Goal: Task Accomplishment & Management: Complete application form

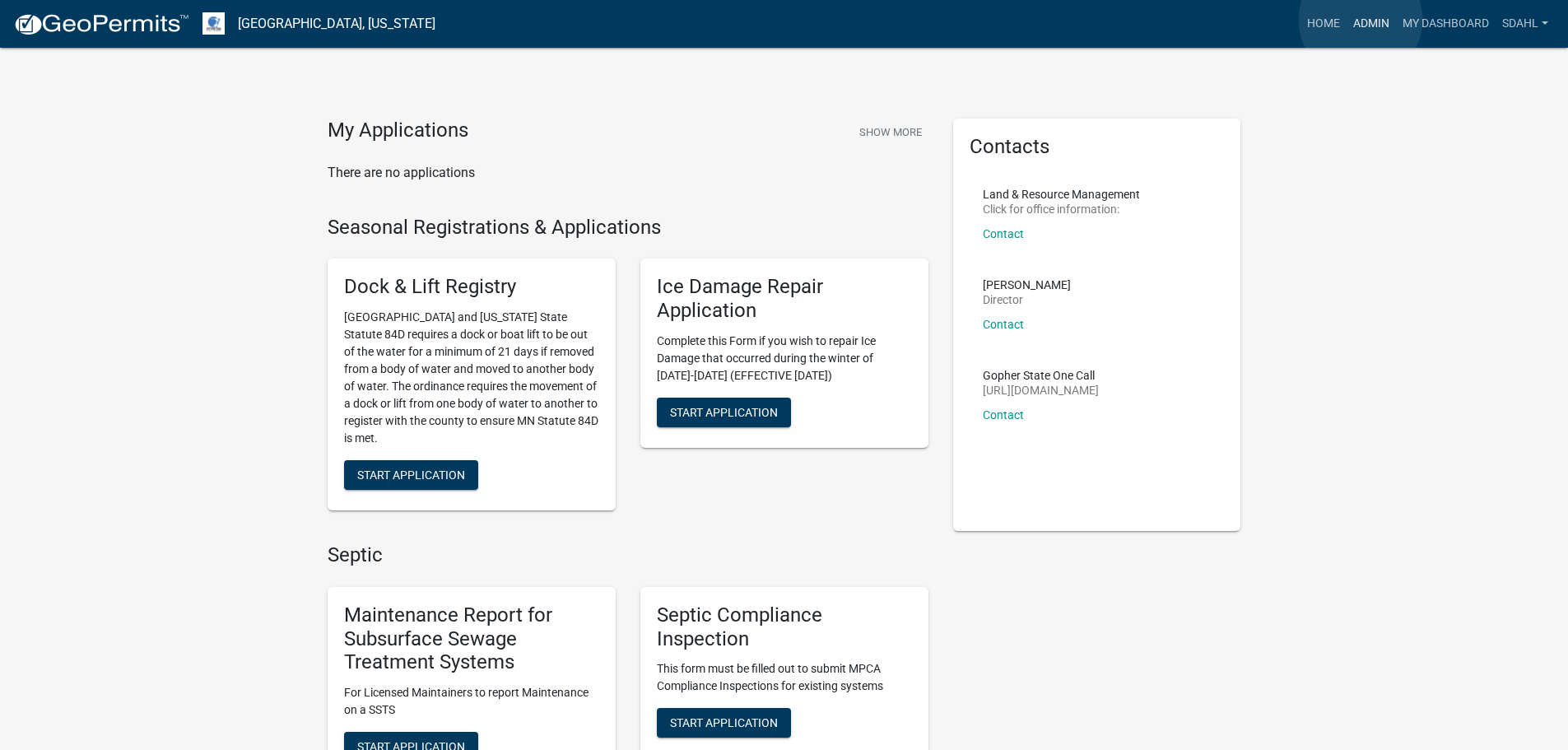
click at [1361, 20] on link "Admin" at bounding box center [1371, 23] width 49 height 31
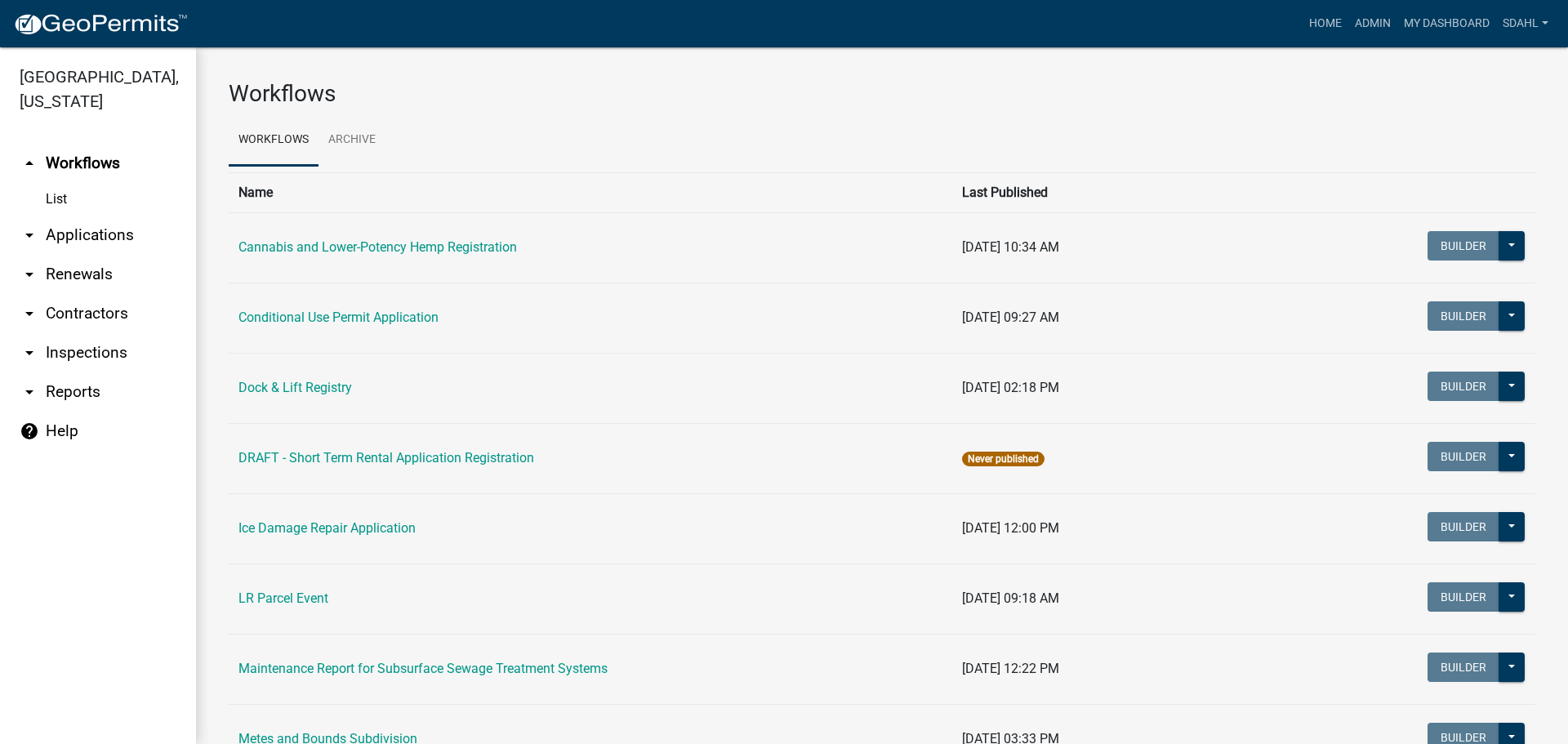
click at [92, 230] on link "arrow_drop_down Applications" at bounding box center [98, 235] width 196 height 39
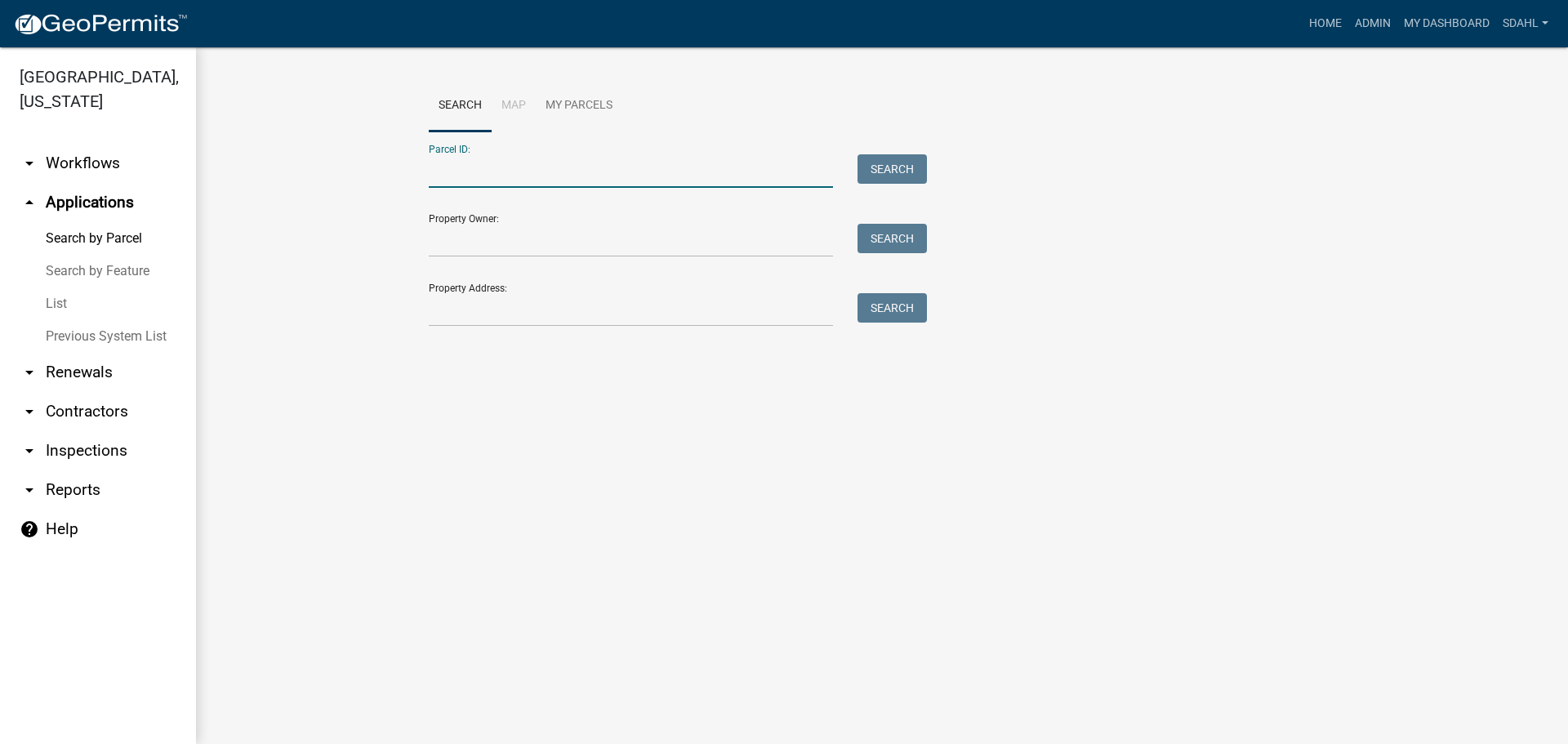
click at [498, 172] on input "Parcel ID:" at bounding box center [631, 171] width 404 height 34
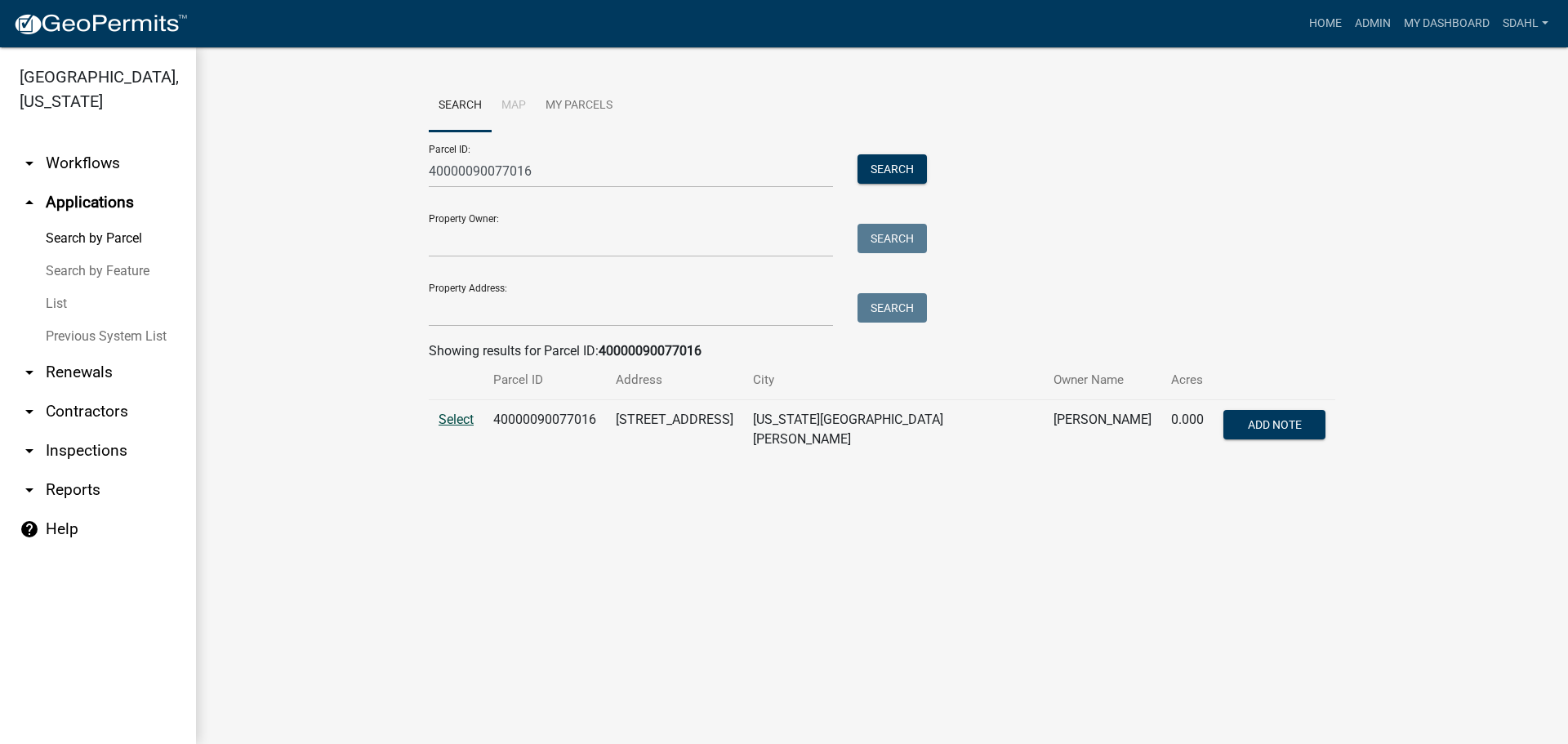
click at [461, 421] on span "Select" at bounding box center [457, 419] width 35 height 15
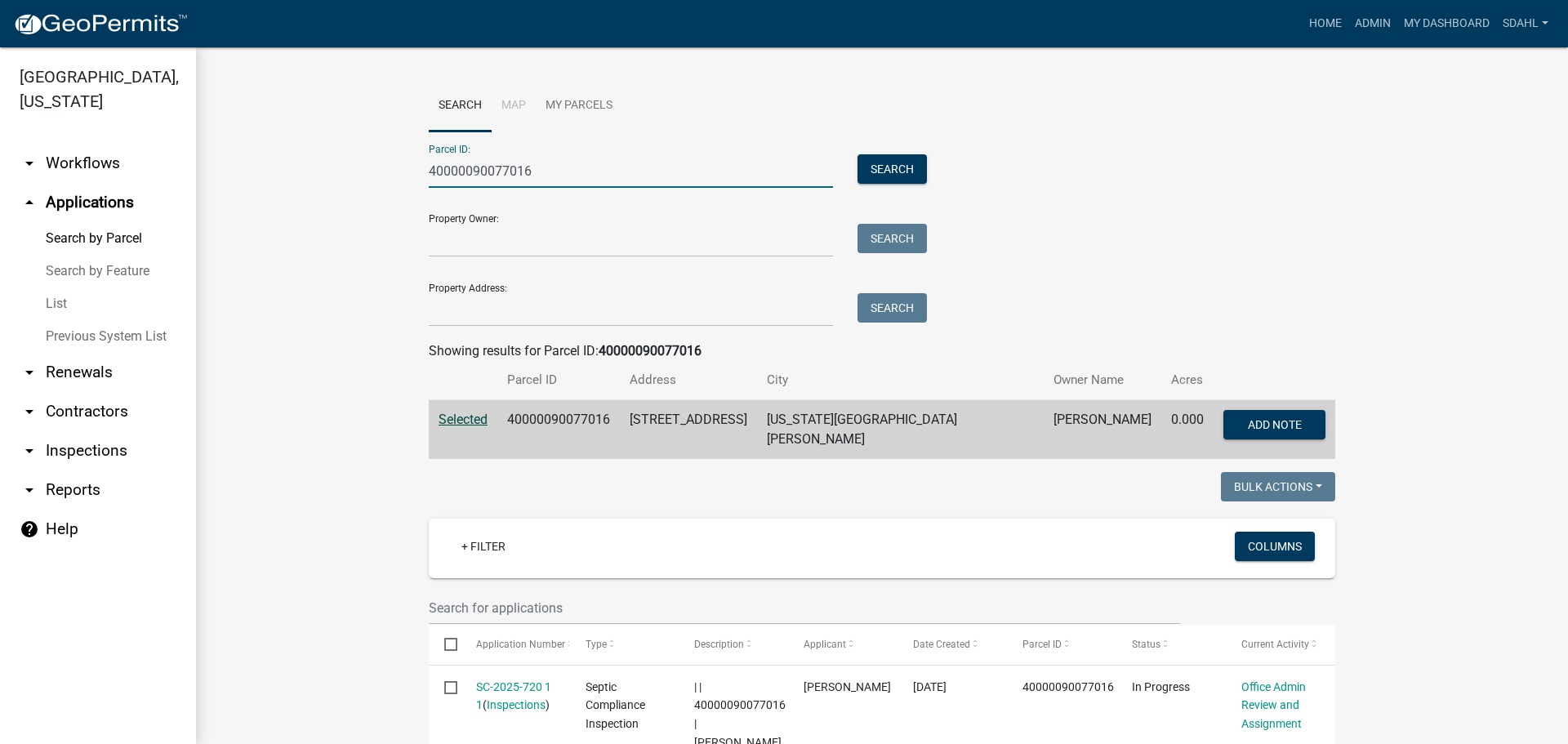
drag, startPoint x: 558, startPoint y: 176, endPoint x: 380, endPoint y: 162, distance: 178.5
click at [380, 162] on wm-workflow-application-search-view "Search Map My Parcels Parcel ID: 40000090077016 Search Property Owner: Search P…" at bounding box center [882, 594] width 1306 height 1030
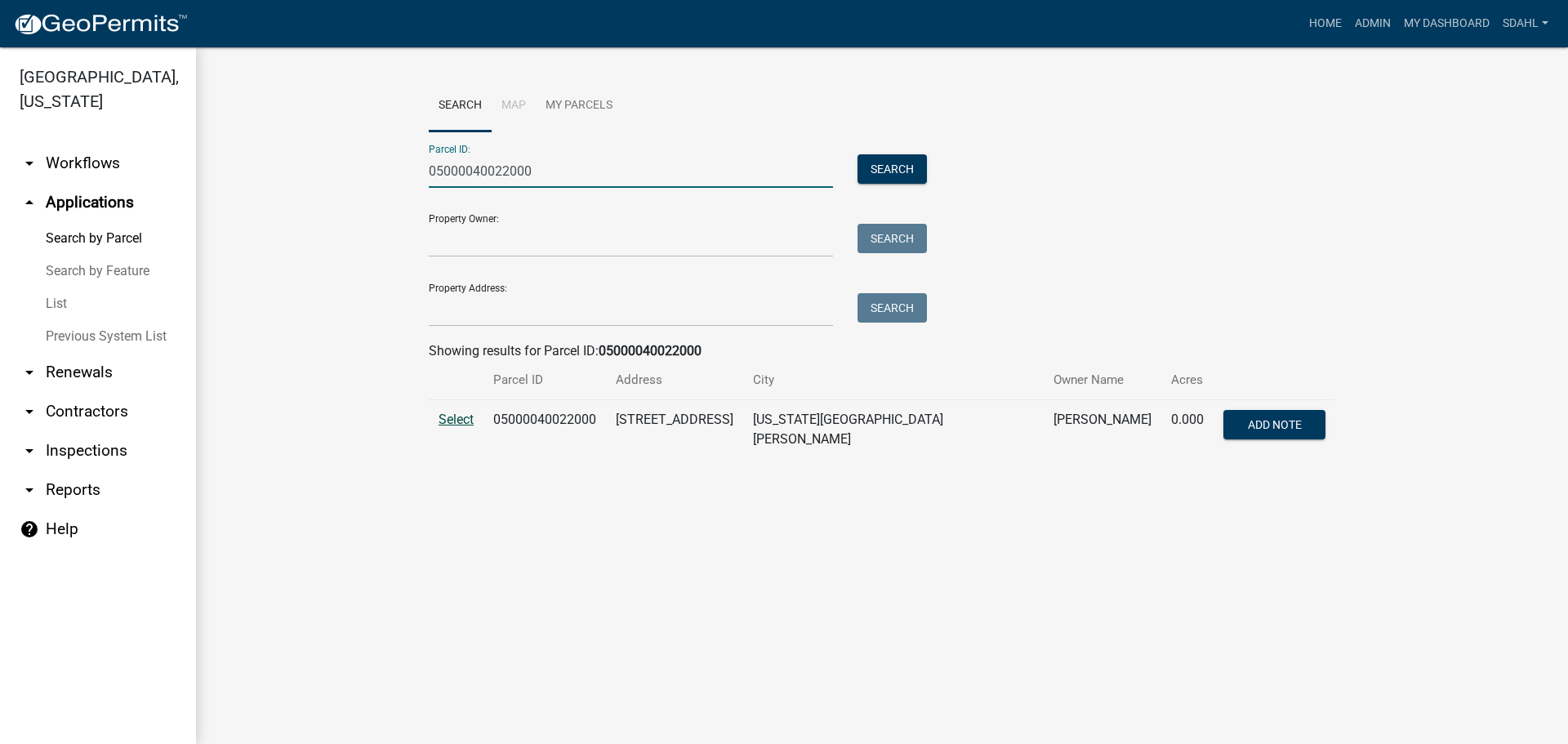
type input "05000040022000"
click at [461, 419] on span "Select" at bounding box center [457, 419] width 35 height 15
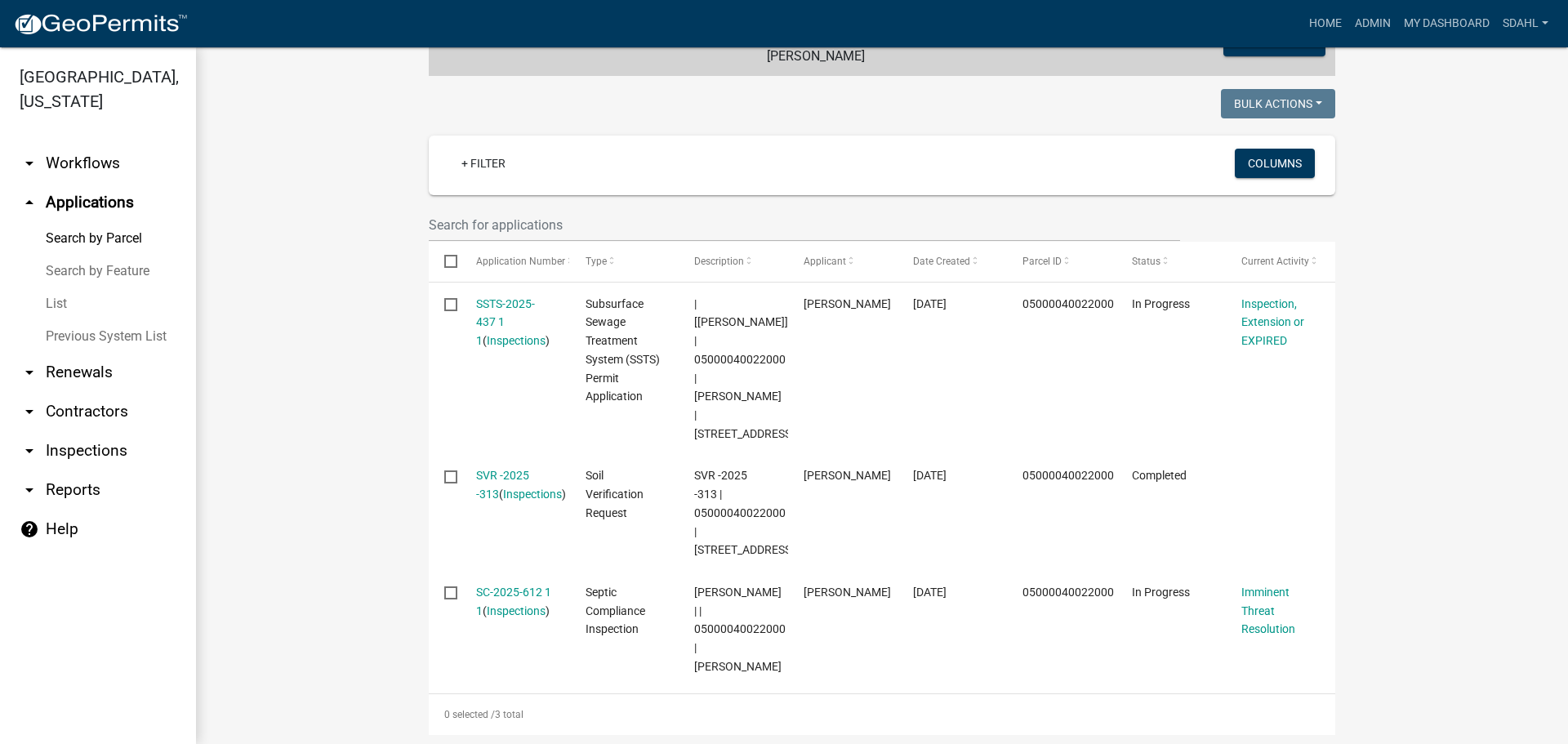
scroll to position [408, 0]
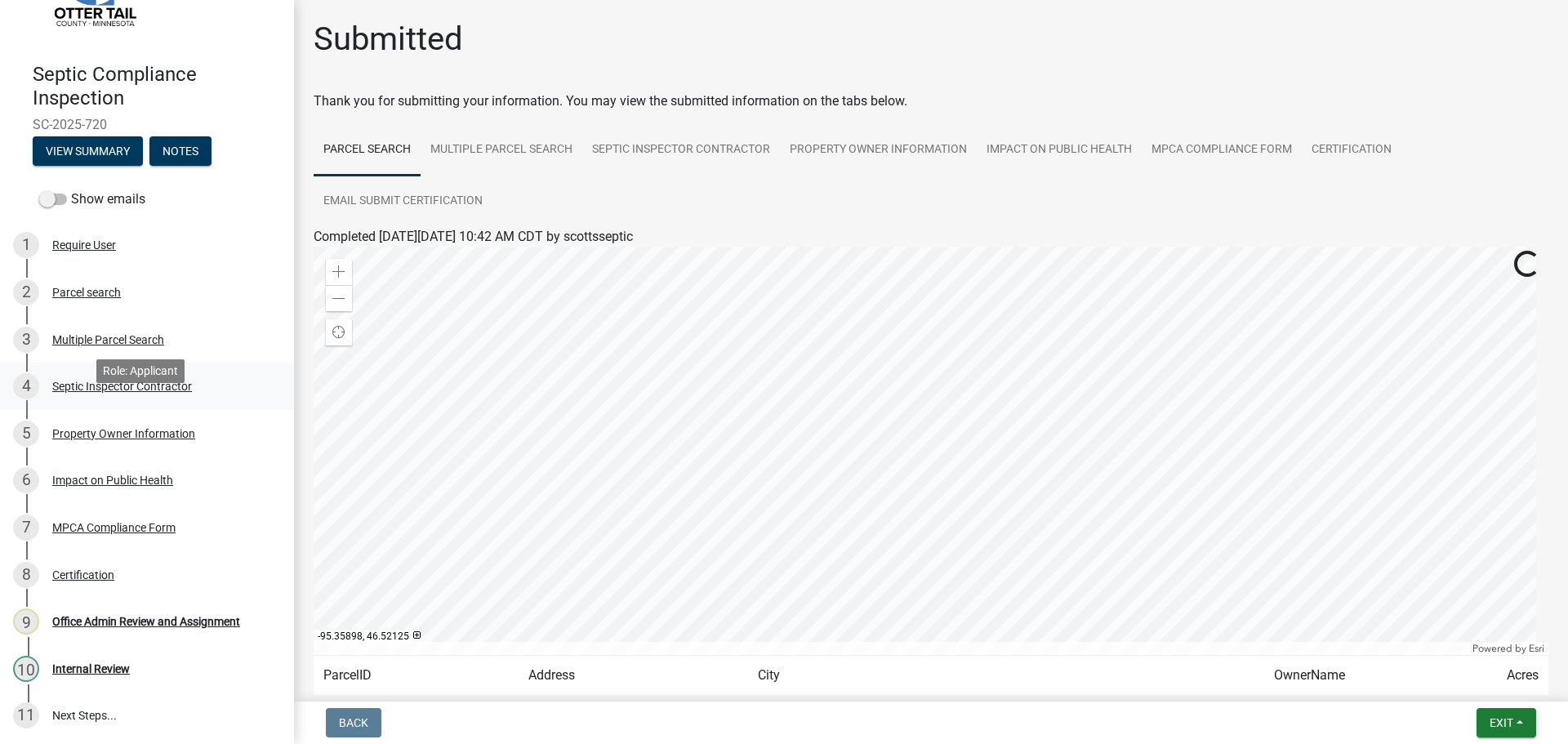
scroll to position [96, 0]
click at [88, 569] on div "Certification" at bounding box center [83, 573] width 62 height 12
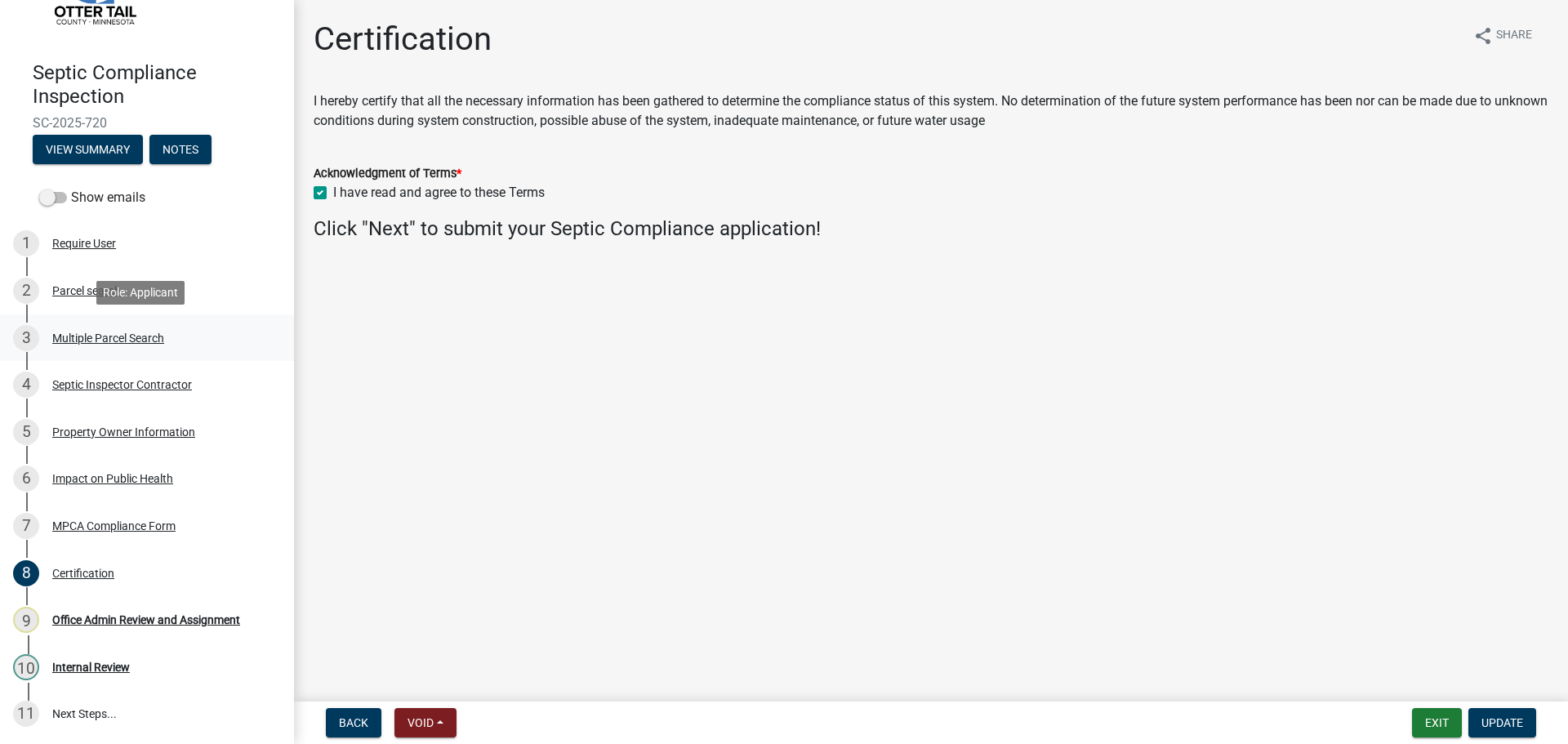
click at [91, 337] on div "Multiple Parcel Search" at bounding box center [108, 338] width 112 height 12
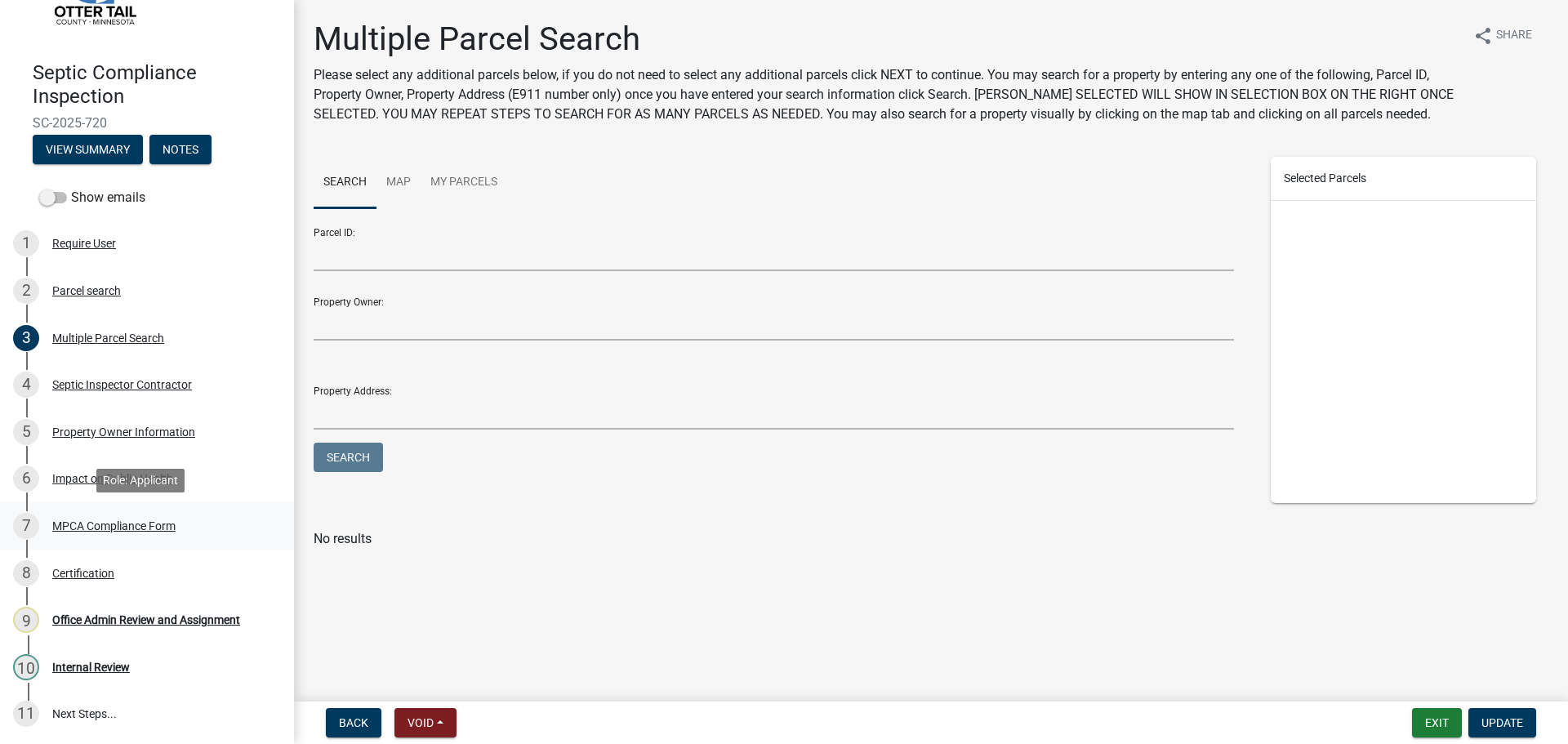
click at [93, 522] on div "MPCA Compliance Form" at bounding box center [114, 526] width 123 height 12
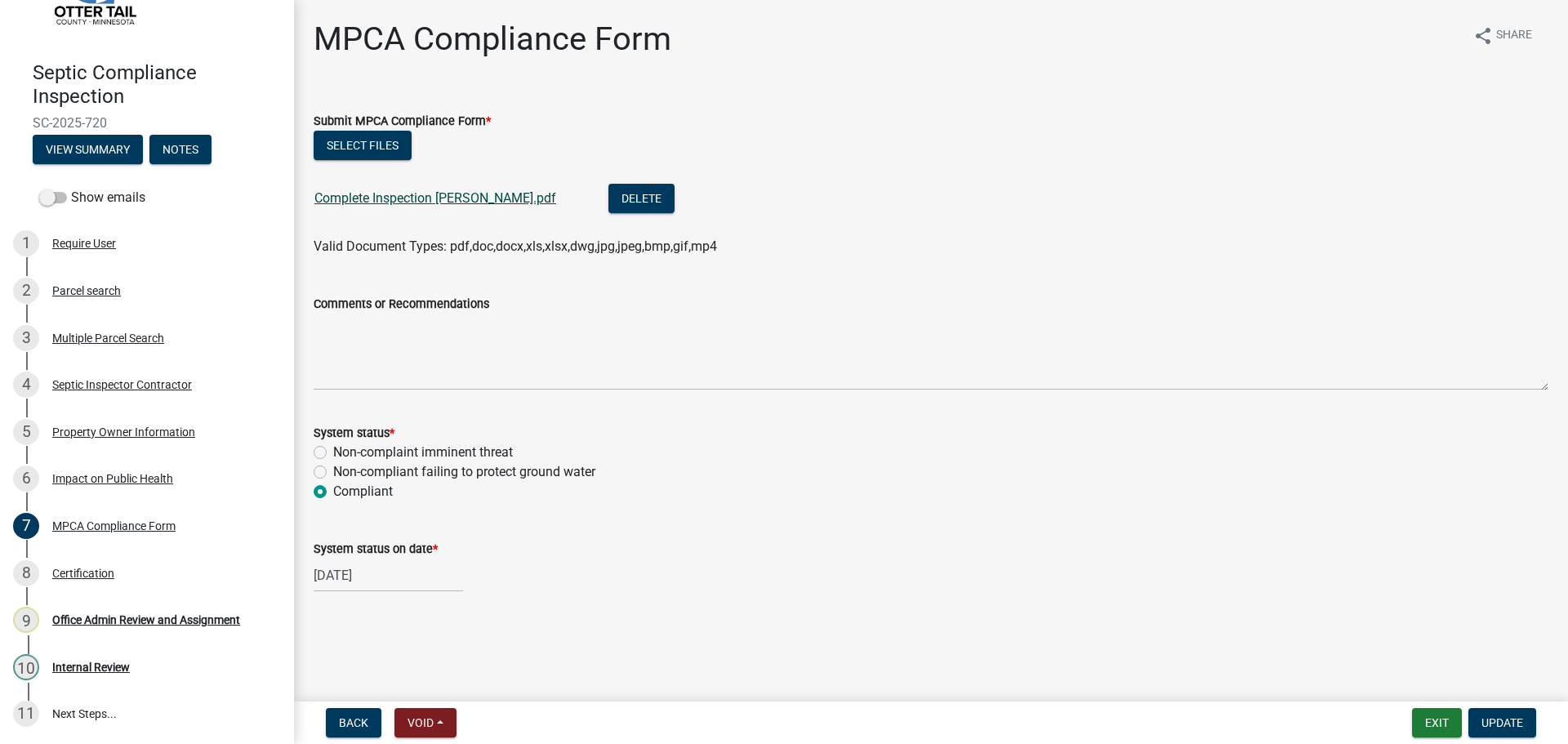
click at [434, 200] on link "Complete Inspection Klein.pdf" at bounding box center [435, 198] width 242 height 15
click at [608, 195] on button "Delete" at bounding box center [641, 198] width 67 height 29
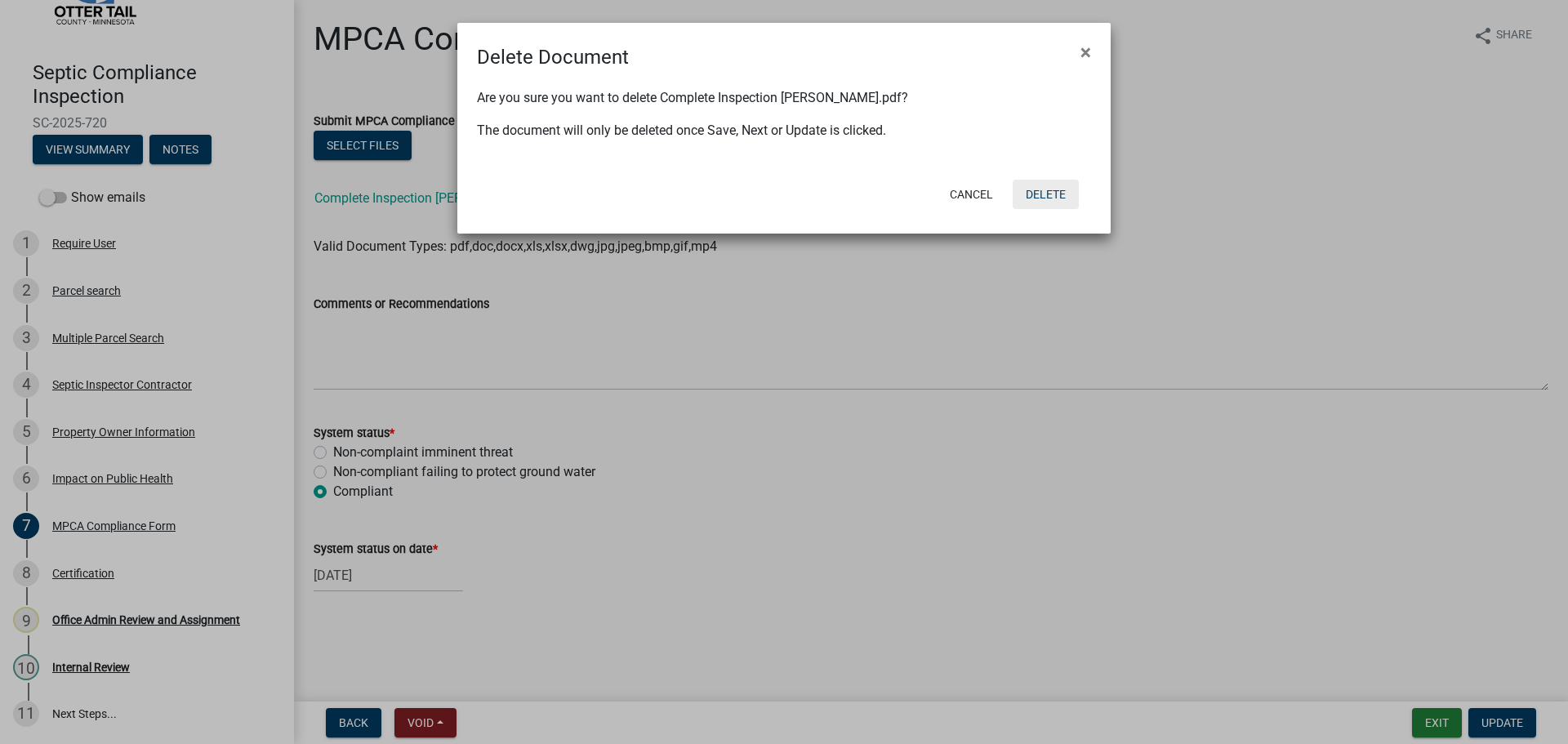
click at [1047, 197] on button "Delete" at bounding box center [1046, 194] width 67 height 29
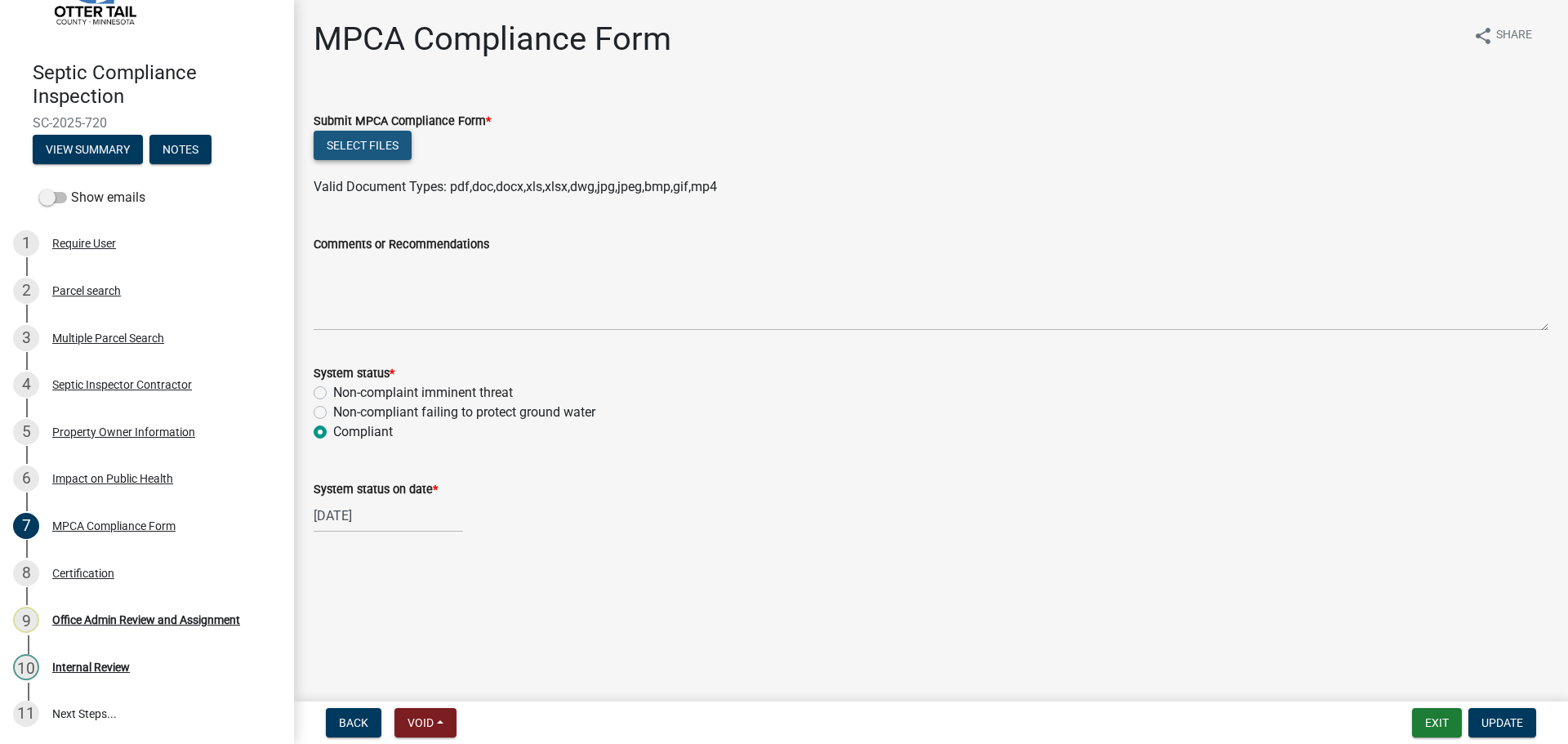
click at [347, 146] on button "Select files" at bounding box center [363, 145] width 98 height 29
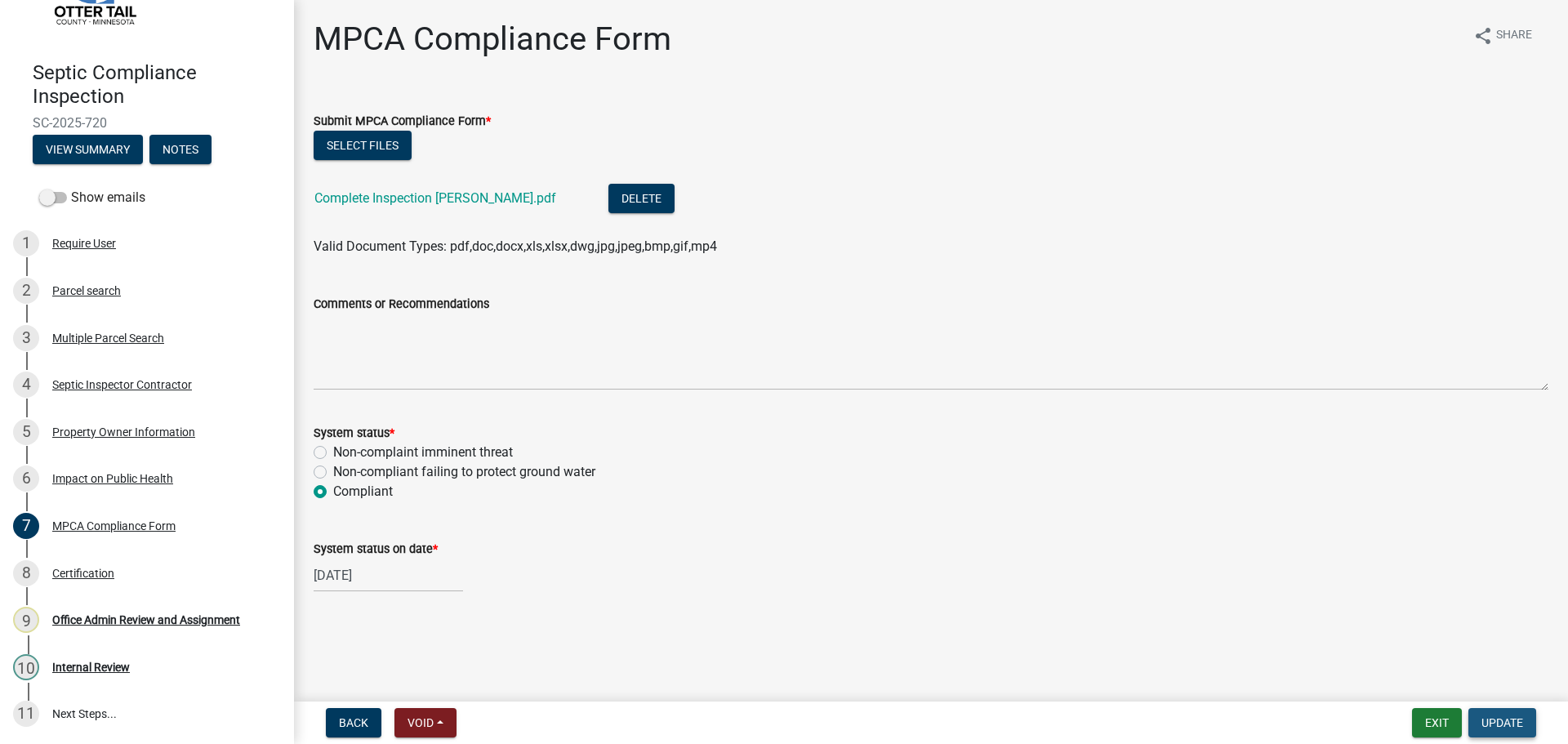
click at [1506, 720] on span "Update" at bounding box center [1502, 723] width 42 height 13
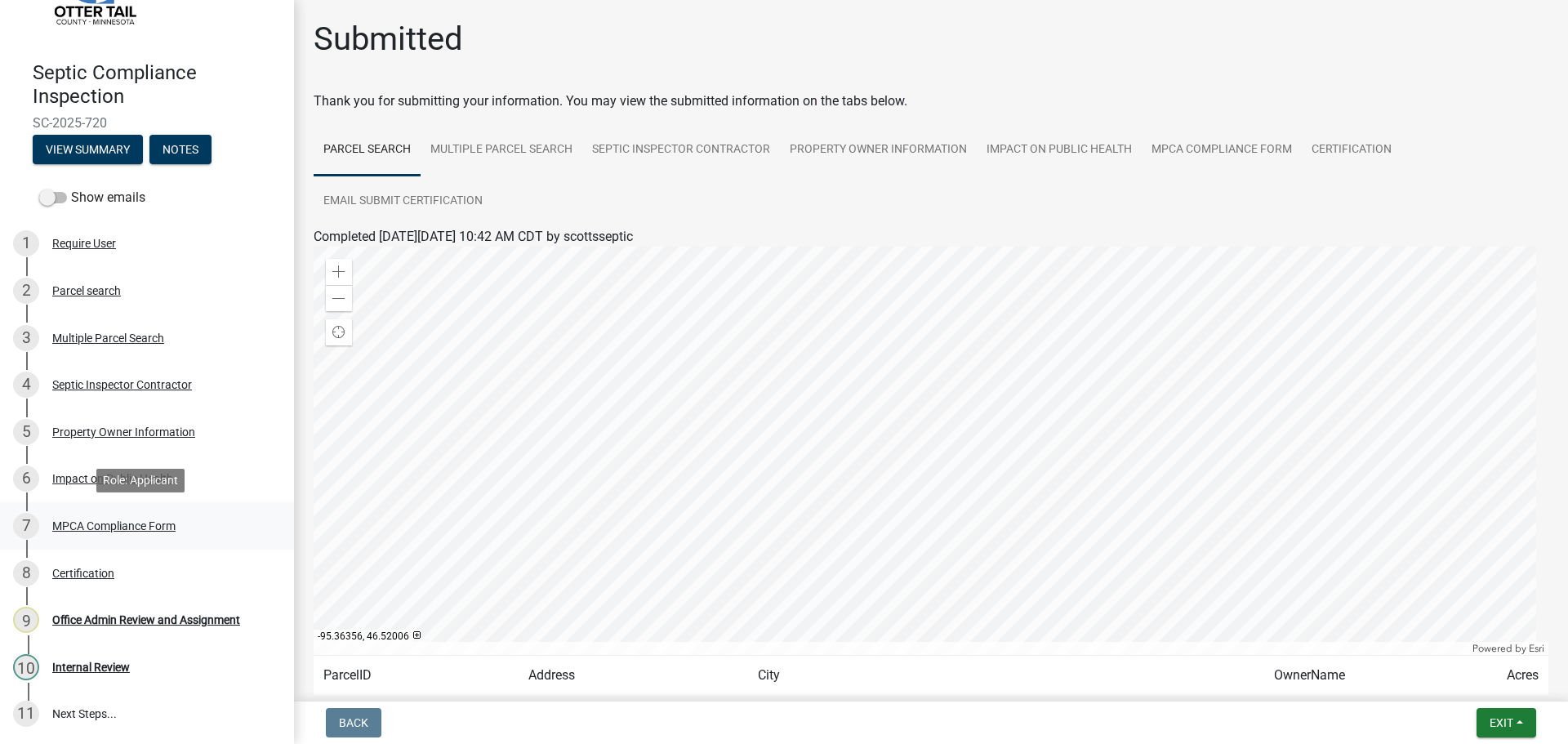
click at [87, 522] on div "MPCA Compliance Form" at bounding box center [114, 526] width 123 height 12
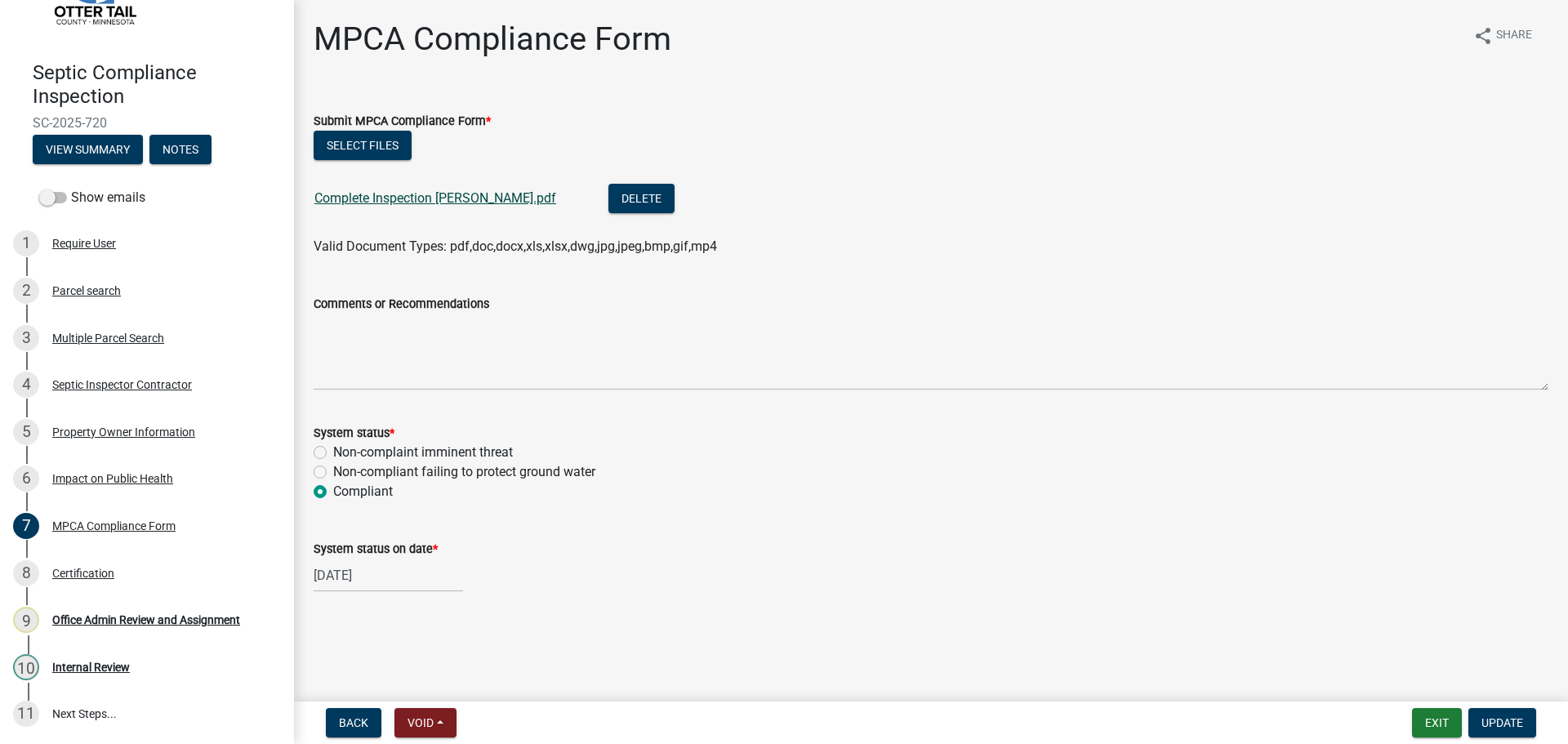
click at [422, 201] on link "Complete Inspection Klein.pdf" at bounding box center [435, 198] width 242 height 15
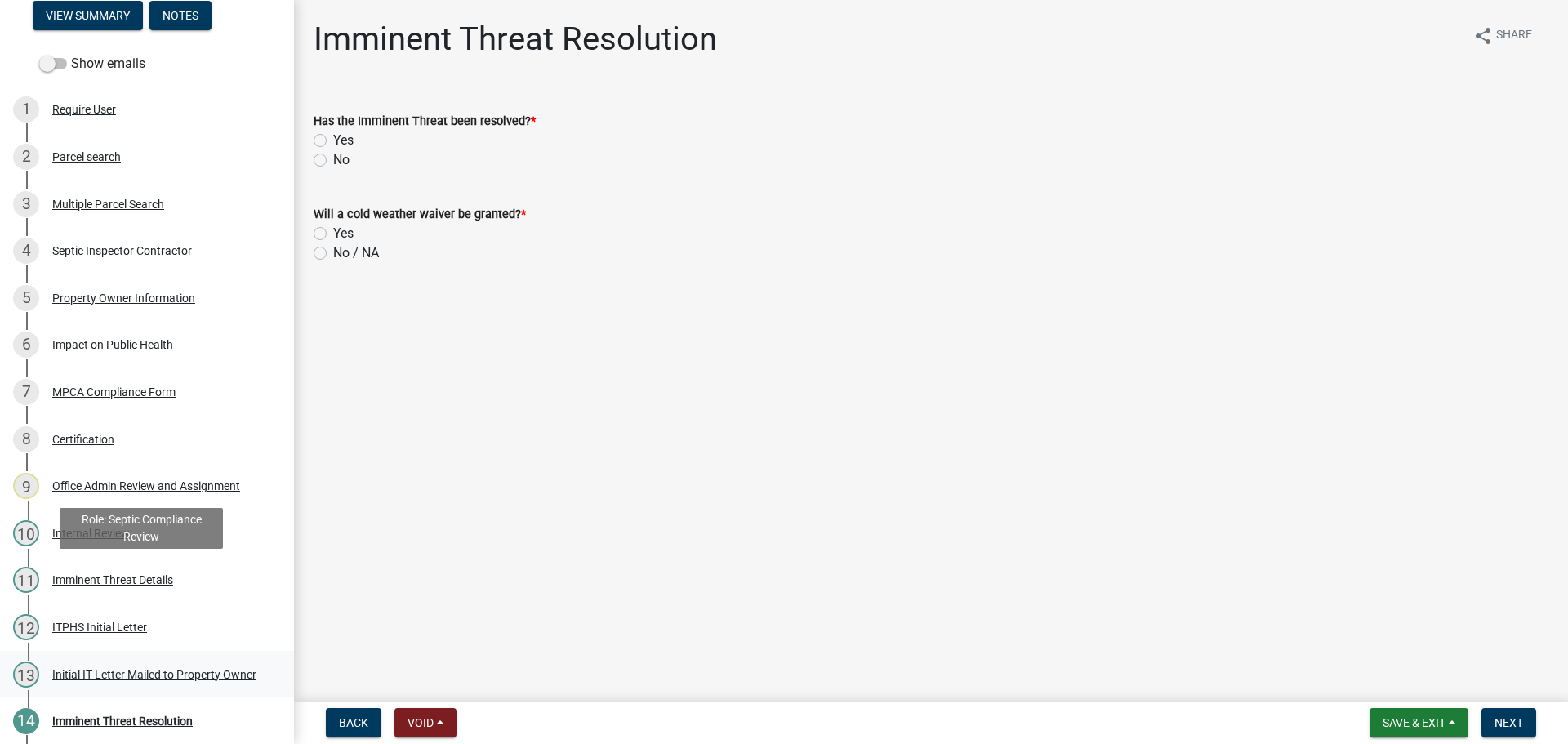
scroll to position [284, 0]
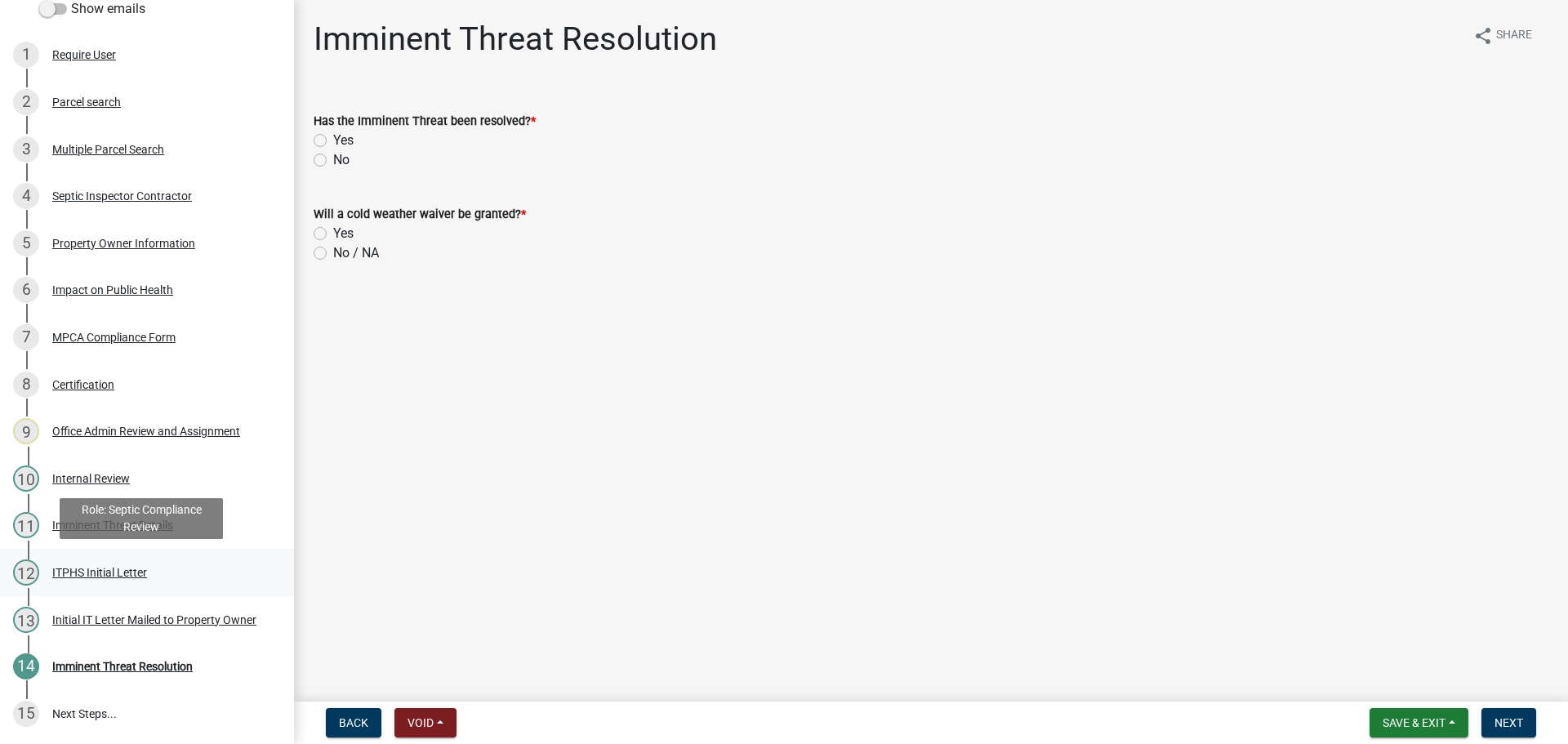
click at [101, 573] on div "ITPHS Initial Letter" at bounding box center [99, 572] width 95 height 12
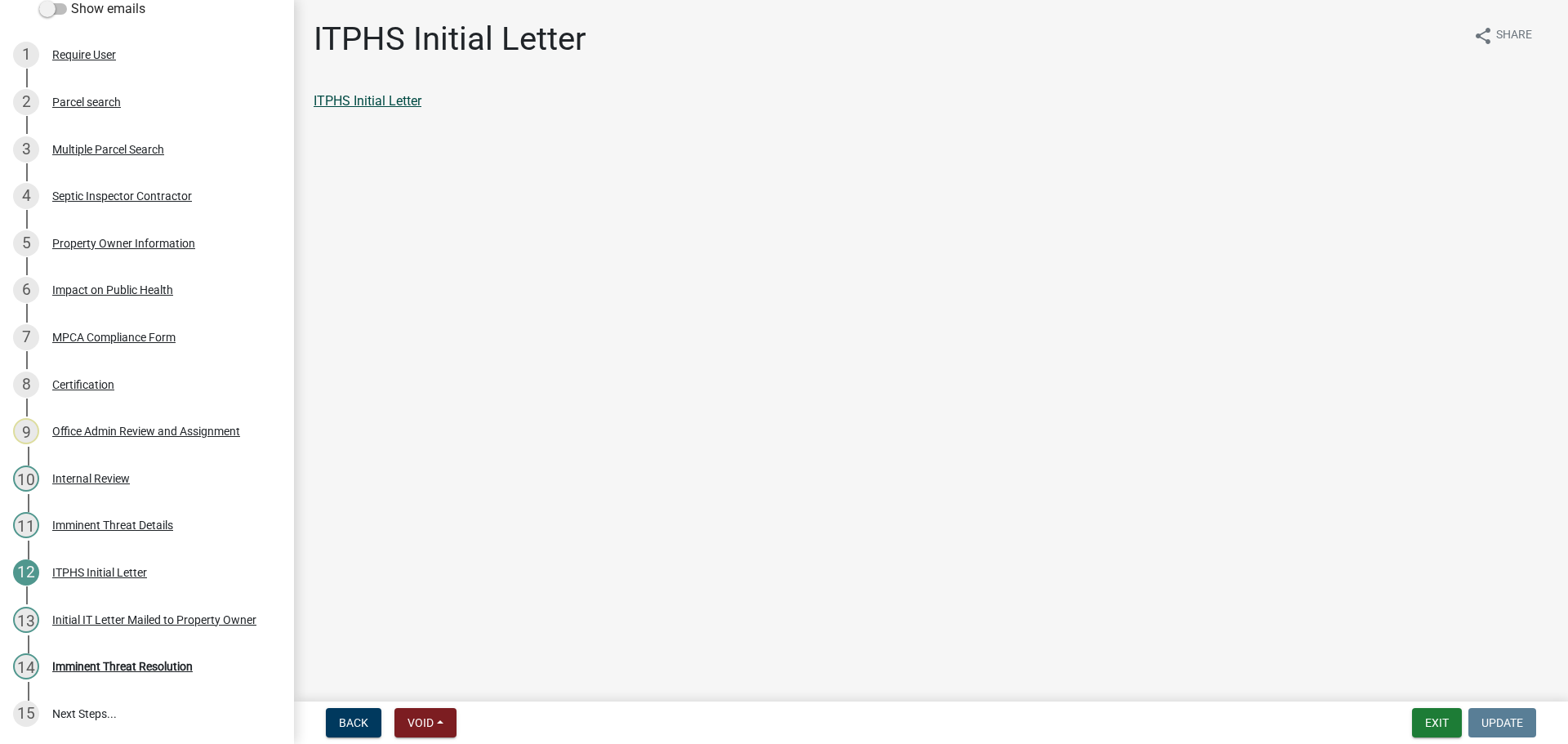
click at [396, 101] on link "ITPHS Initial Letter" at bounding box center [368, 100] width 108 height 15
click at [126, 238] on div "Property Owner Information" at bounding box center [123, 243] width 143 height 12
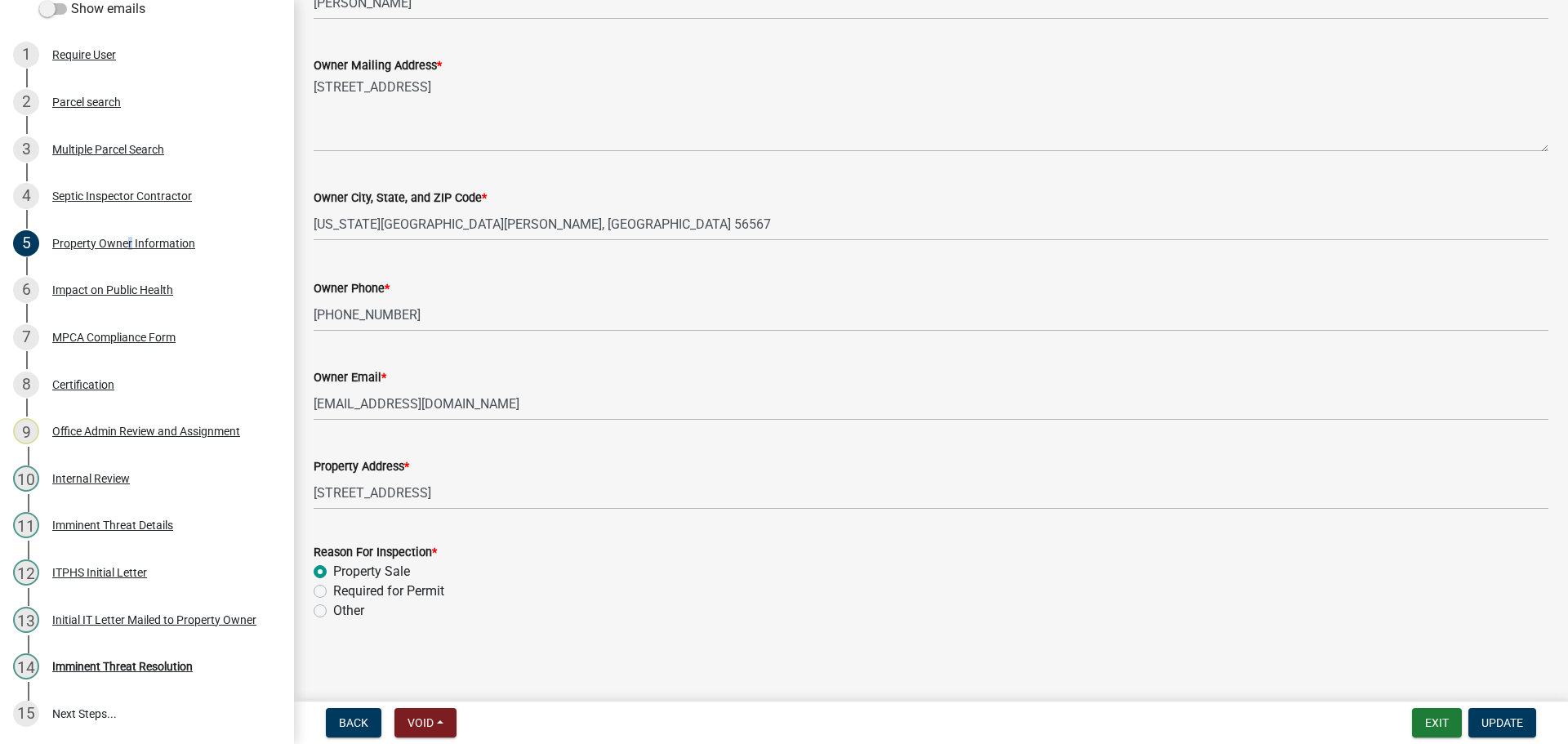
scroll to position [346, 0]
click at [98, 616] on div "Initial IT Letter Mailed to Property Owner" at bounding box center [154, 620] width 204 height 12
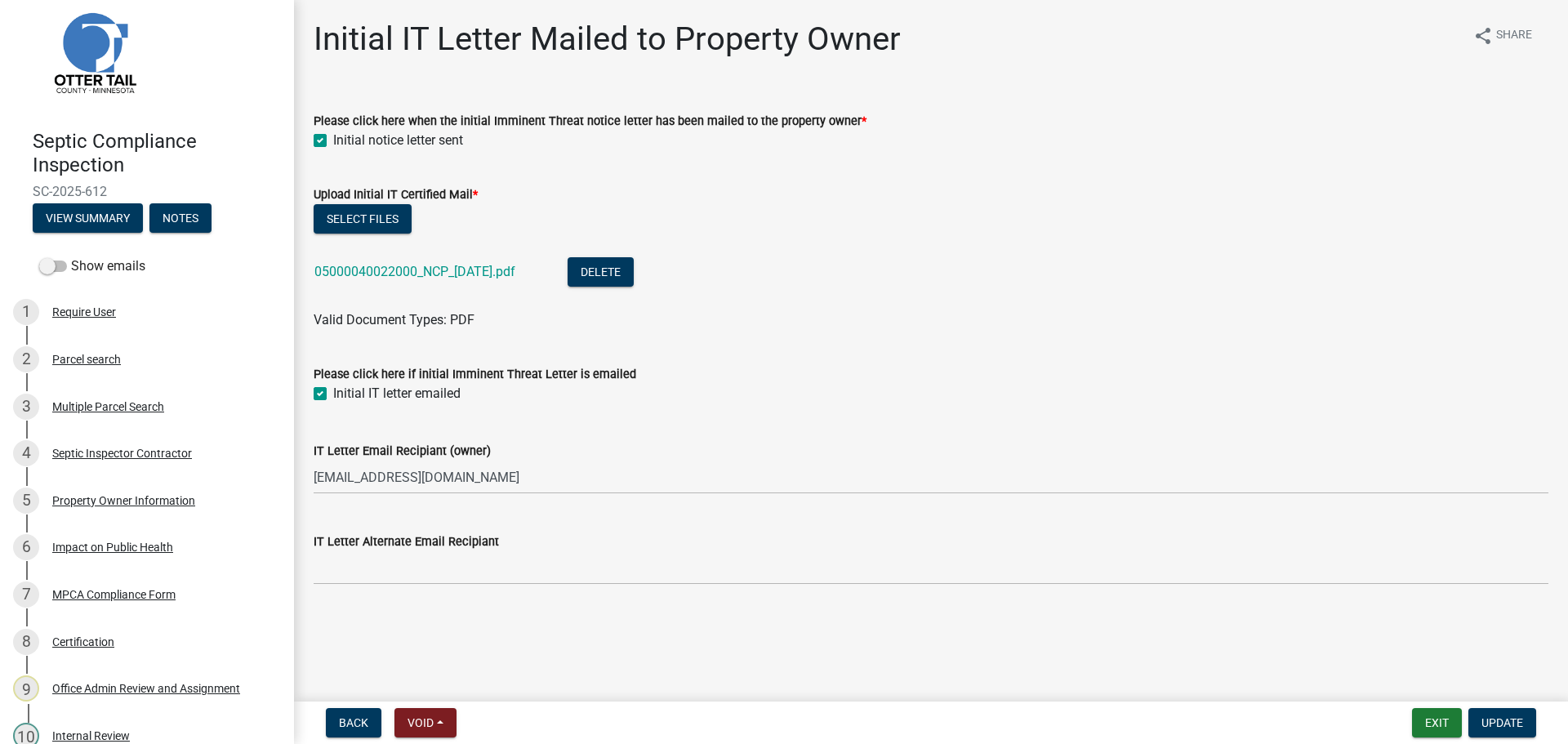
scroll to position [0, 0]
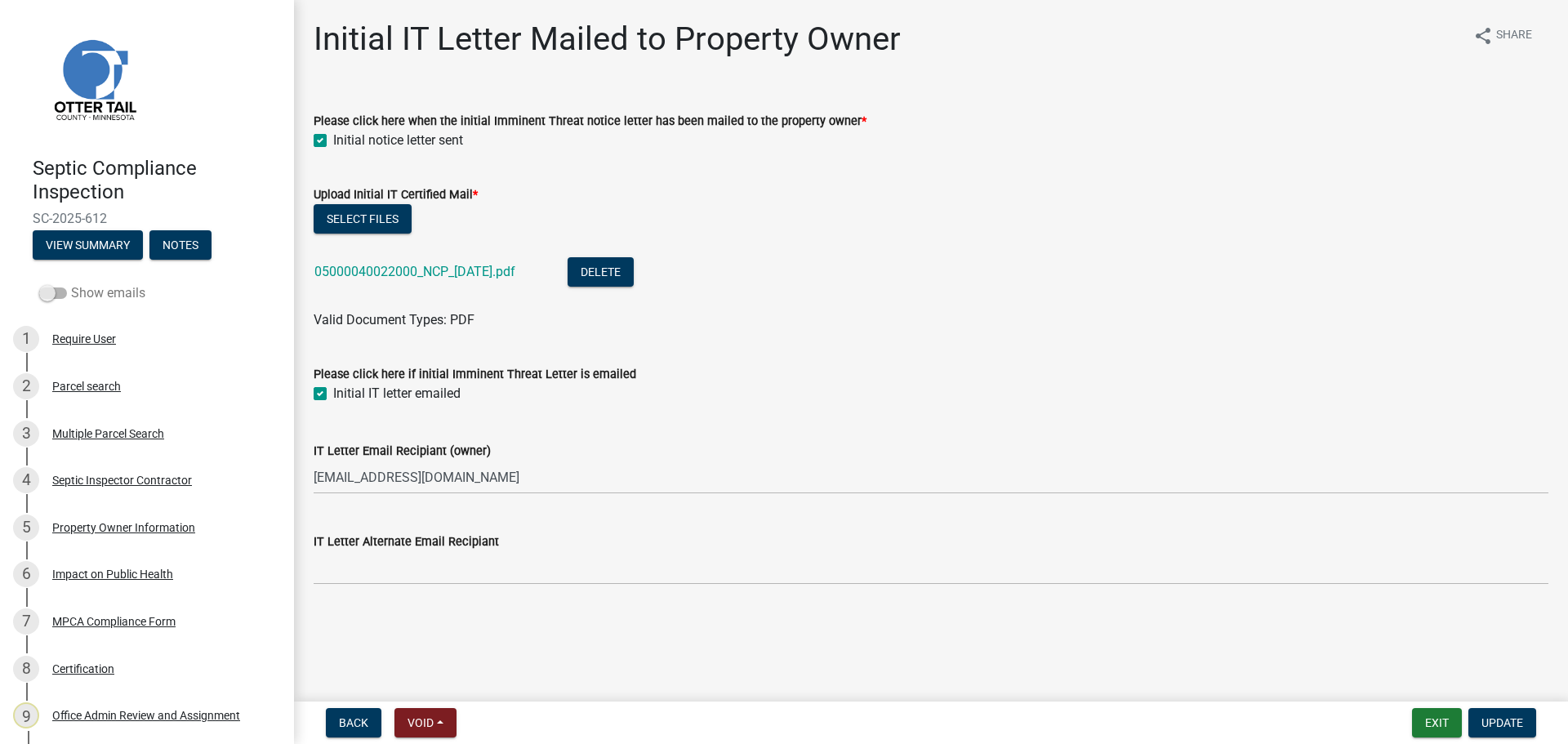
click at [53, 294] on span at bounding box center [52, 293] width 27 height 12
click at [71, 284] on input "Show emails" at bounding box center [71, 284] width 0 height 0
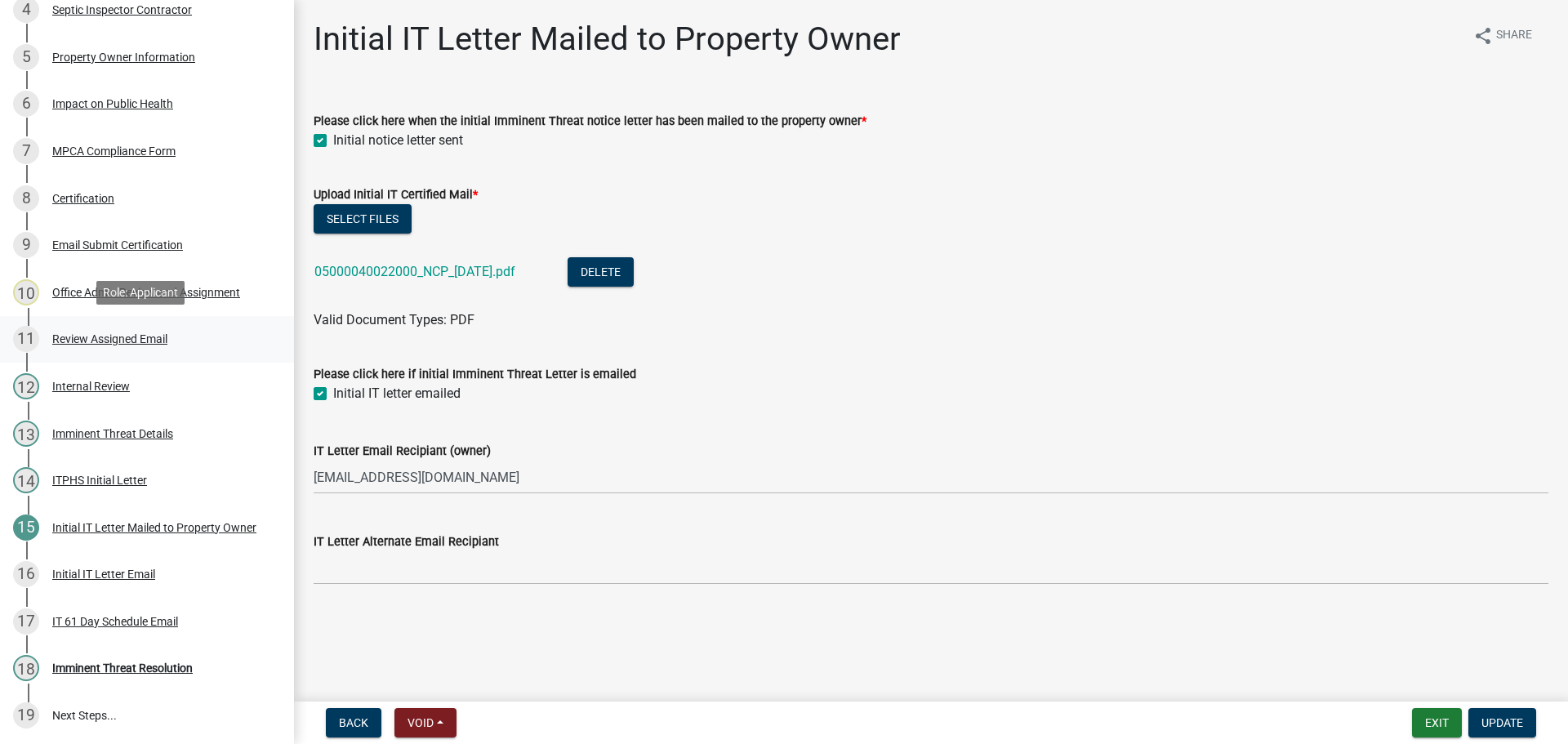
scroll to position [472, 0]
click at [125, 570] on div "Initial IT Letter Email" at bounding box center [104, 572] width 103 height 12
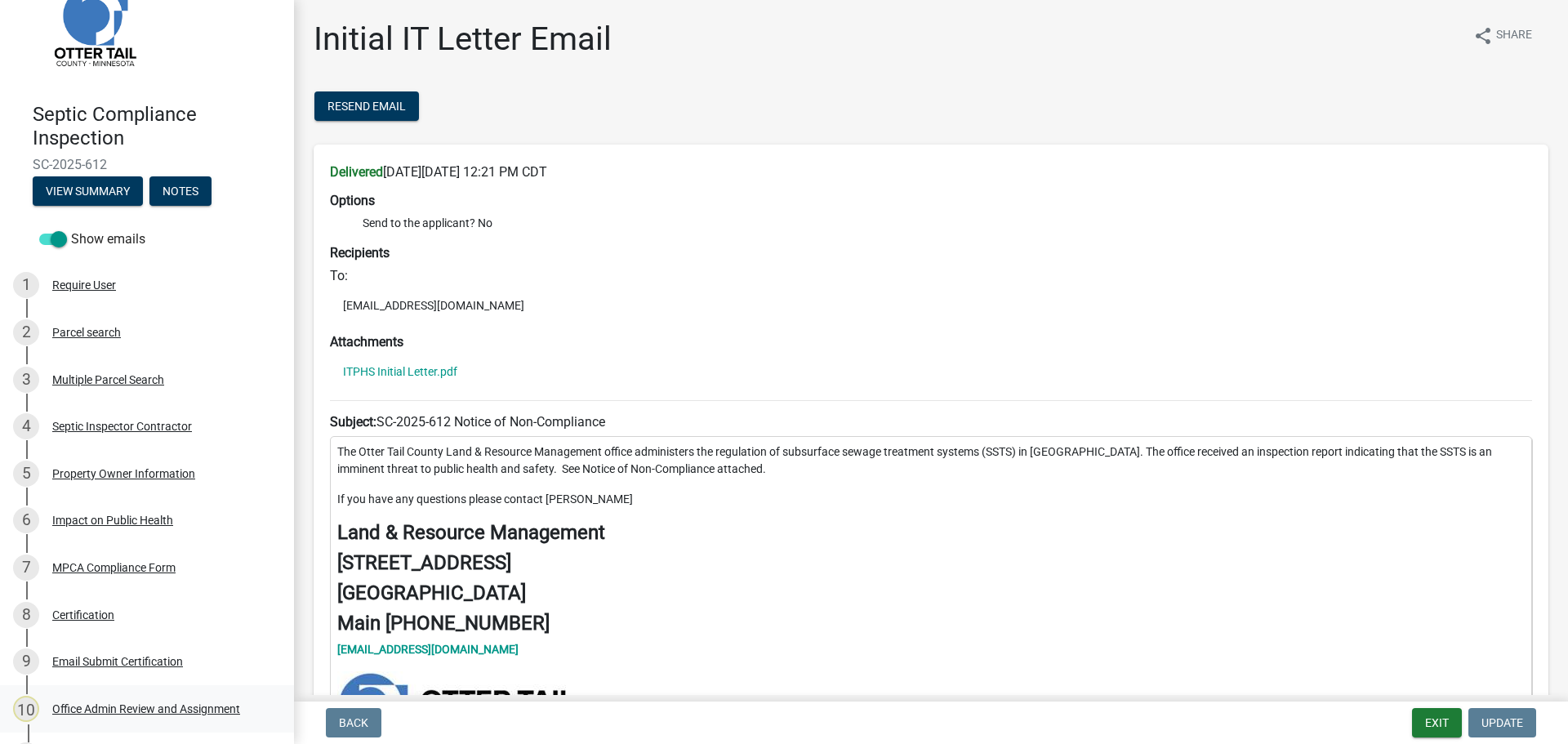
scroll to position [0, 0]
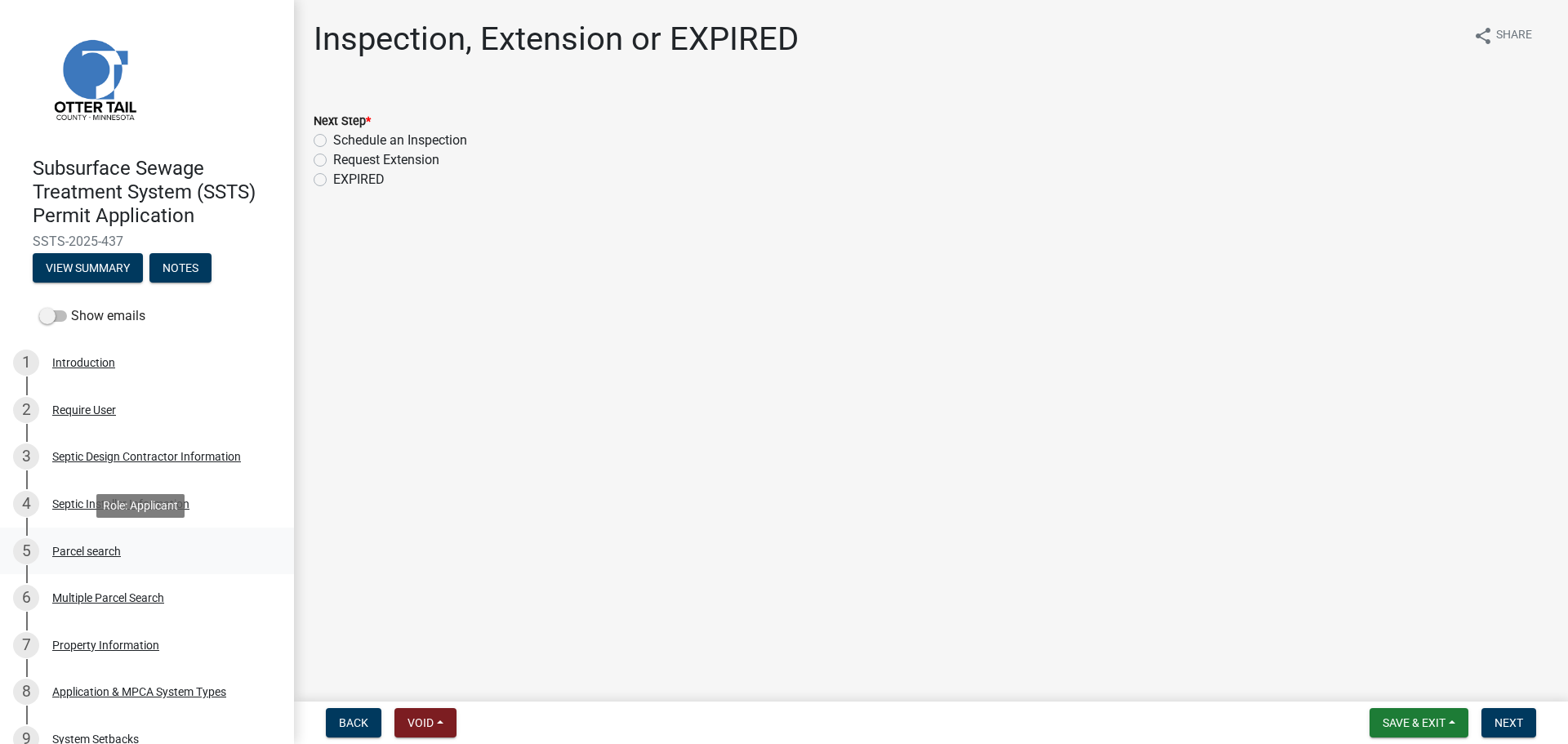
click at [94, 554] on div "Parcel search" at bounding box center [86, 551] width 68 height 12
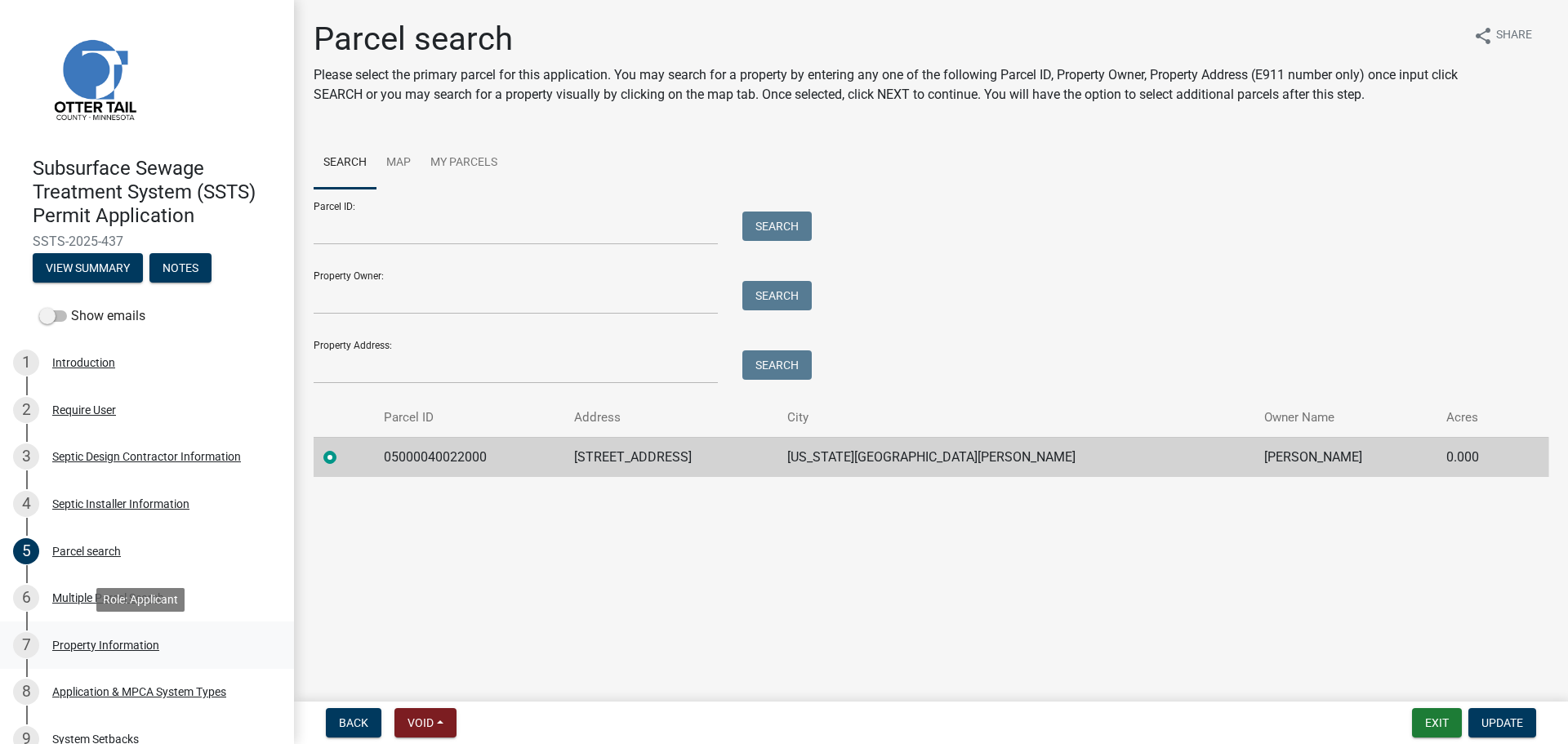
click at [108, 645] on div "Property Information" at bounding box center [106, 645] width 107 height 12
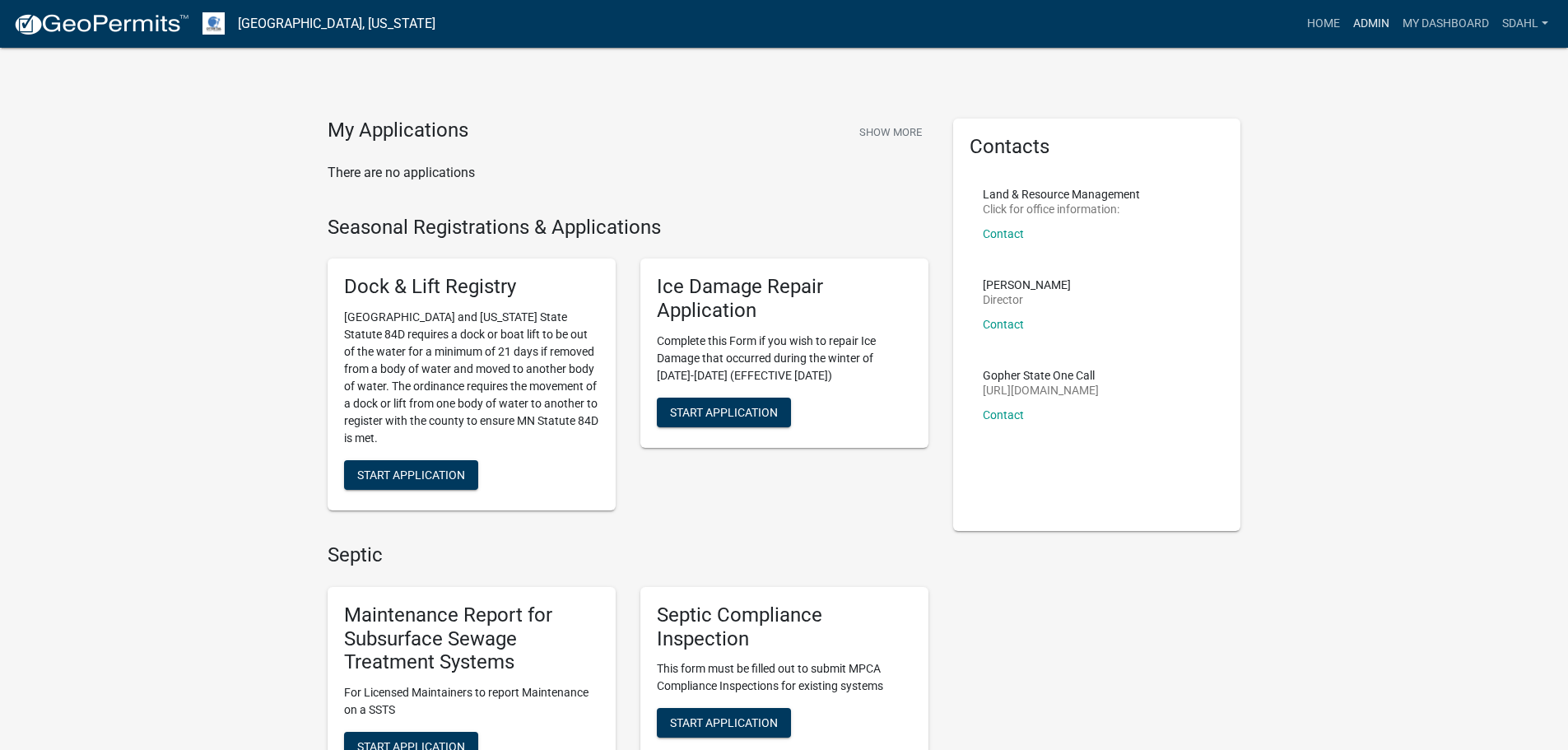
click at [1358, 8] on link "Admin" at bounding box center [1371, 23] width 49 height 31
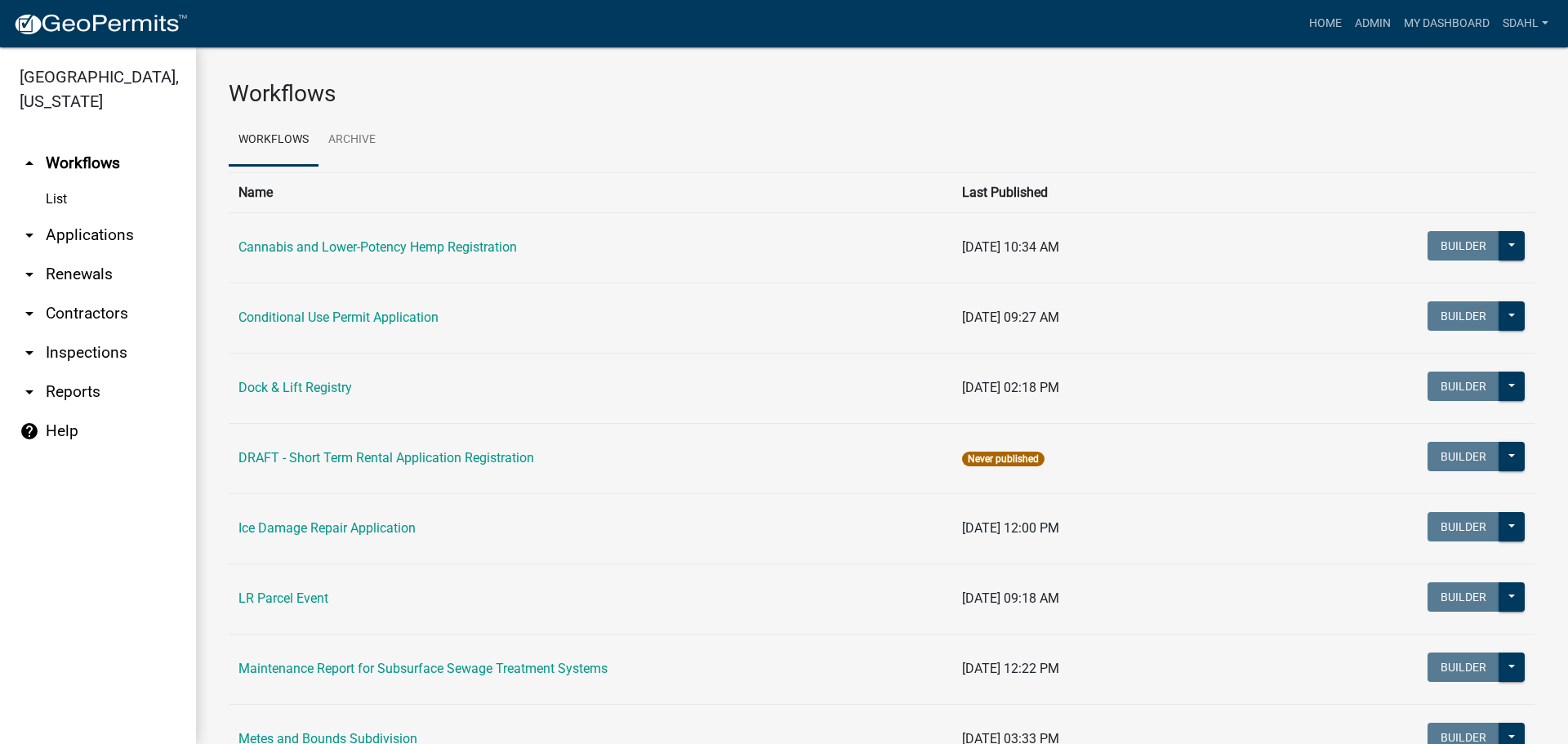
click at [94, 231] on link "arrow_drop_down Applications" at bounding box center [98, 235] width 196 height 39
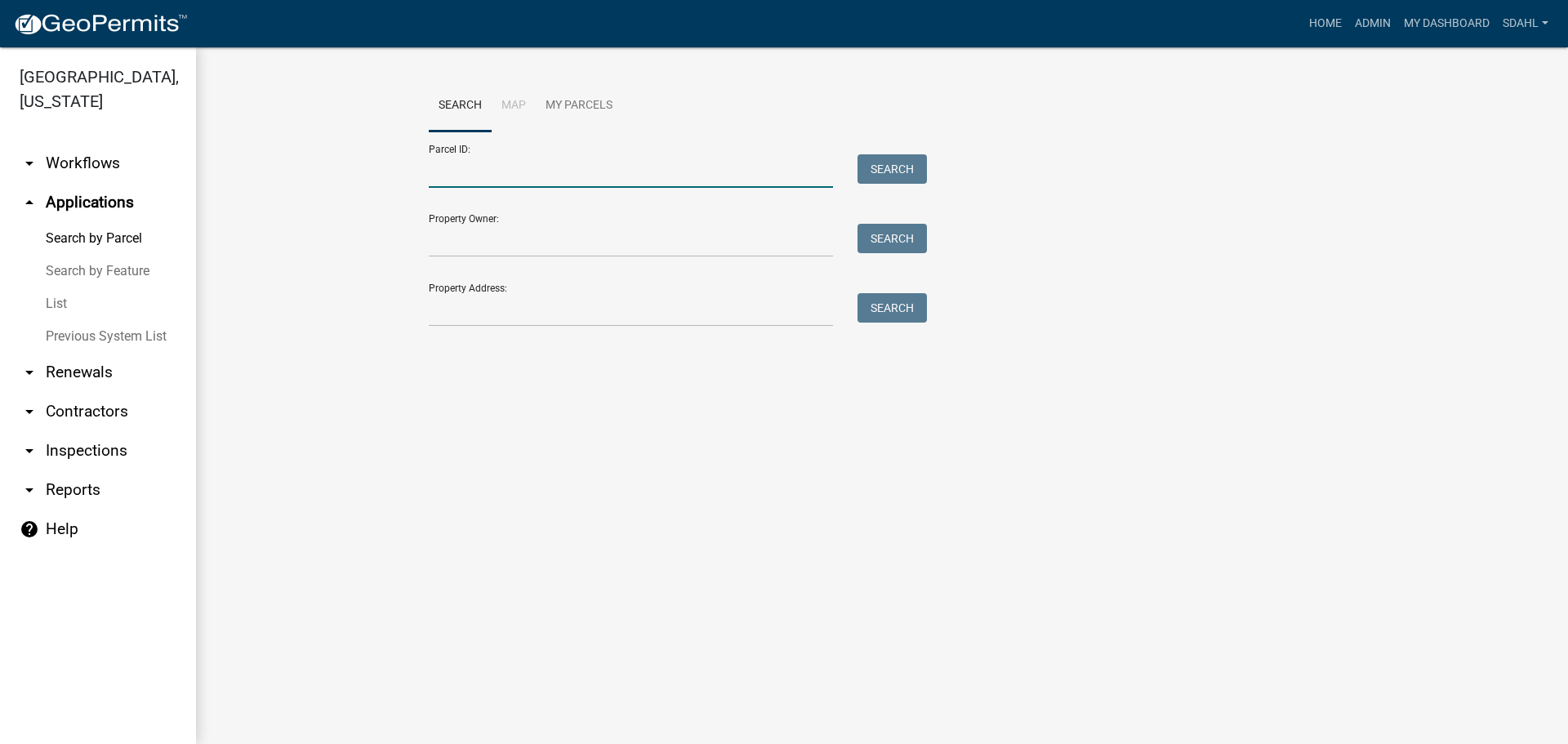
click at [487, 166] on input "Parcel ID:" at bounding box center [631, 171] width 404 height 34
paste input "53000220133036"
type input "53000220133036"
click at [908, 165] on button "Search" at bounding box center [892, 168] width 69 height 29
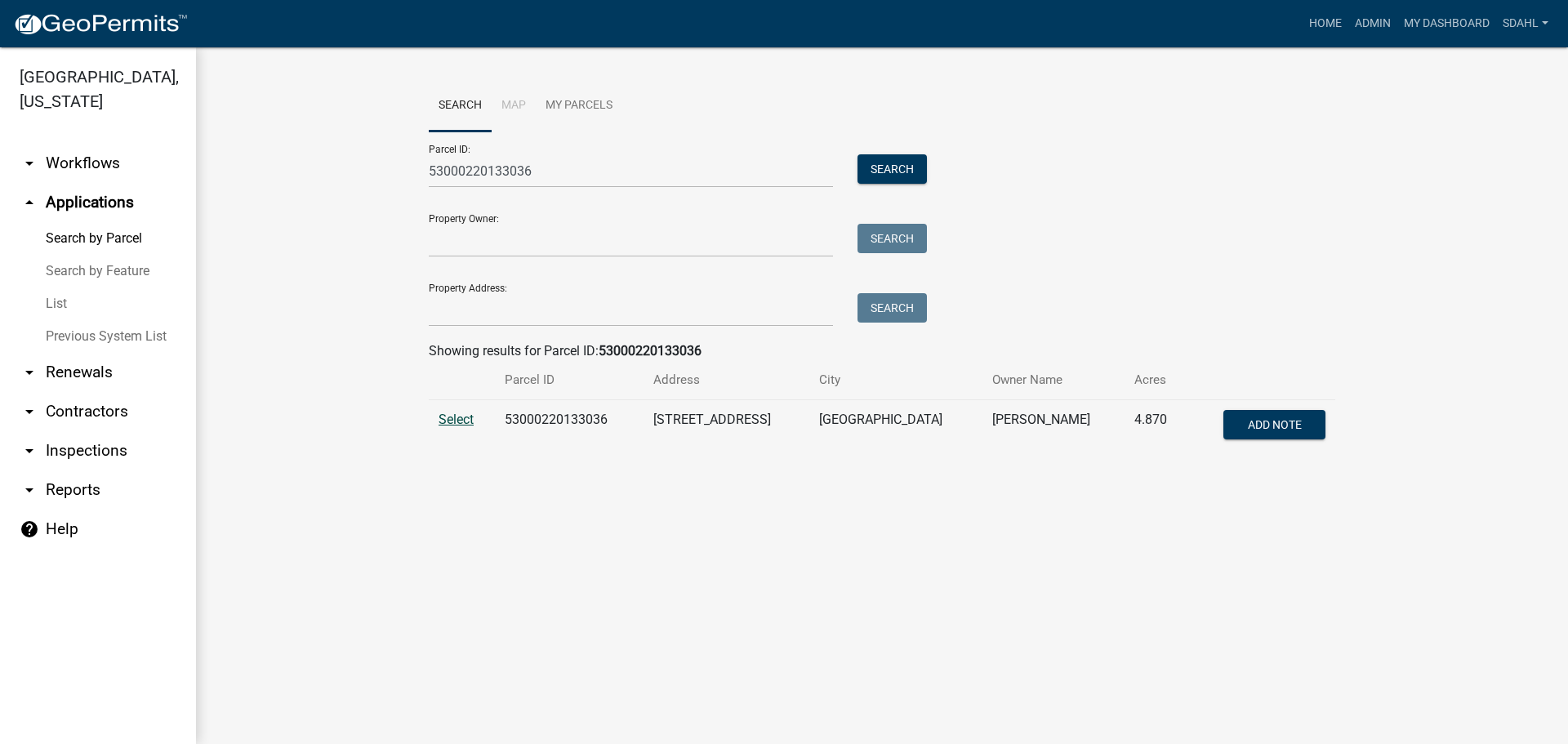
click at [449, 421] on span "Select" at bounding box center [457, 419] width 35 height 15
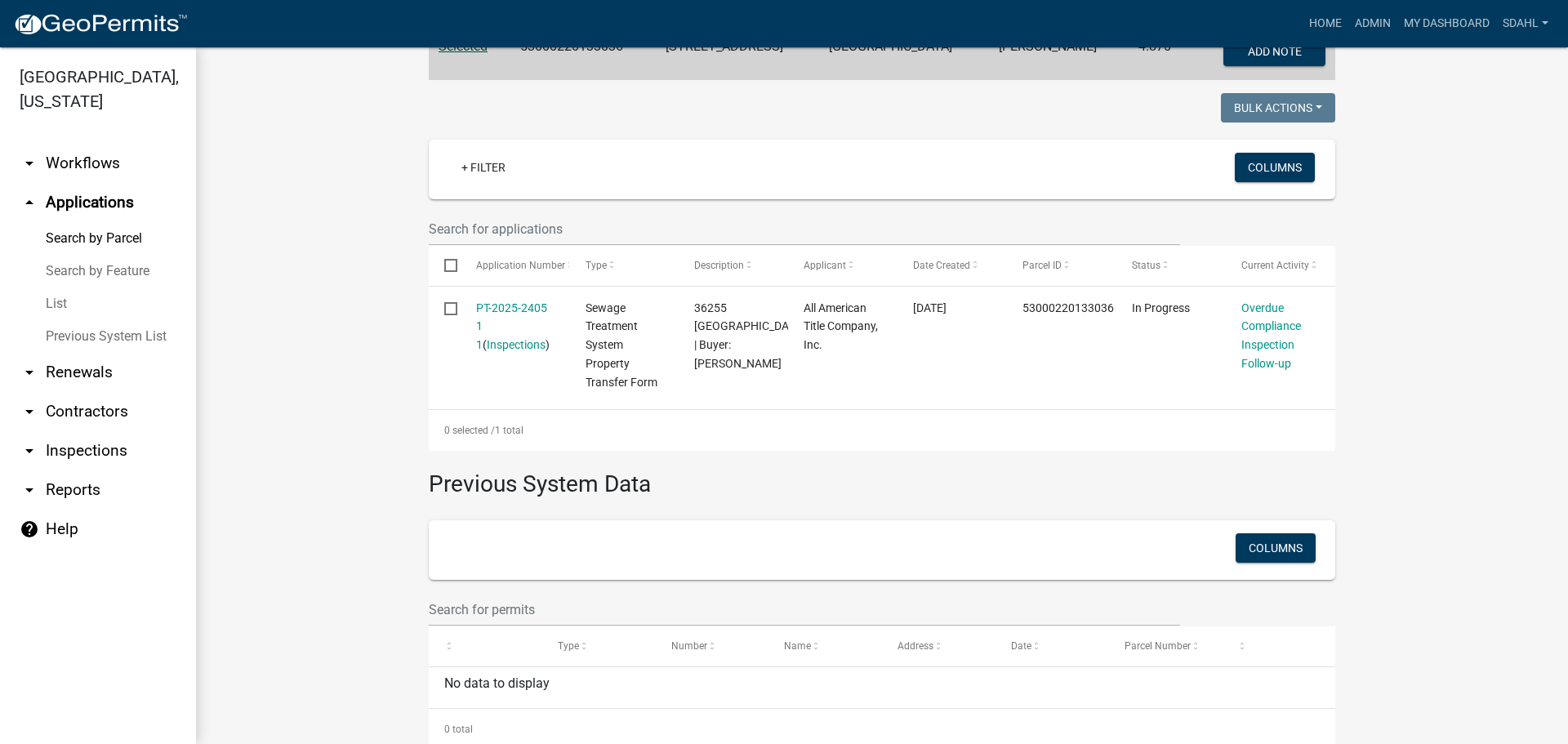
scroll to position [408, 0]
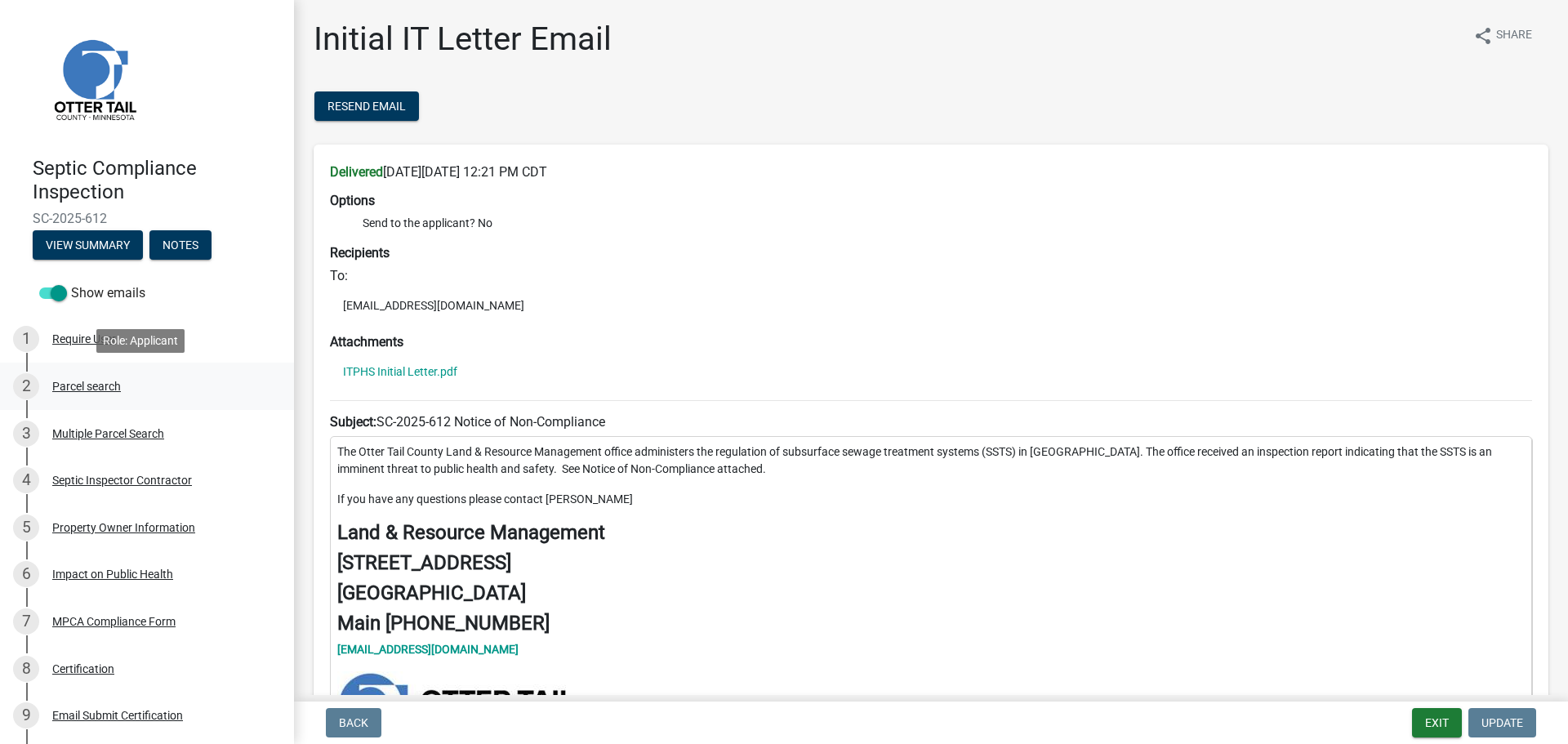
click at [98, 381] on div "Parcel search" at bounding box center [86, 386] width 68 height 12
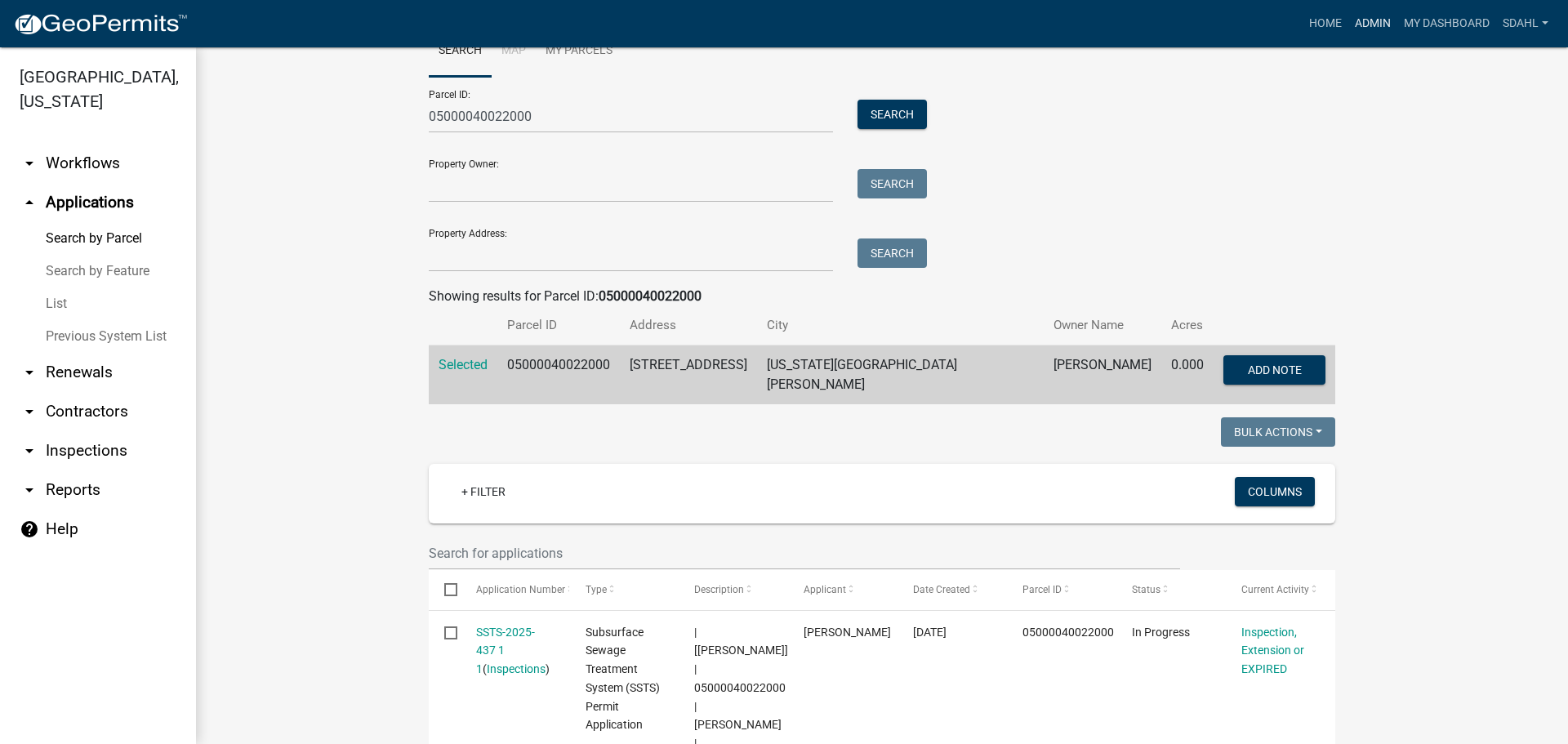
scroll to position [163, 0]
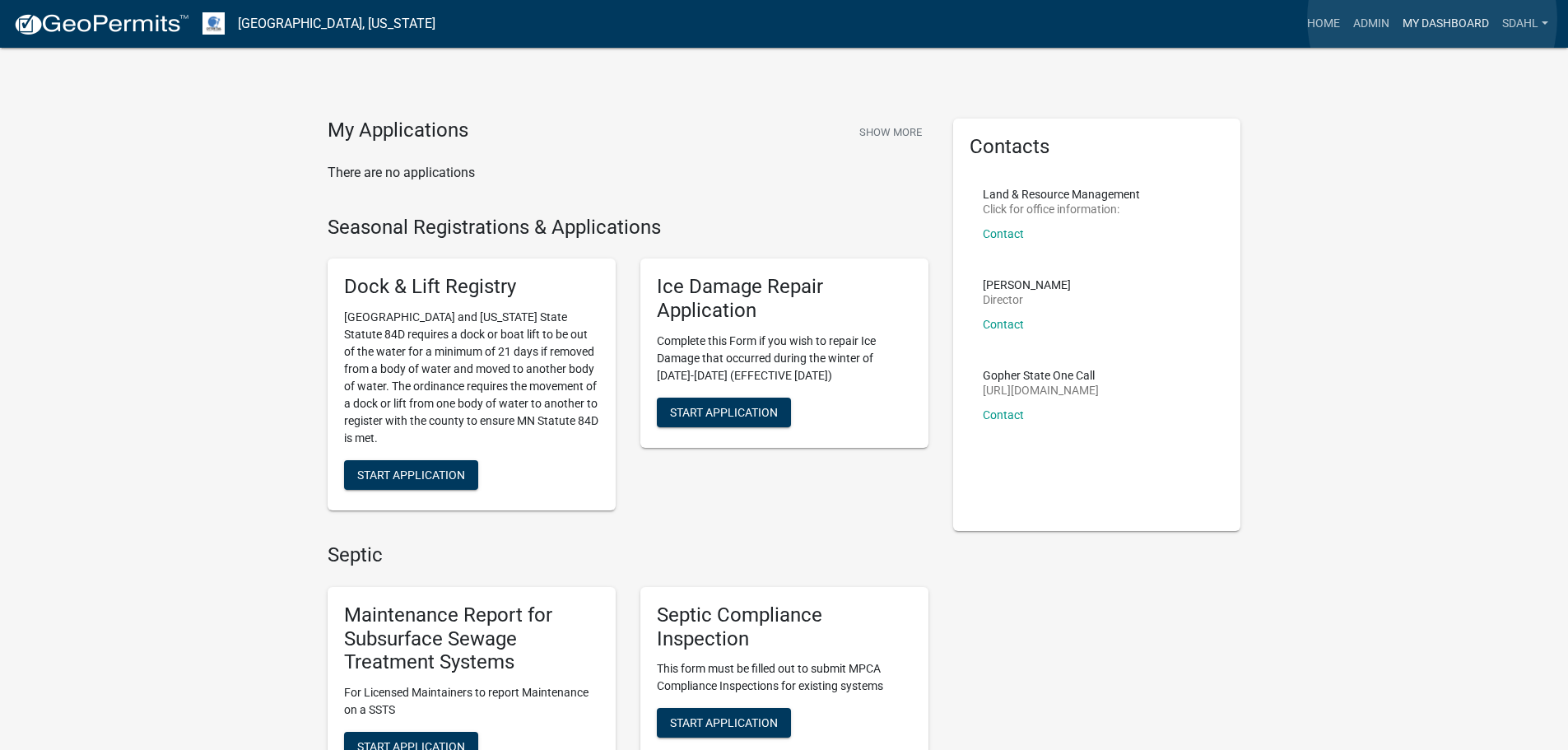
click at [1432, 19] on link "My Dashboard" at bounding box center [1446, 23] width 99 height 31
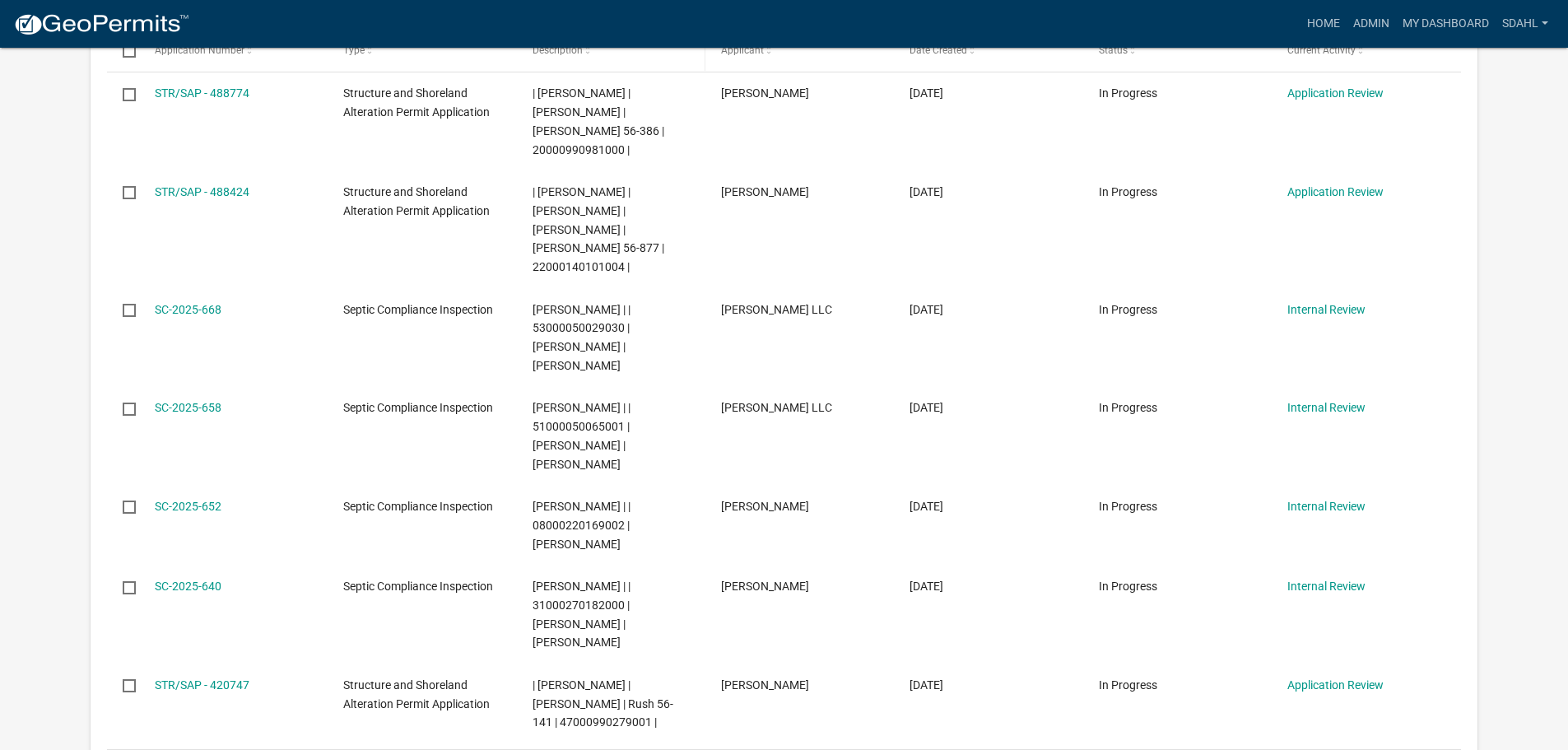
scroll to position [906, 0]
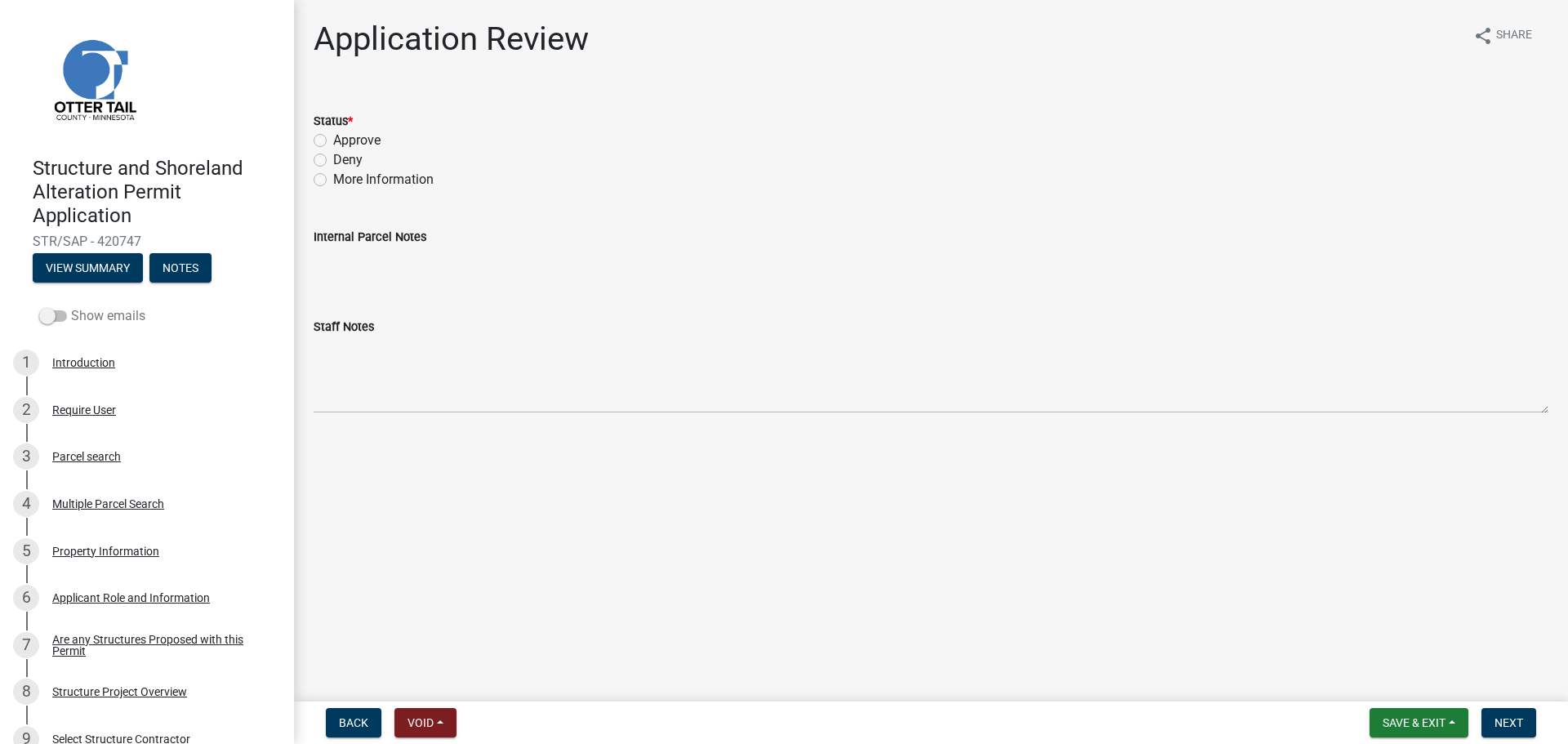
click at [88, 307] on label "Show emails" at bounding box center [92, 316] width 106 height 20
click at [71, 306] on input "Show emails" at bounding box center [71, 306] width 0 height 0
click at [114, 549] on div "Property Information" at bounding box center [106, 551] width 107 height 12
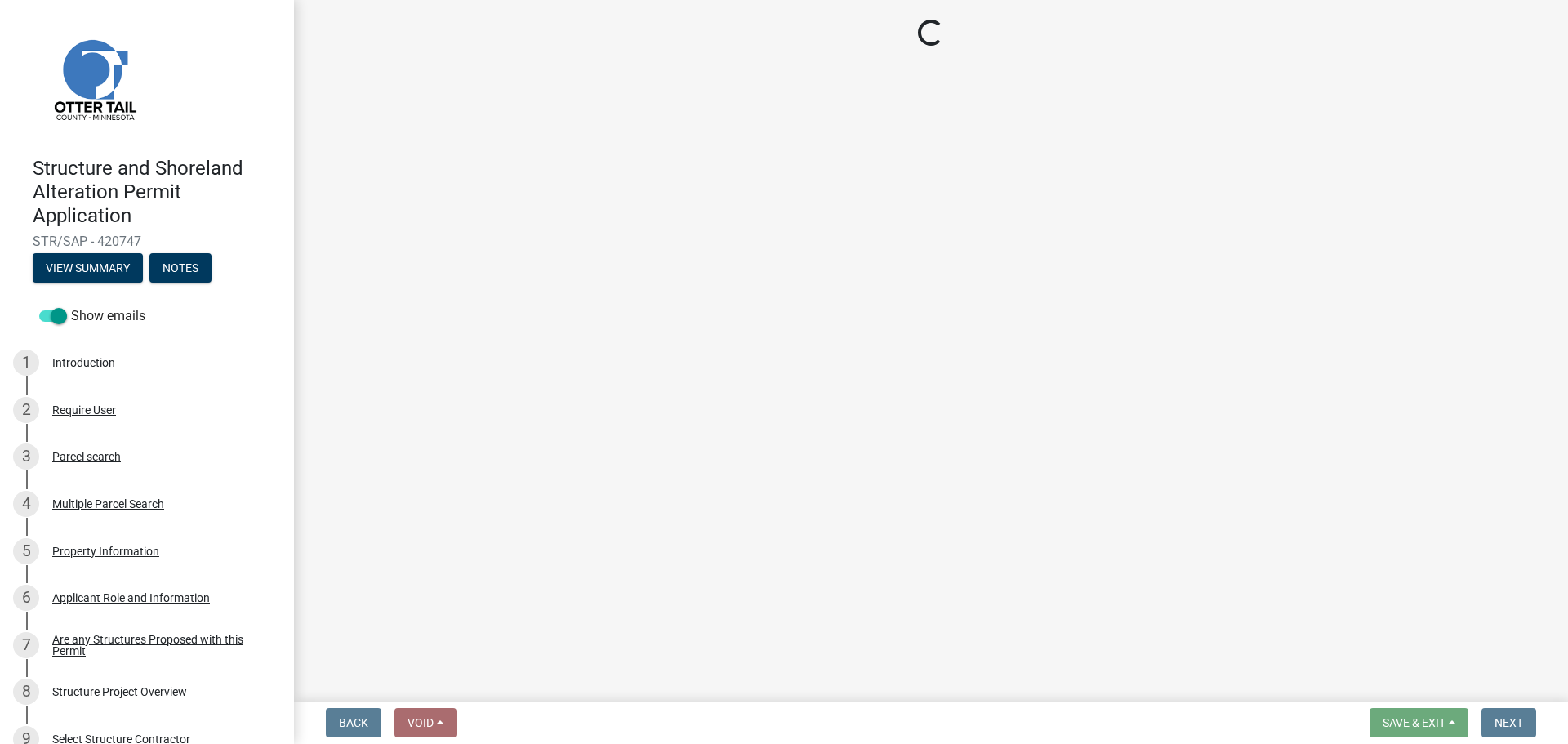
select select "bd934fa0-696e-47b9-a90f-8e33276cc410"
select select "536c2d30-81d9-41b4-a753-c6560d717c74"
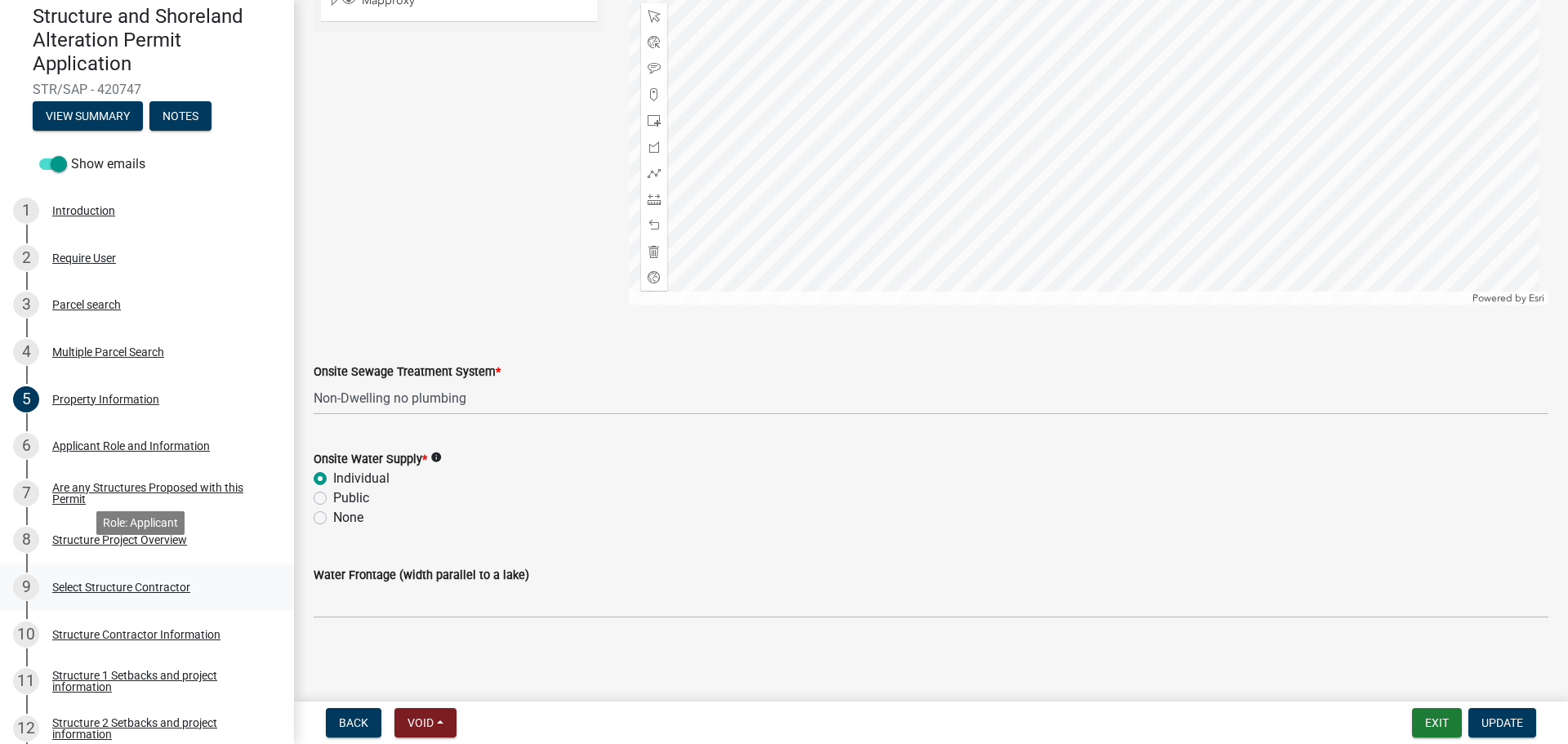
scroll to position [163, 0]
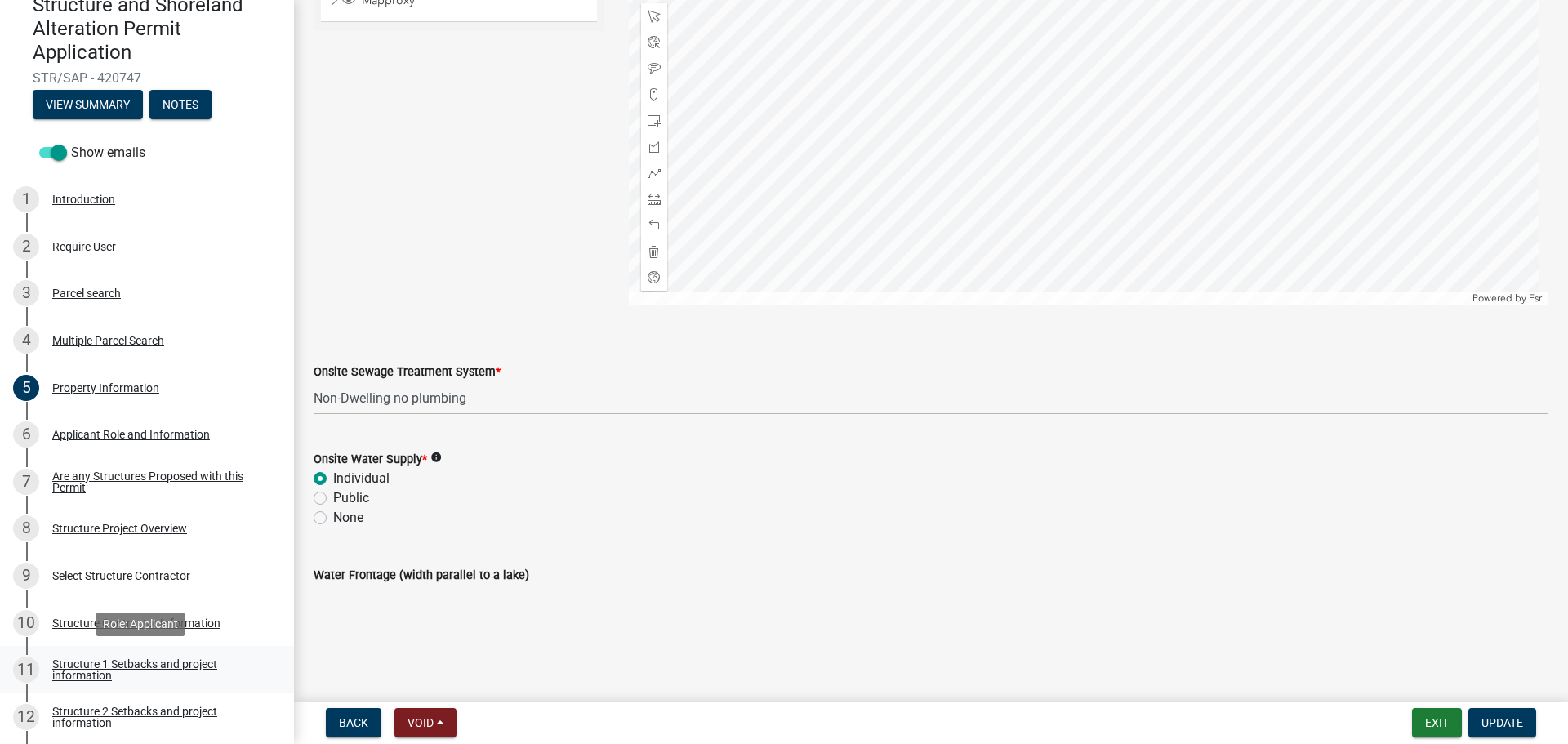
click at [114, 665] on div "Structure 1 Setbacks and project information" at bounding box center [160, 670] width 216 height 23
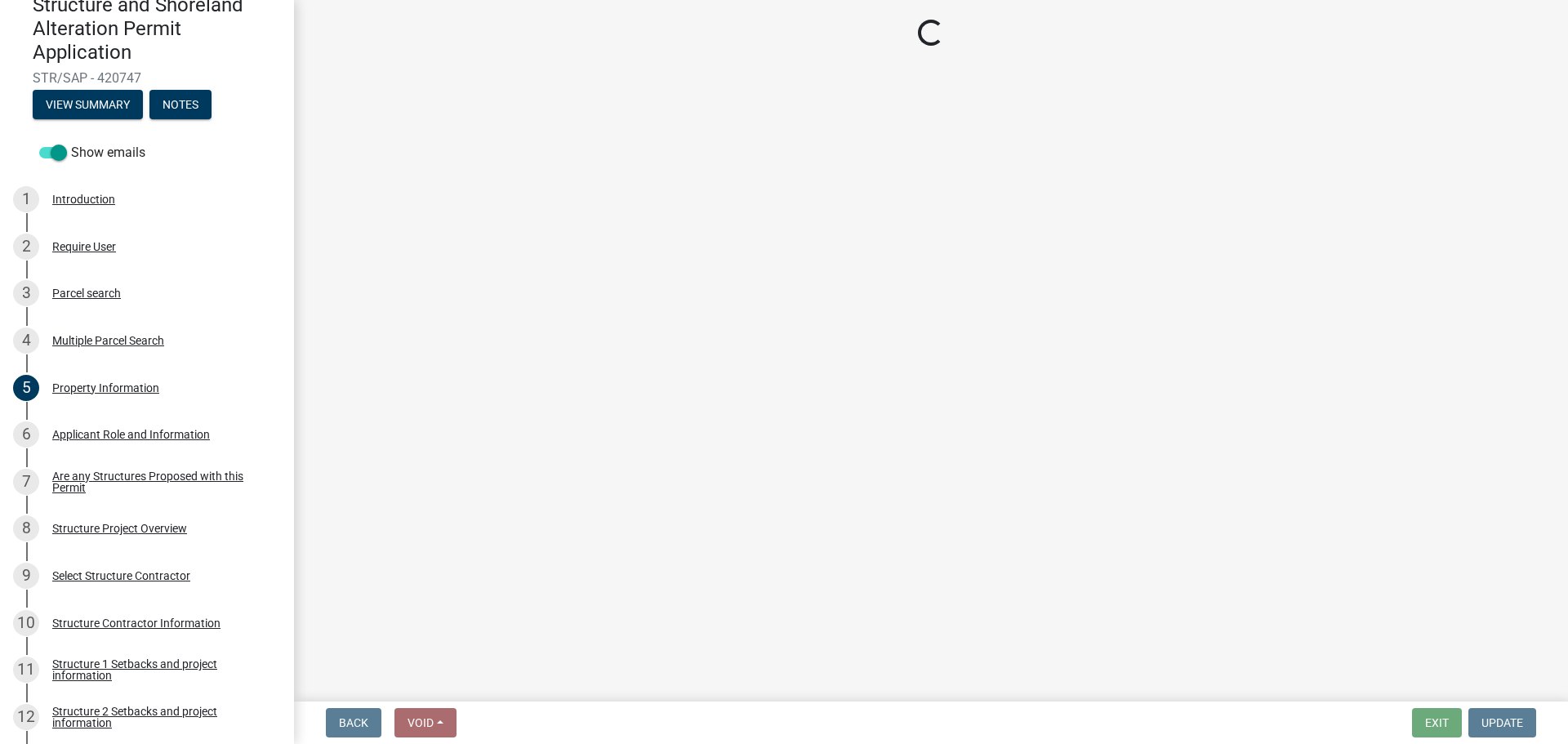
select select "c185e313-3403-4239-bd61-bb563c58a77a"
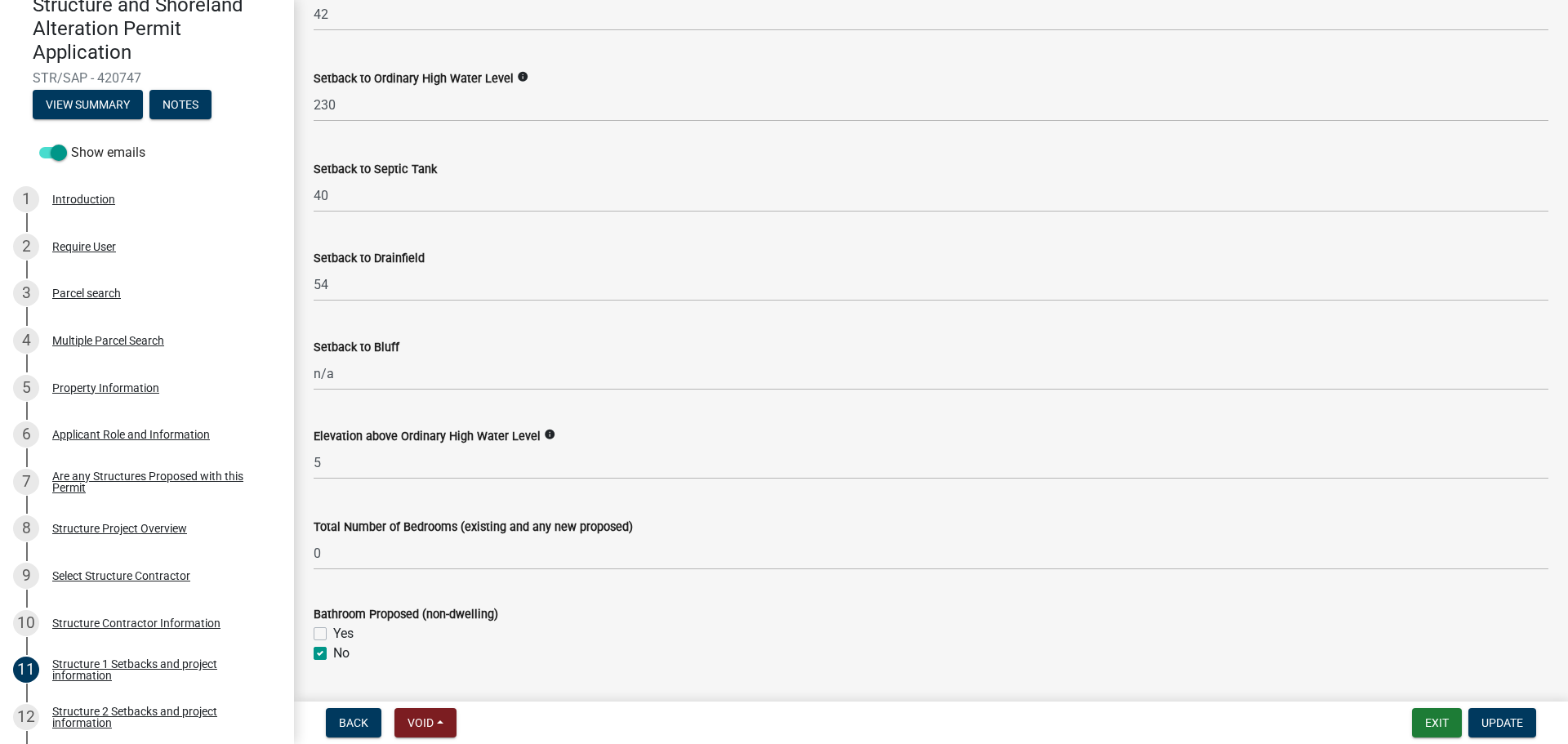
scroll to position [1539, 0]
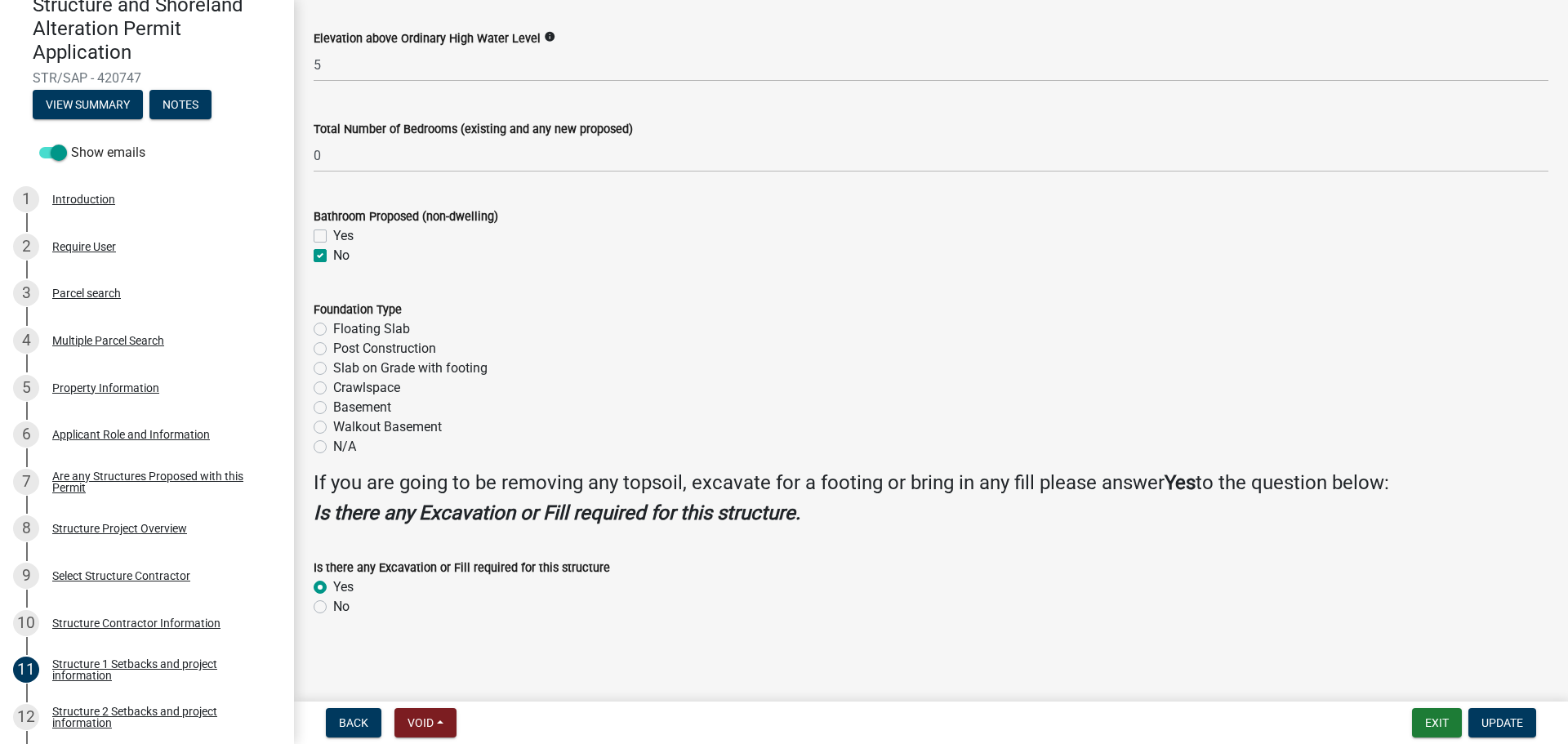
click at [389, 325] on label "Floating Slab" at bounding box center [372, 329] width 77 height 20
click at [344, 325] on input "Floating Slab" at bounding box center [339, 325] width 11 height 11
radio input "true"
click at [1496, 719] on span "Update" at bounding box center [1502, 723] width 42 height 13
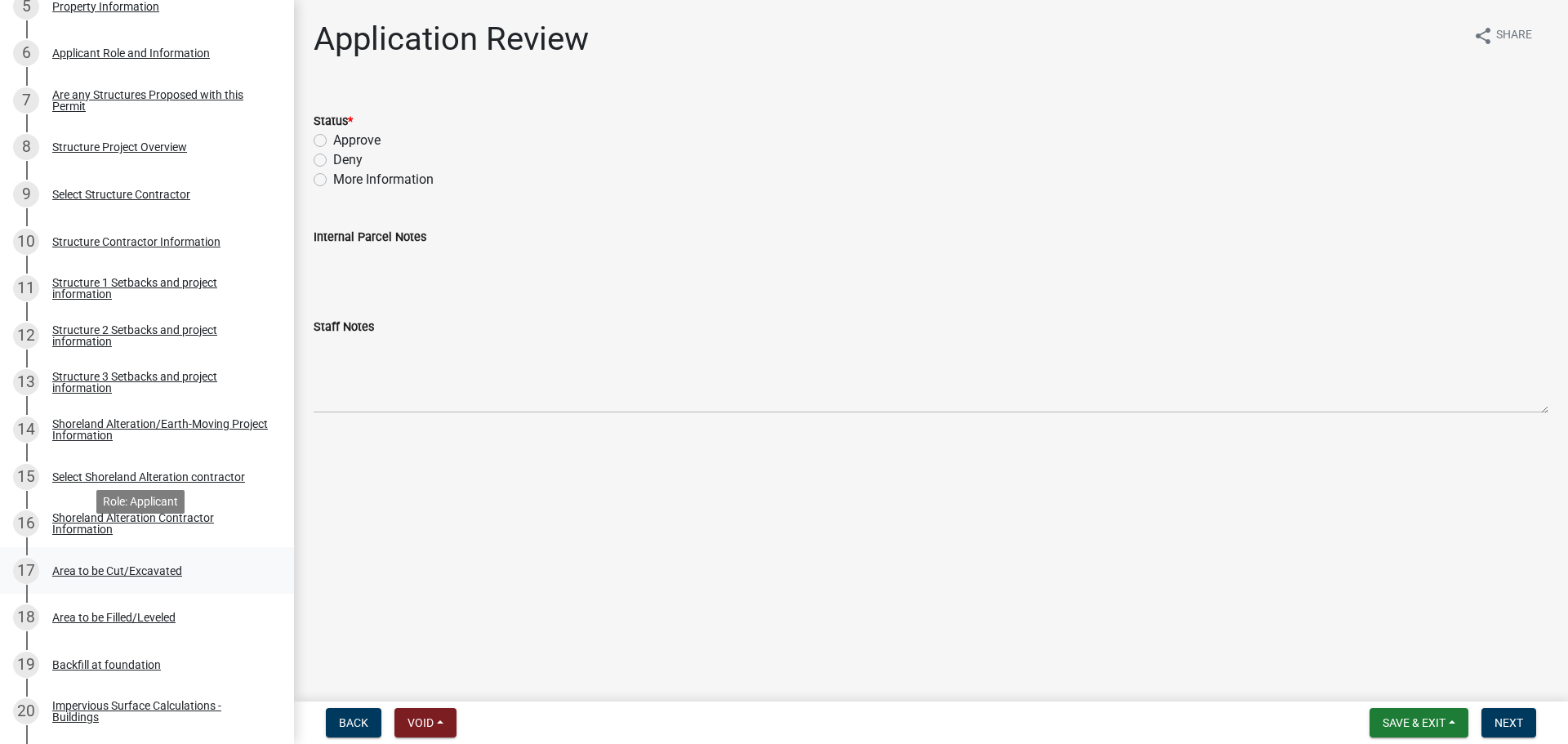
scroll to position [572, 0]
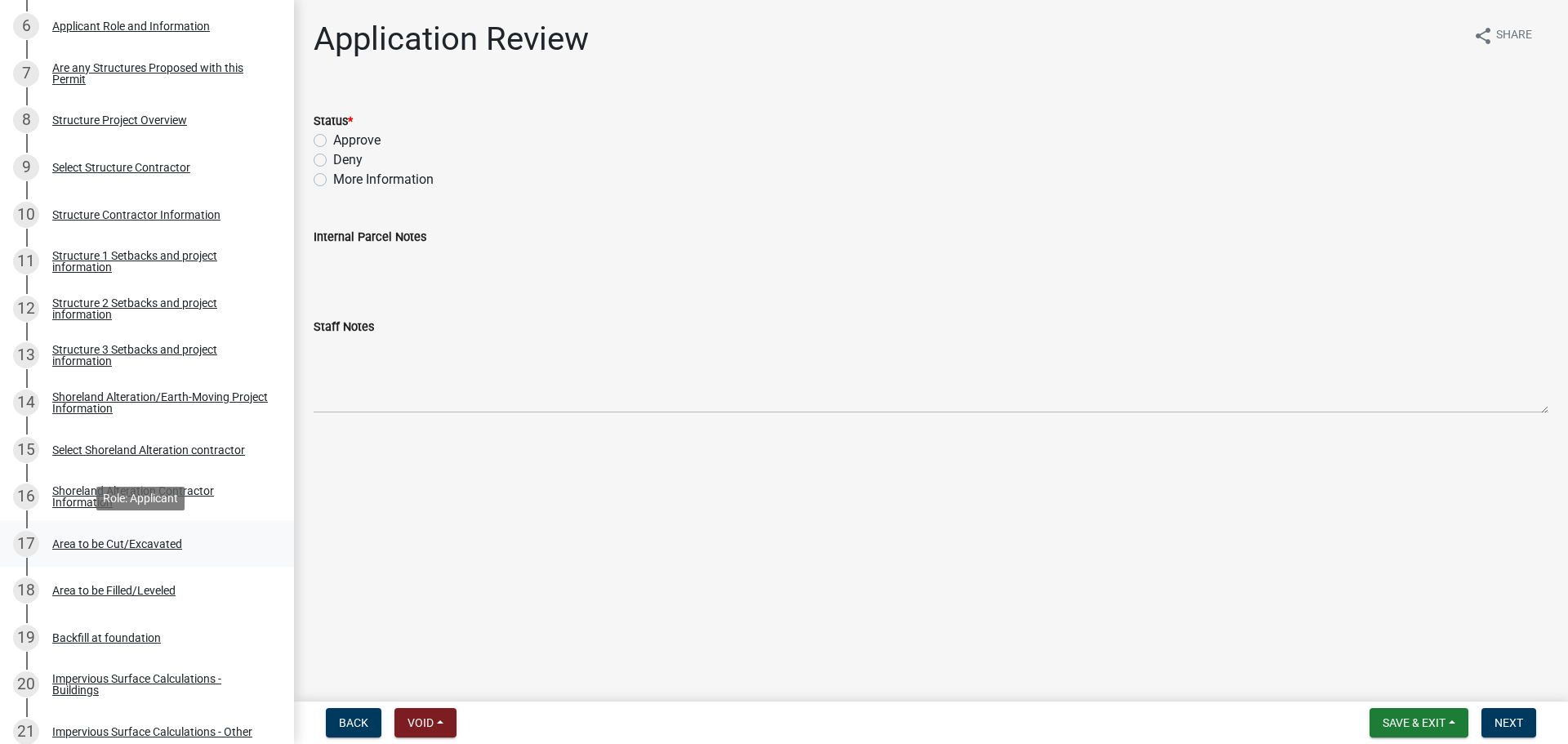
click at [127, 544] on div "Area to be Cut/Excavated" at bounding box center [117, 544] width 129 height 12
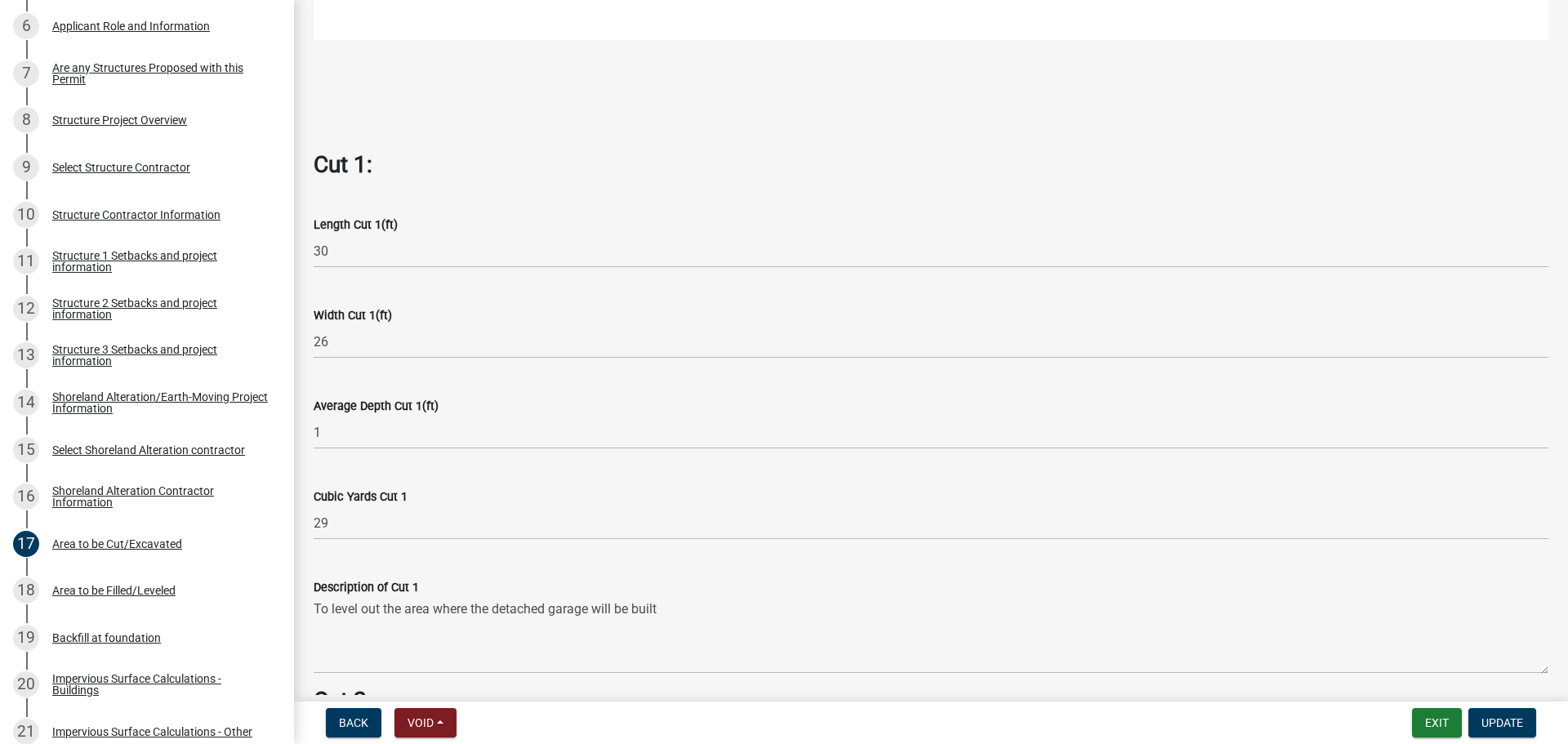
scroll to position [898, 0]
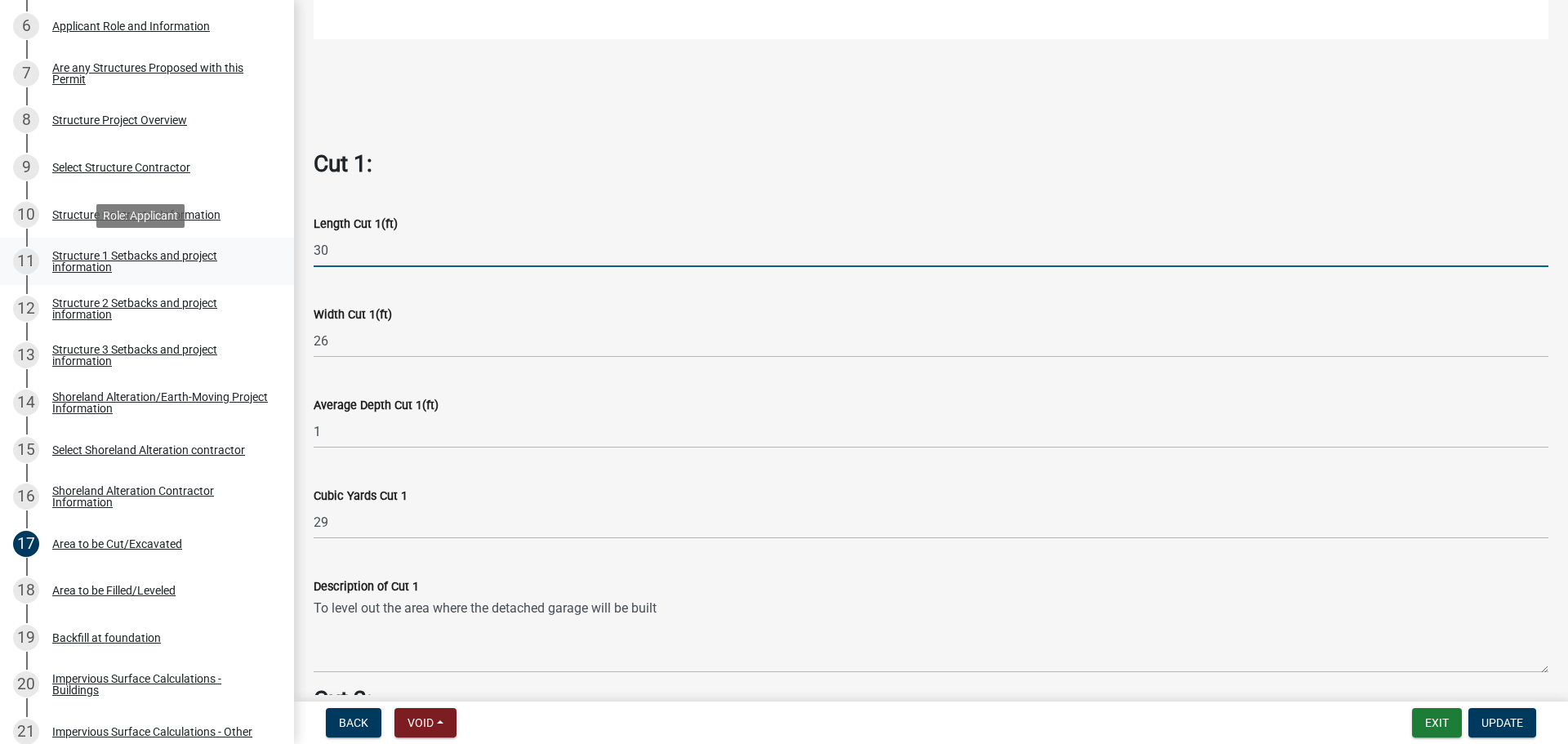
drag, startPoint x: 298, startPoint y: 249, endPoint x: 252, endPoint y: 253, distance: 46.2
click at [253, 253] on div "Structure and Shoreland Alteration Permit Application STR/SAP - 420747 View Sum…" at bounding box center [784, 372] width 1568 height 744
type input "34"
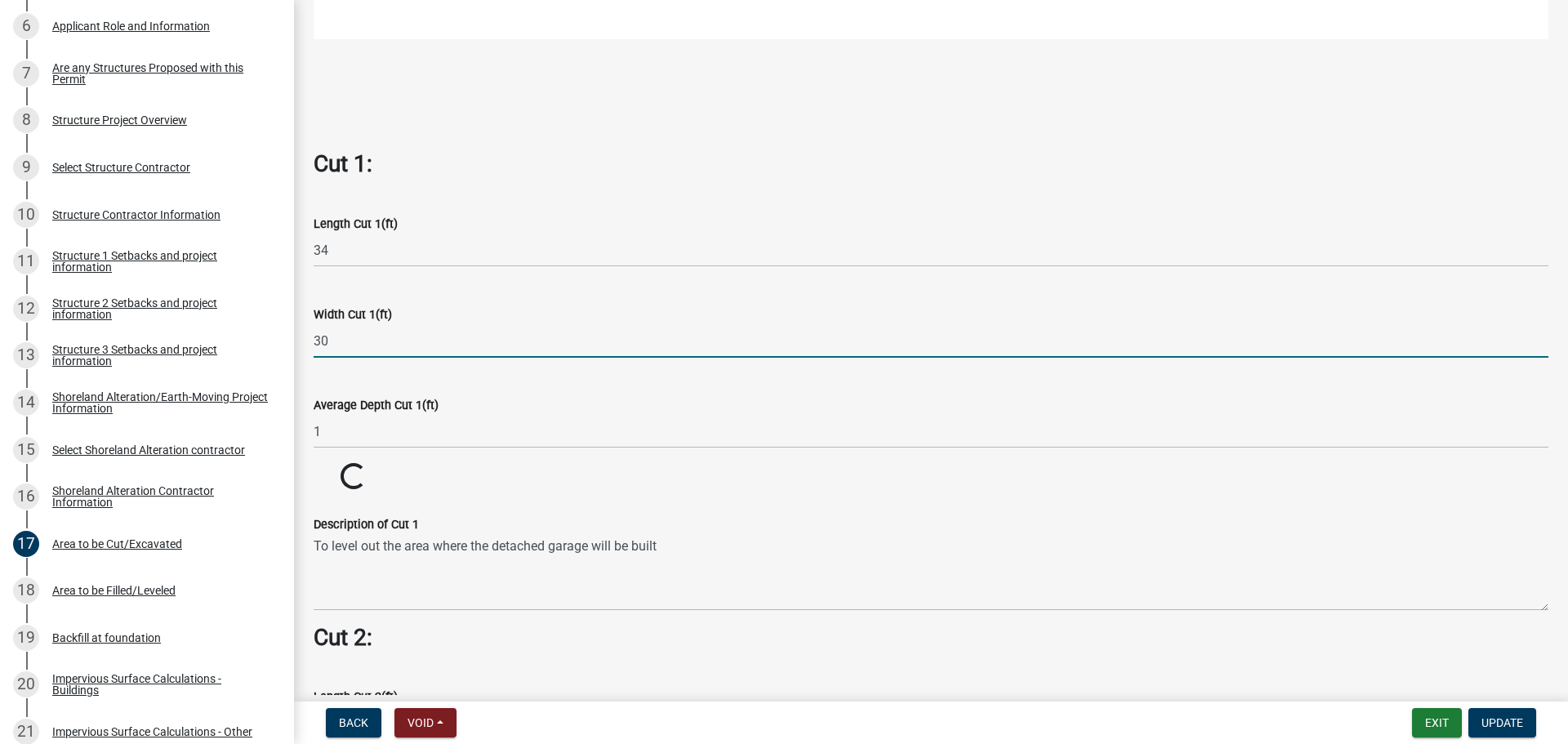
type input "30"
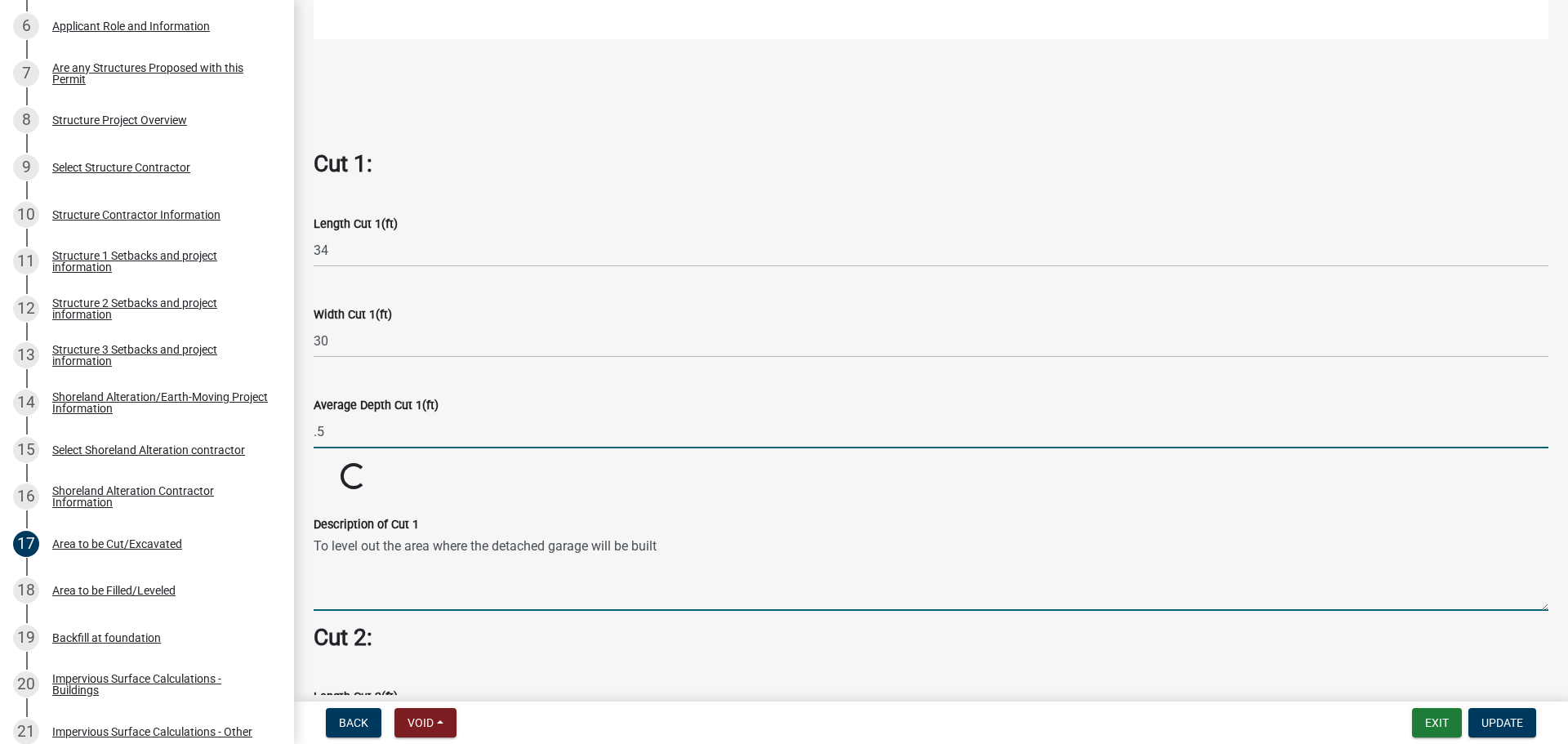
type input "0.5"
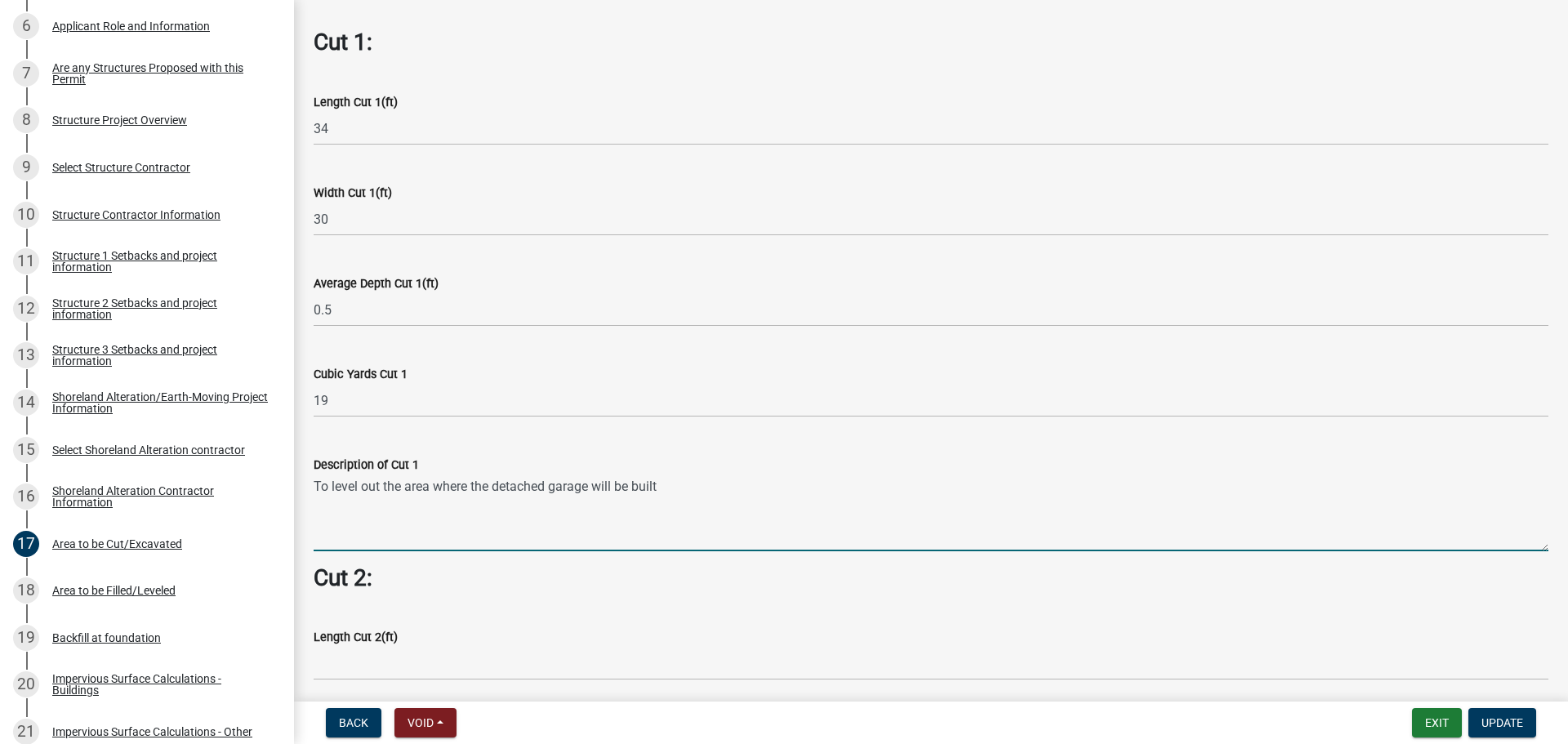
scroll to position [1061, 0]
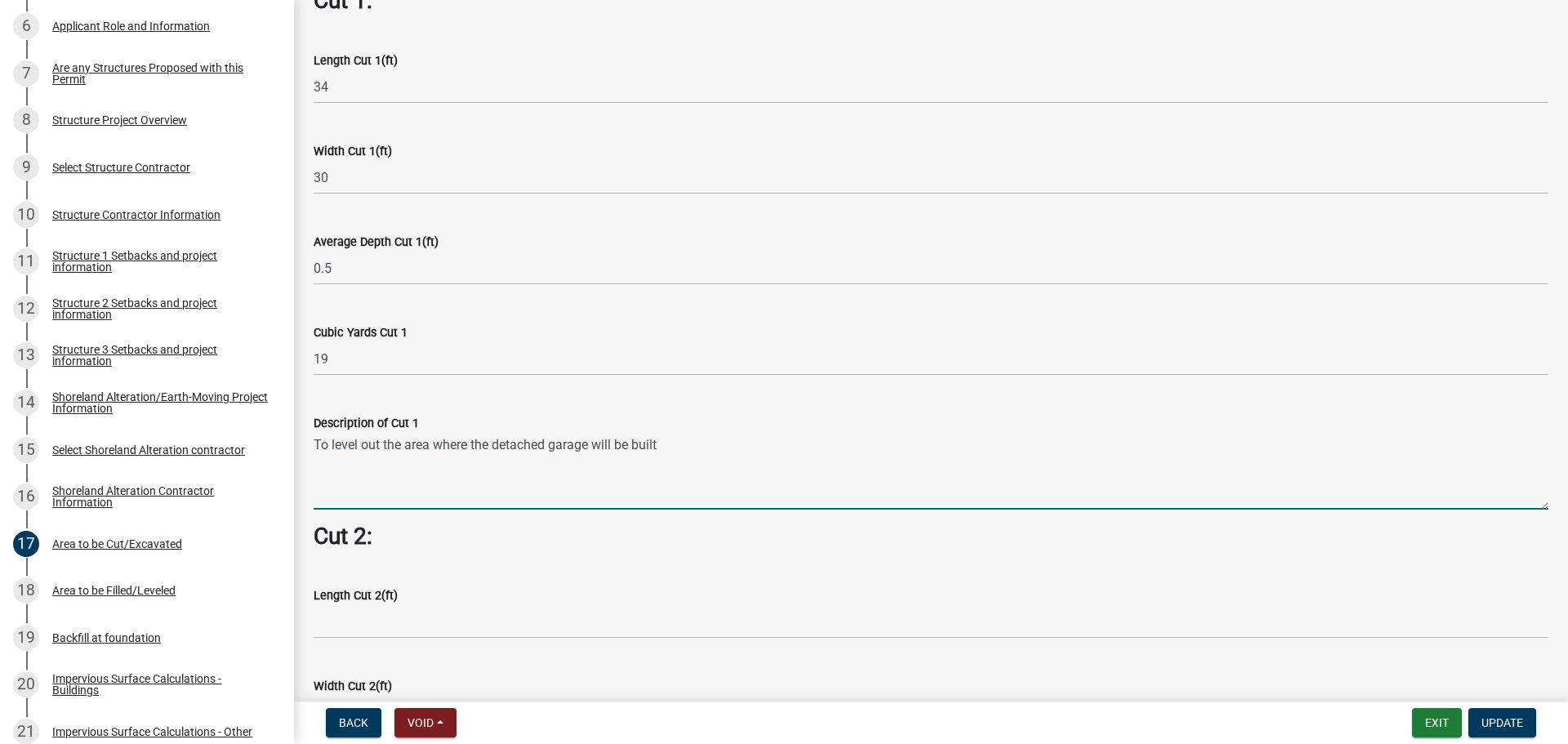
drag, startPoint x: 669, startPoint y: 439, endPoint x: 290, endPoint y: 419, distance: 379.5
click at [290, 419] on div "Structure and Shoreland Alteration Permit Application STR/SAP - 420747 View Sum…" at bounding box center [784, 372] width 1568 height 744
click at [389, 436] on textarea "Remove topsail and level area" at bounding box center [931, 471] width 1235 height 77
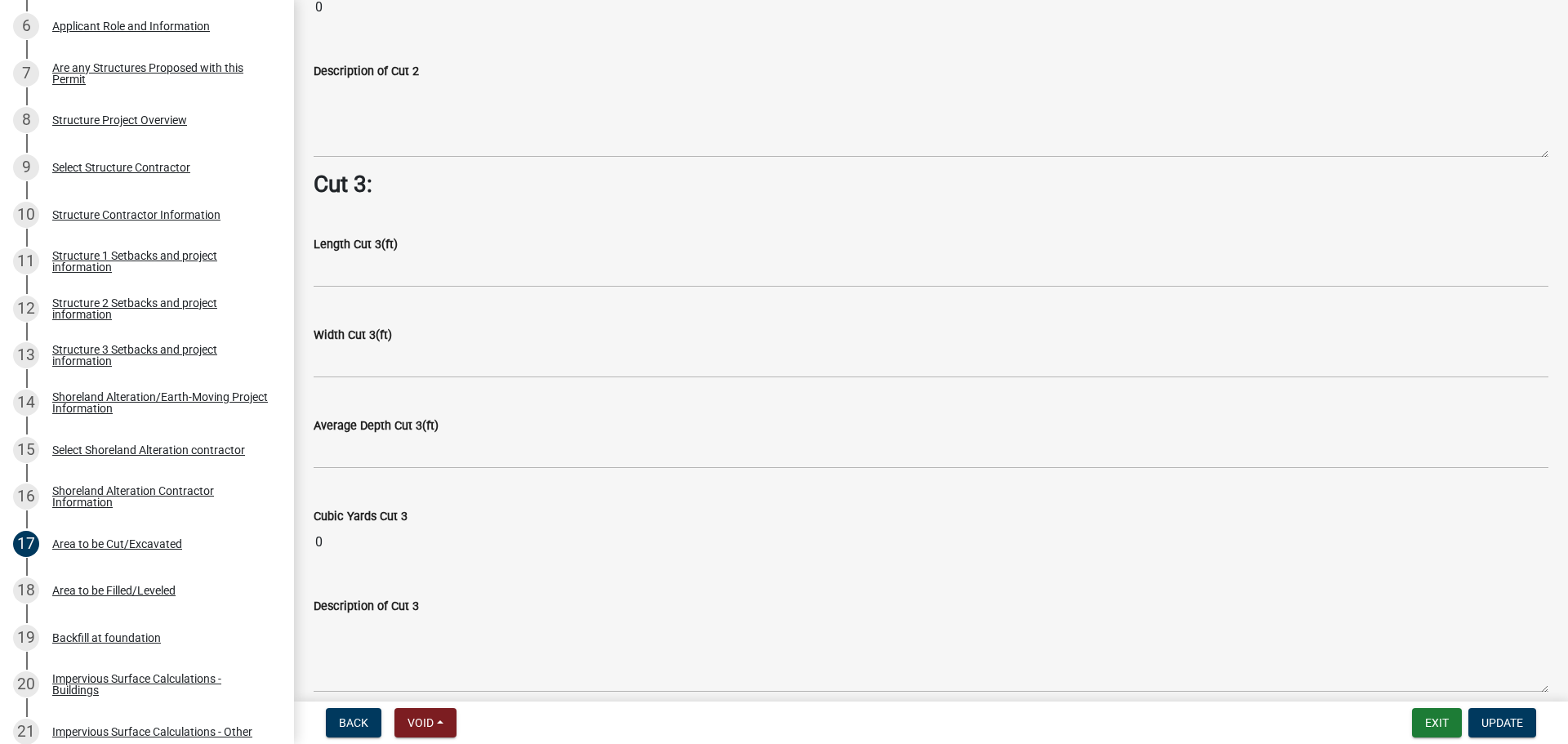
scroll to position [2041, 0]
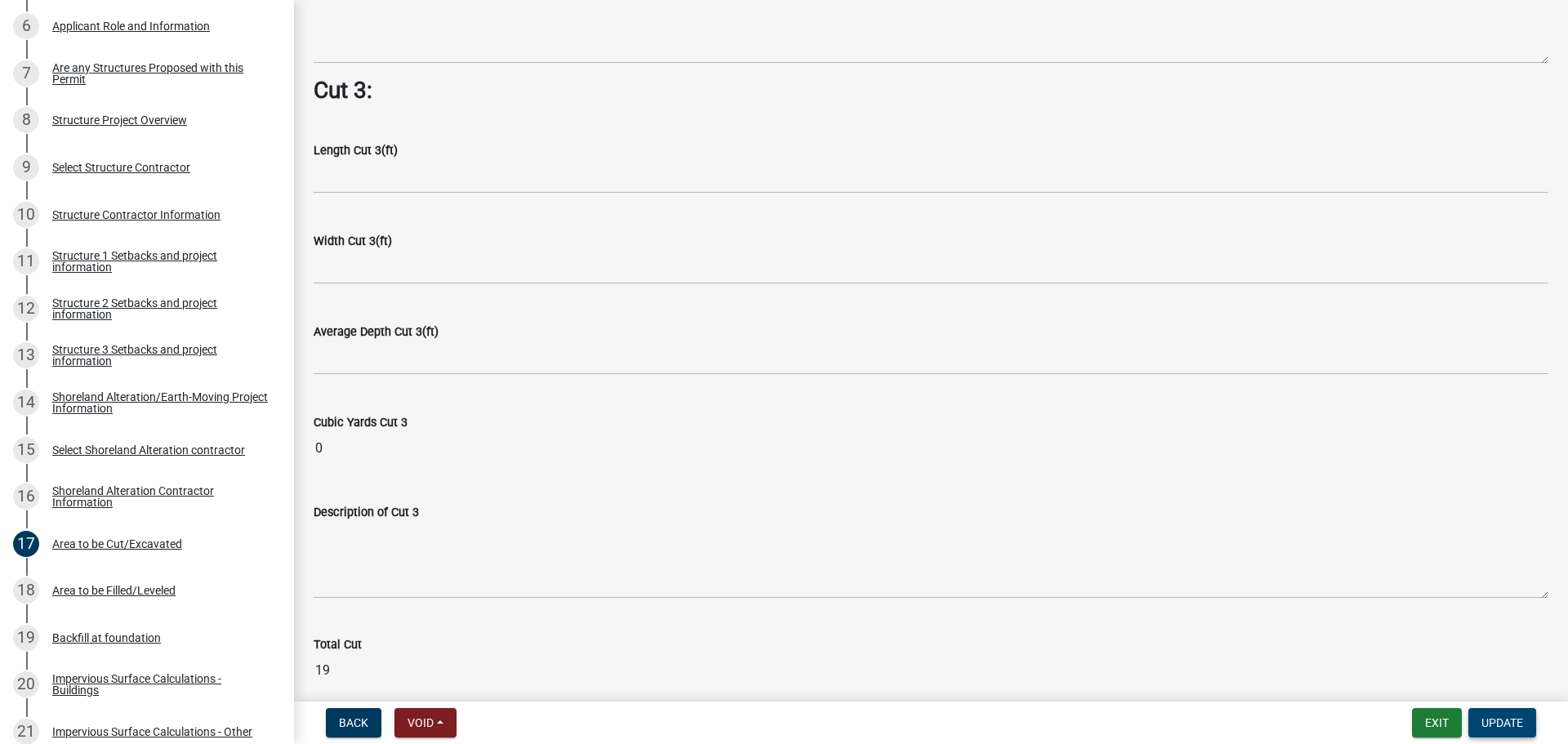
type textarea "Remove topsoil and level area"
click at [1501, 724] on span "Update" at bounding box center [1502, 723] width 42 height 13
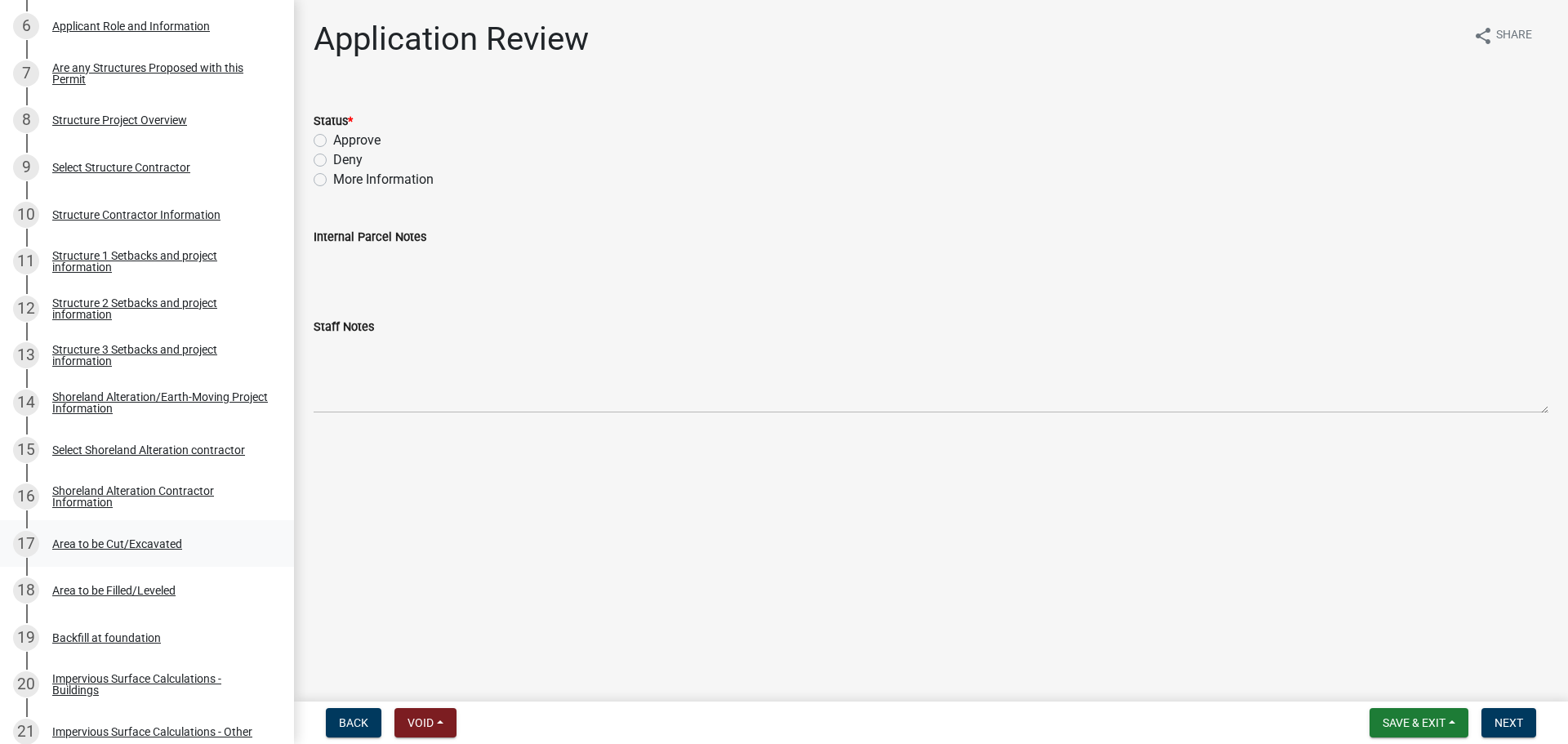
click at [150, 542] on div "Area to be Cut/Excavated" at bounding box center [117, 544] width 129 height 12
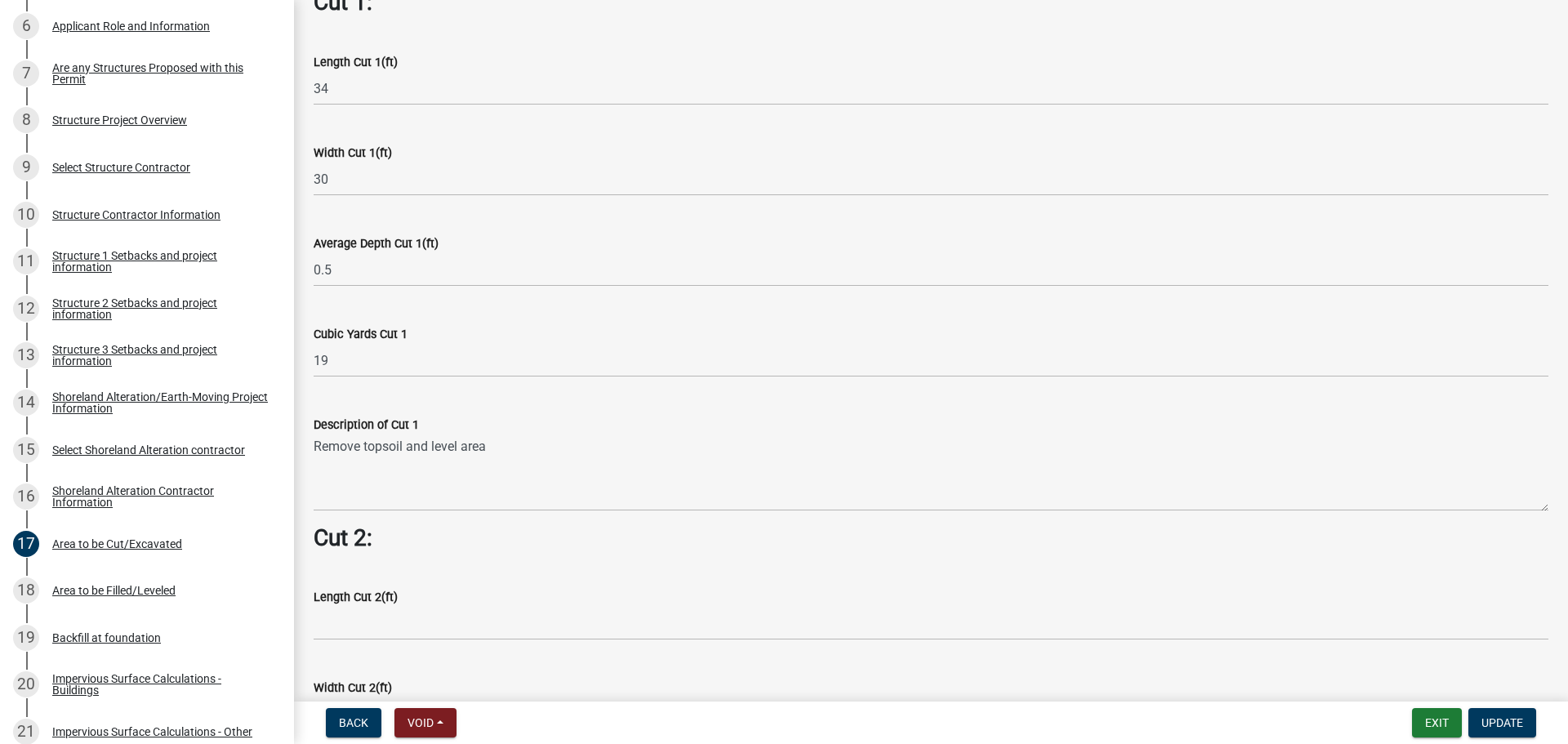
scroll to position [1061, 0]
click at [102, 590] on div "Area to be Filled/Leveled" at bounding box center [114, 590] width 123 height 12
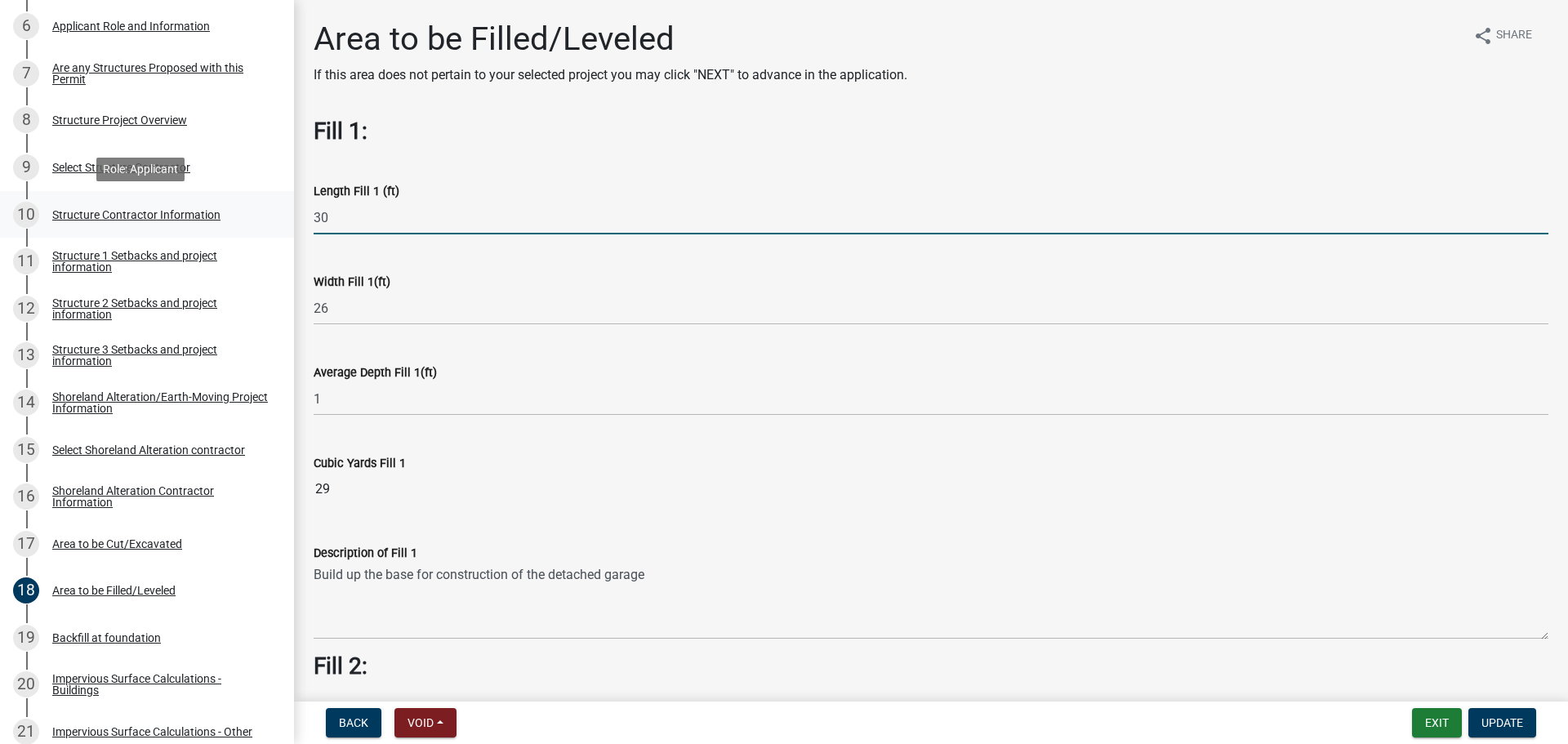
drag, startPoint x: 367, startPoint y: 215, endPoint x: 265, endPoint y: 222, distance: 102.2
click at [265, 222] on div "Structure and Shoreland Alteration Permit Application STR/SAP - 420747 View Sum…" at bounding box center [784, 372] width 1568 height 744
type input "34"
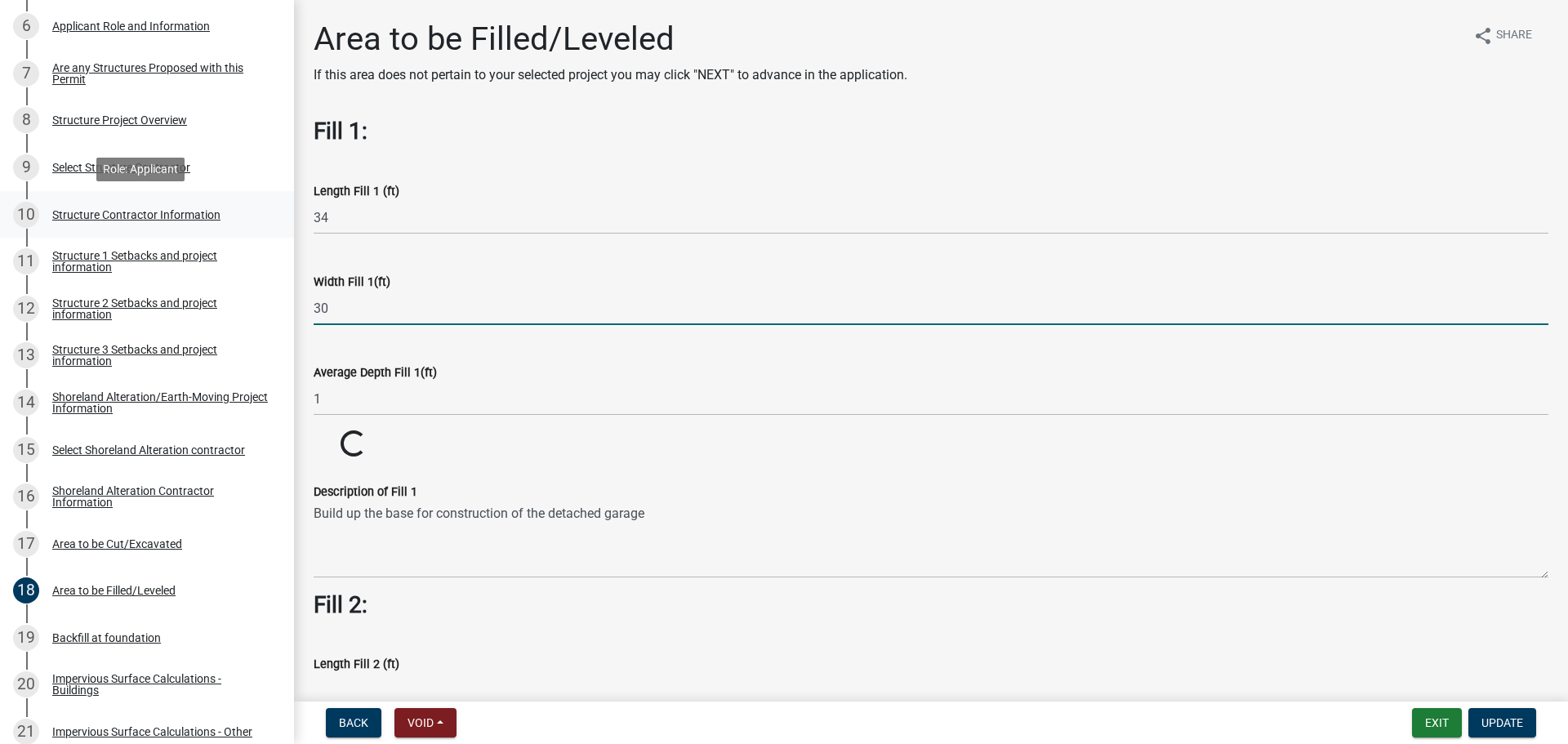
type input "30"
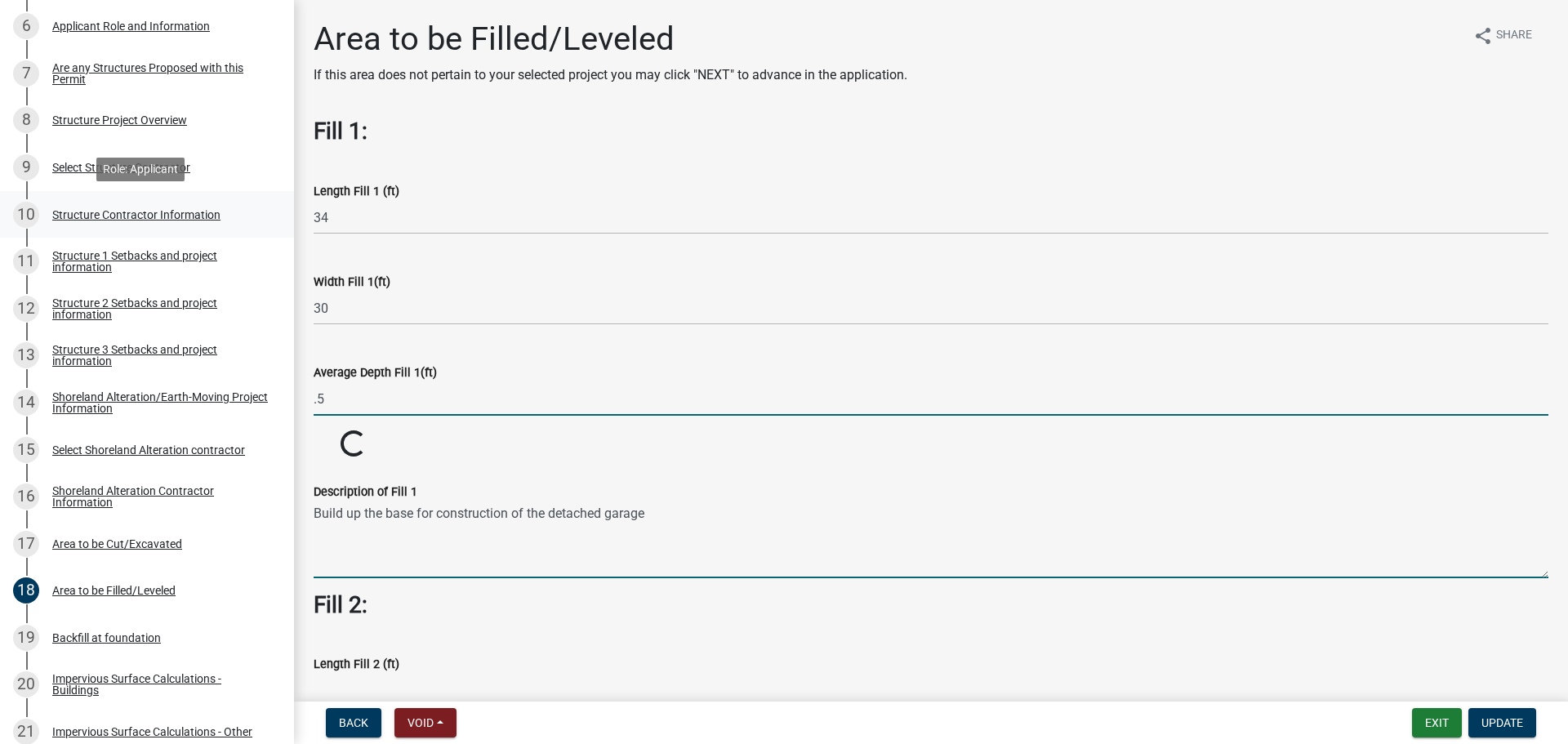
type input "0.5"
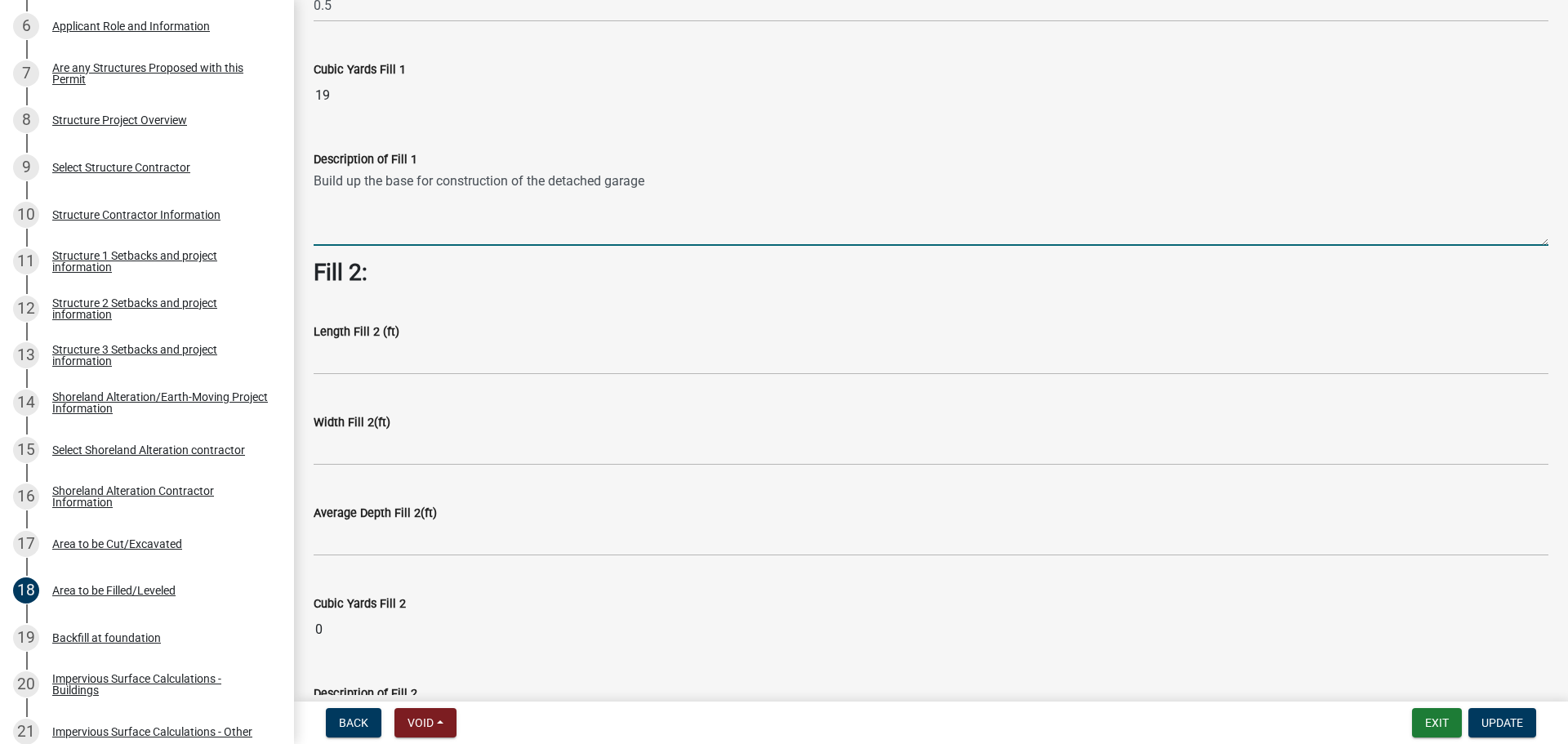
scroll to position [408, 0]
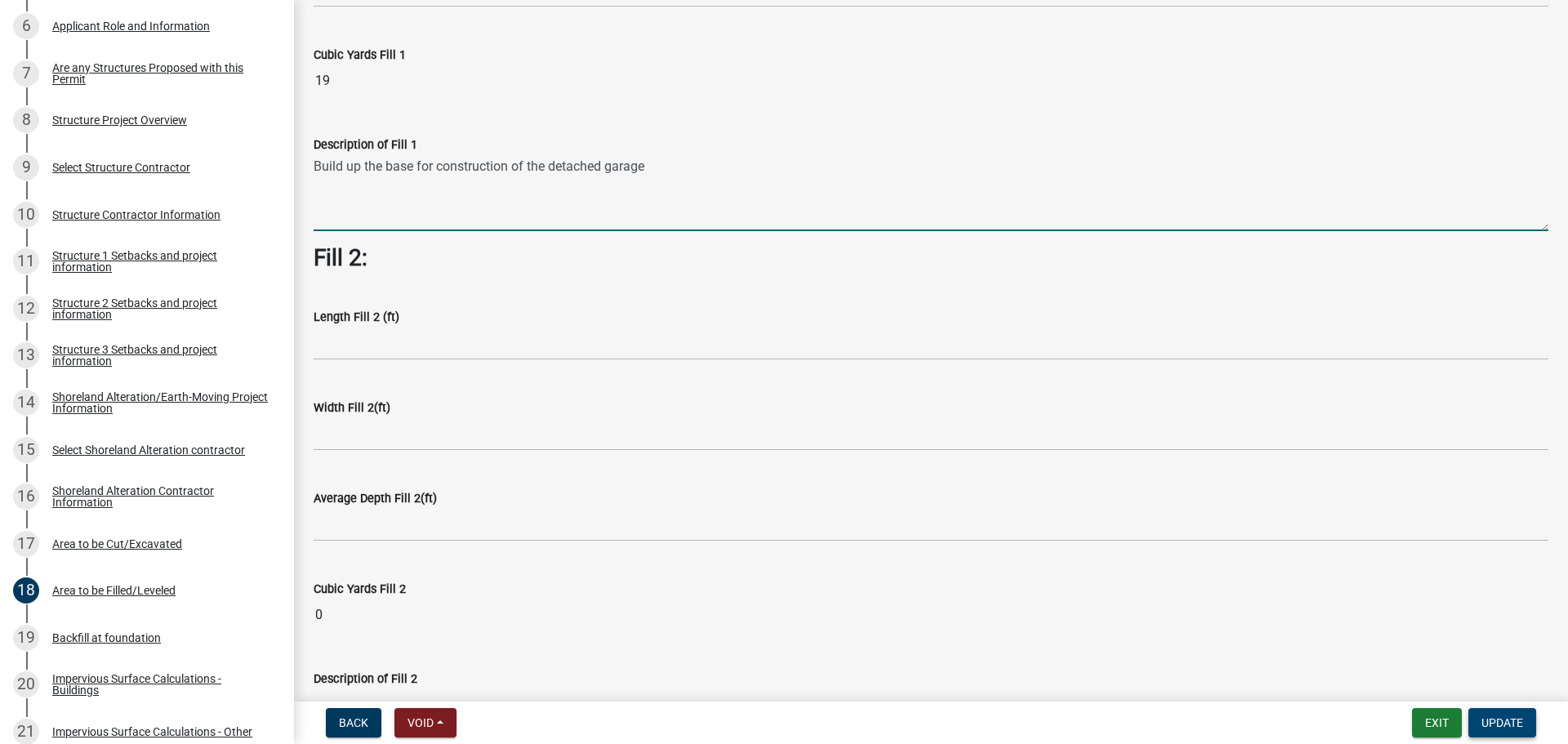
click at [1505, 717] on span "Update" at bounding box center [1502, 723] width 42 height 13
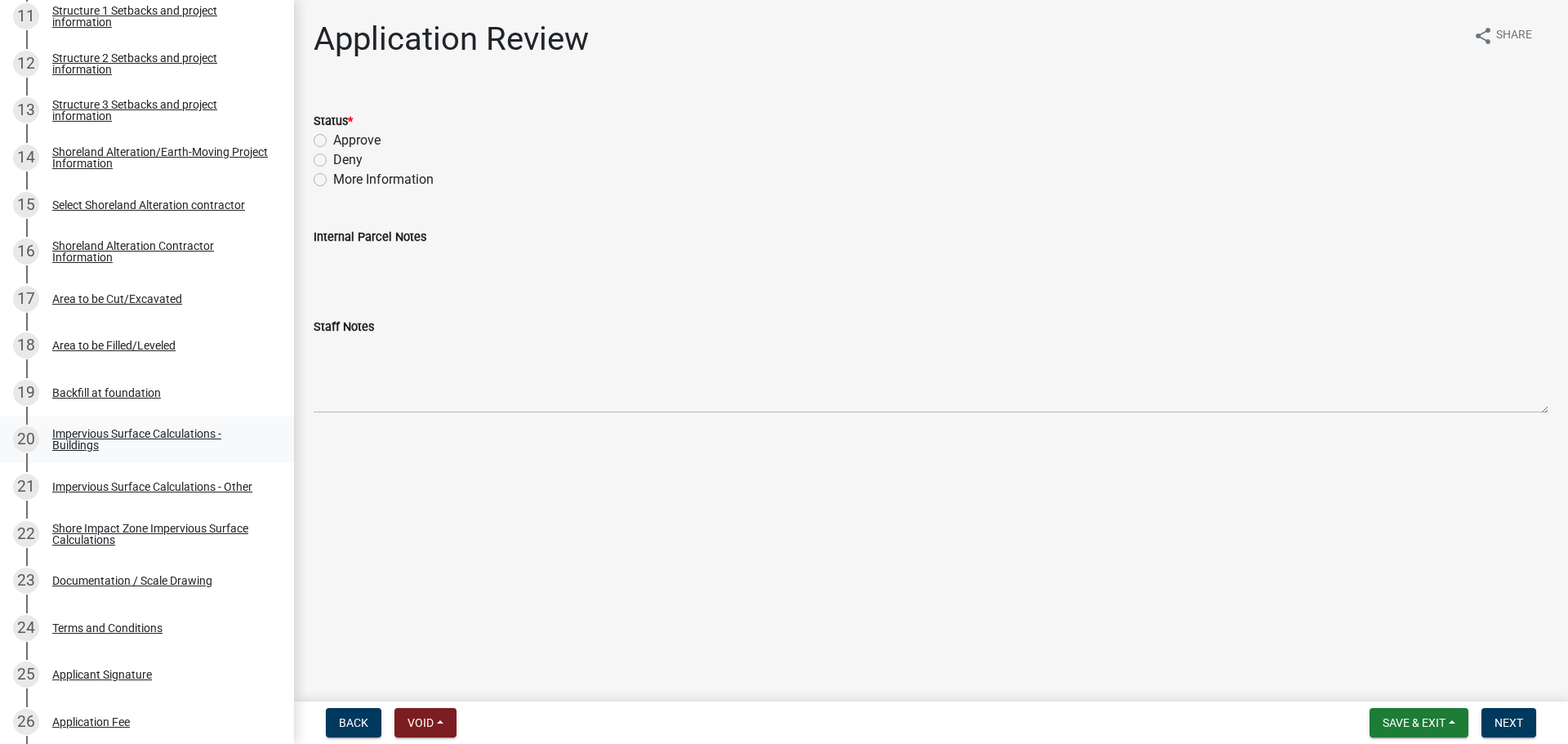
scroll to position [898, 0]
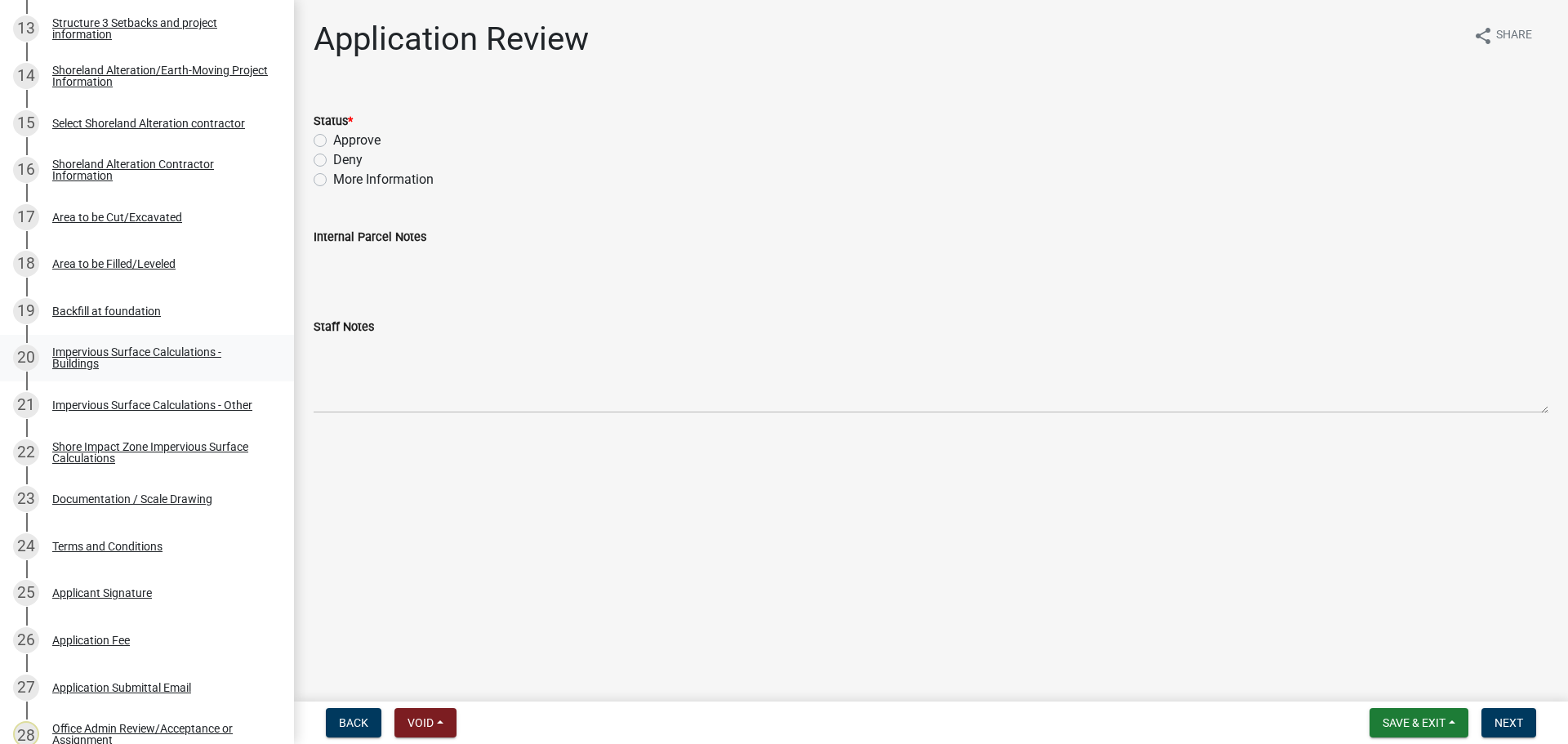
click at [163, 347] on div "Impervious Surface Calculations - Buildings" at bounding box center [160, 357] width 216 height 23
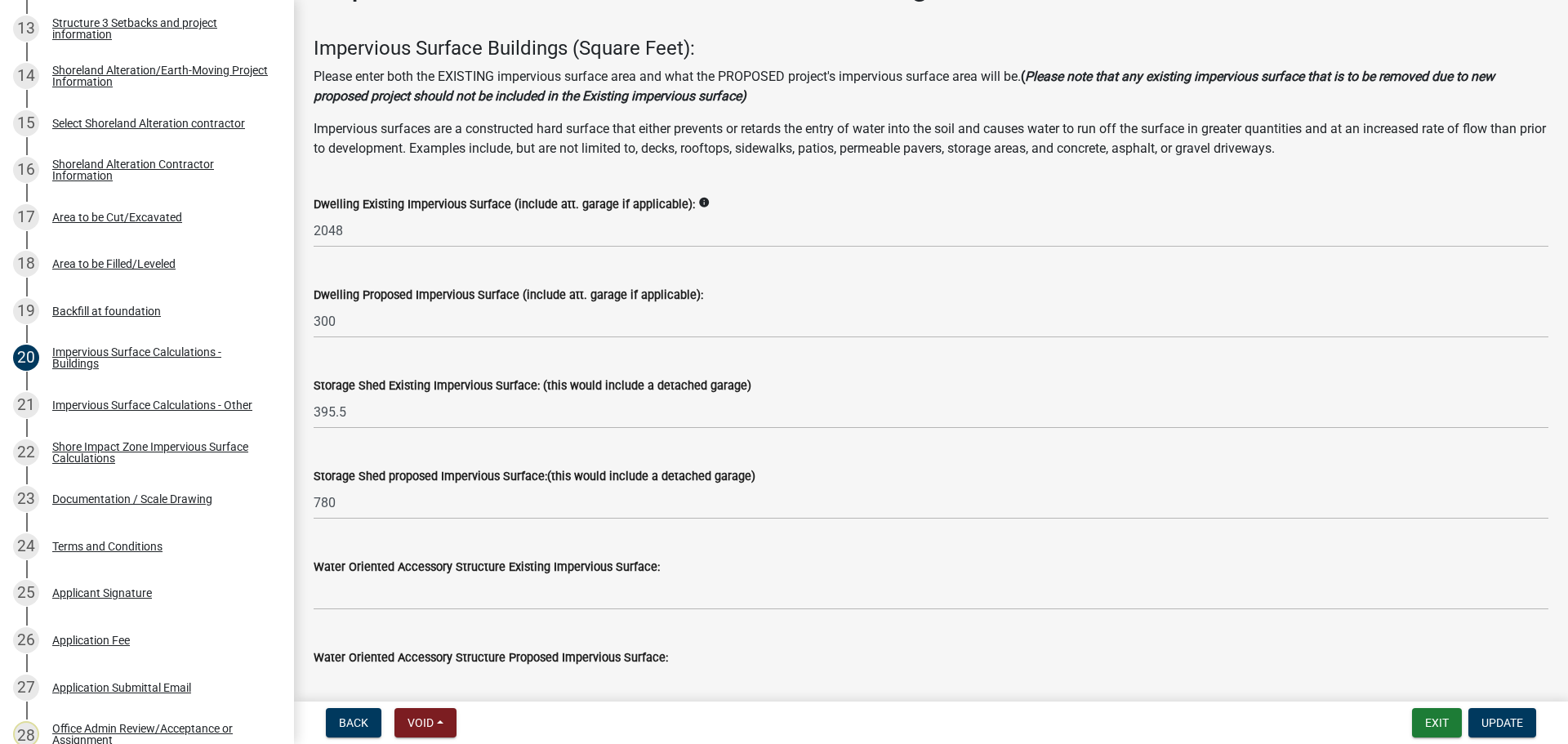
scroll to position [82, 0]
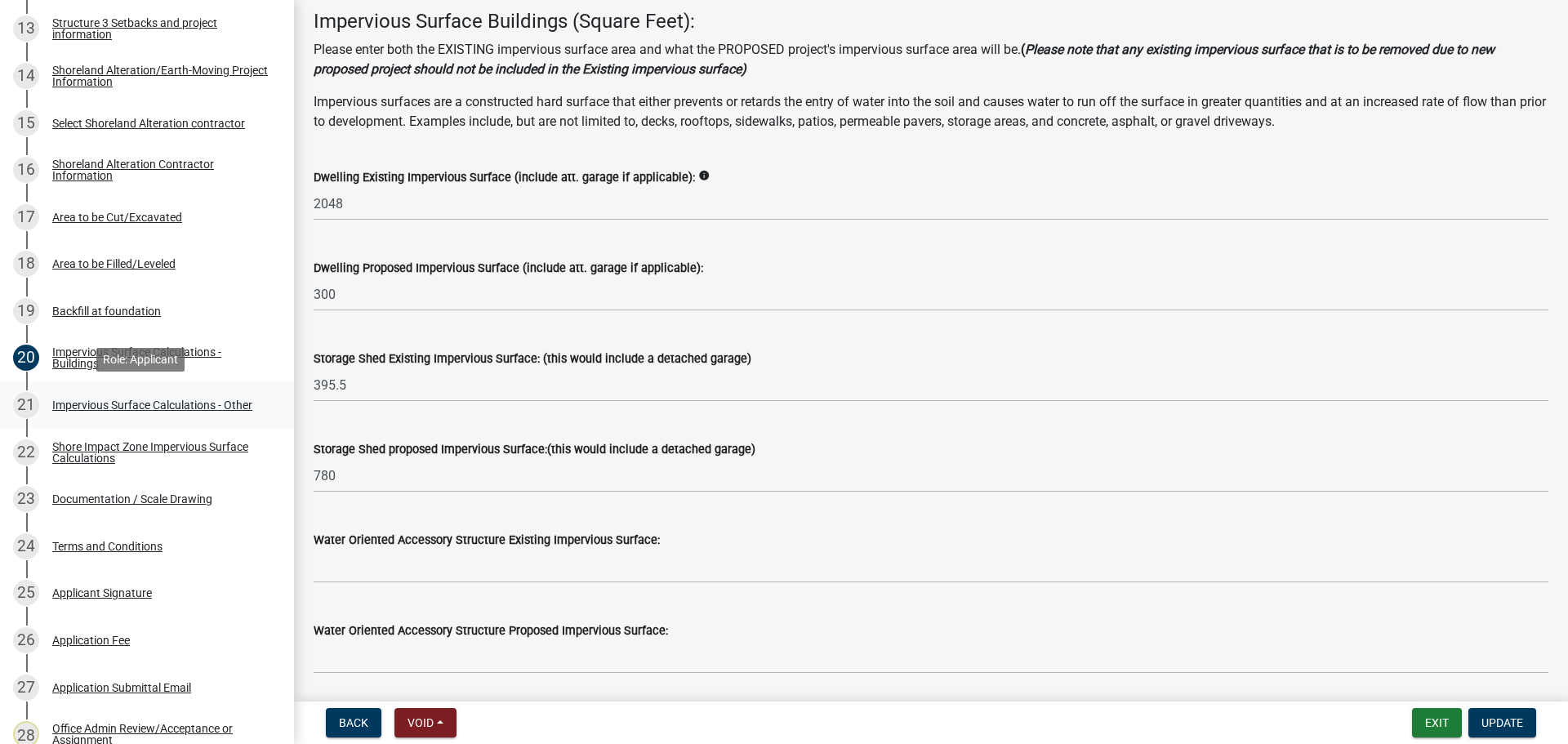
click at [212, 404] on div "Impervious Surface Calculations - Other" at bounding box center [153, 404] width 200 height 12
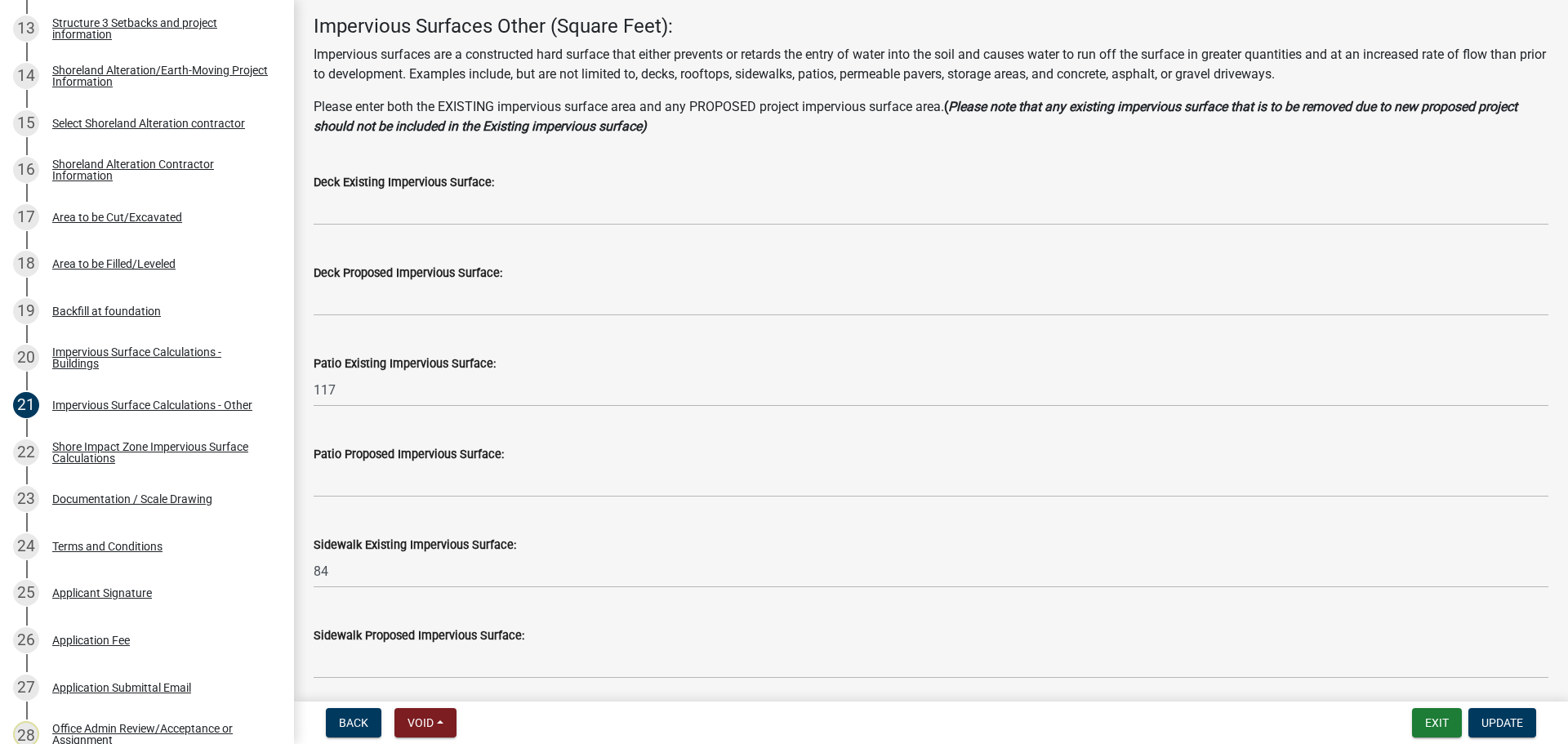
scroll to position [0, 0]
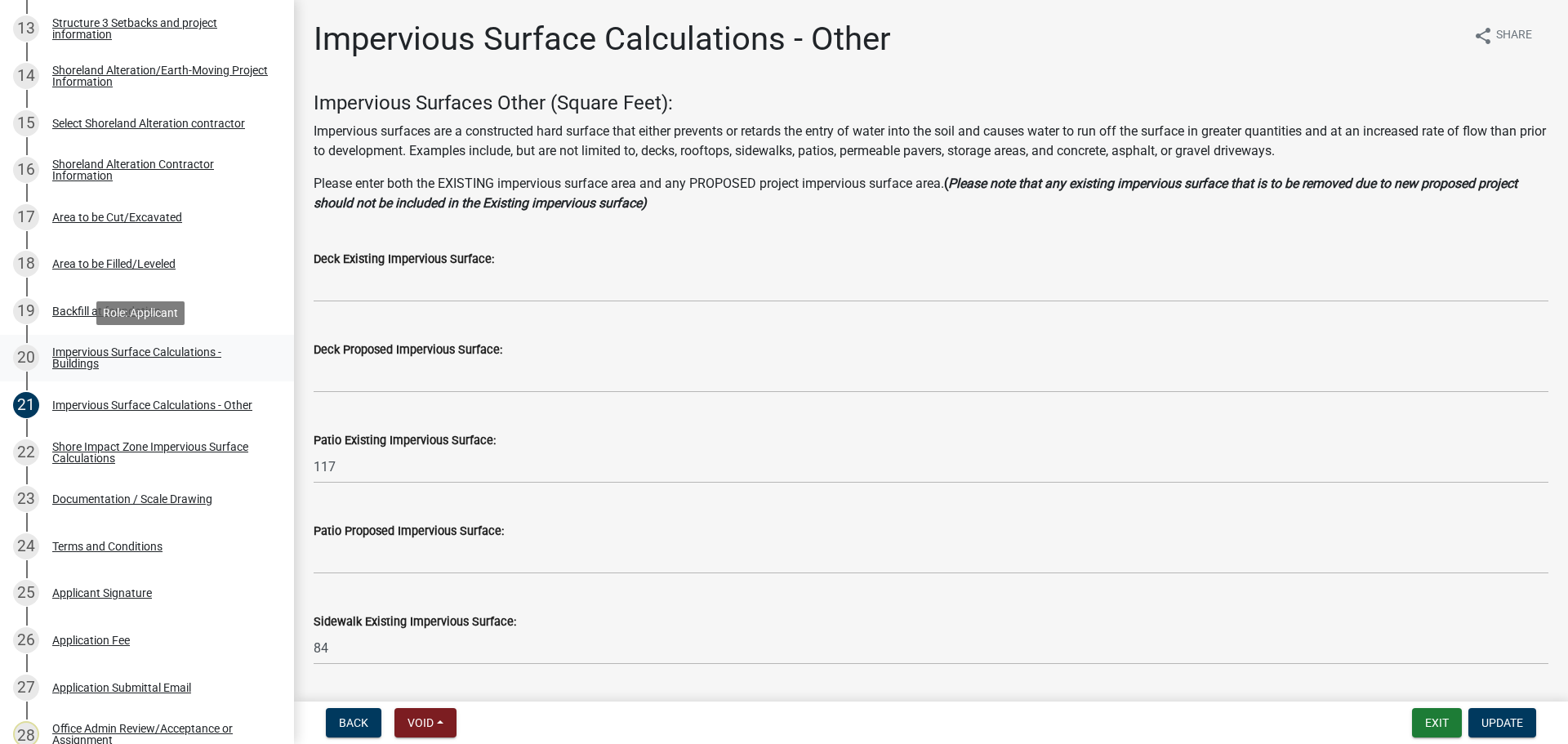
click at [89, 351] on div "Impervious Surface Calculations - Buildings" at bounding box center [160, 357] width 216 height 23
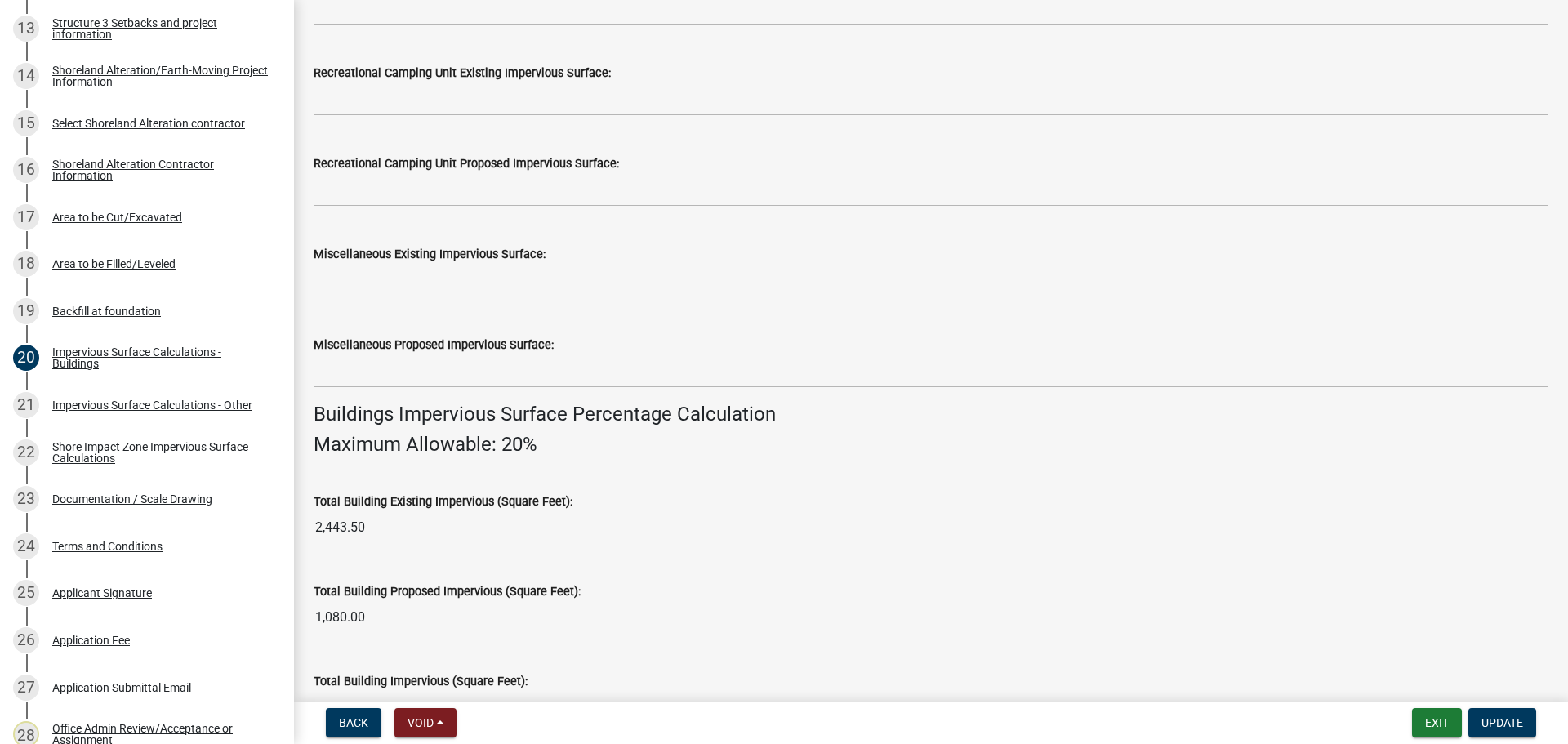
scroll to position [654, 0]
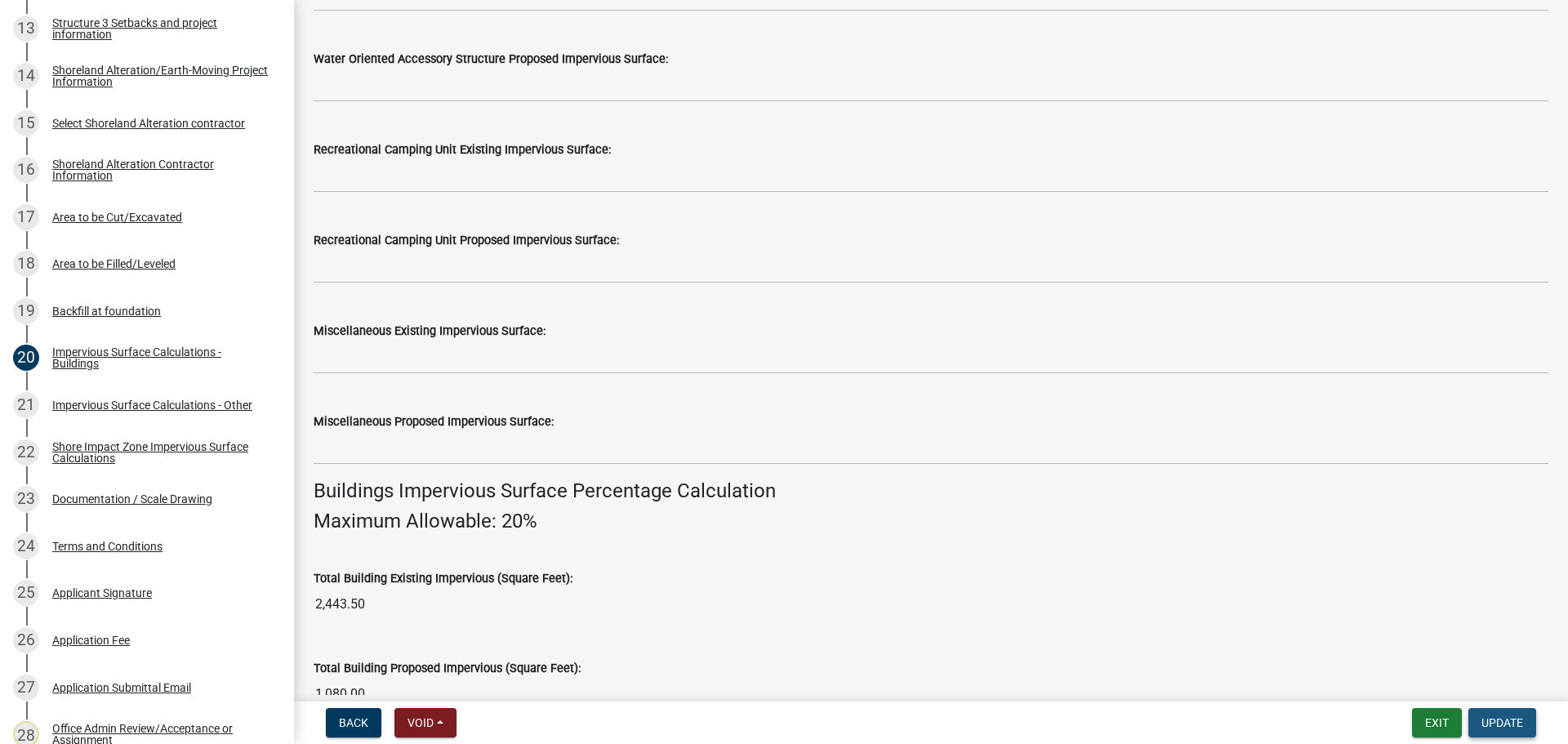
click at [1508, 721] on span "Update" at bounding box center [1502, 723] width 42 height 13
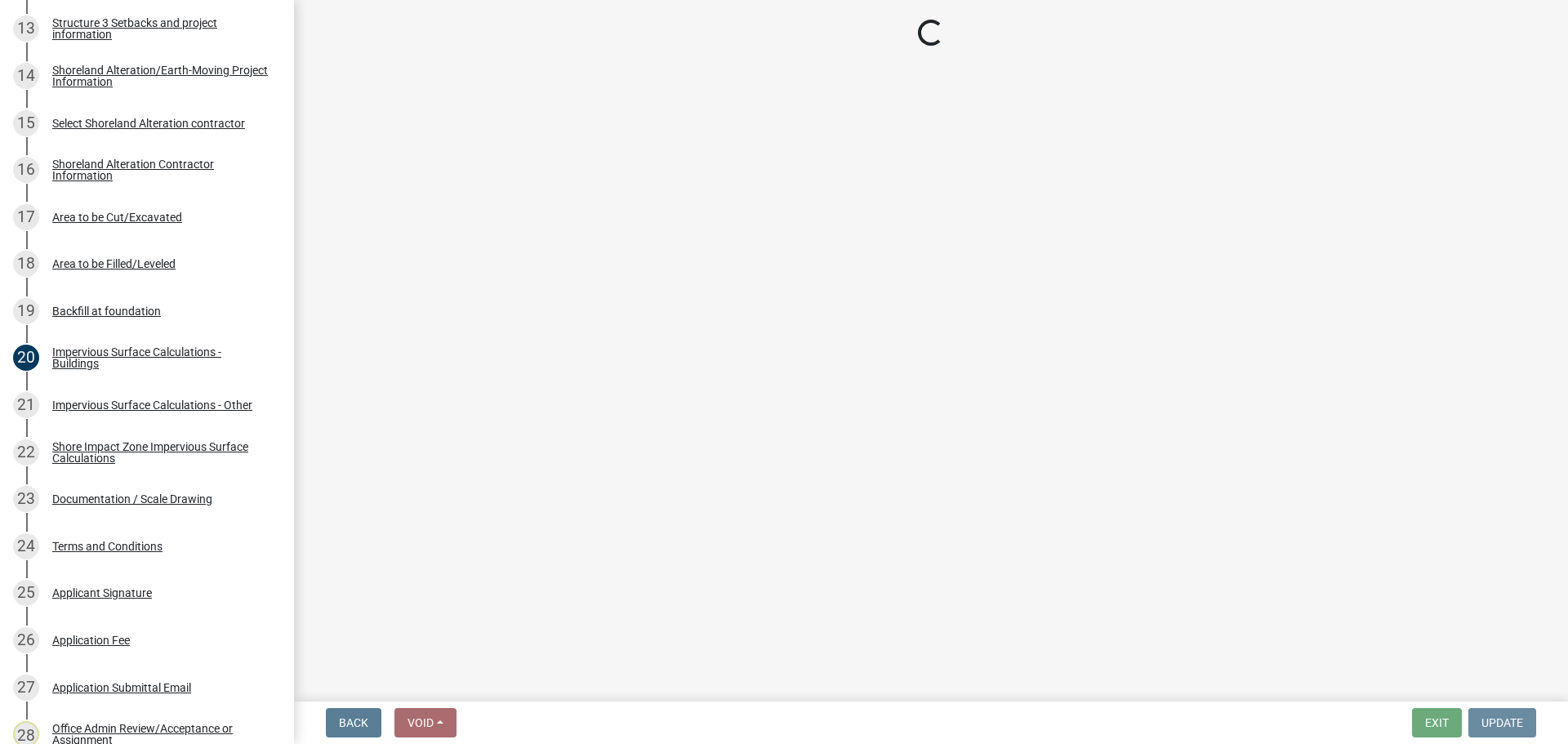
scroll to position [0, 0]
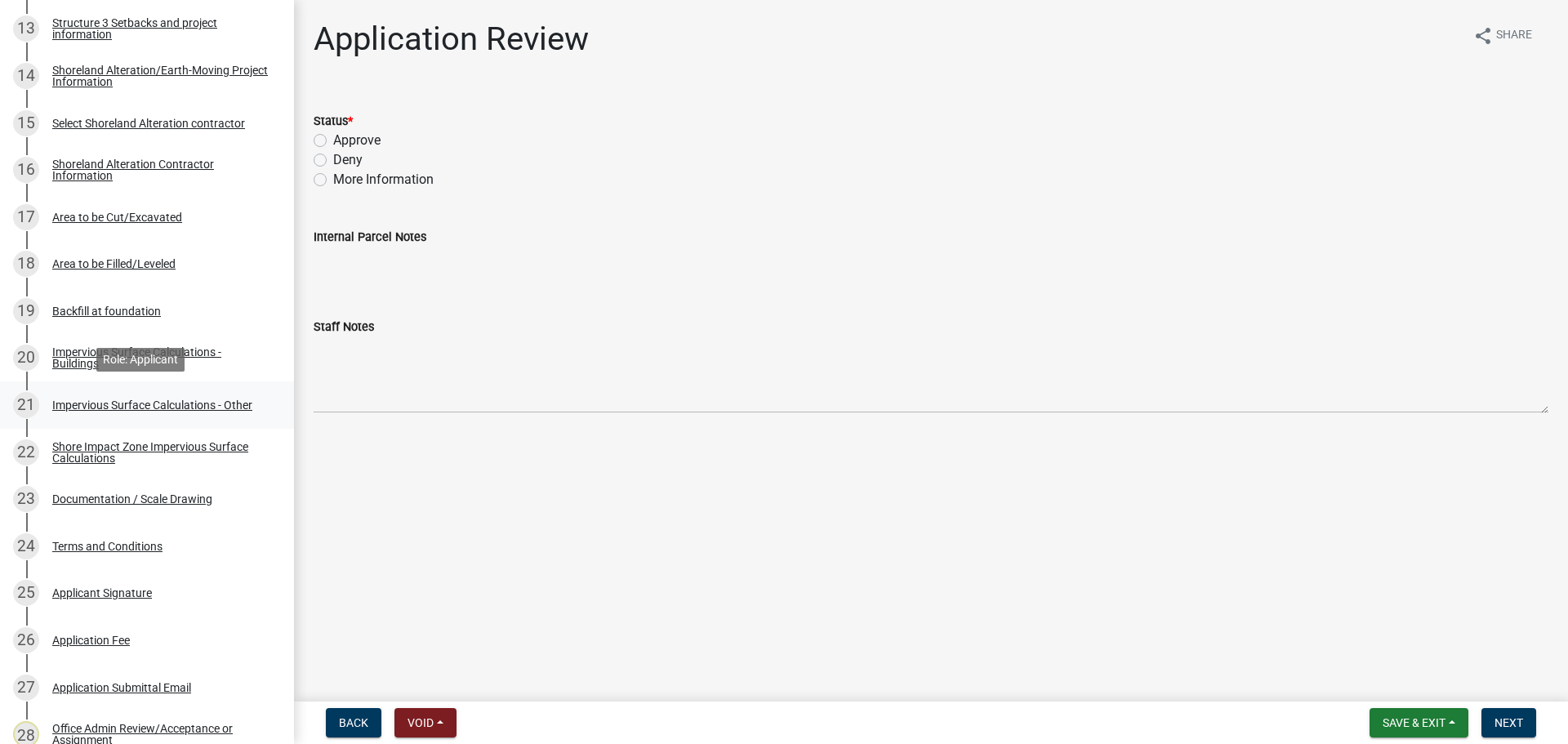
click at [128, 399] on div "Impervious Surface Calculations - Other" at bounding box center [153, 404] width 200 height 12
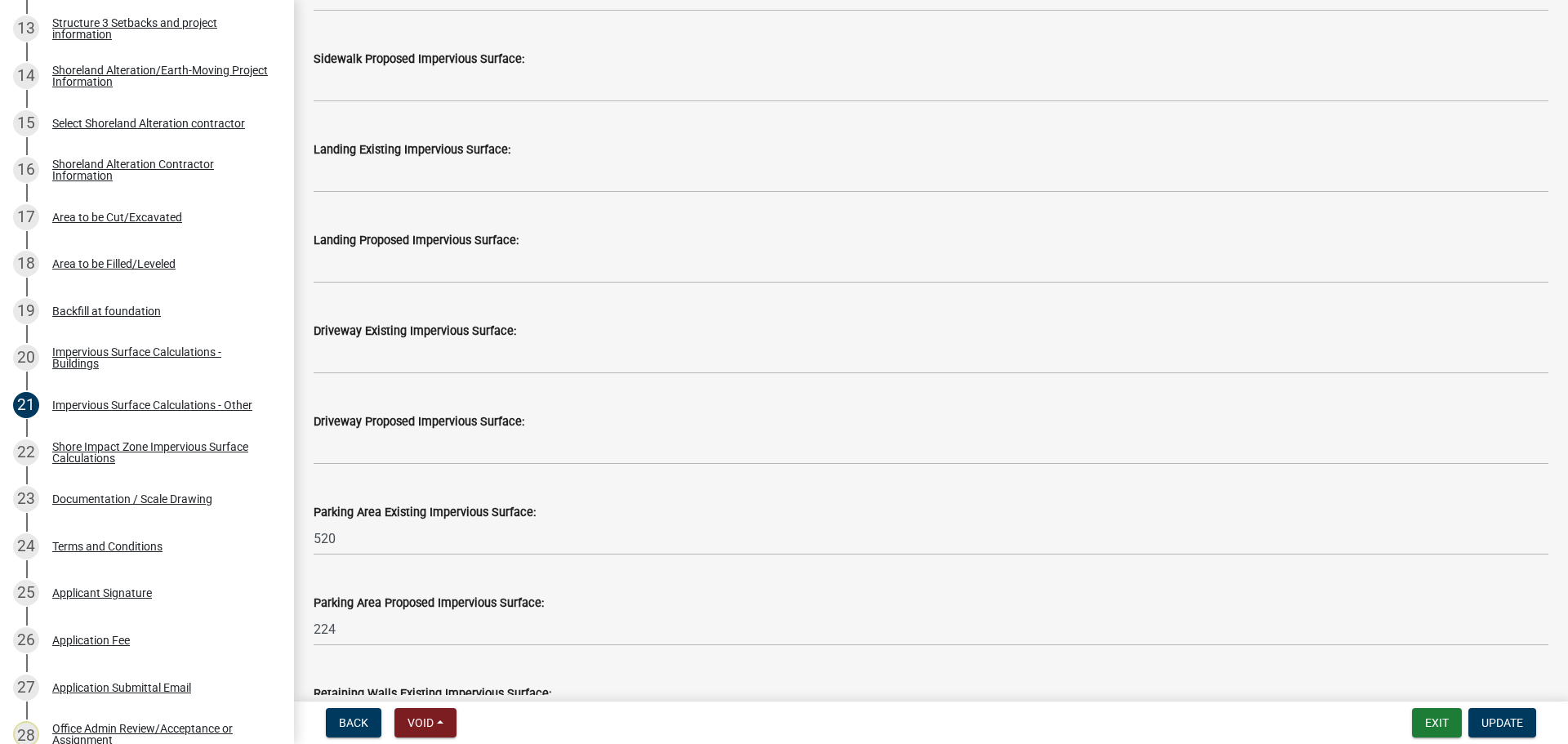
scroll to position [735, 0]
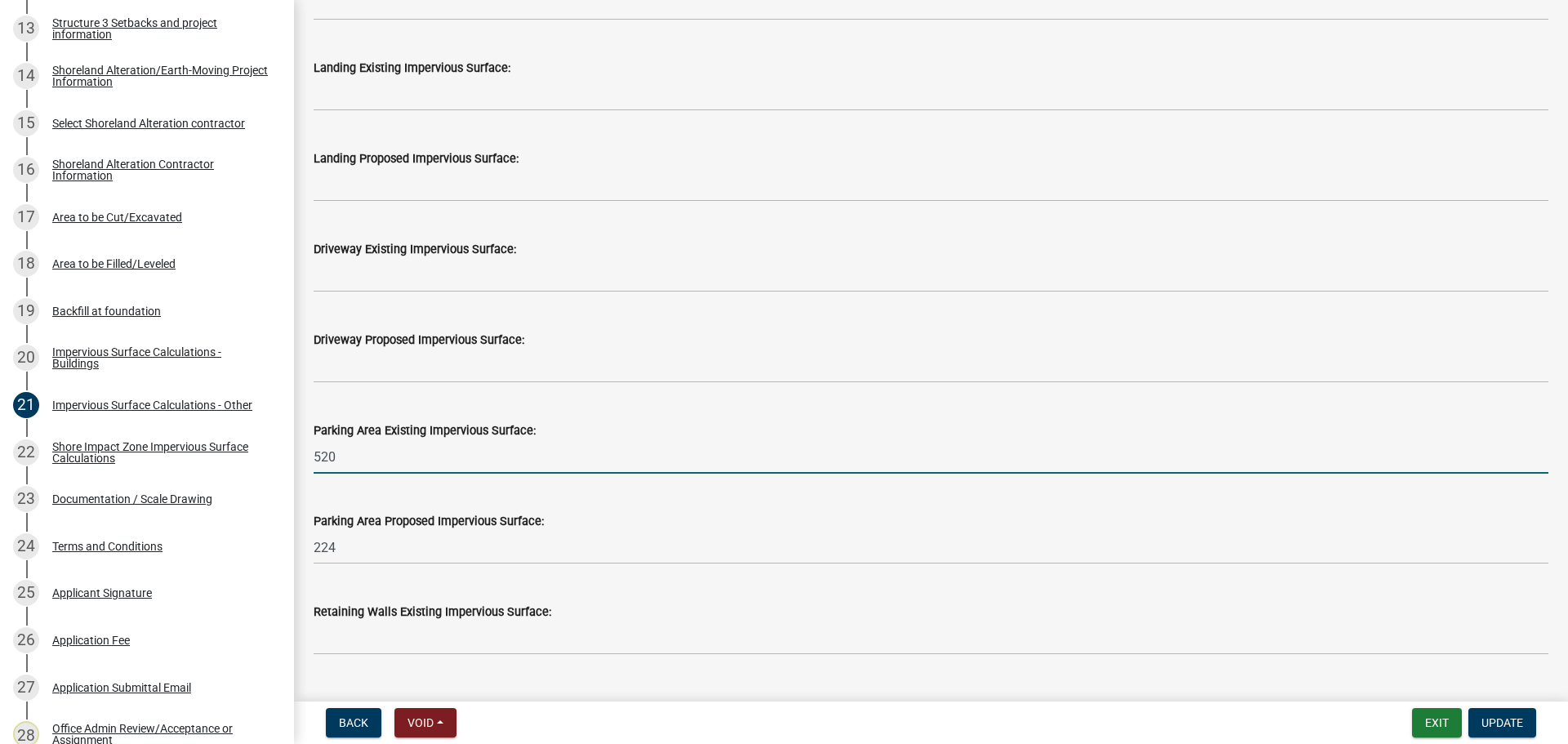
click at [378, 452] on input "520" at bounding box center [931, 457] width 1235 height 34
type input "5"
type input "1061"
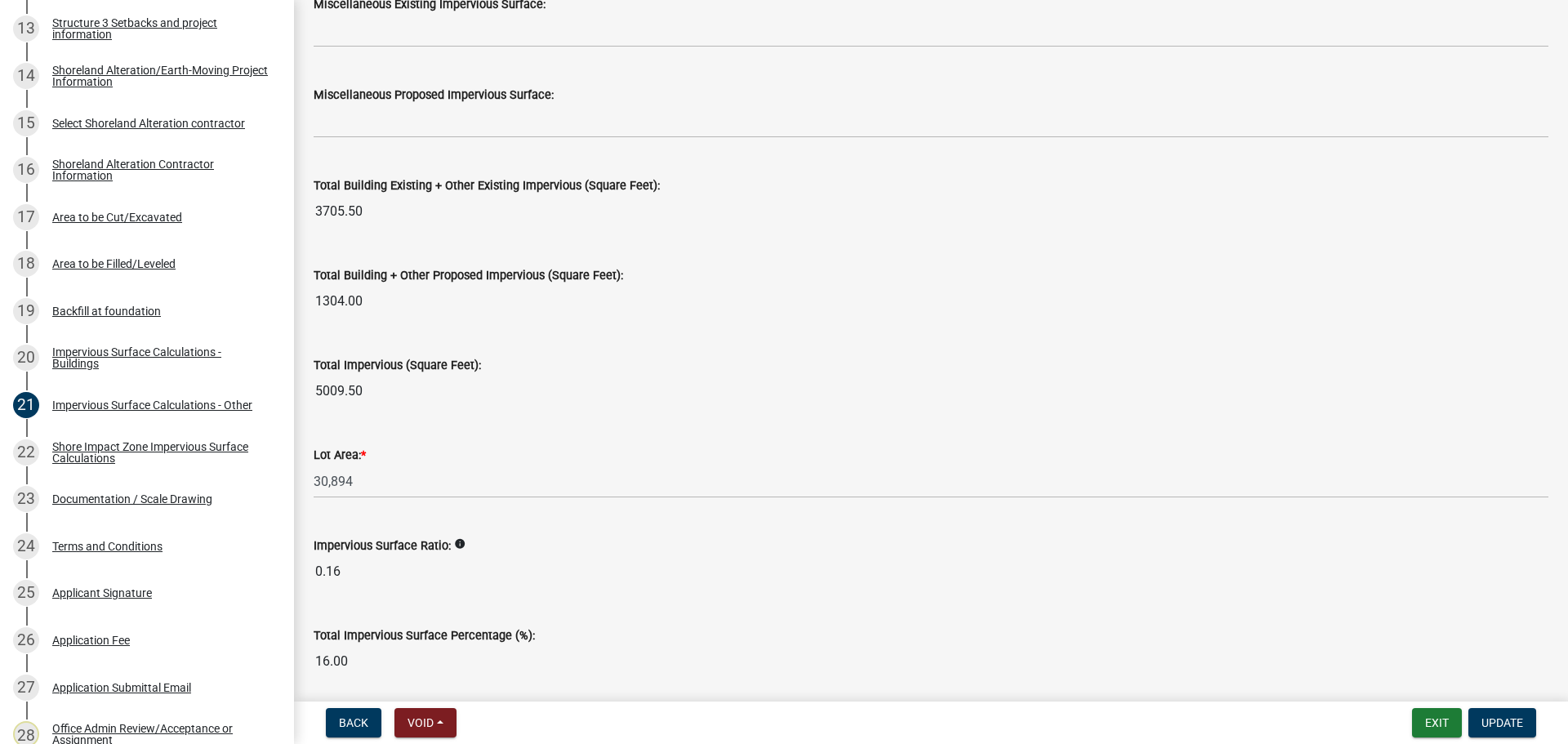
scroll to position [1766, 0]
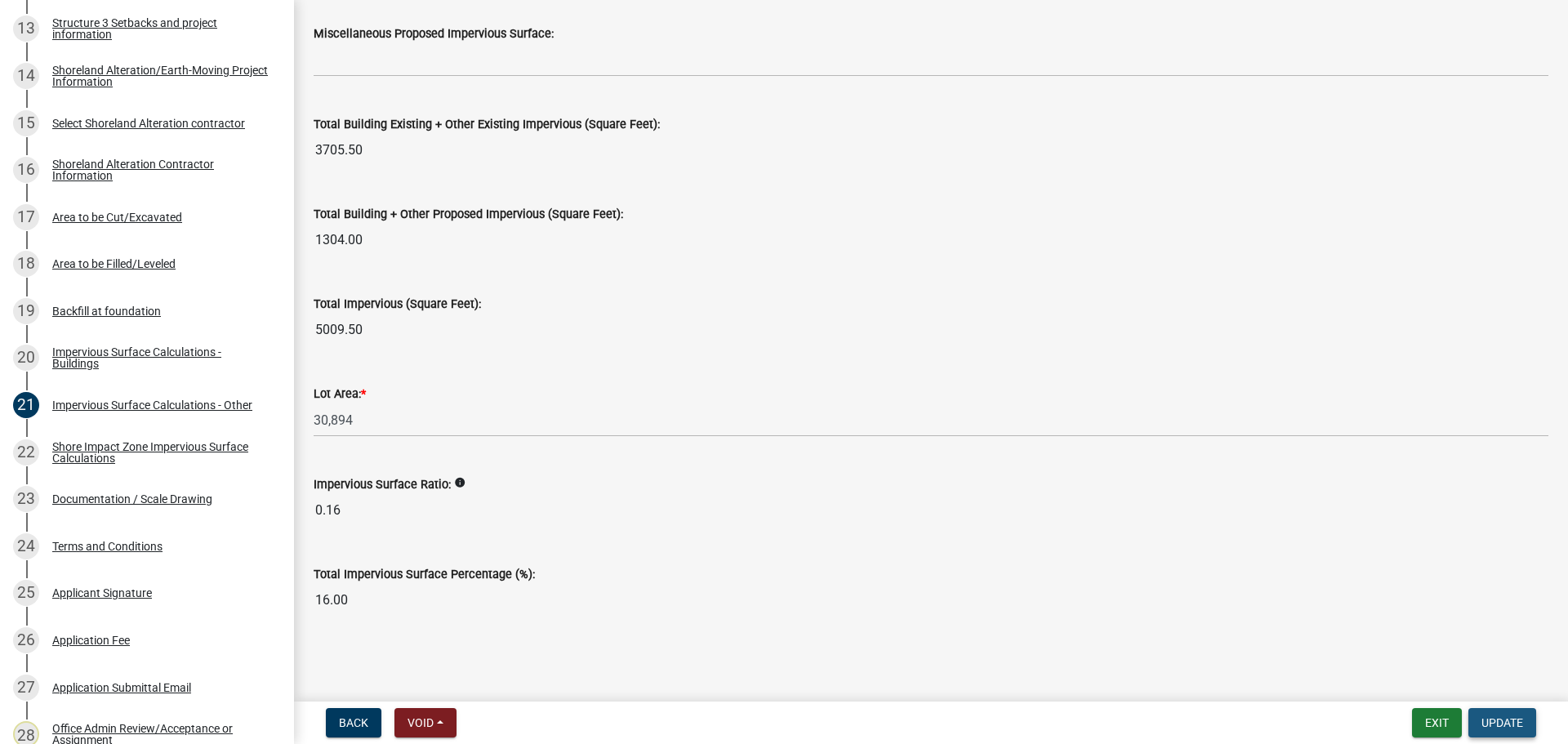
click at [1493, 727] on span "Update" at bounding box center [1502, 723] width 42 height 13
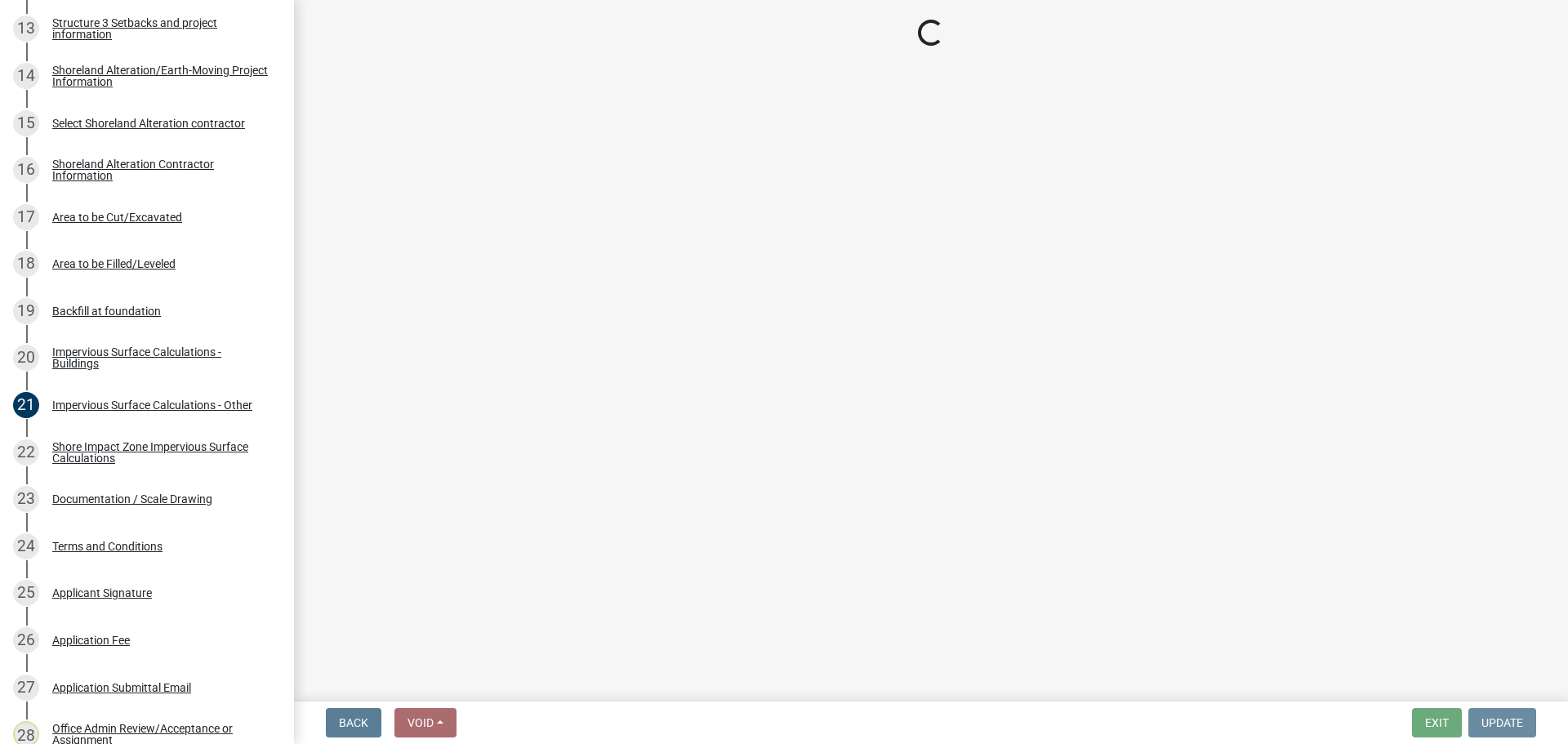
scroll to position [0, 0]
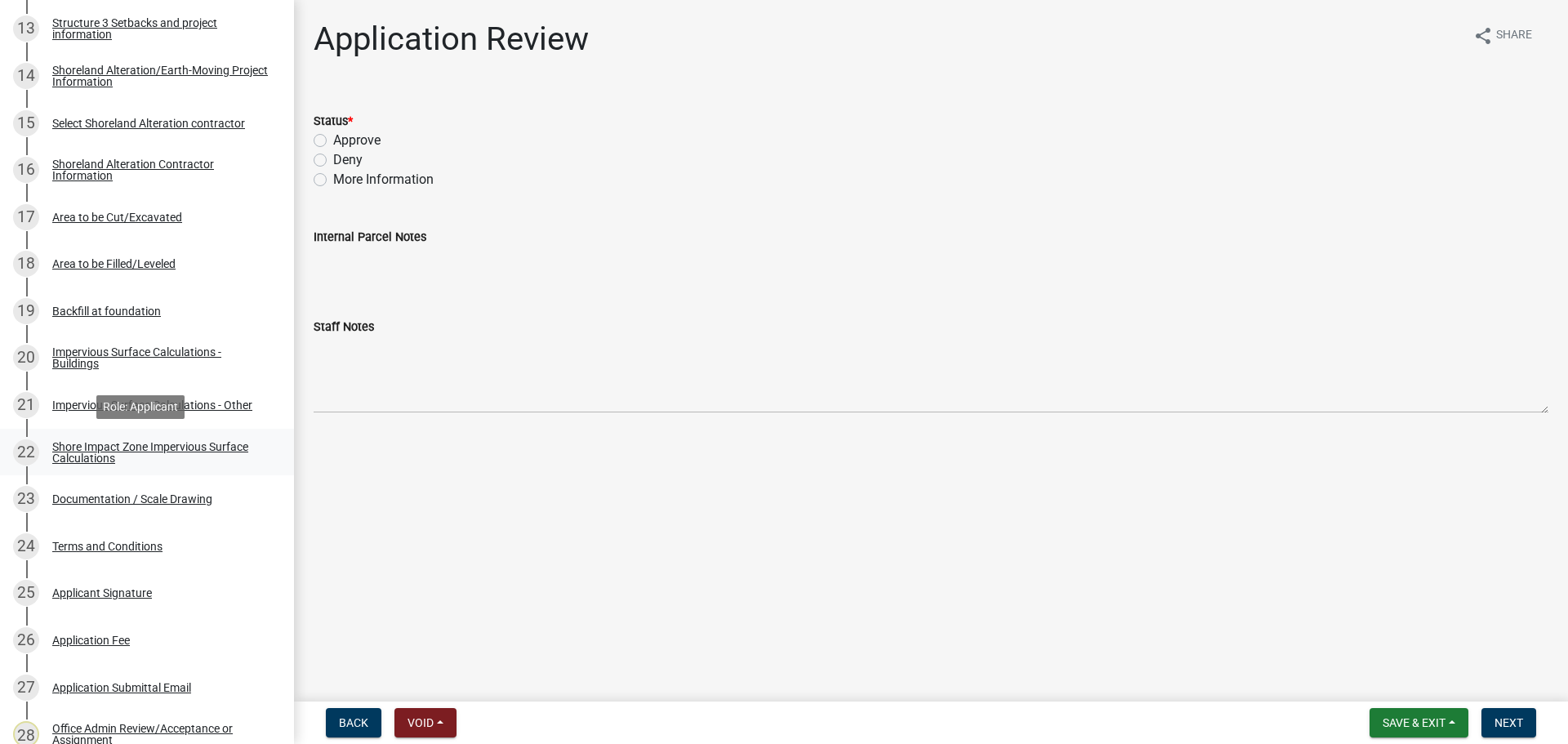
click at [127, 450] on div "Shore Impact Zone Impervious Surface Calculations" at bounding box center [160, 452] width 216 height 23
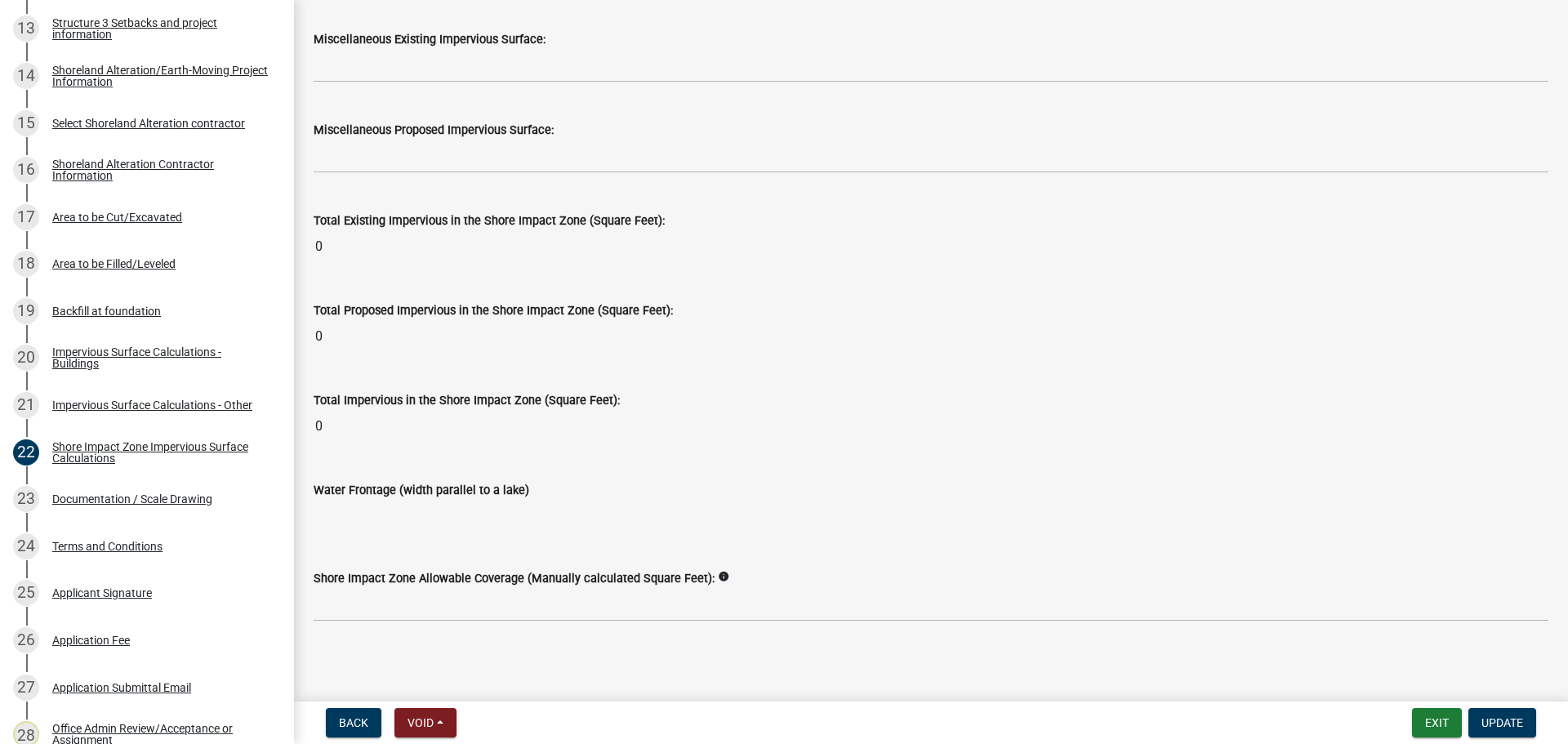
scroll to position [1981, 0]
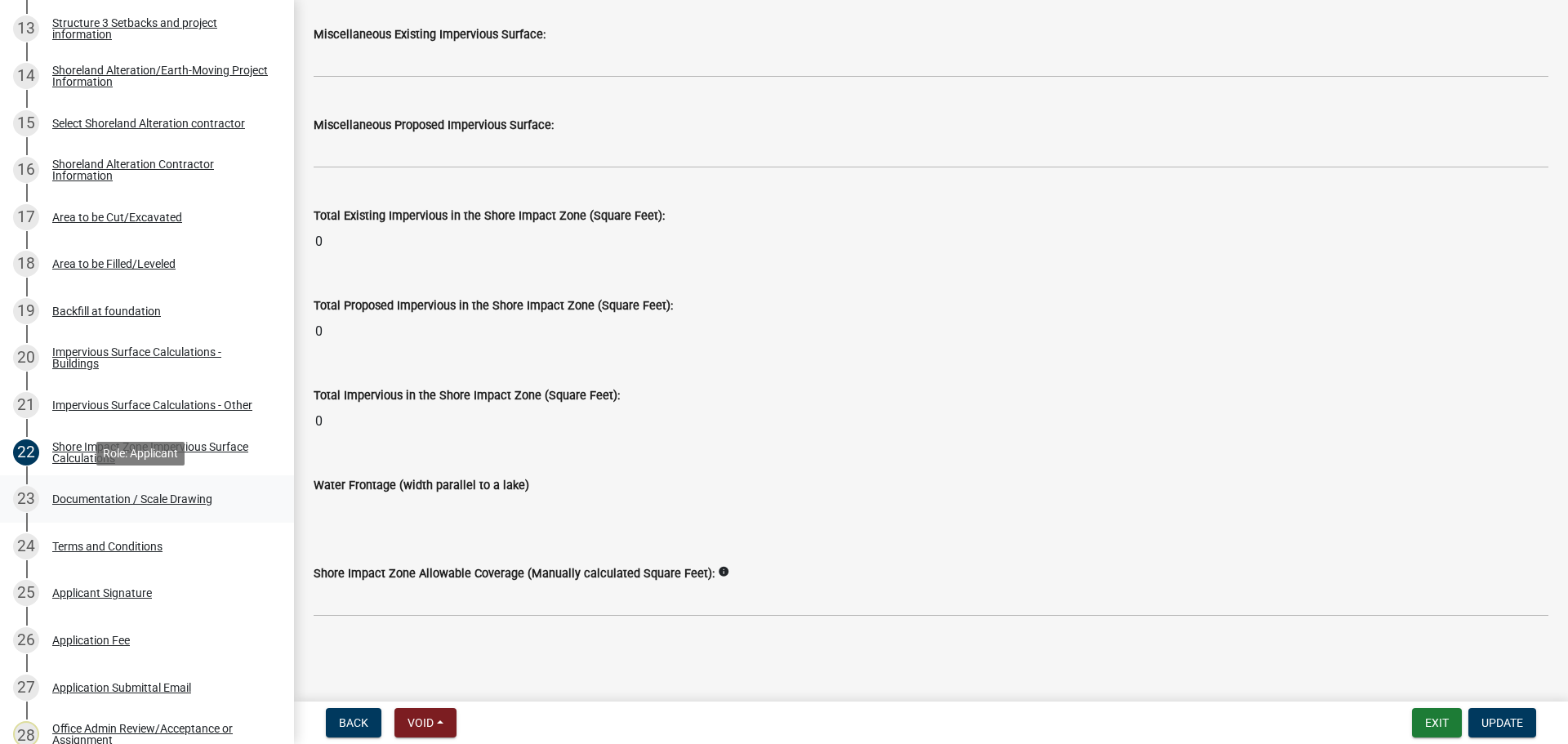
click at [109, 497] on div "Documentation / Scale Drawing" at bounding box center [132, 498] width 161 height 12
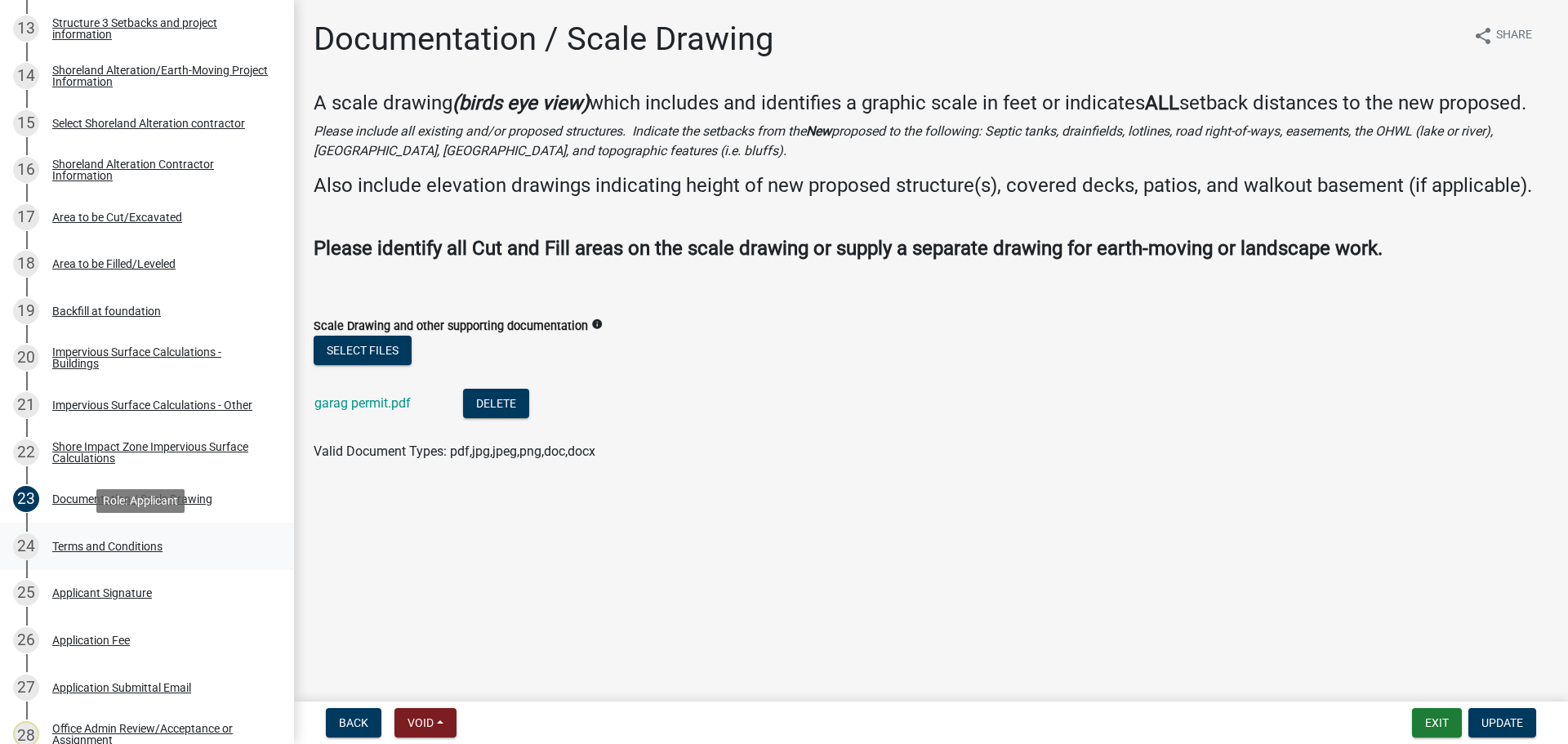
click at [116, 548] on div "Terms and Conditions" at bounding box center [107, 546] width 110 height 12
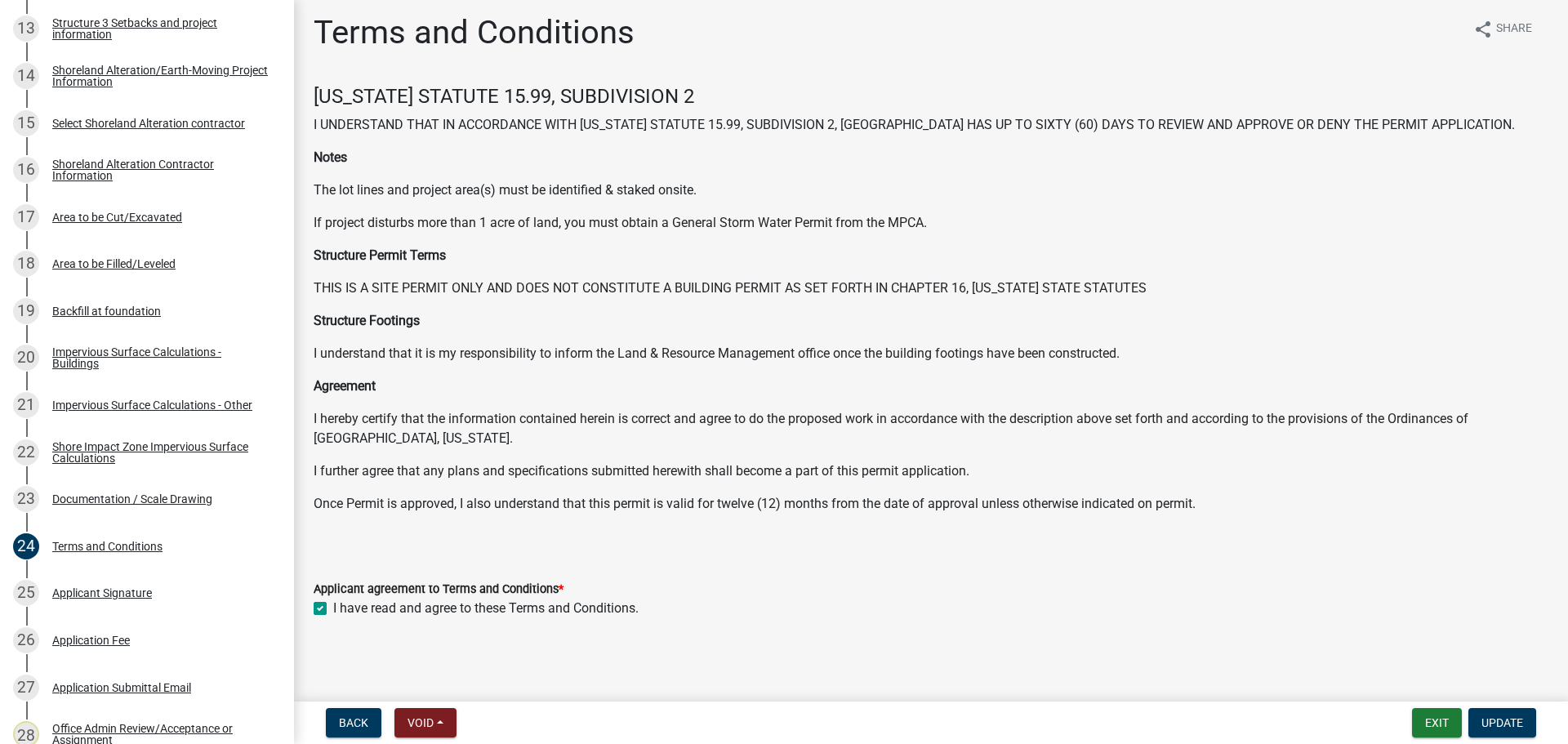
scroll to position [8, 0]
click at [107, 597] on div "Applicant Signature" at bounding box center [102, 592] width 99 height 12
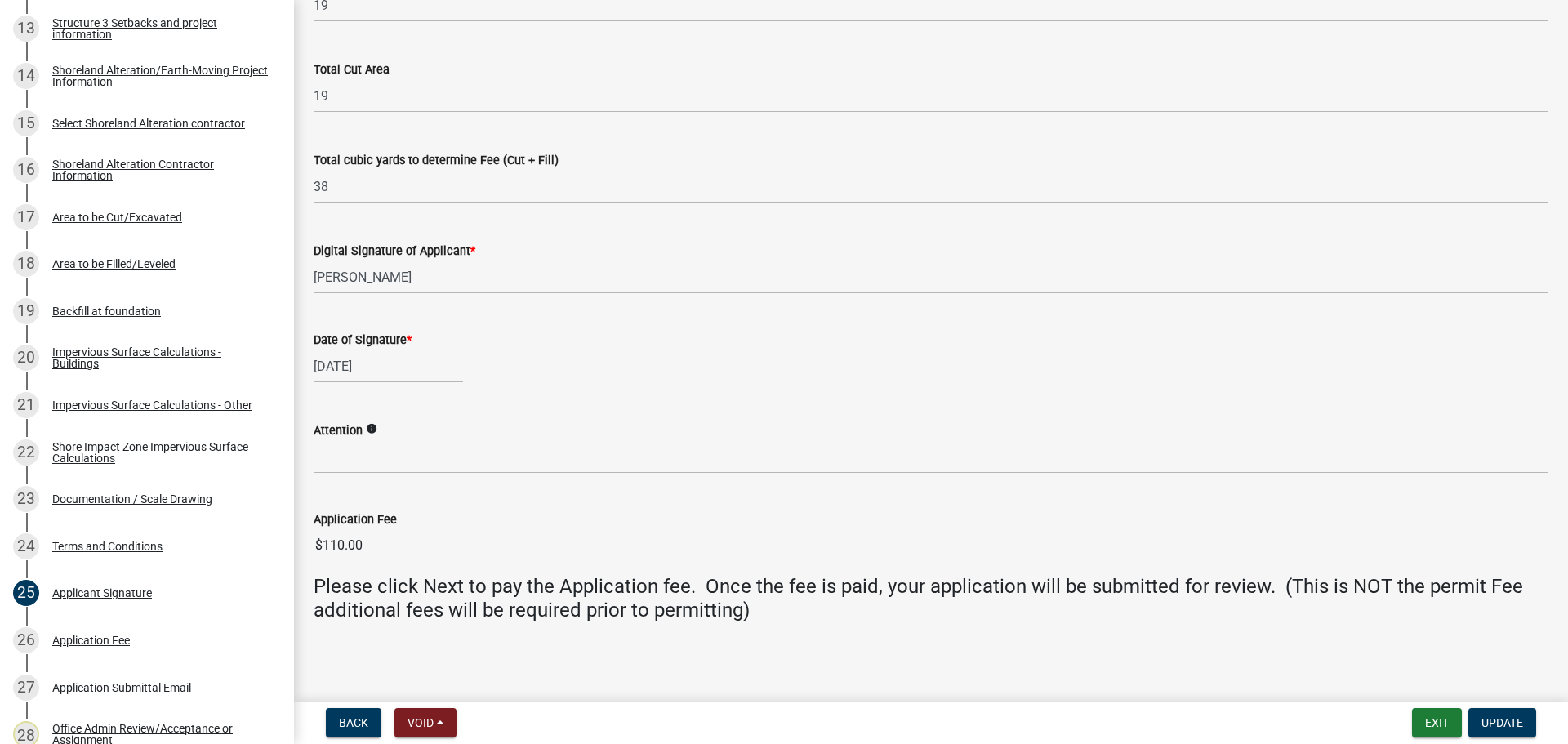
scroll to position [266, 0]
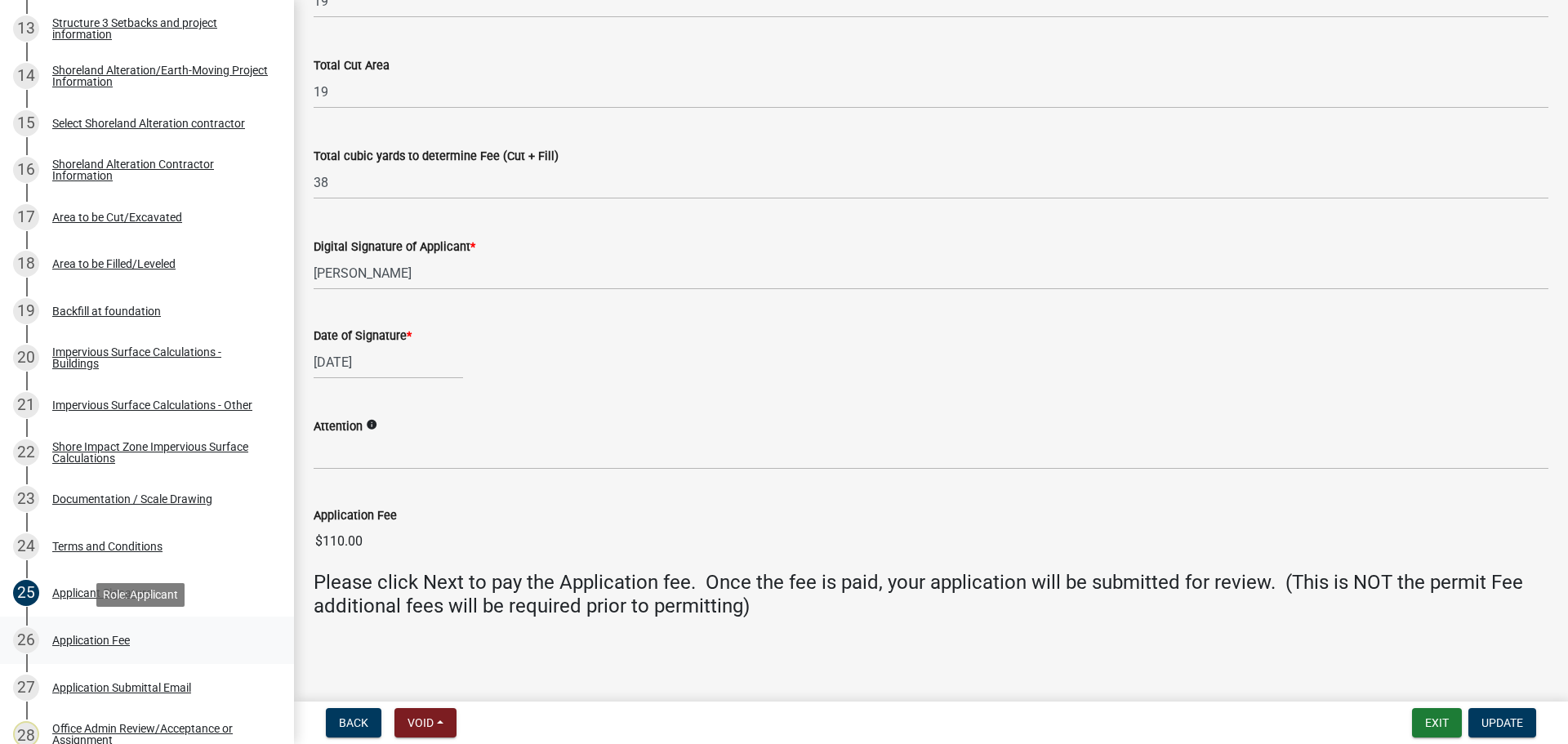
click at [88, 639] on div "Application Fee" at bounding box center [90, 640] width 77 height 12
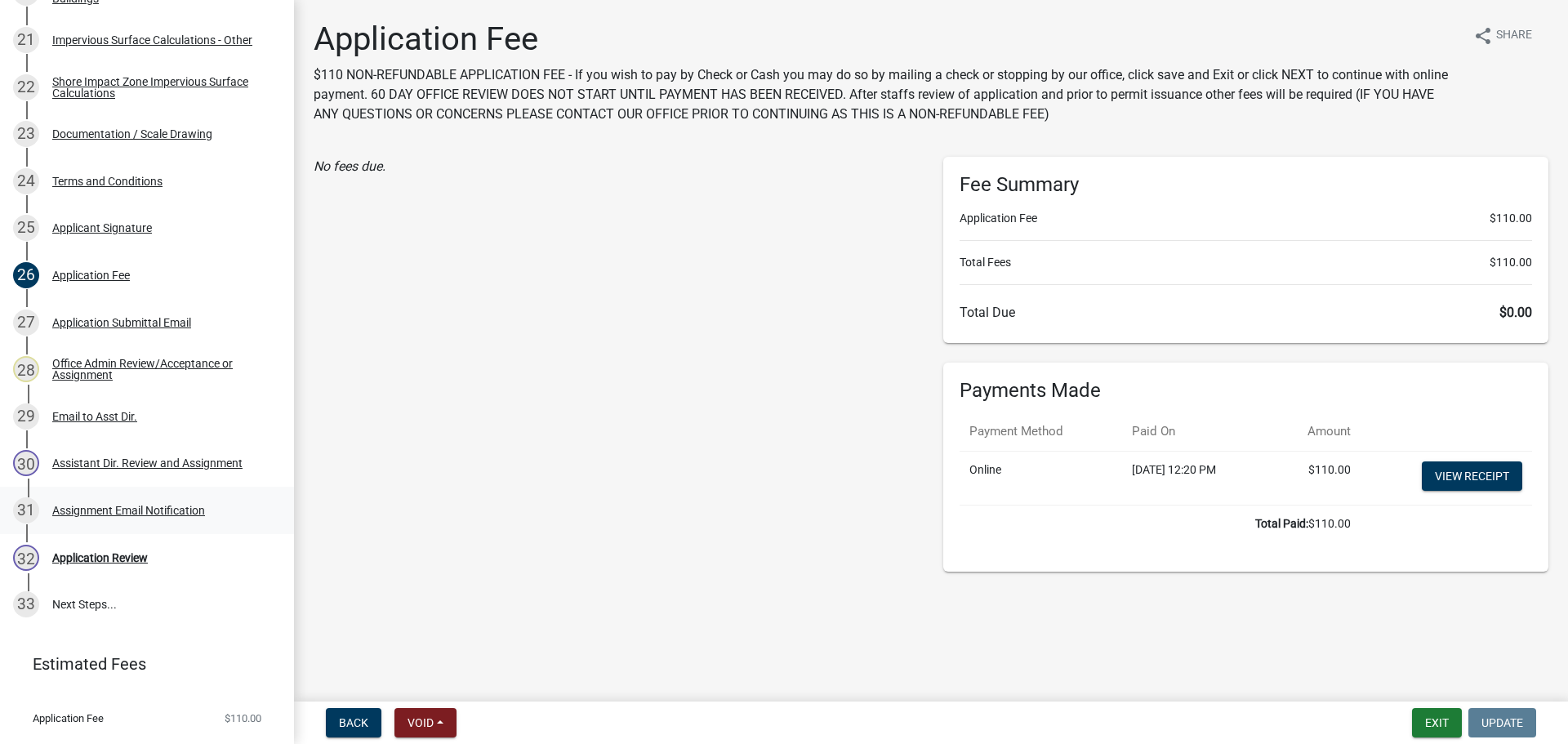
scroll to position [1299, 0]
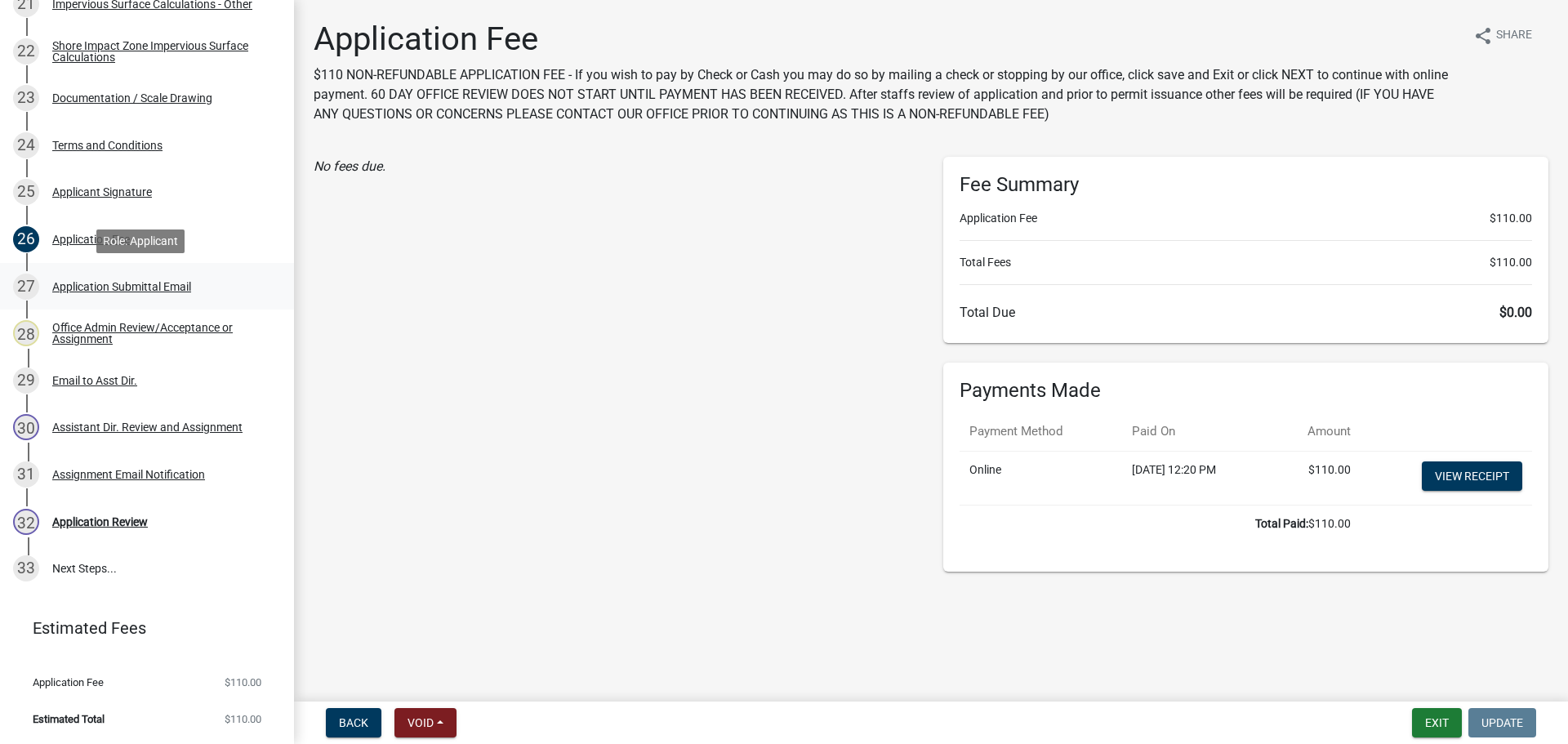
click at [109, 283] on div "Application Submittal Email" at bounding box center [122, 286] width 139 height 12
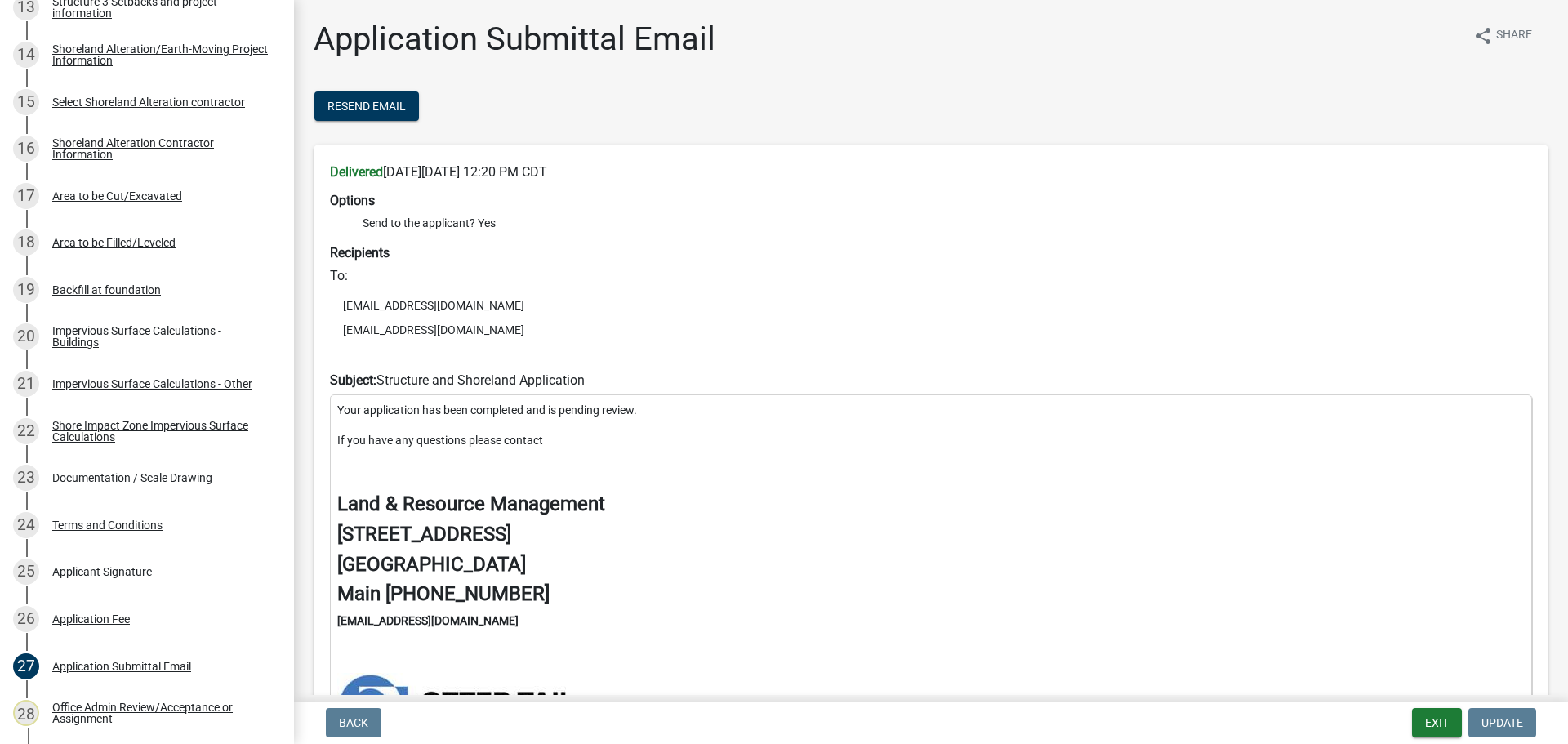
scroll to position [891, 0]
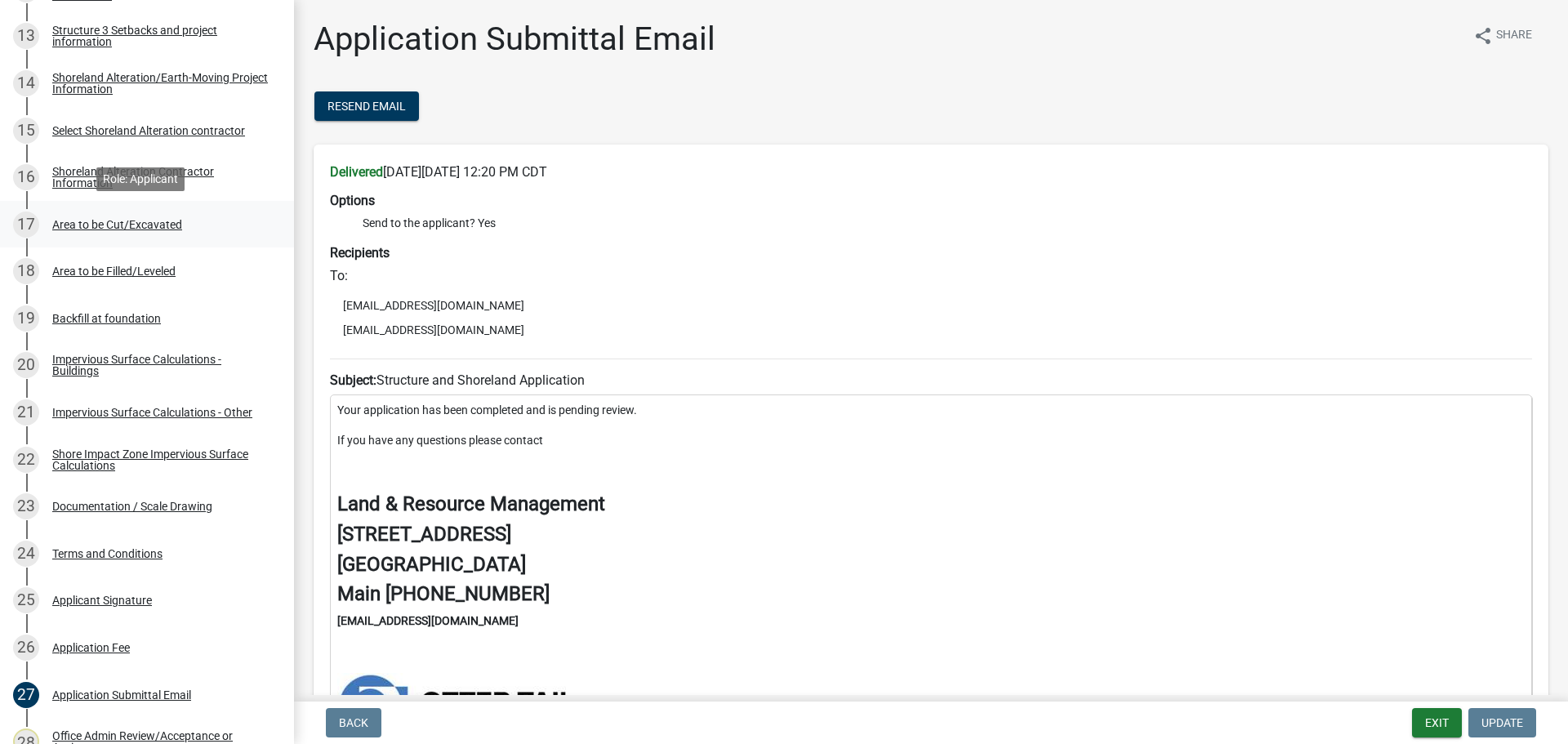
click at [152, 219] on div "Area to be Cut/Excavated" at bounding box center [117, 224] width 129 height 12
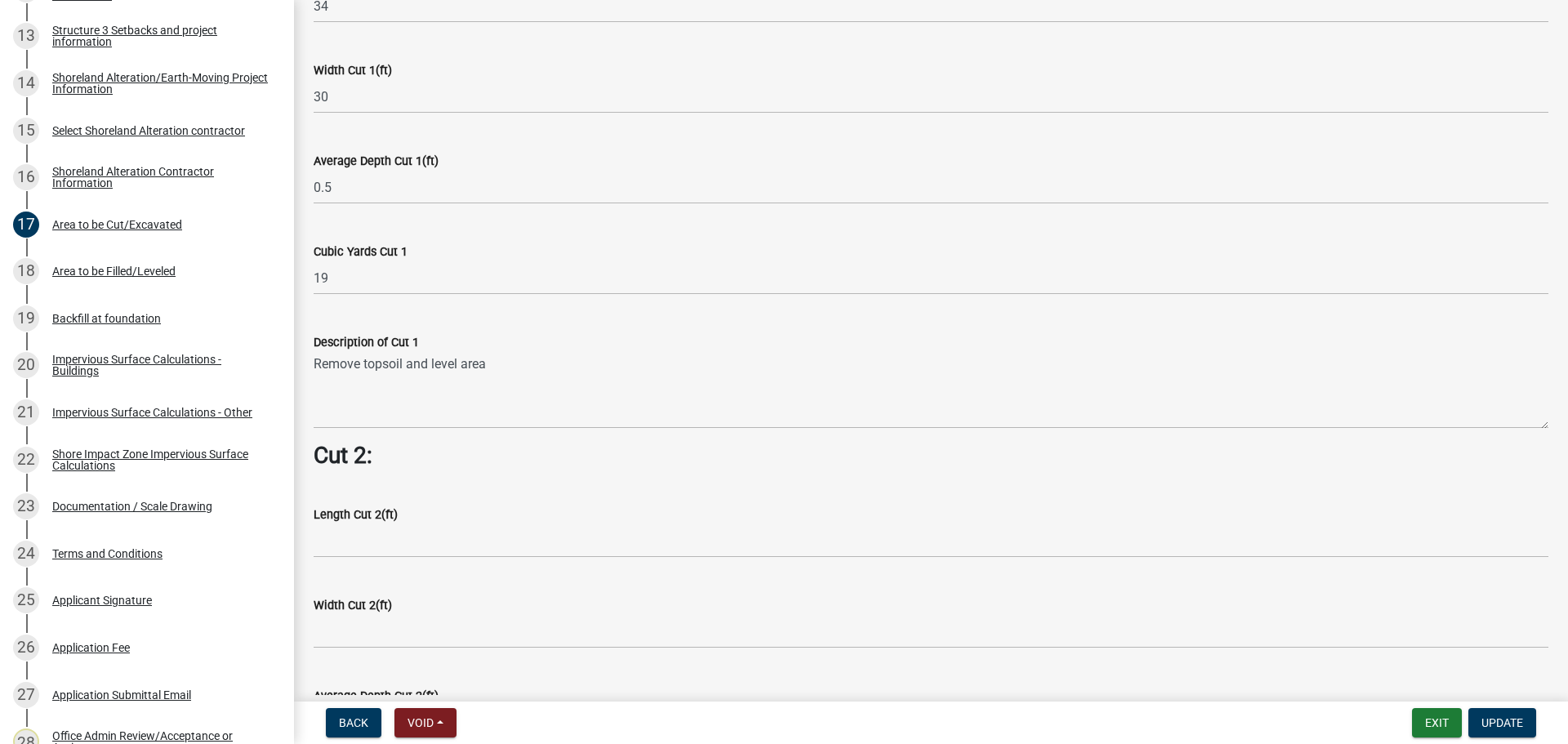
scroll to position [1143, 0]
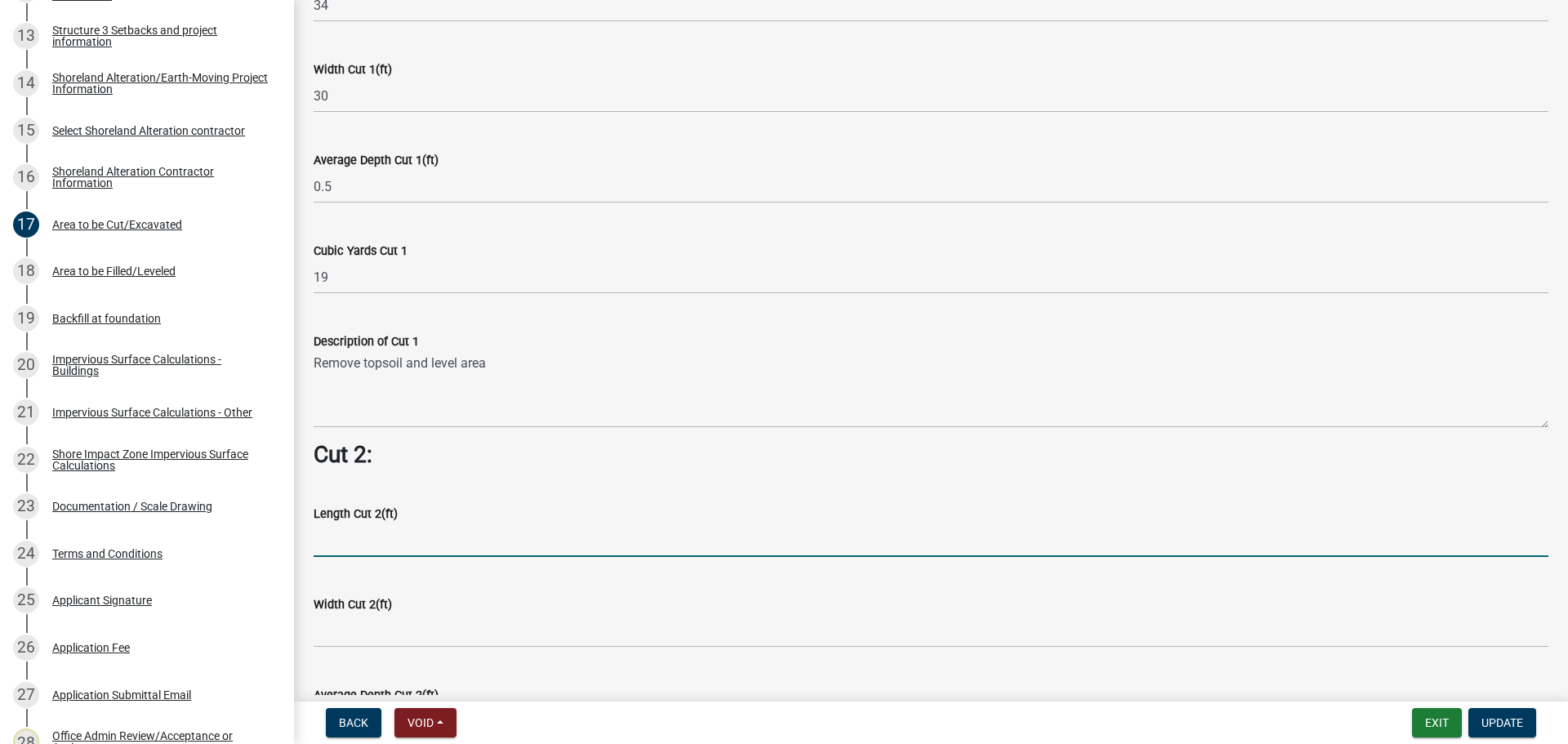
click at [387, 533] on input "text" at bounding box center [931, 540] width 1235 height 34
type input "14"
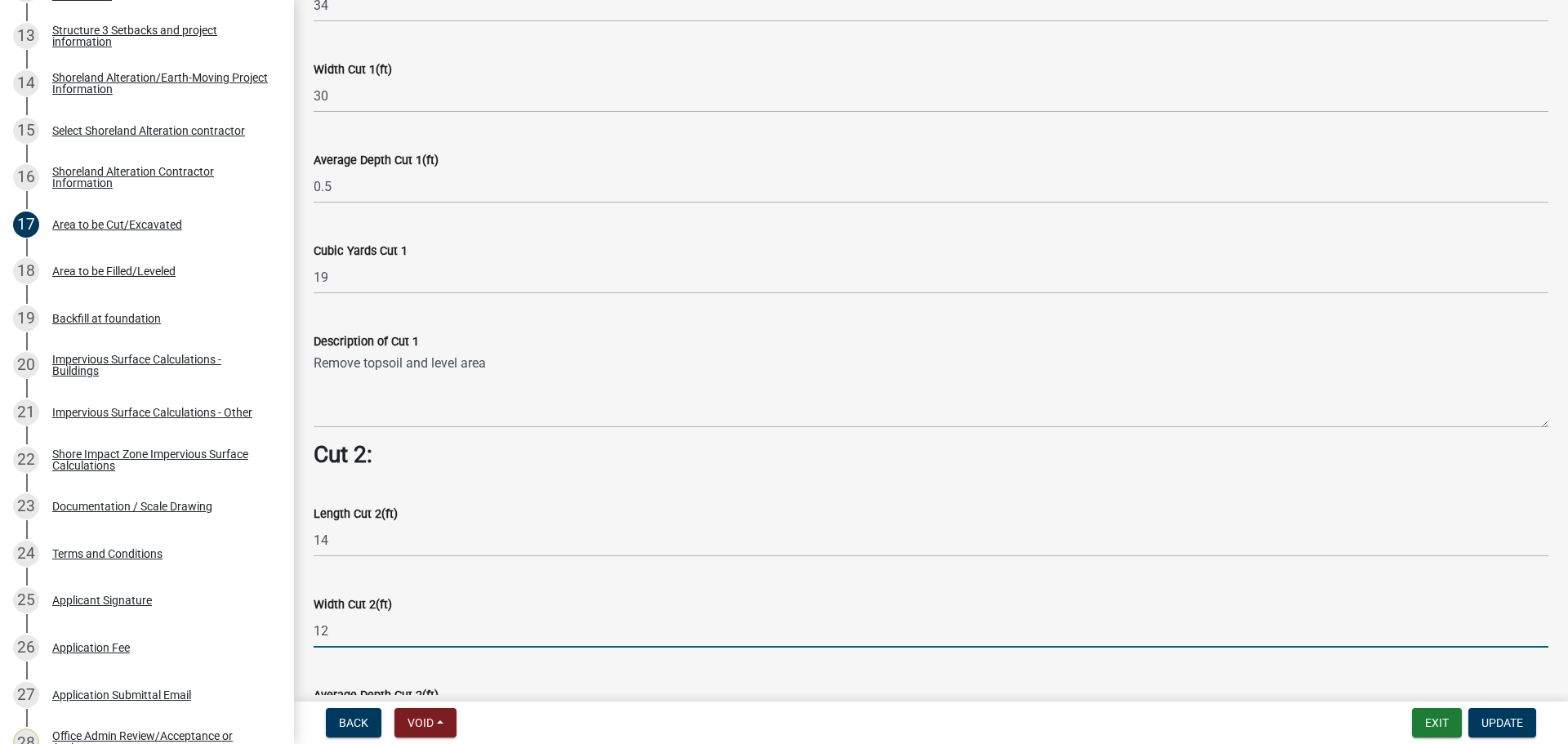
type input "12"
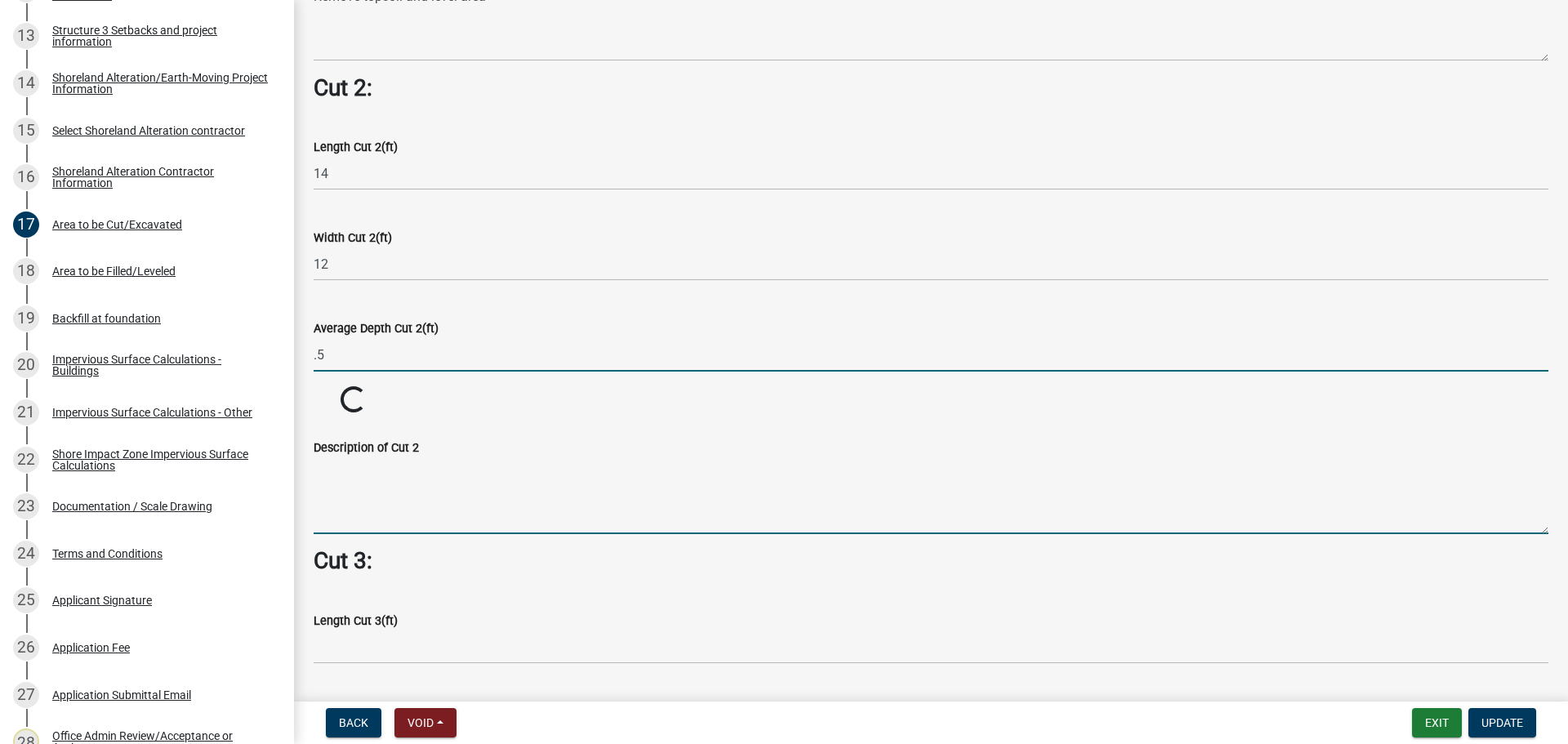
type input "0.5"
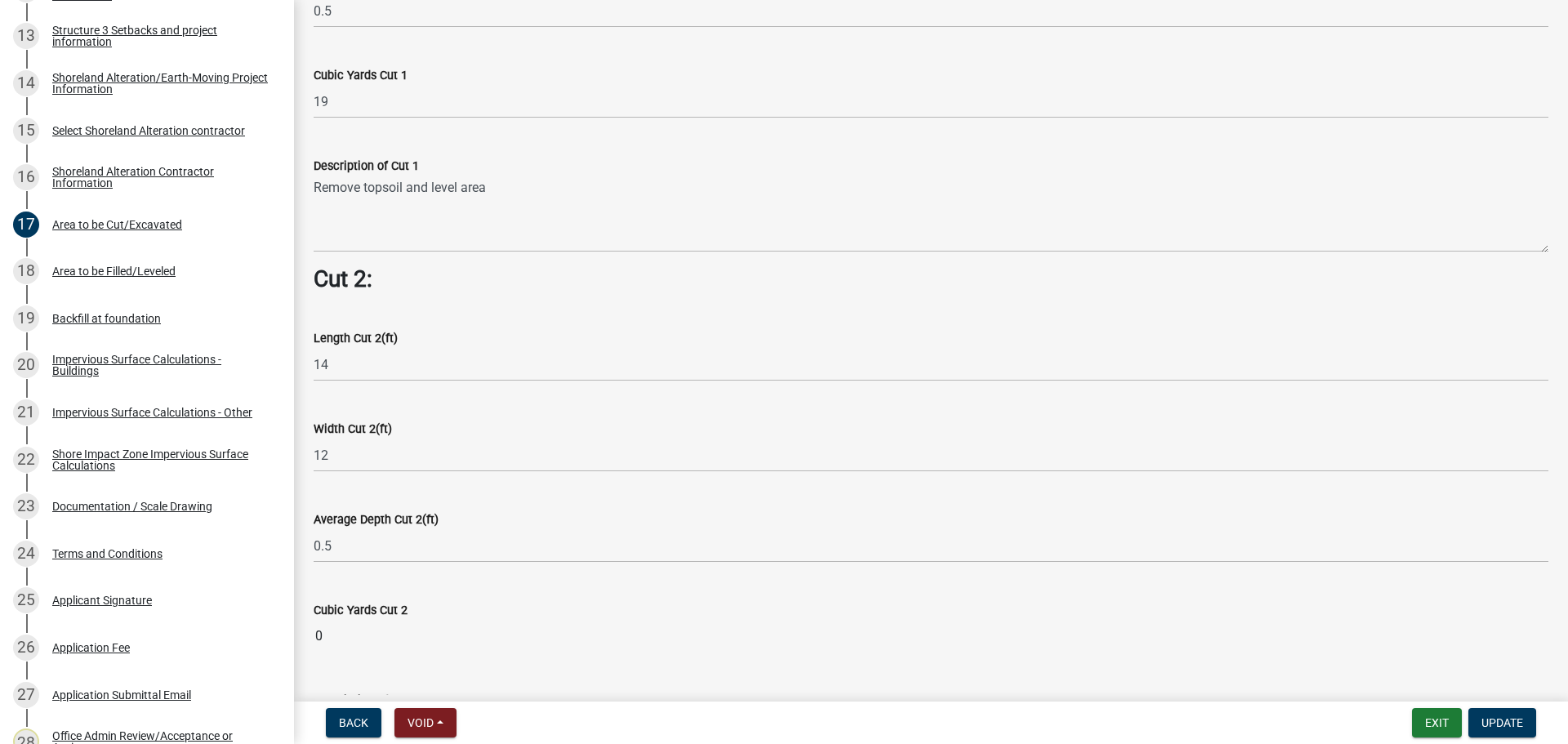
scroll to position [1347, 0]
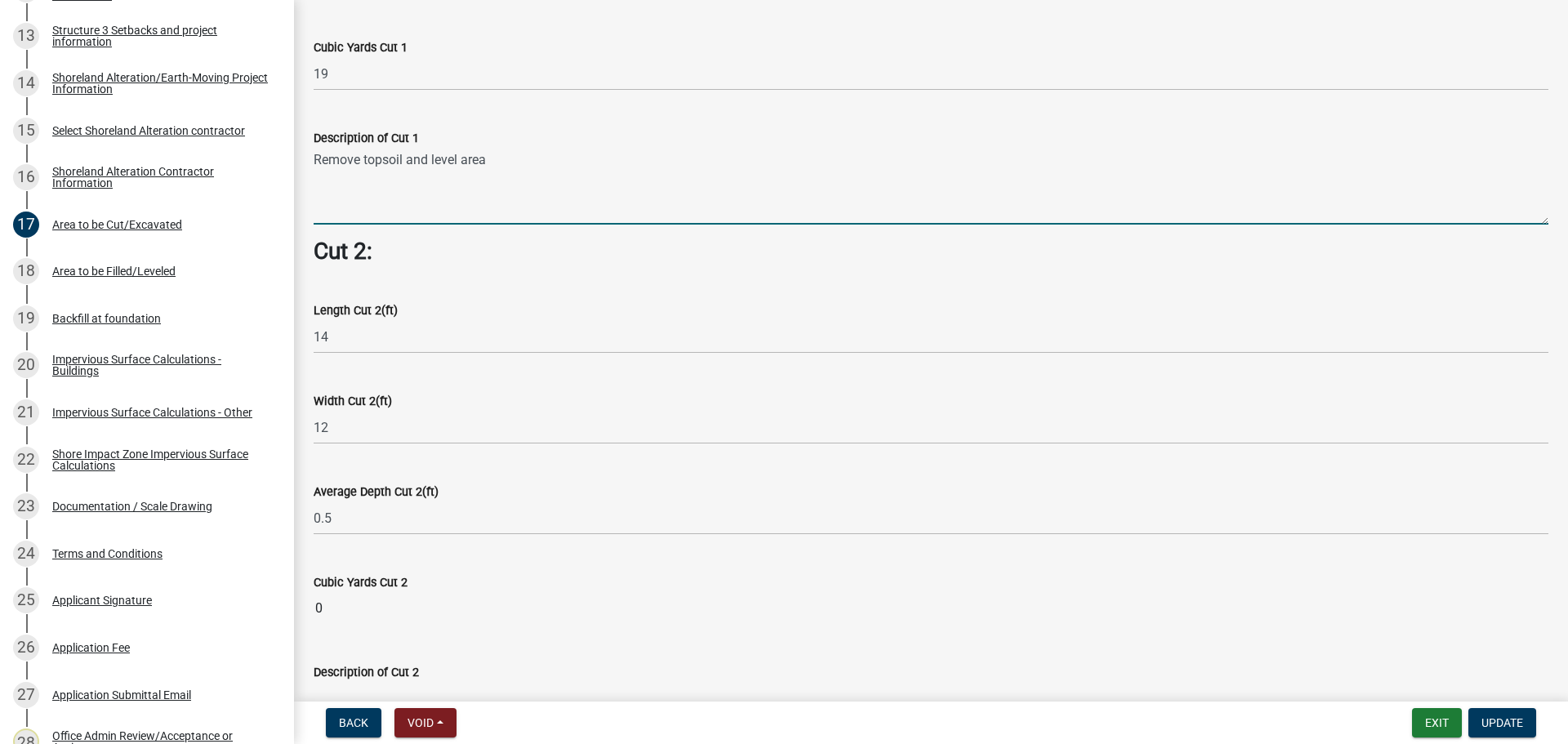
drag, startPoint x: 490, startPoint y: 150, endPoint x: 305, endPoint y: 161, distance: 185.3
click at [305, 161] on div "Description of Cut 1 Remove topsoil and level area" at bounding box center [931, 165] width 1259 height 119
click at [514, 151] on textarea "Remove topsoil and level area" at bounding box center [931, 186] width 1235 height 77
click at [492, 151] on textarea "Remove topsoil and level area Garage" at bounding box center [931, 186] width 1235 height 77
drag, startPoint x: 553, startPoint y: 153, endPoint x: 275, endPoint y: 164, distance: 278.2
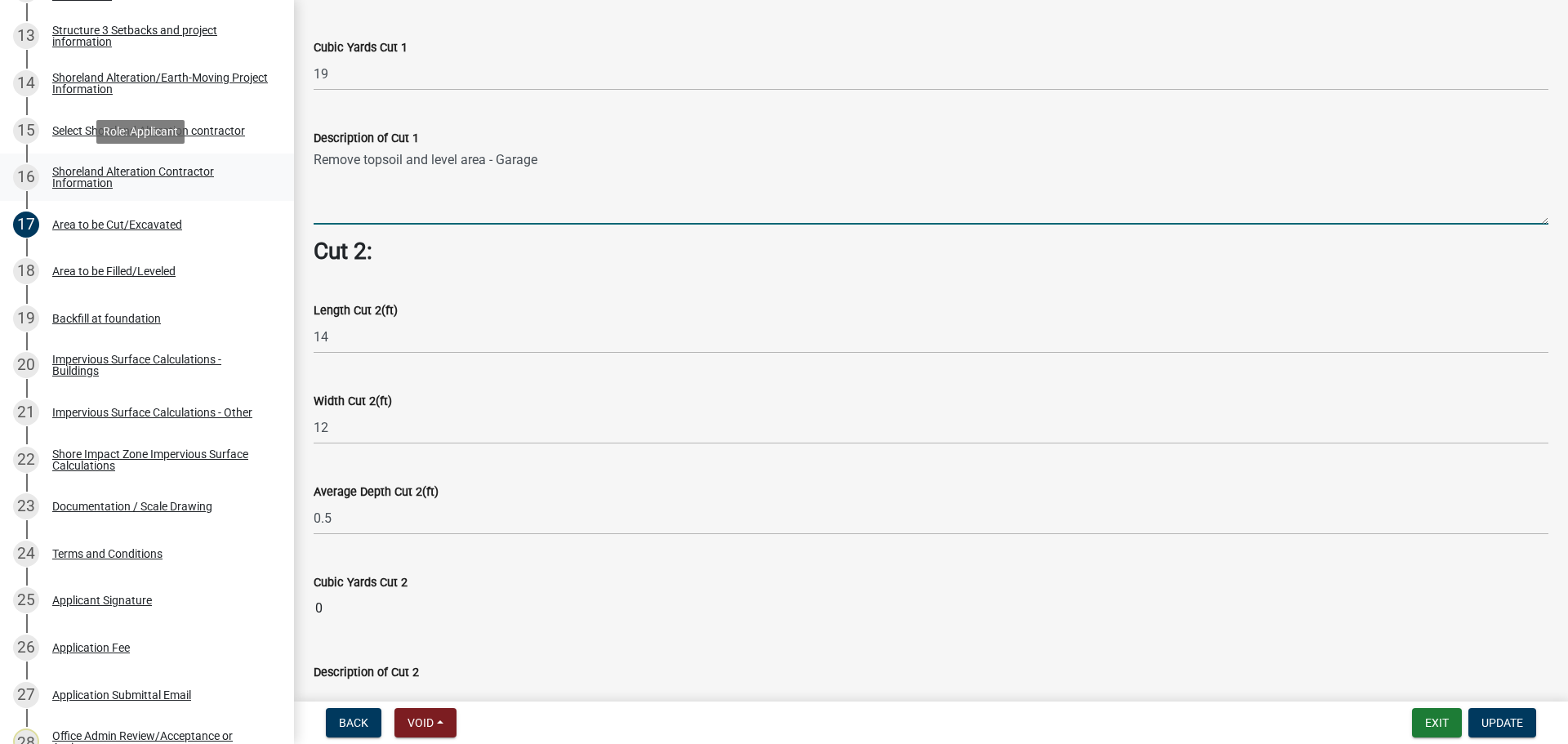
click at [275, 164] on div "Structure and Shoreland Alteration Permit Application STR/SAP - 420747 View Sum…" at bounding box center [784, 372] width 1568 height 744
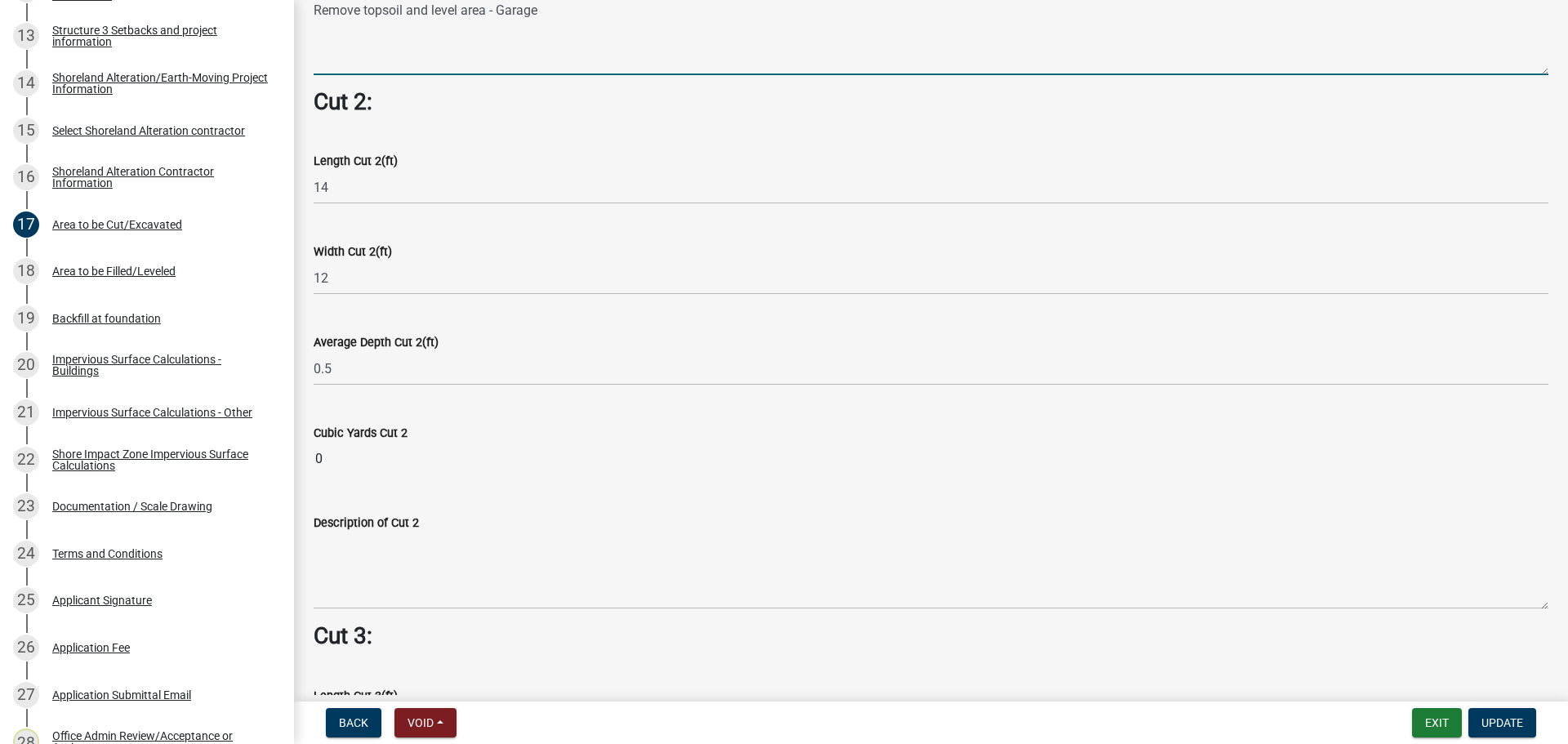
scroll to position [1592, 0]
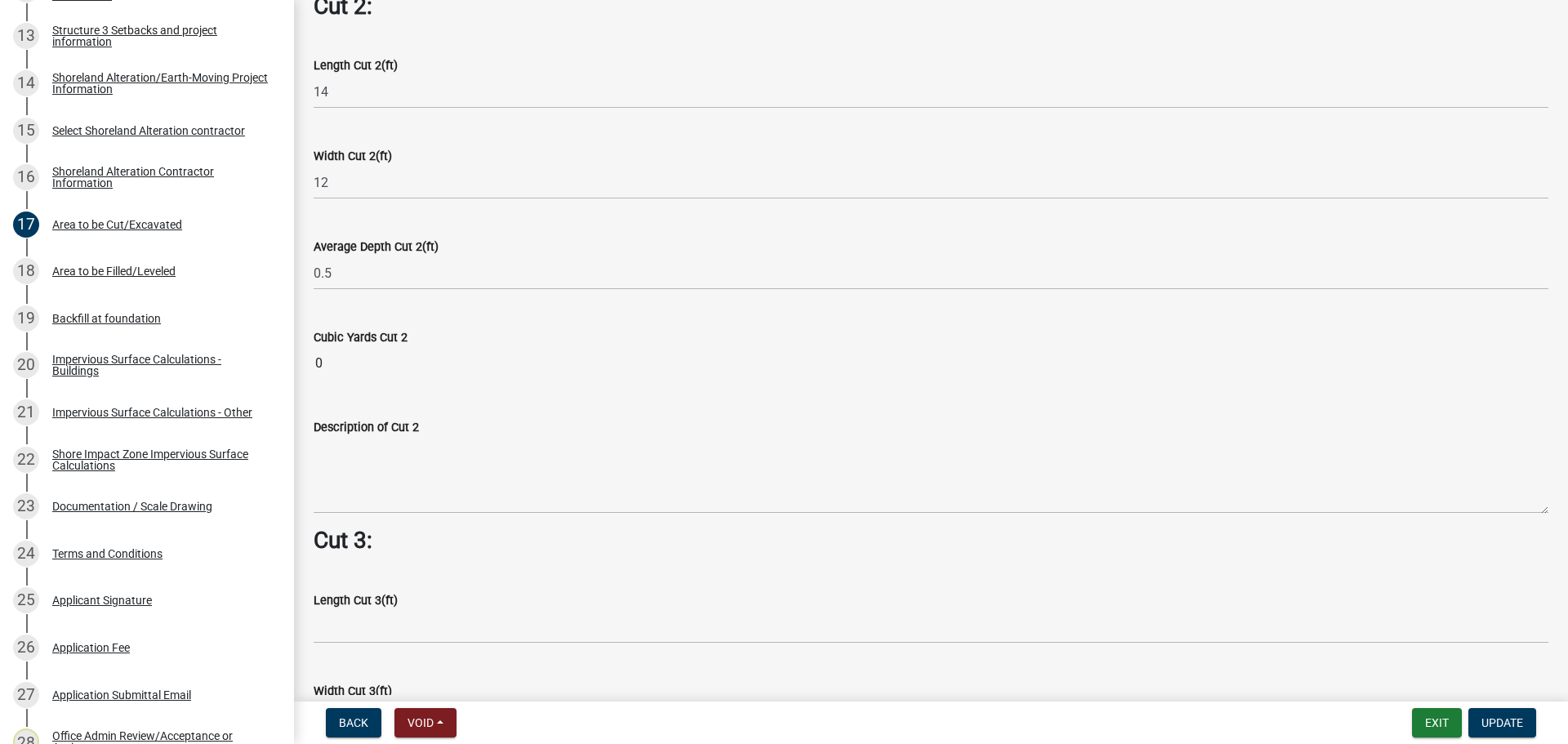
type textarea "Remove topsoil and level area - Garage"
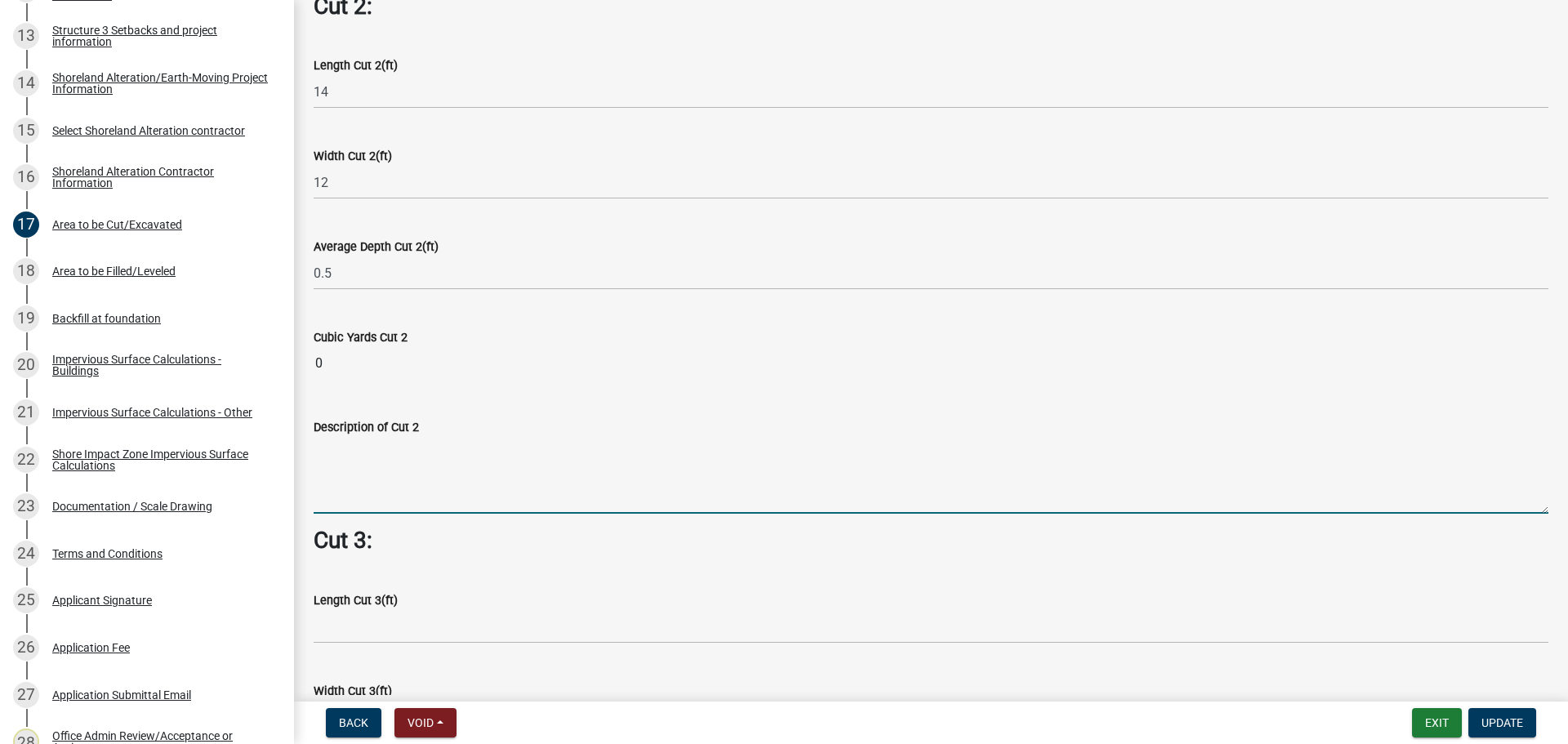
click at [376, 439] on textarea "Description of Cut 2" at bounding box center [931, 475] width 1235 height 77
paste textarea "Remove topsoil and level area - Garage"
type textarea "Remove topsoil and level area - Apron"
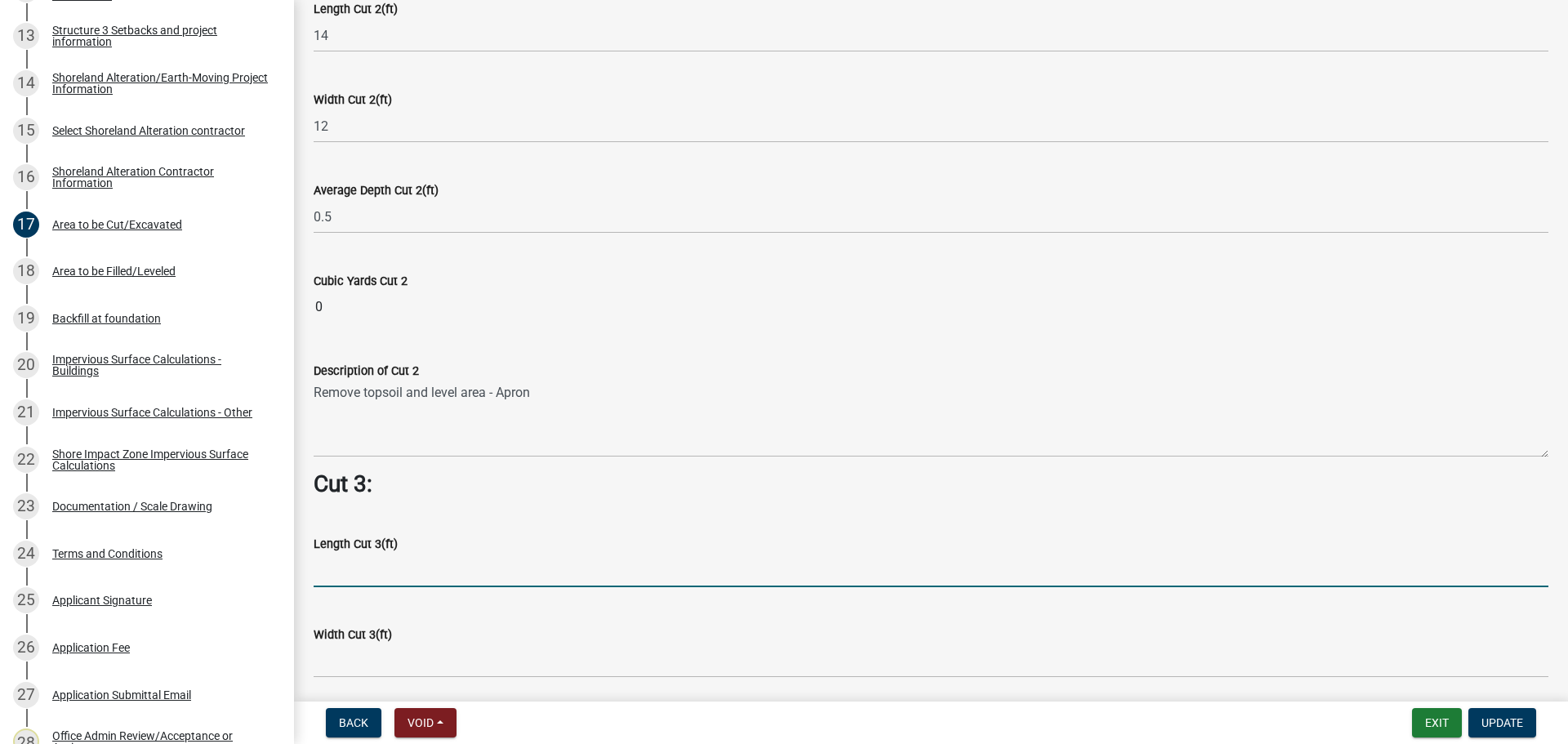
scroll to position [1673, 0]
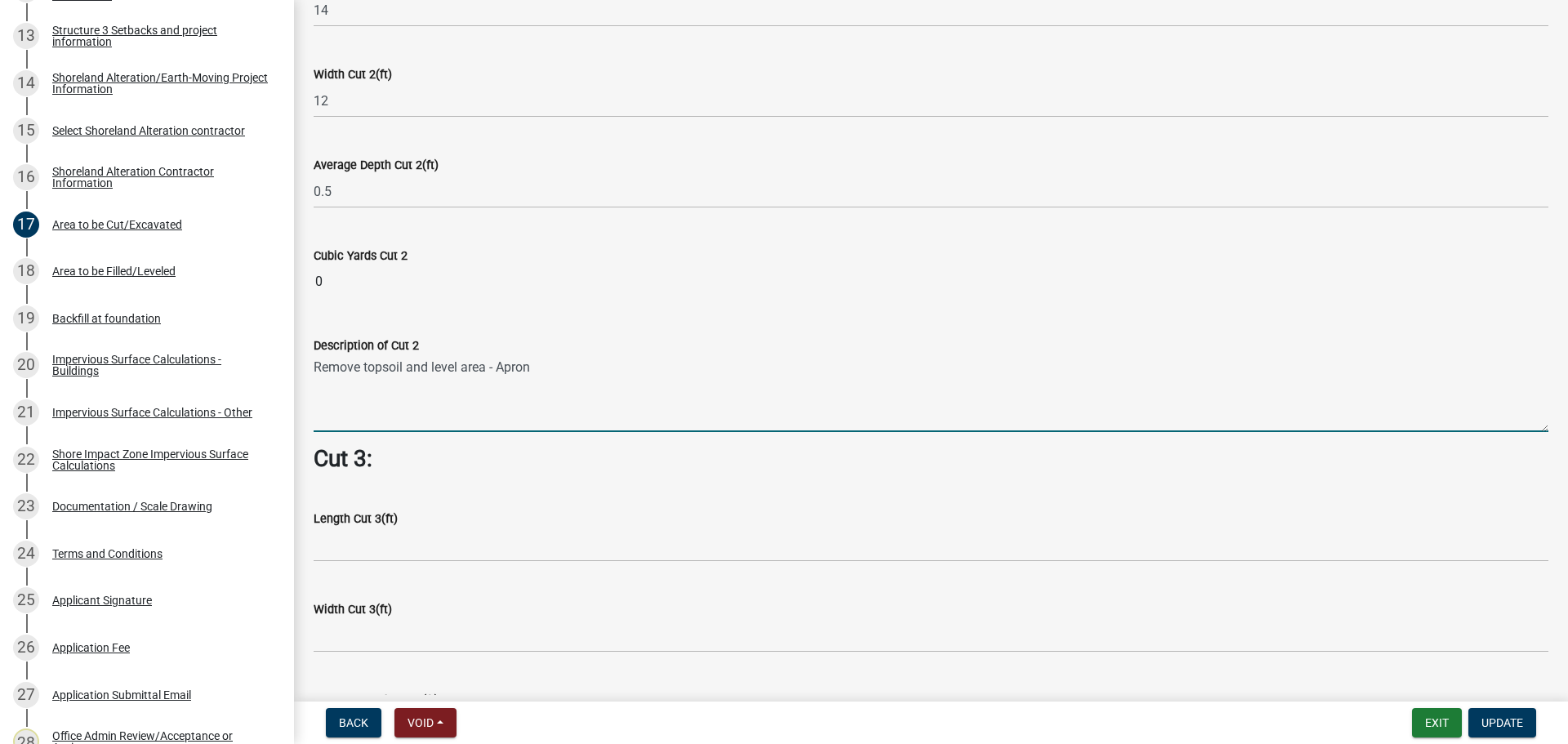
drag, startPoint x: 544, startPoint y: 361, endPoint x: 297, endPoint y: 370, distance: 247.2
drag, startPoint x: 368, startPoint y: 364, endPoint x: 651, endPoint y: 378, distance: 283.3
click at [651, 378] on textarea "Remove topsoil and level area - Apron" at bounding box center [931, 394] width 1235 height 77
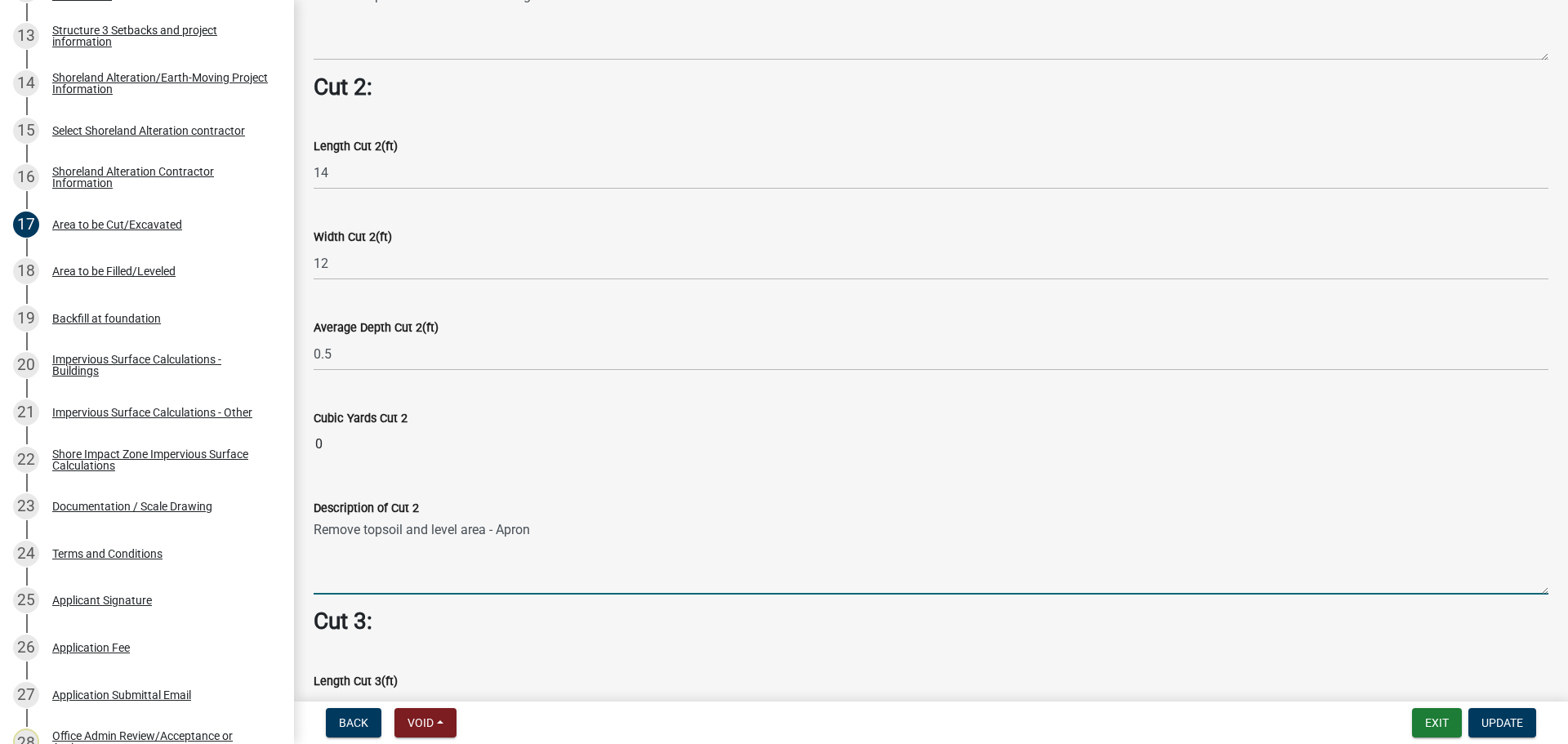
scroll to position [1510, 0]
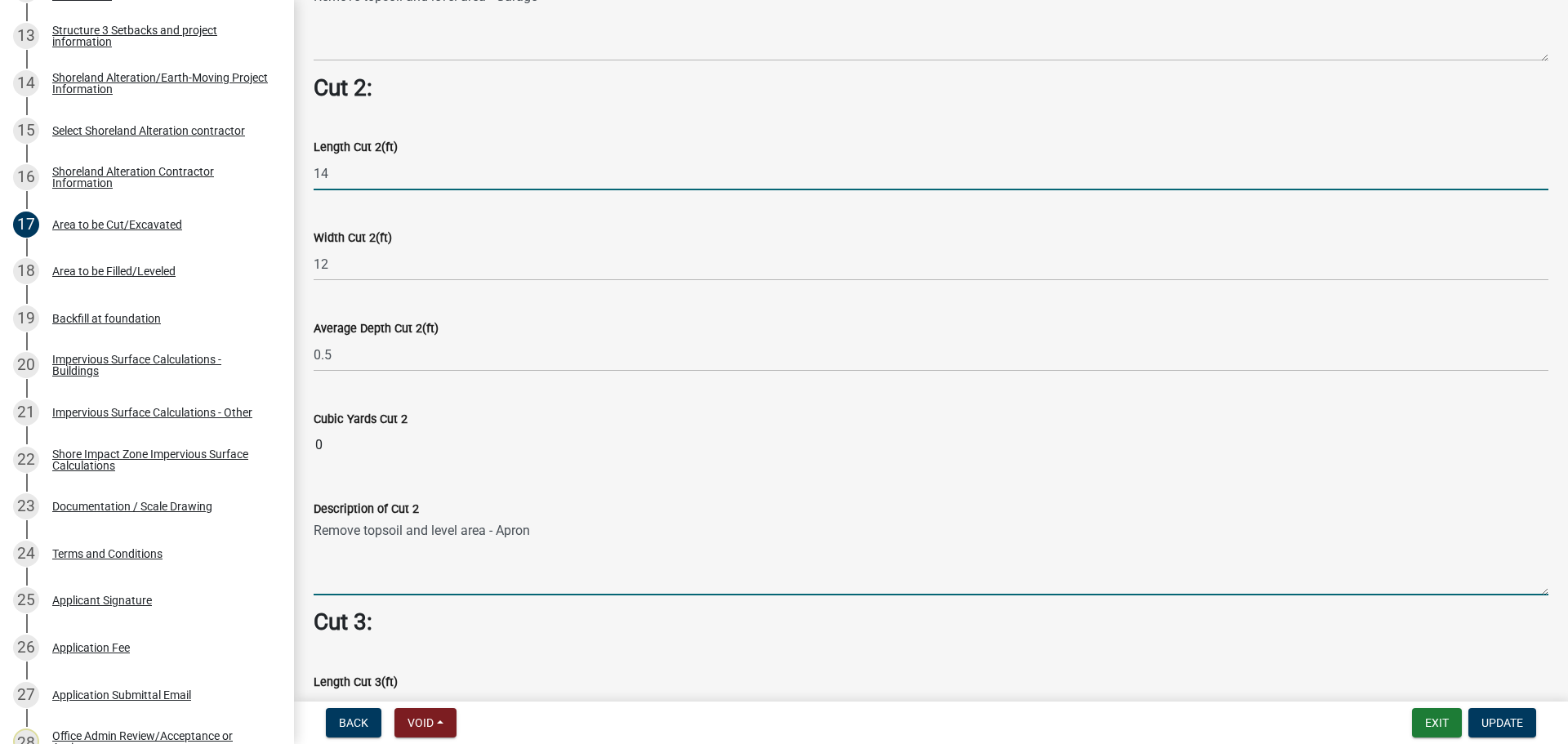
click at [428, 165] on input "14" at bounding box center [931, 174] width 1235 height 34
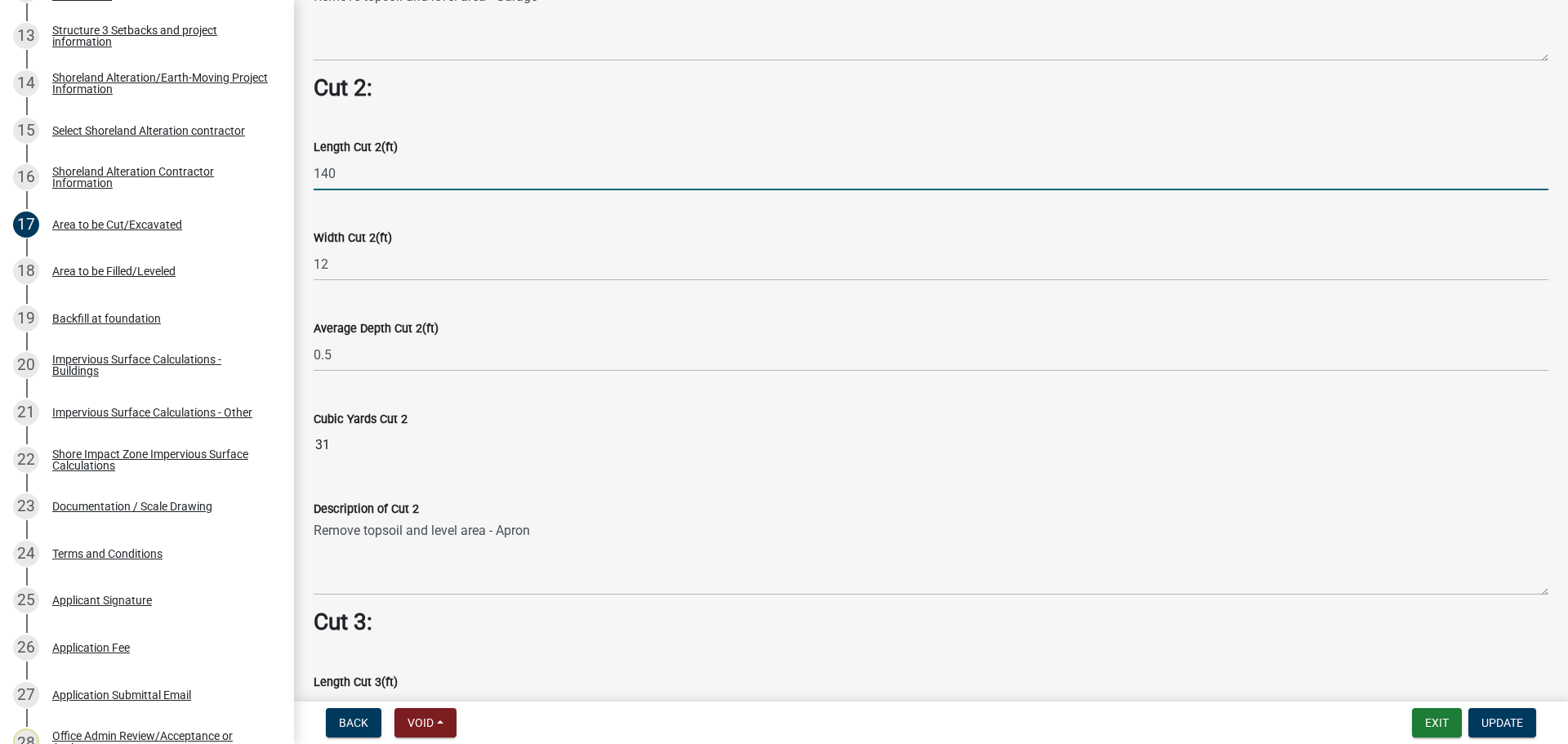
click at [361, 164] on input "140" at bounding box center [931, 174] width 1235 height 34
type input "14"
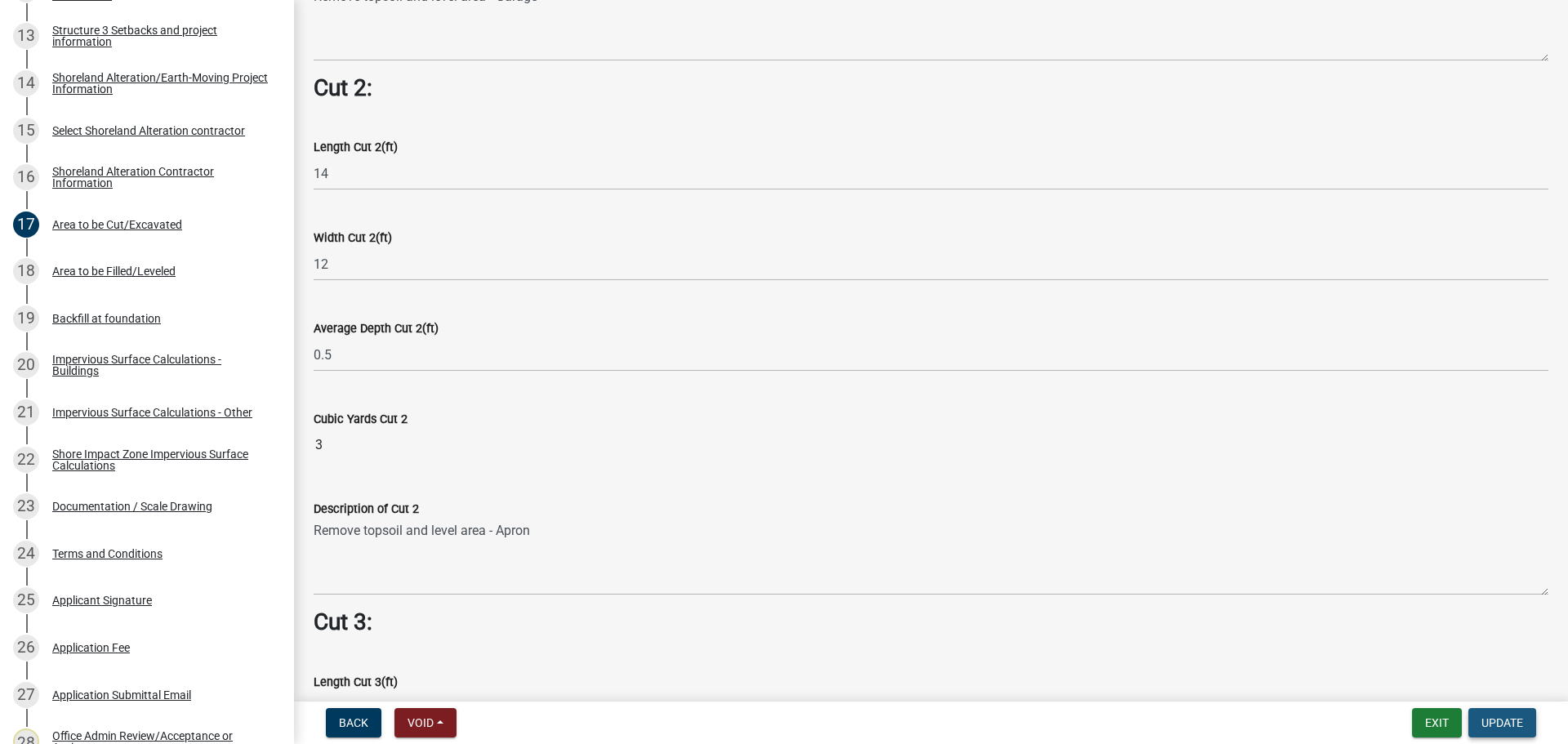
click at [1497, 720] on span "Update" at bounding box center [1502, 723] width 42 height 13
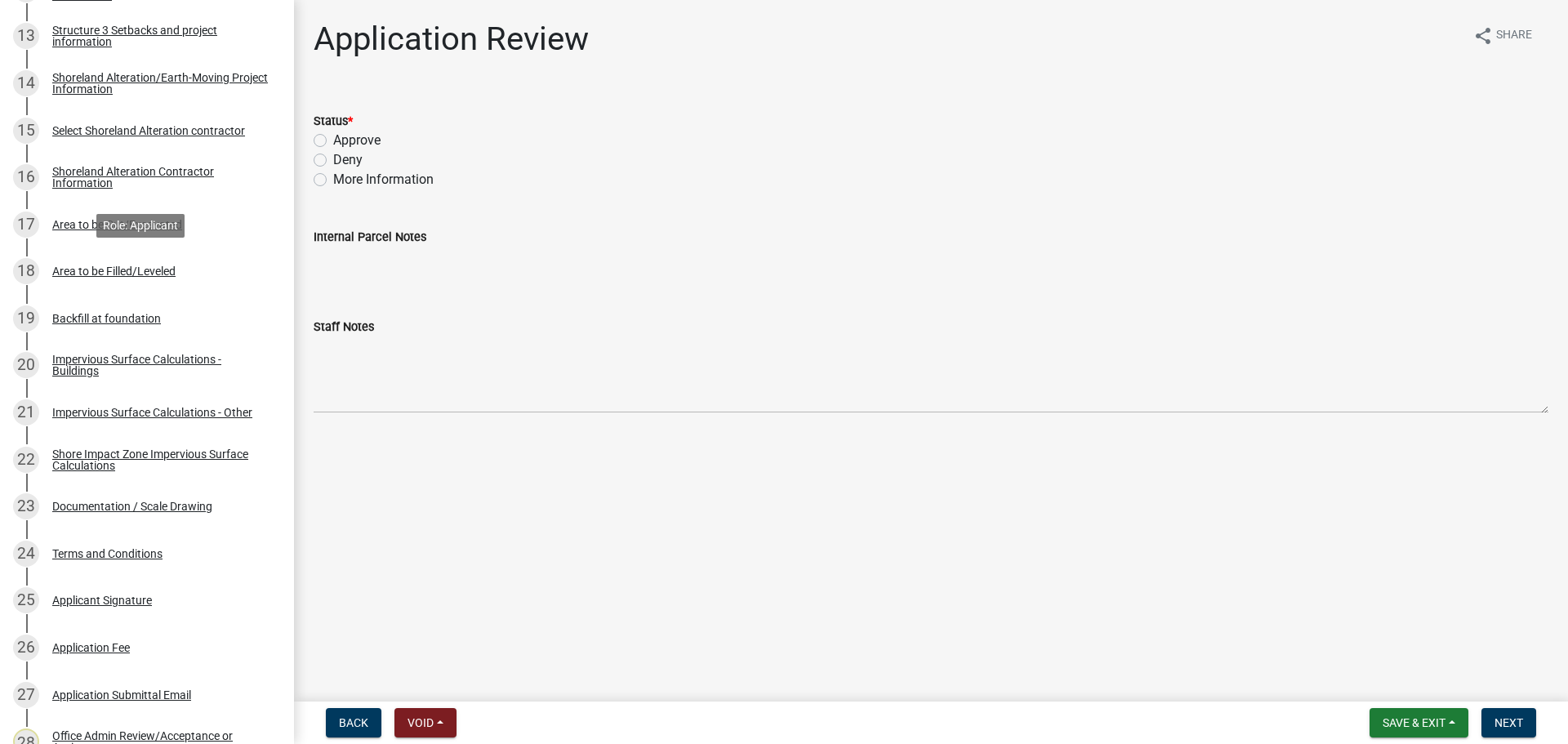
click at [108, 272] on div "Area to be Filled/Leveled" at bounding box center [114, 270] width 123 height 12
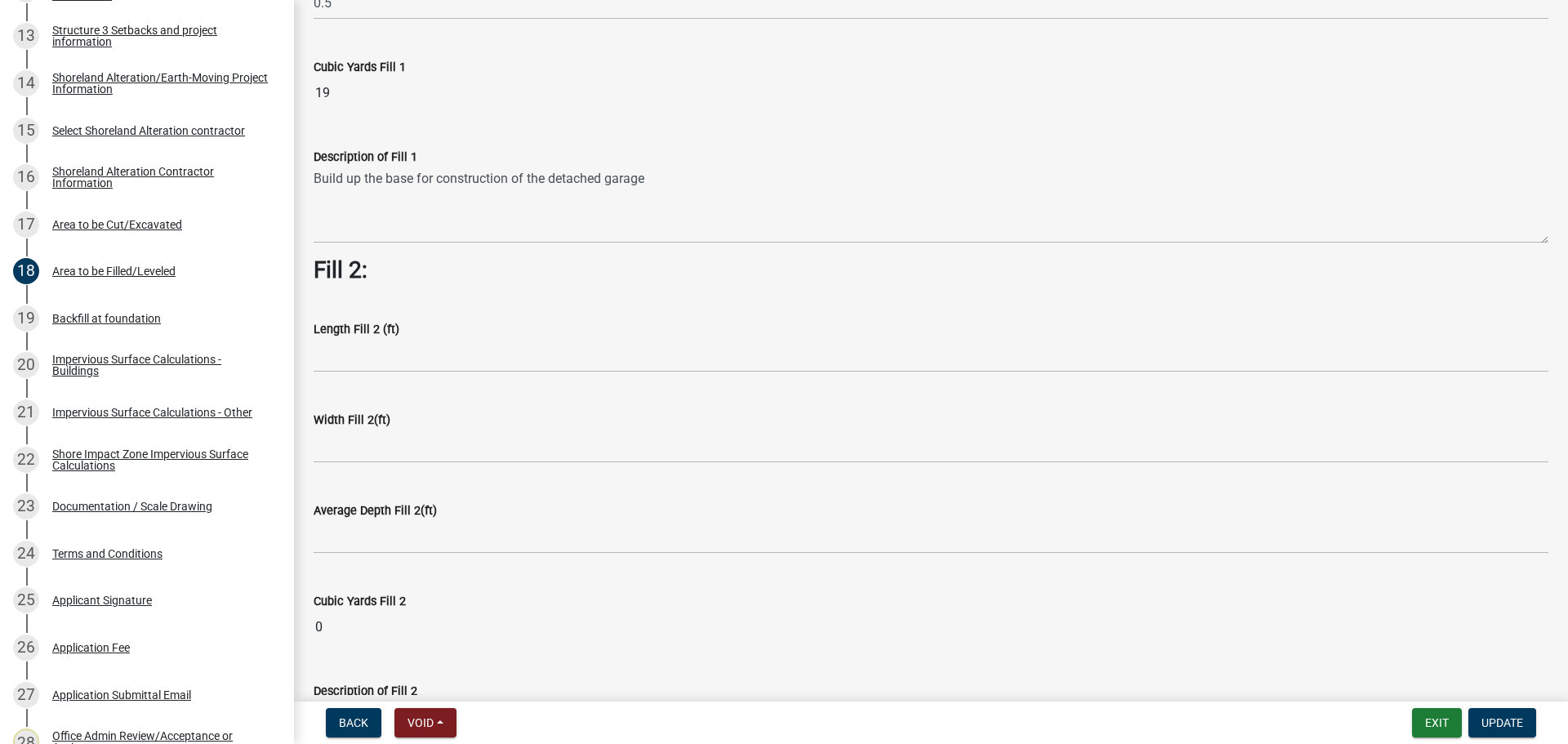
scroll to position [408, 0]
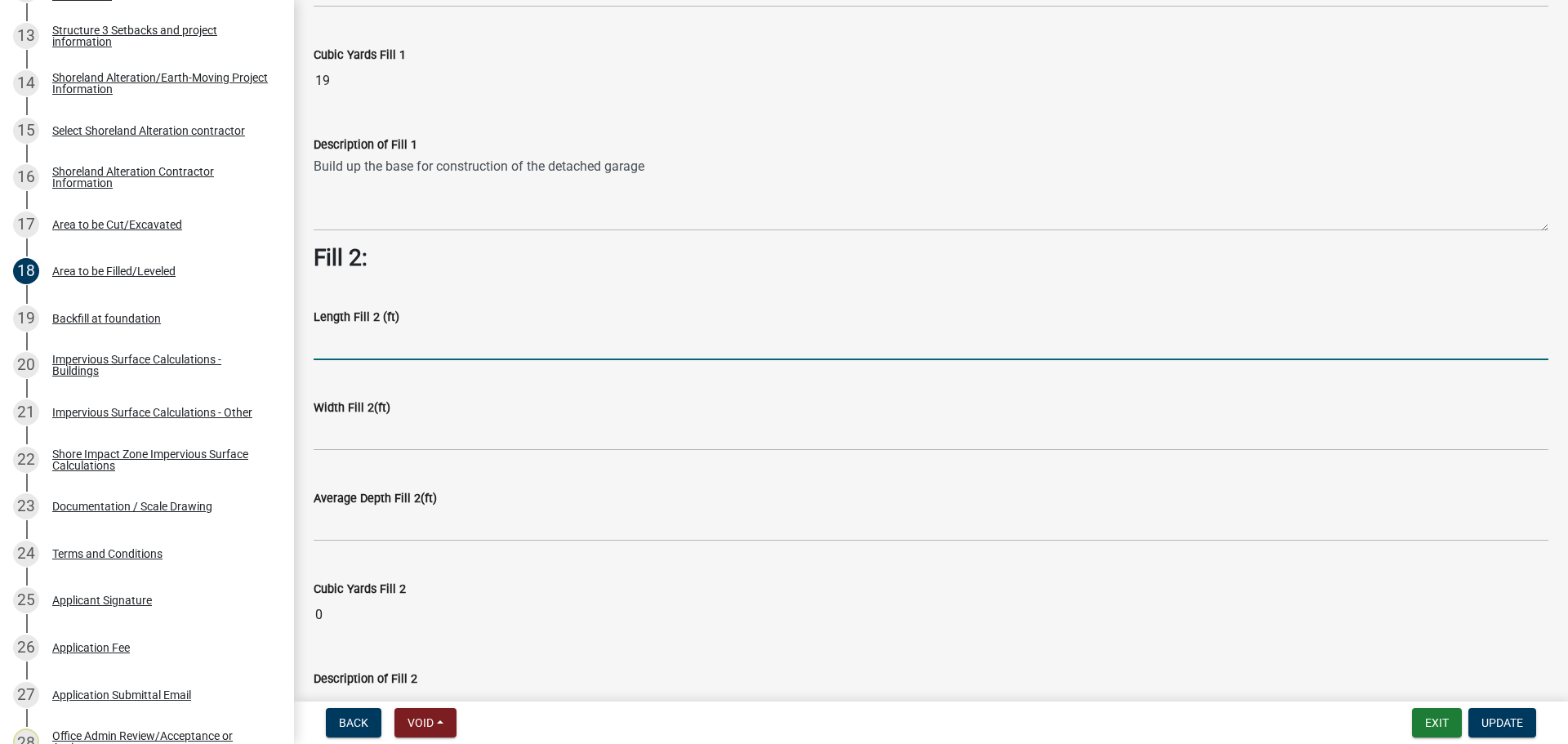
click at [388, 344] on input "text" at bounding box center [931, 343] width 1235 height 34
type input "14"
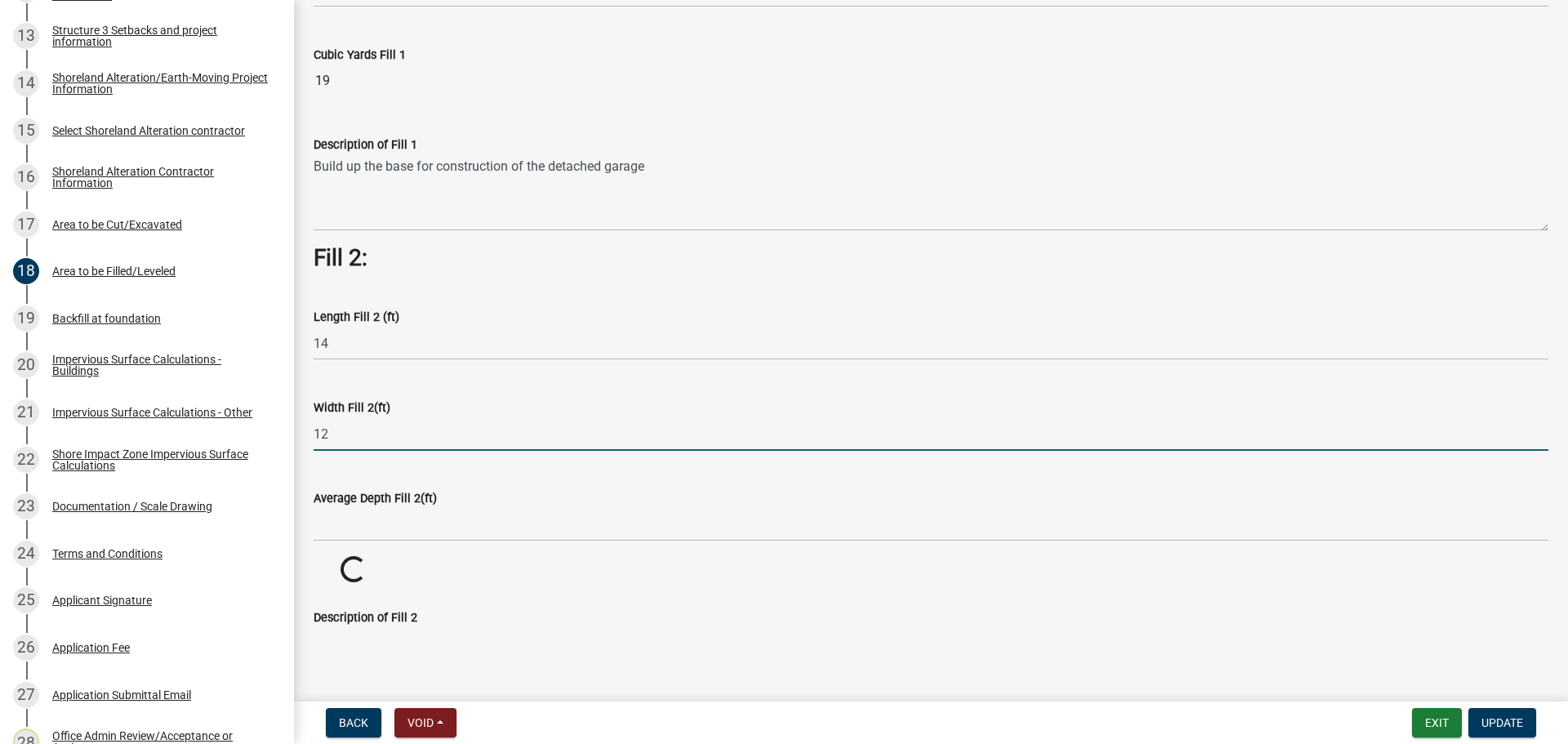
type input "12"
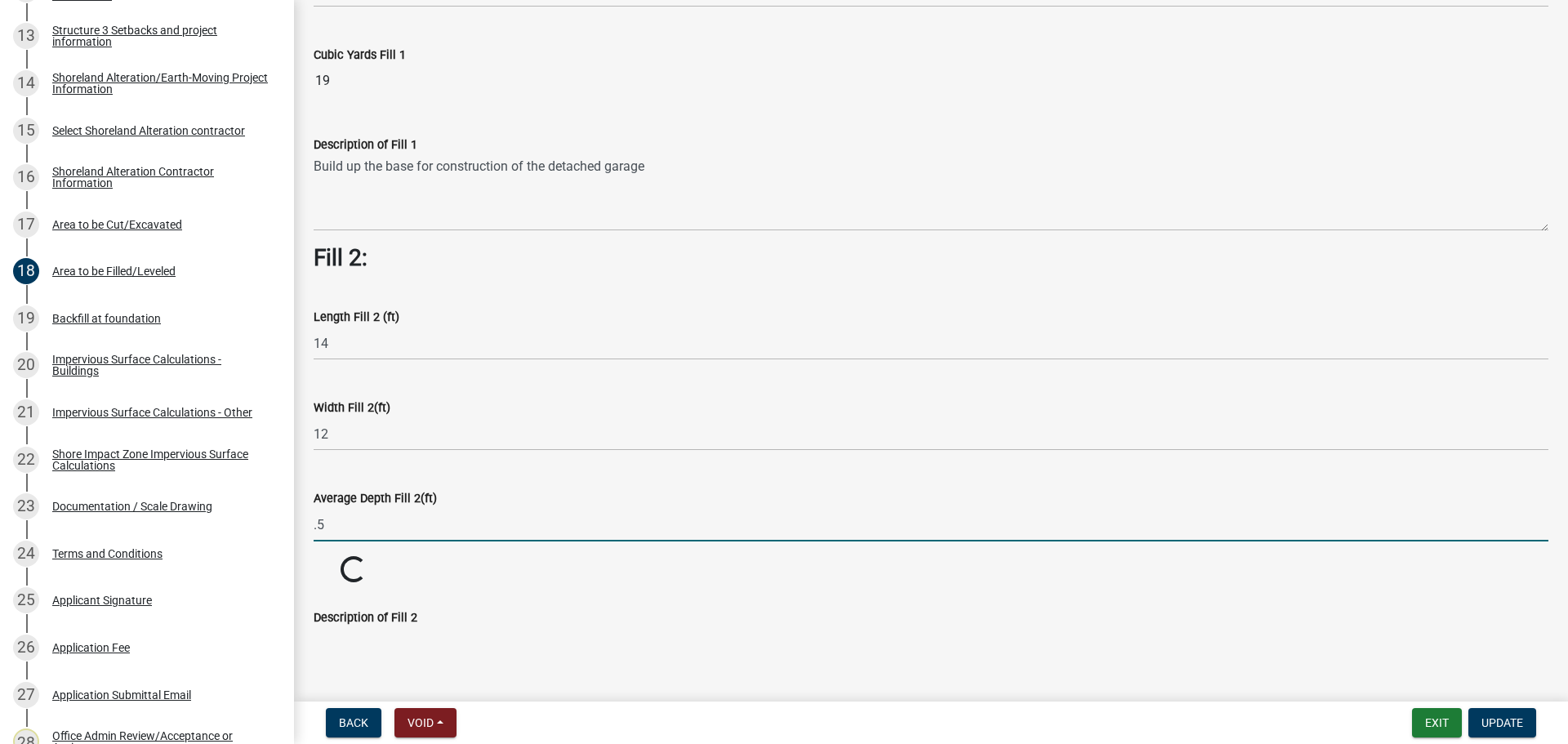
type input "0.5"
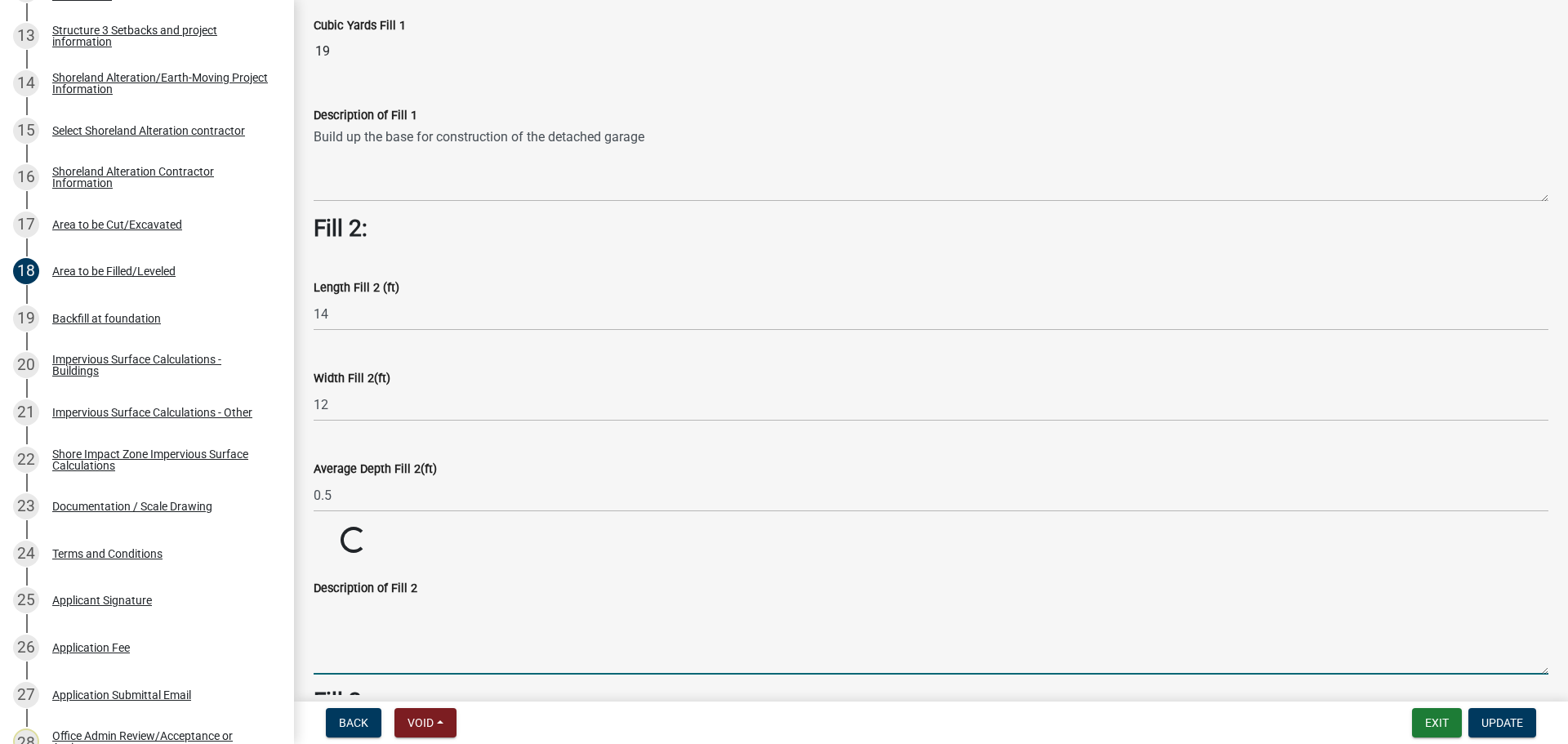
scroll to position [490, 0]
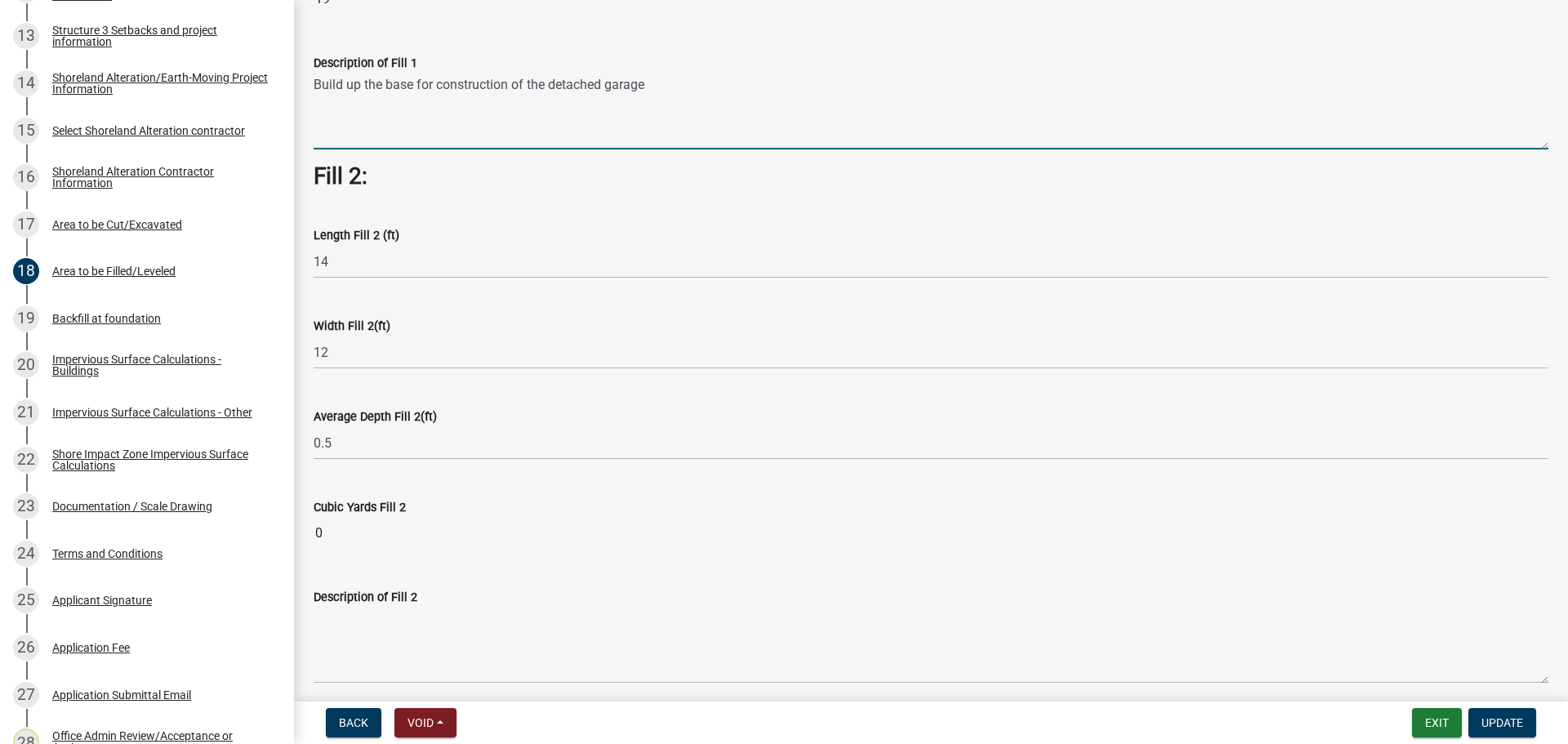
drag, startPoint x: 656, startPoint y: 82, endPoint x: 301, endPoint y: 98, distance: 355.4
click at [301, 98] on div "Area to be Filled/Leveled If this area does not pertain to your selected projec…" at bounding box center [931, 433] width 1274 height 1806
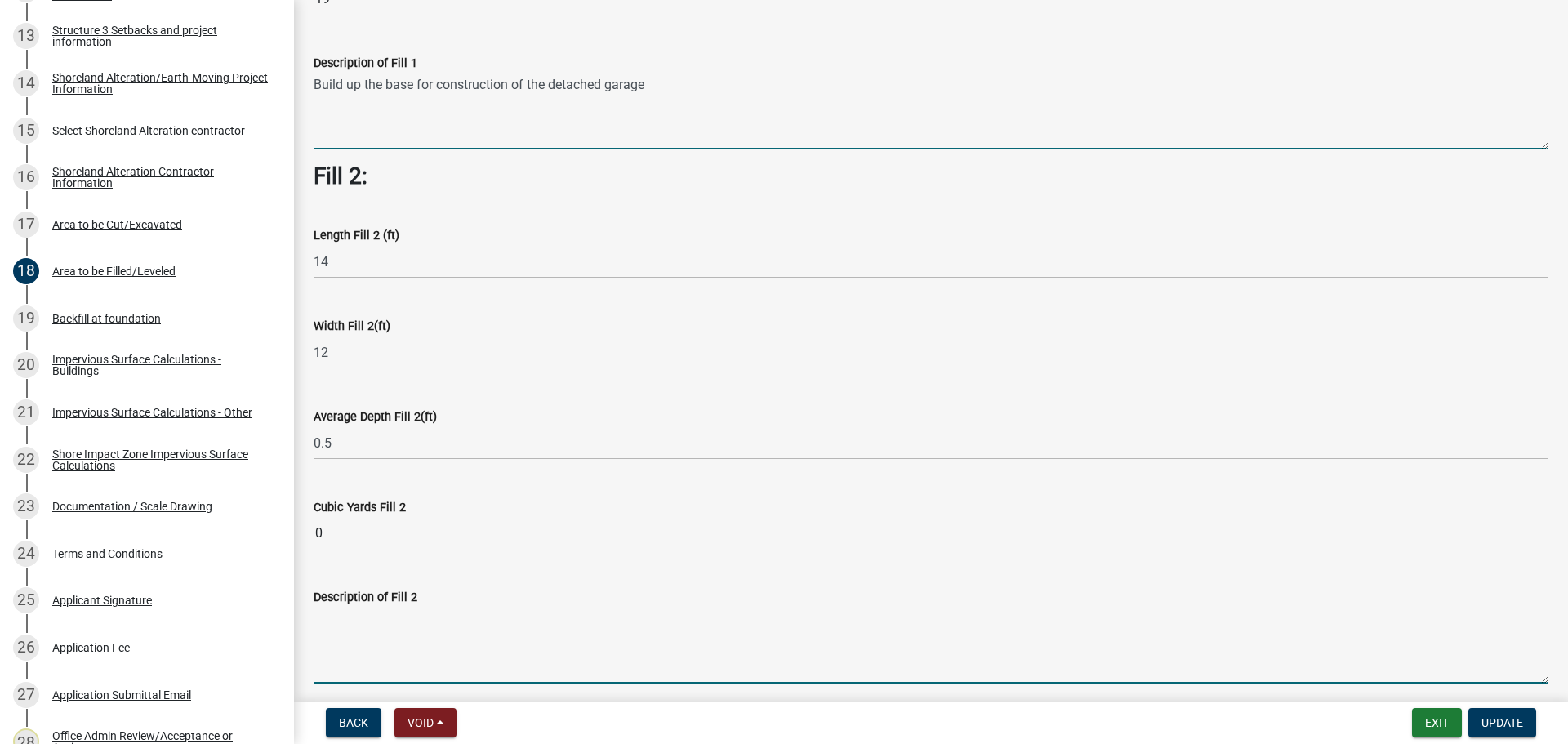
click at [386, 623] on textarea "Description of Fill 2" at bounding box center [931, 645] width 1235 height 77
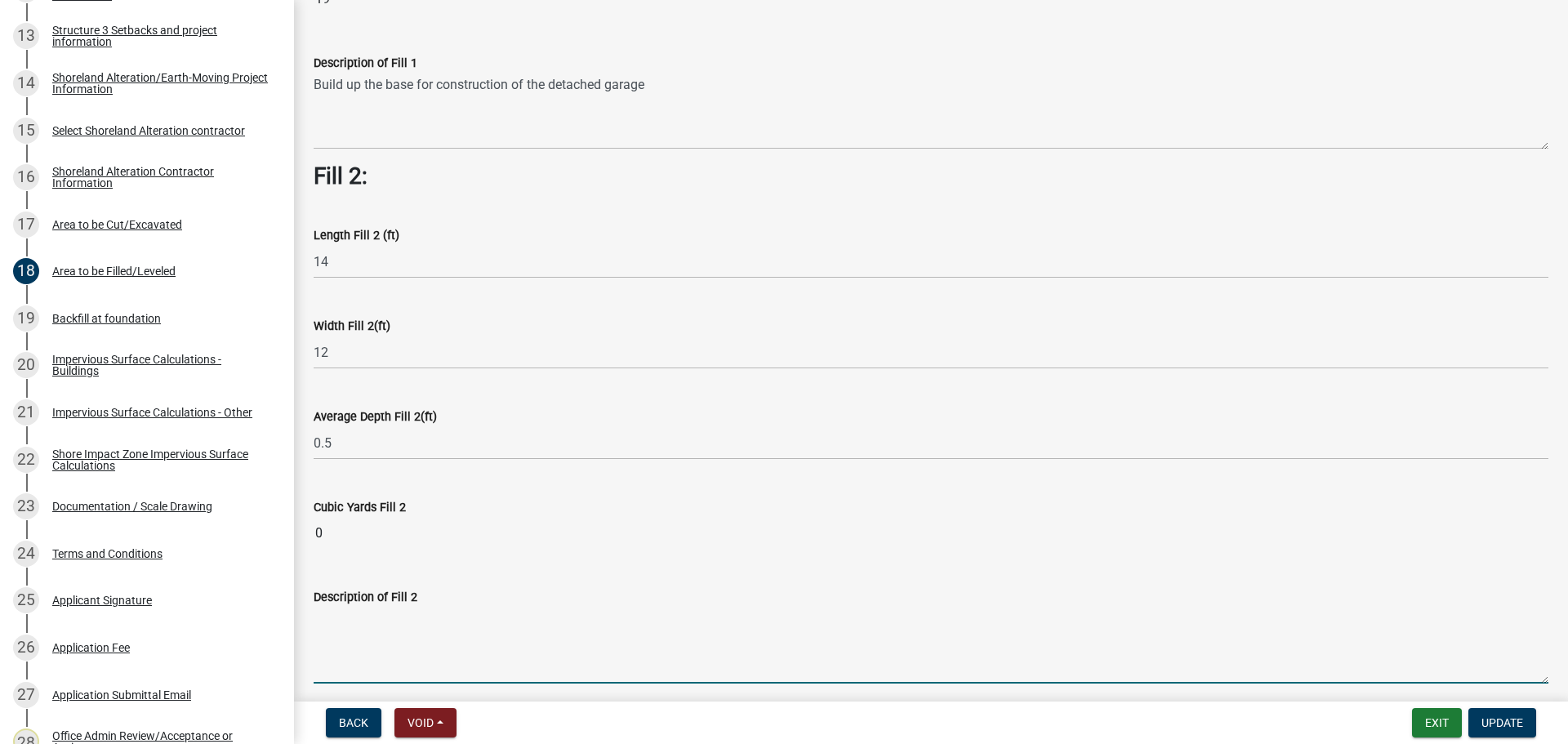
paste textarea "Build up the base for construction of the detached garage"
click at [654, 625] on textarea "Build up the base for construction of the detached garage" at bounding box center [931, 645] width 1235 height 77
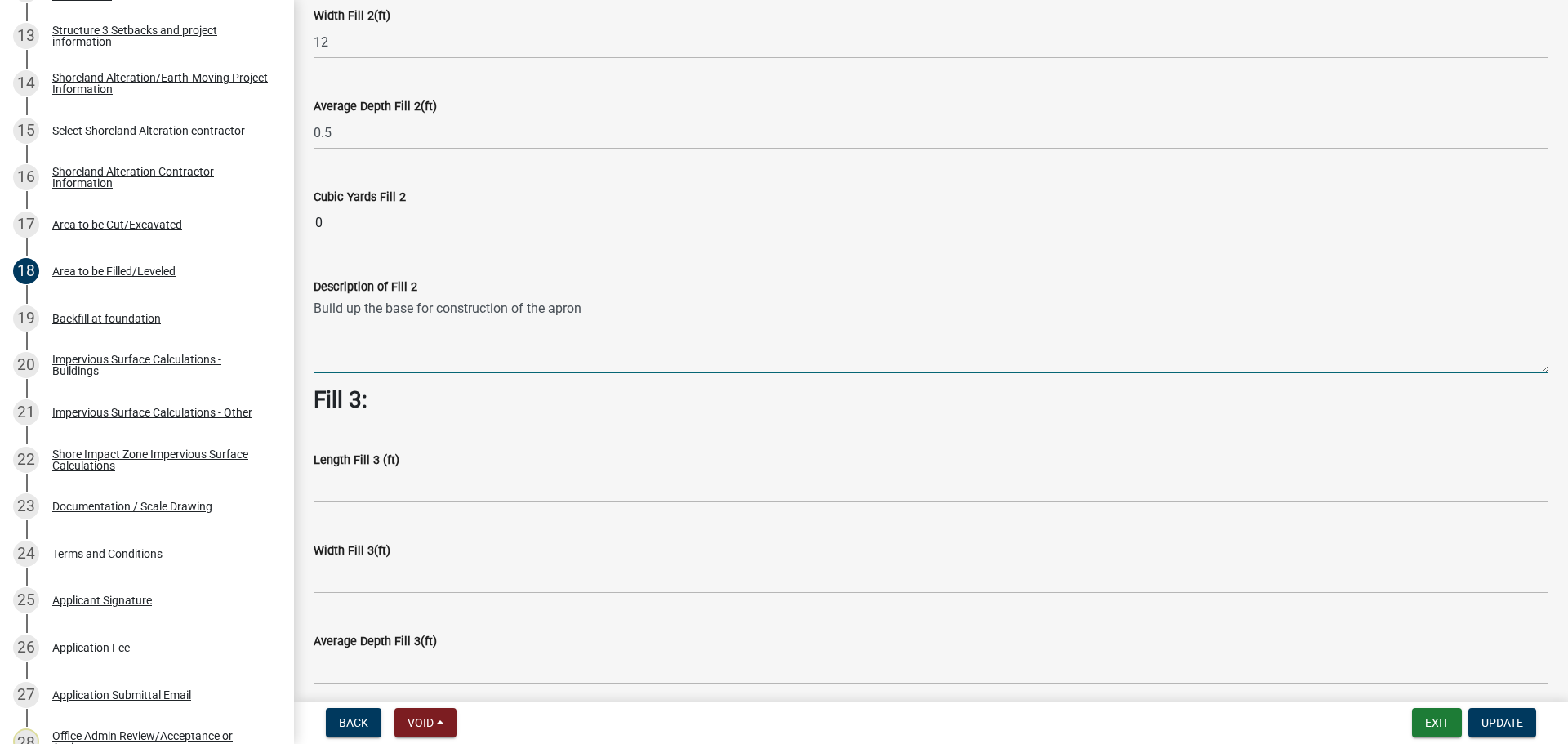
scroll to position [817, 0]
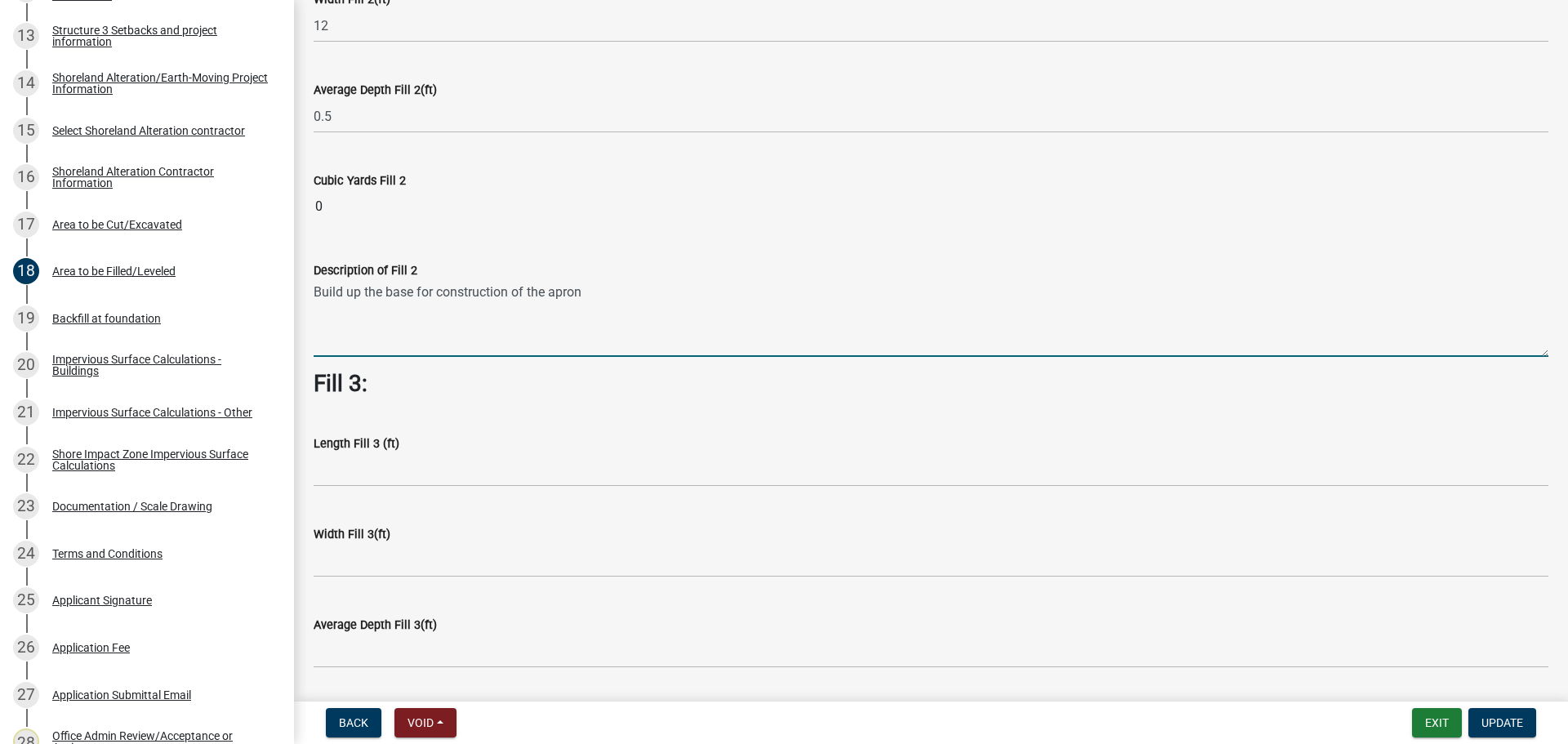
type textarea "Build up the base for construction of the apron"
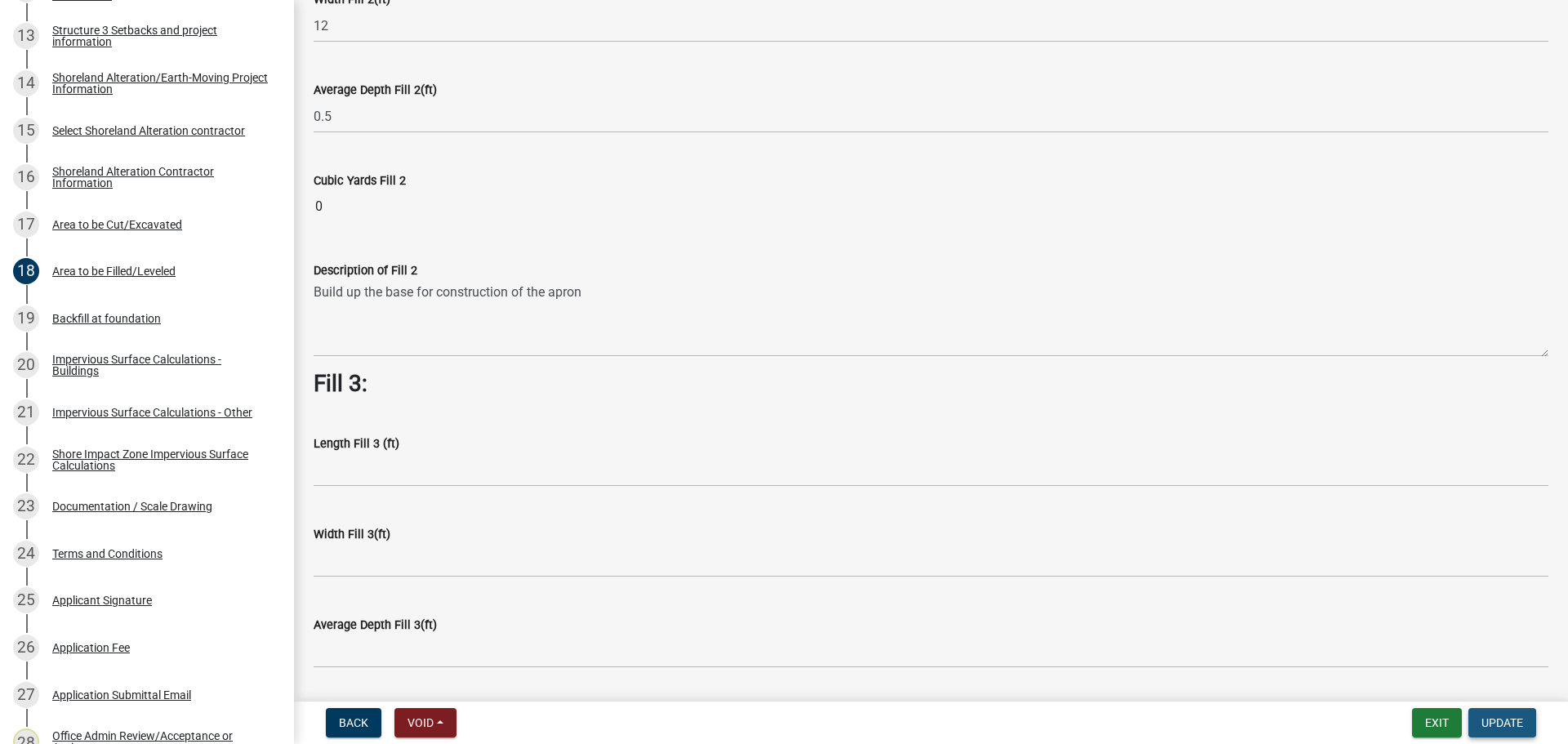
click at [1498, 719] on span "Update" at bounding box center [1502, 723] width 42 height 13
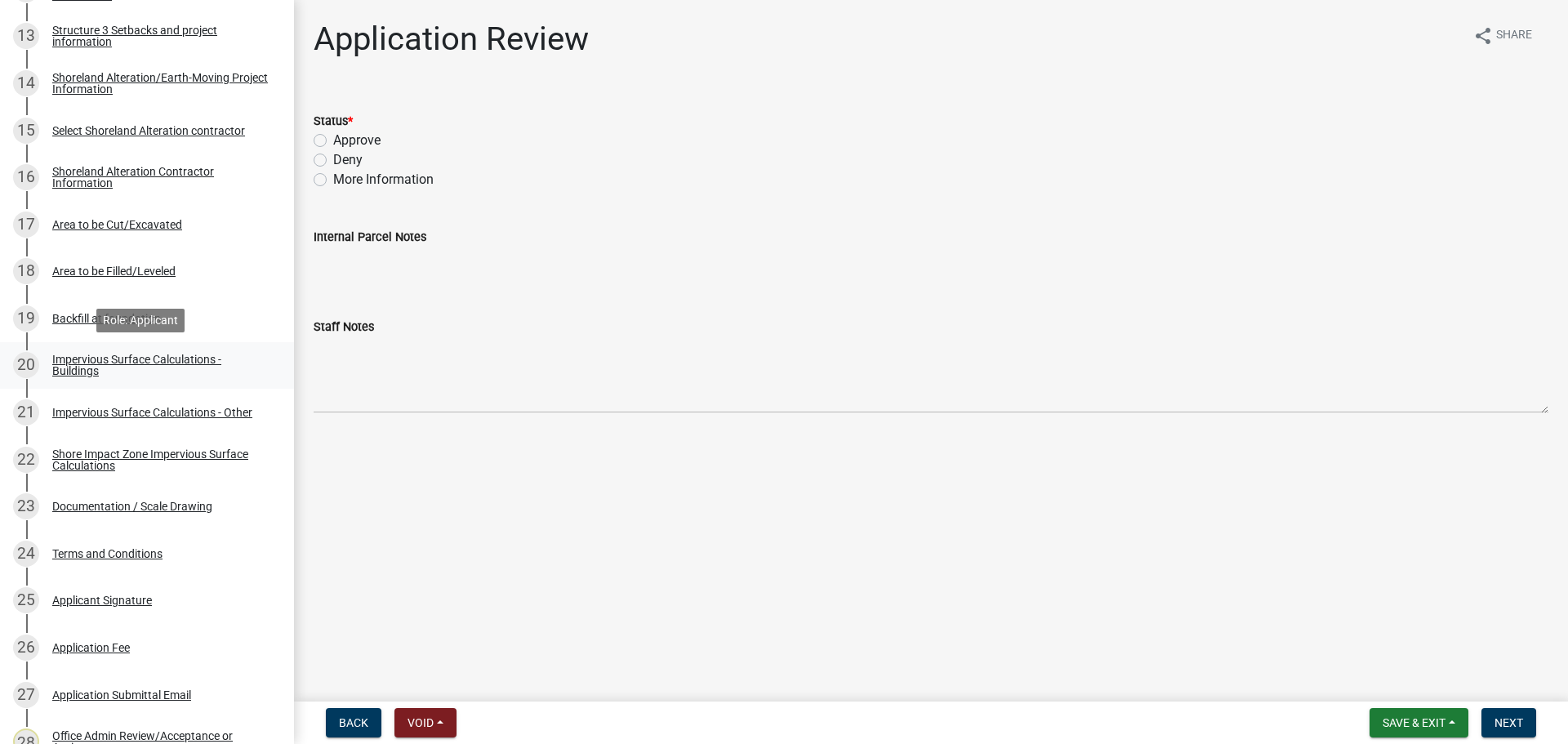
click at [138, 354] on div "Impervious Surface Calculations - Buildings" at bounding box center [160, 365] width 216 height 23
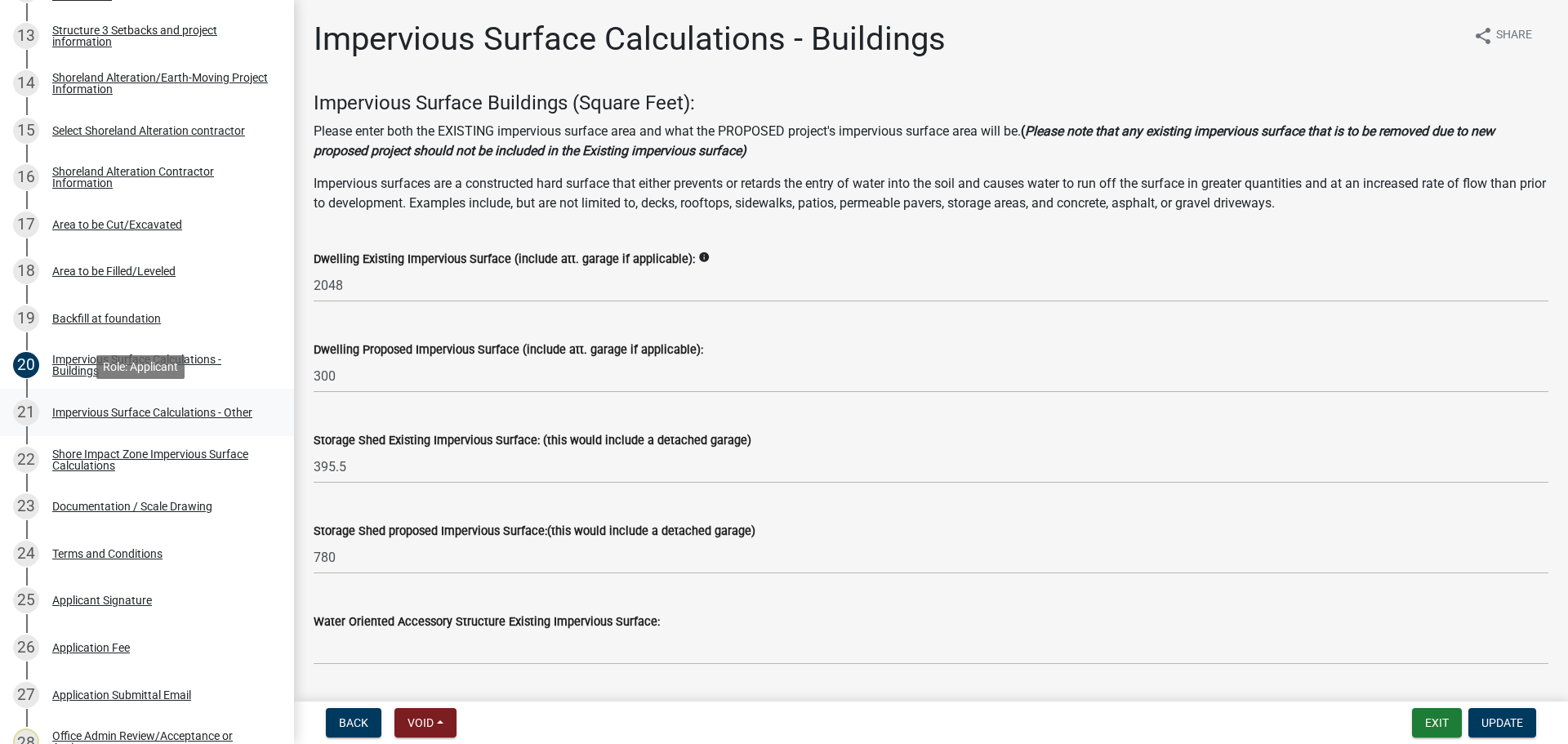
click at [131, 411] on div "Impervious Surface Calculations - Other" at bounding box center [153, 412] width 200 height 12
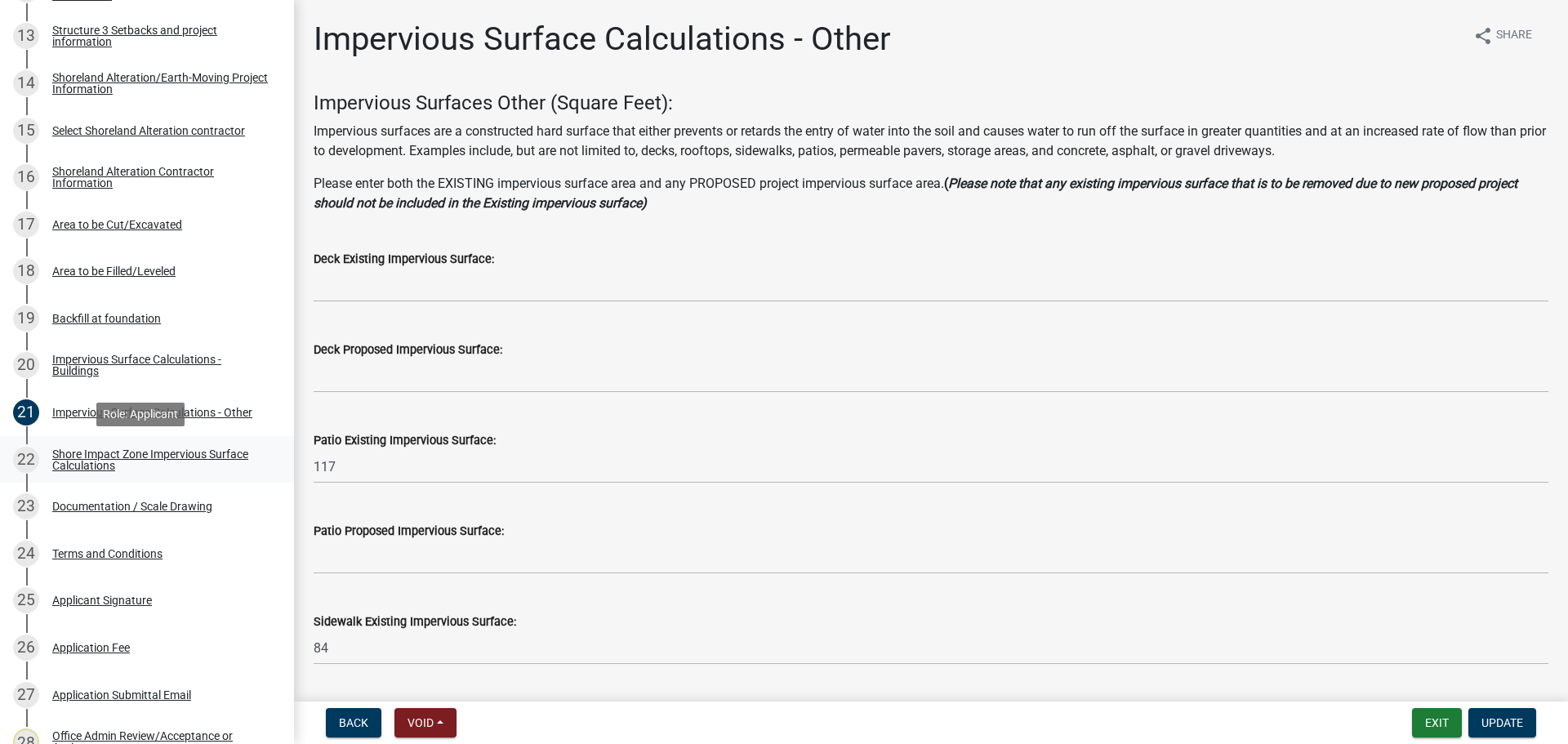
click at [129, 457] on div "Shore Impact Zone Impervious Surface Calculations" at bounding box center [160, 460] width 216 height 23
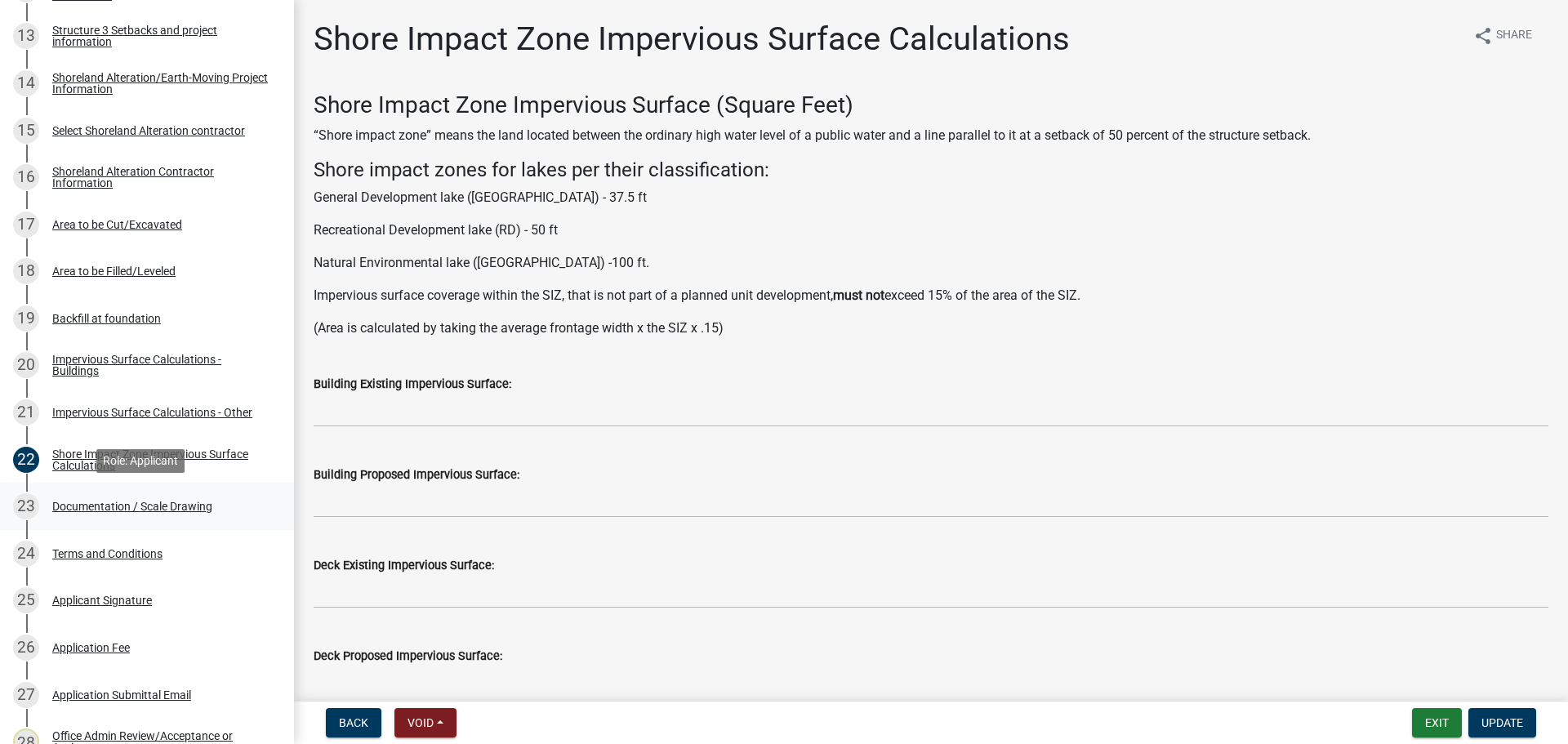
click at [127, 509] on div "Documentation / Scale Drawing" at bounding box center [132, 506] width 161 height 12
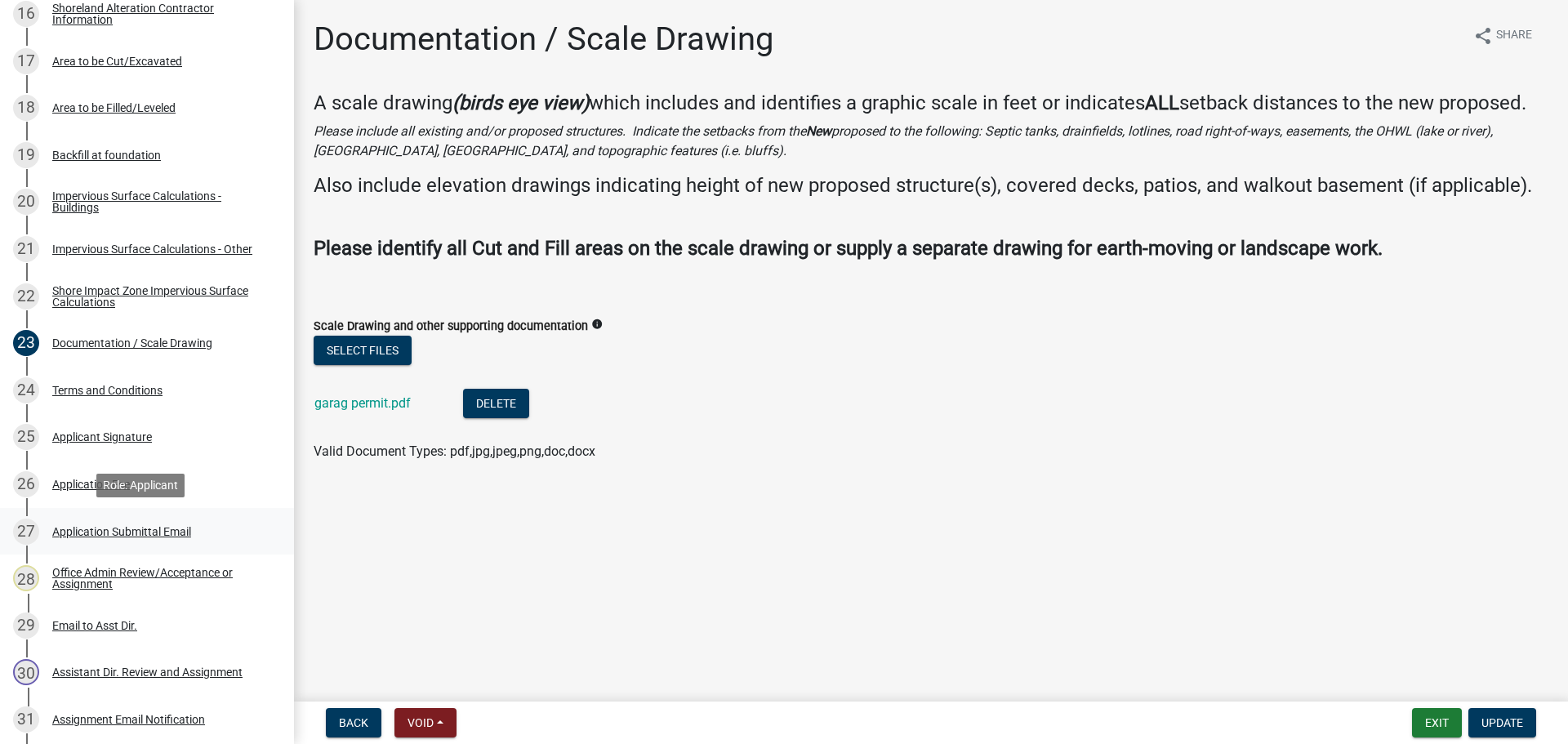
scroll to position [1136, 0]
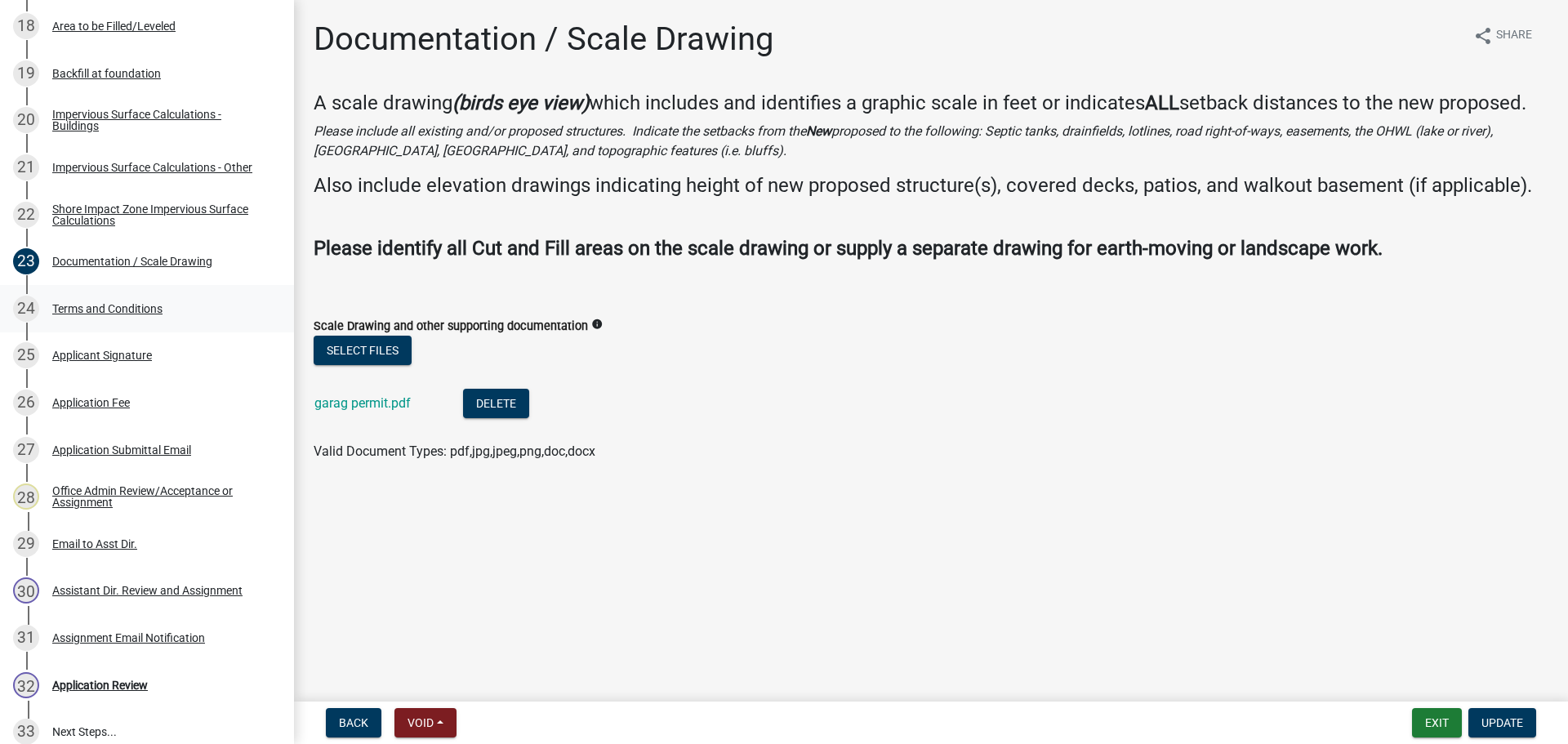
click at [132, 305] on div "Terms and Conditions" at bounding box center [107, 309] width 110 height 12
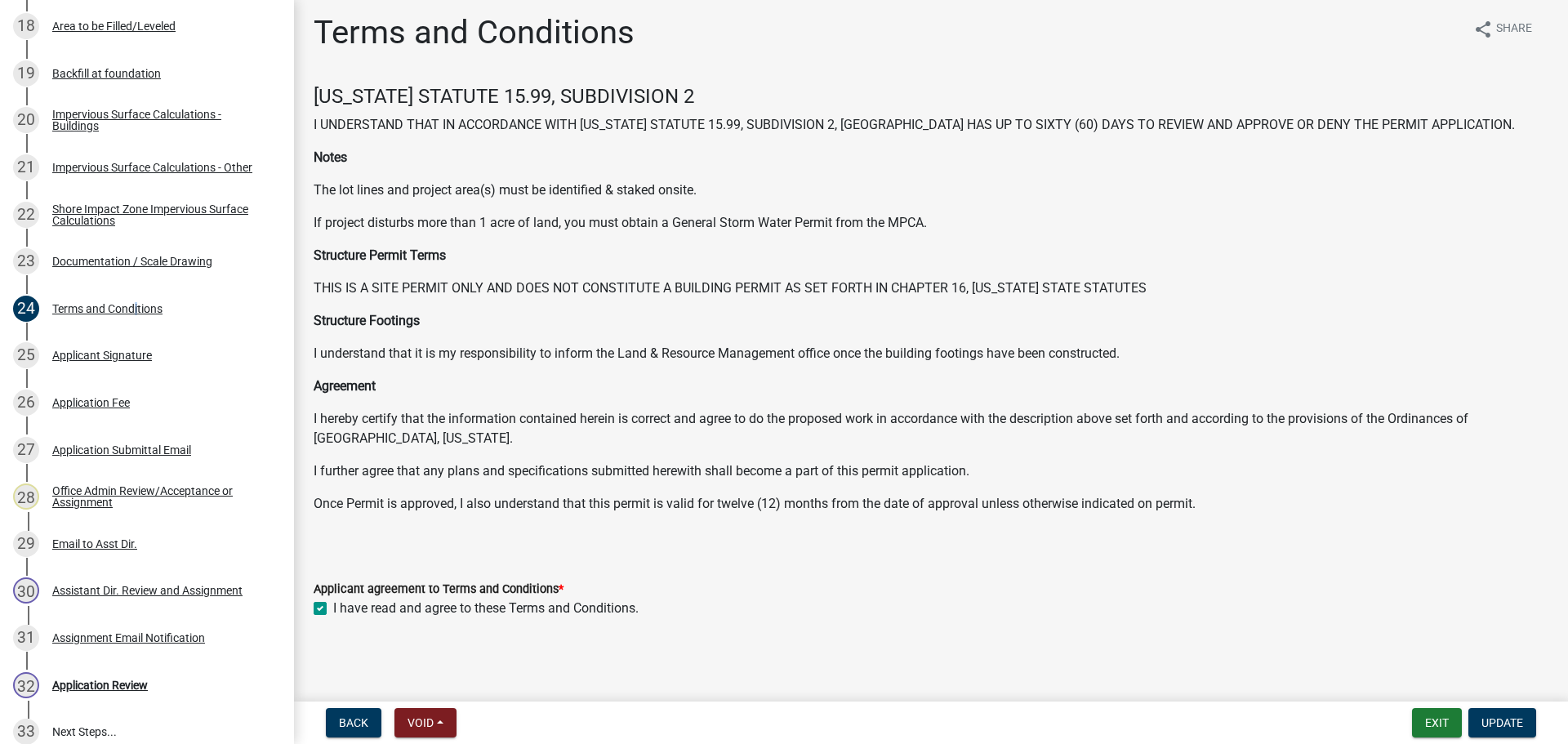
scroll to position [8, 0]
click at [127, 355] on div "Applicant Signature" at bounding box center [102, 355] width 99 height 12
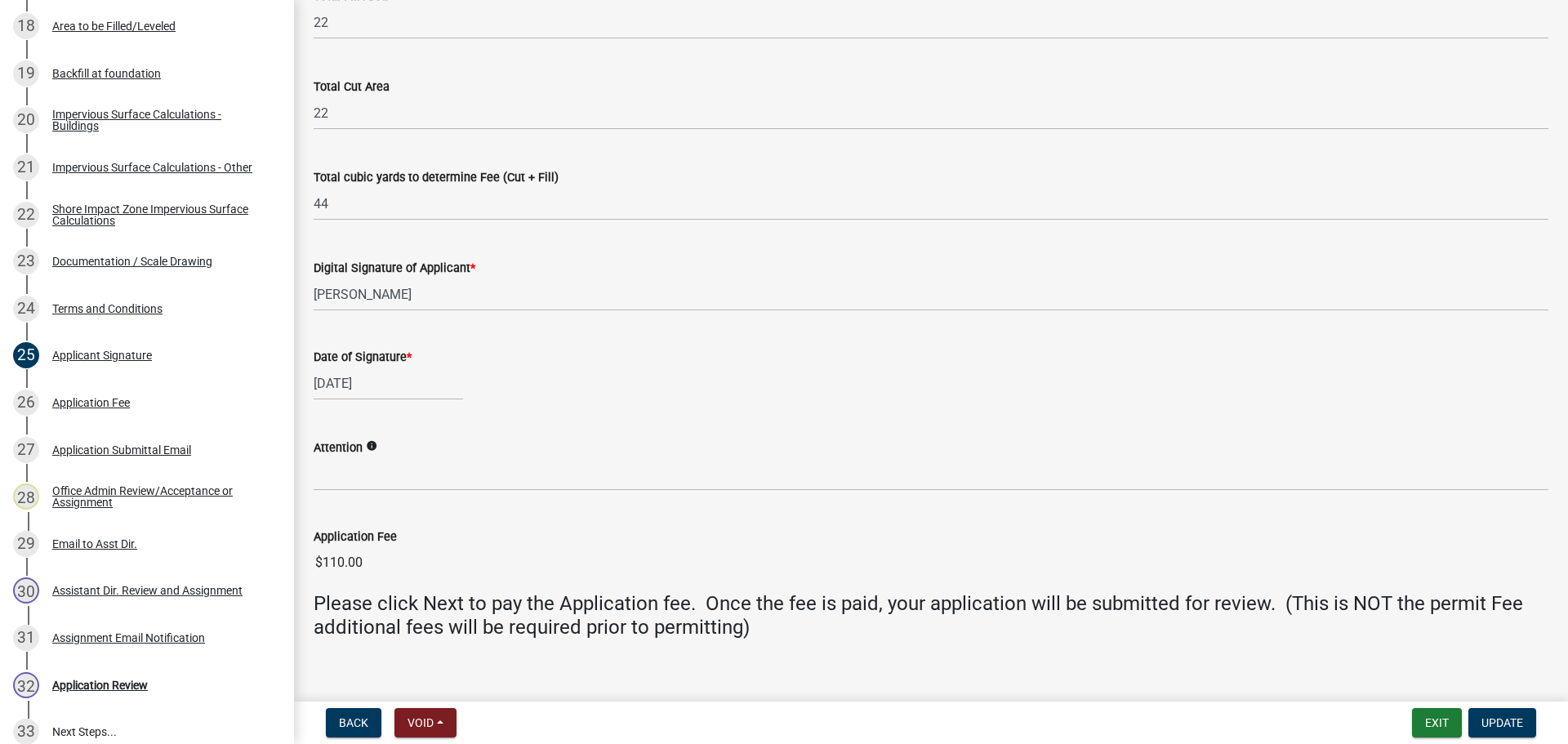
scroll to position [266, 0]
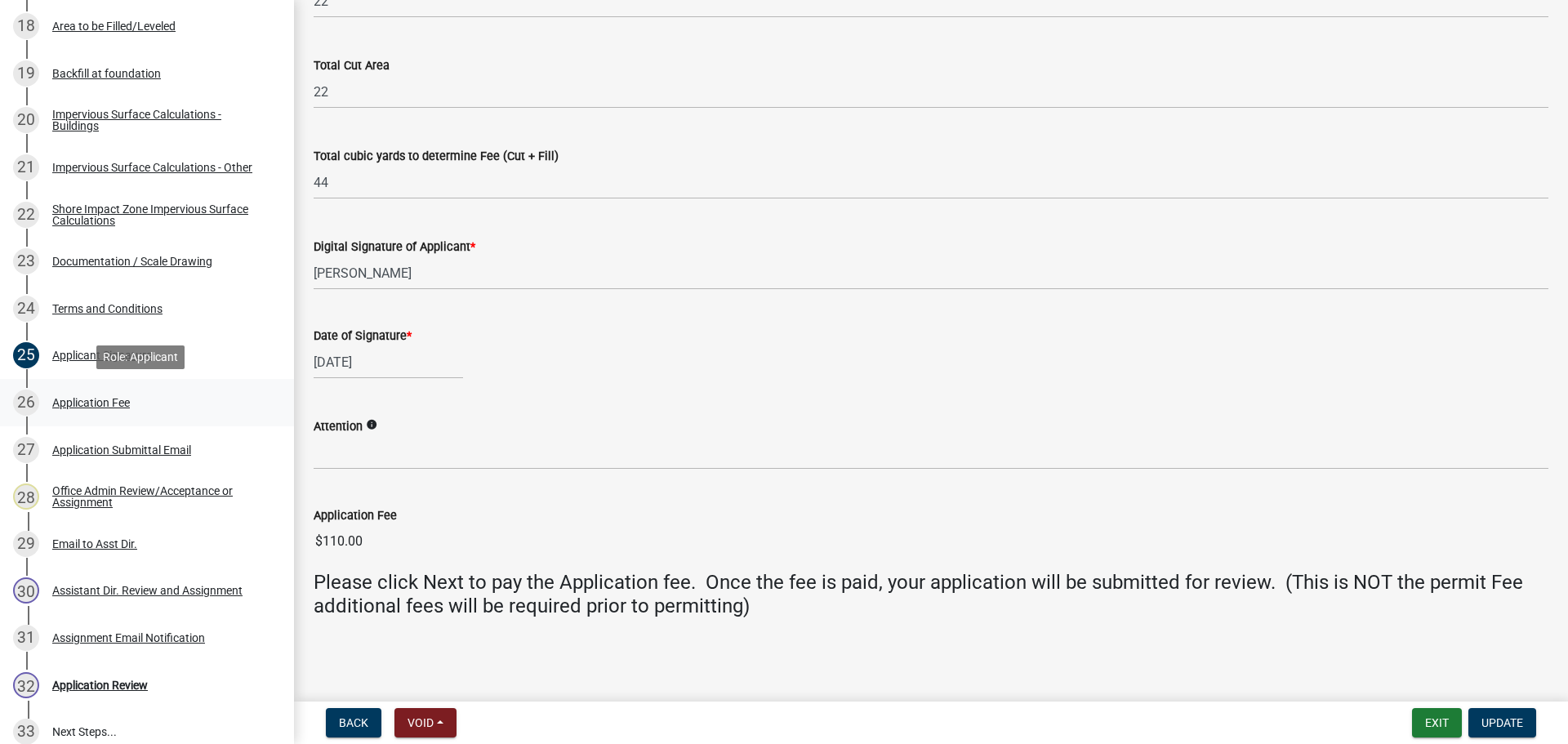
click at [93, 400] on div "Application Fee" at bounding box center [90, 403] width 77 height 12
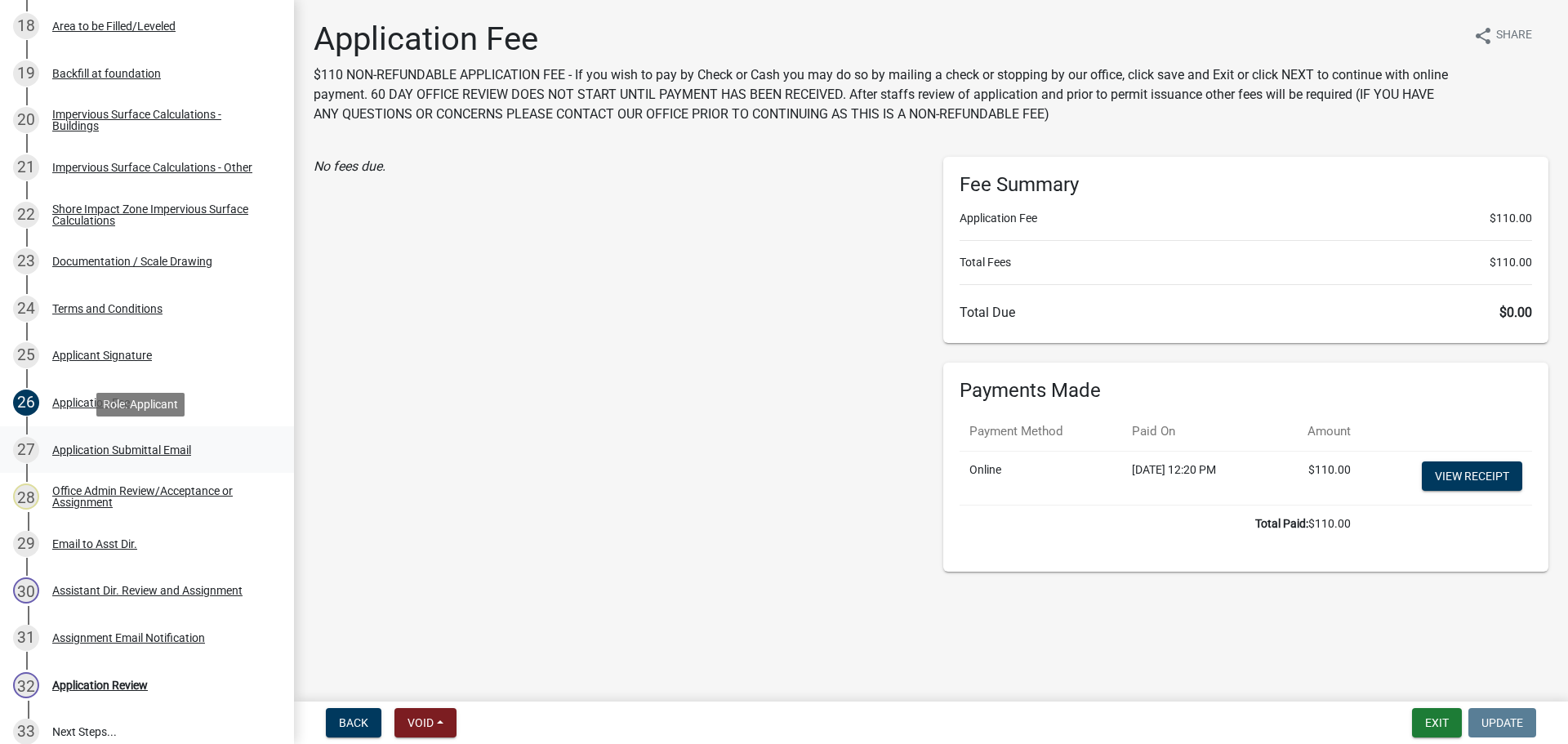
click at [117, 453] on div "Application Submittal Email" at bounding box center [122, 450] width 139 height 12
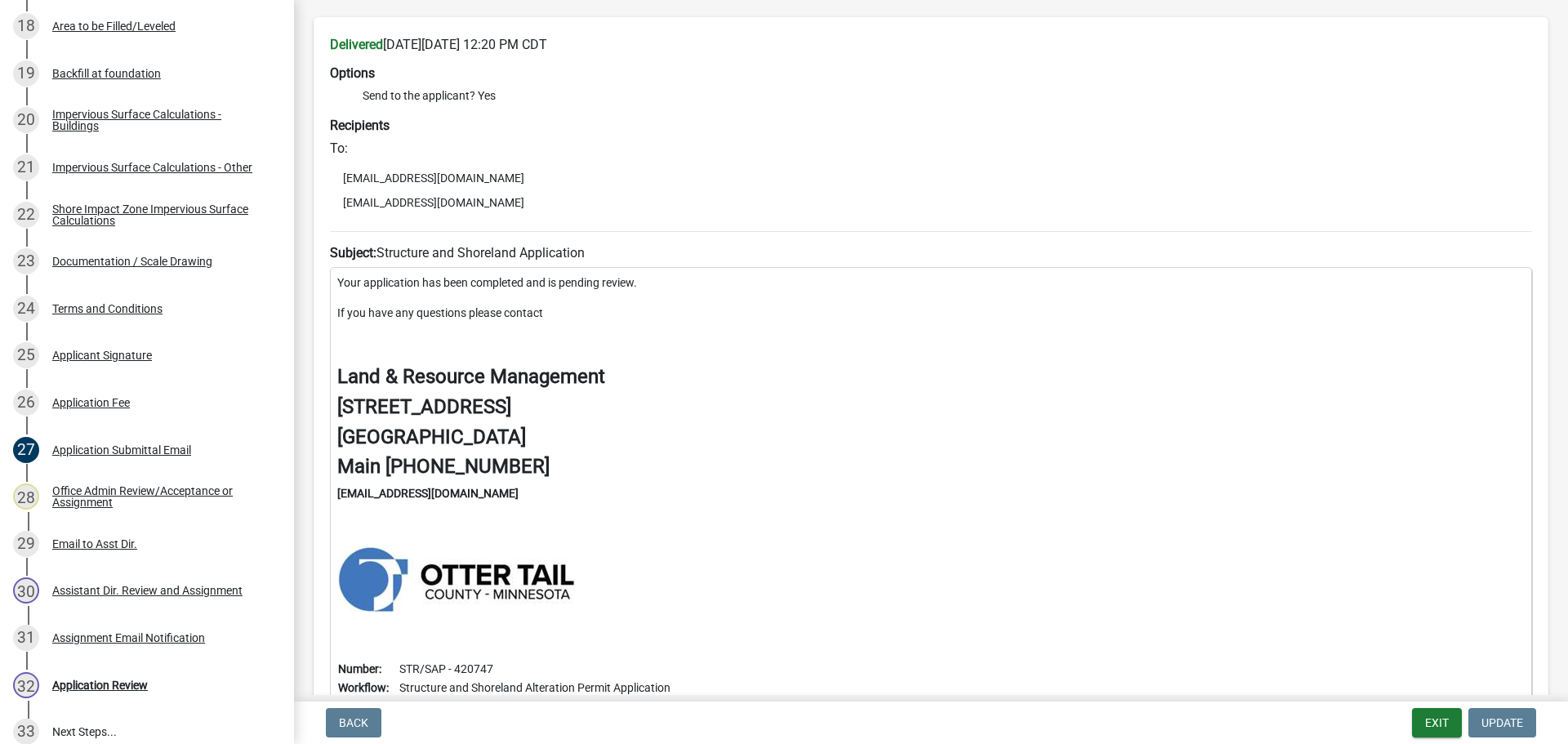
scroll to position [163, 0]
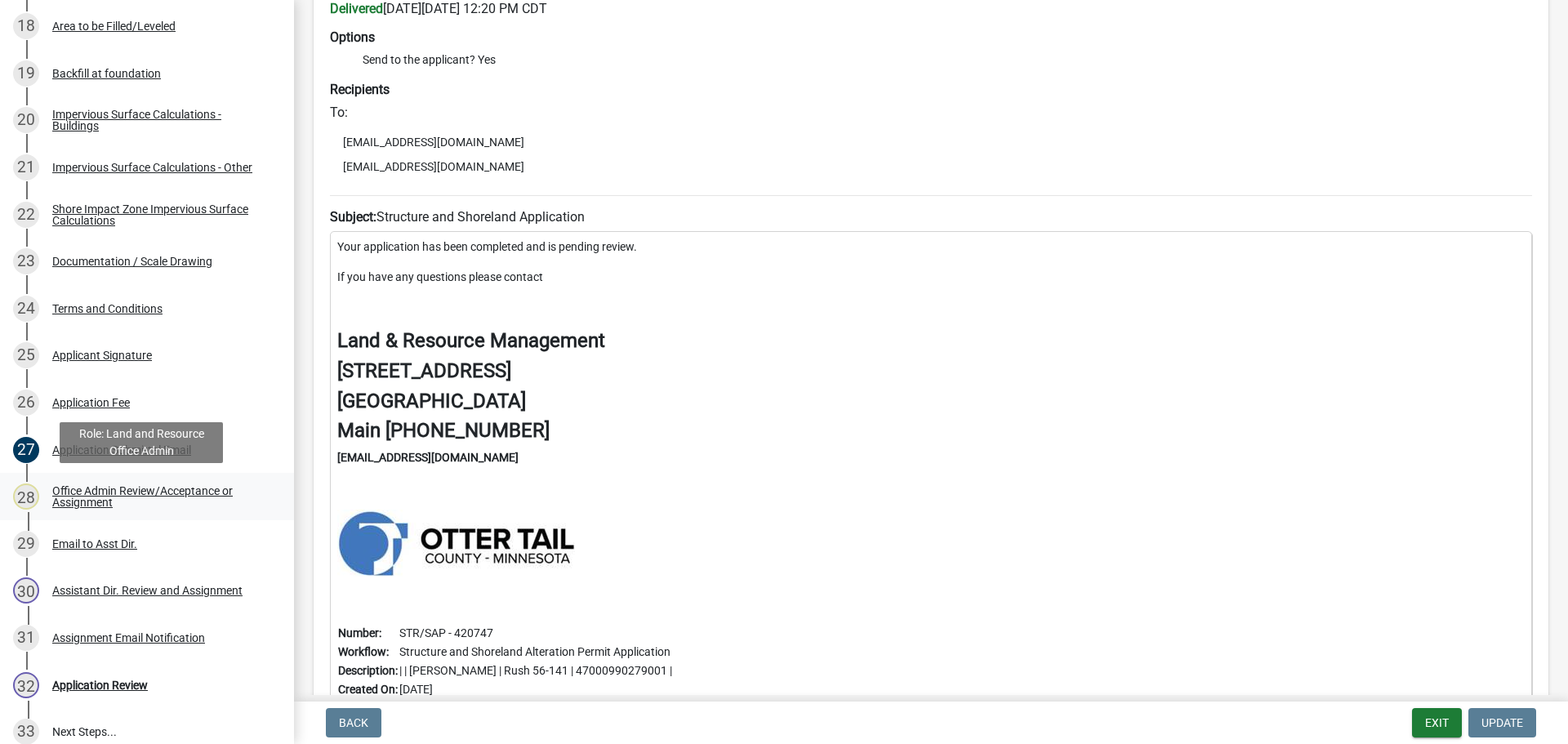
click at [86, 492] on div "Office Admin Review/Acceptance or Assignment" at bounding box center [160, 497] width 216 height 23
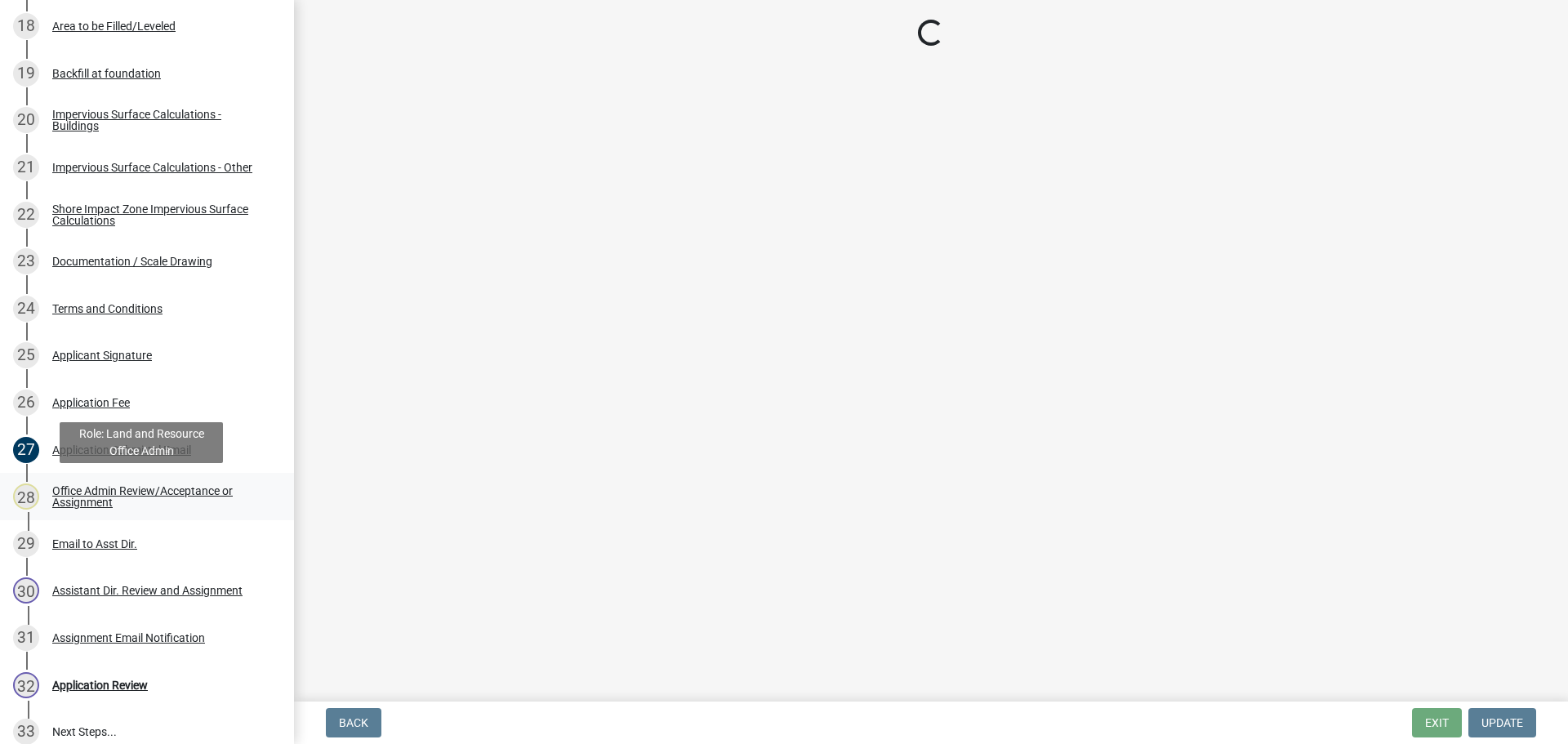
select select "587f38f5-c90e-4c12-9e10-d3e23909bbca"
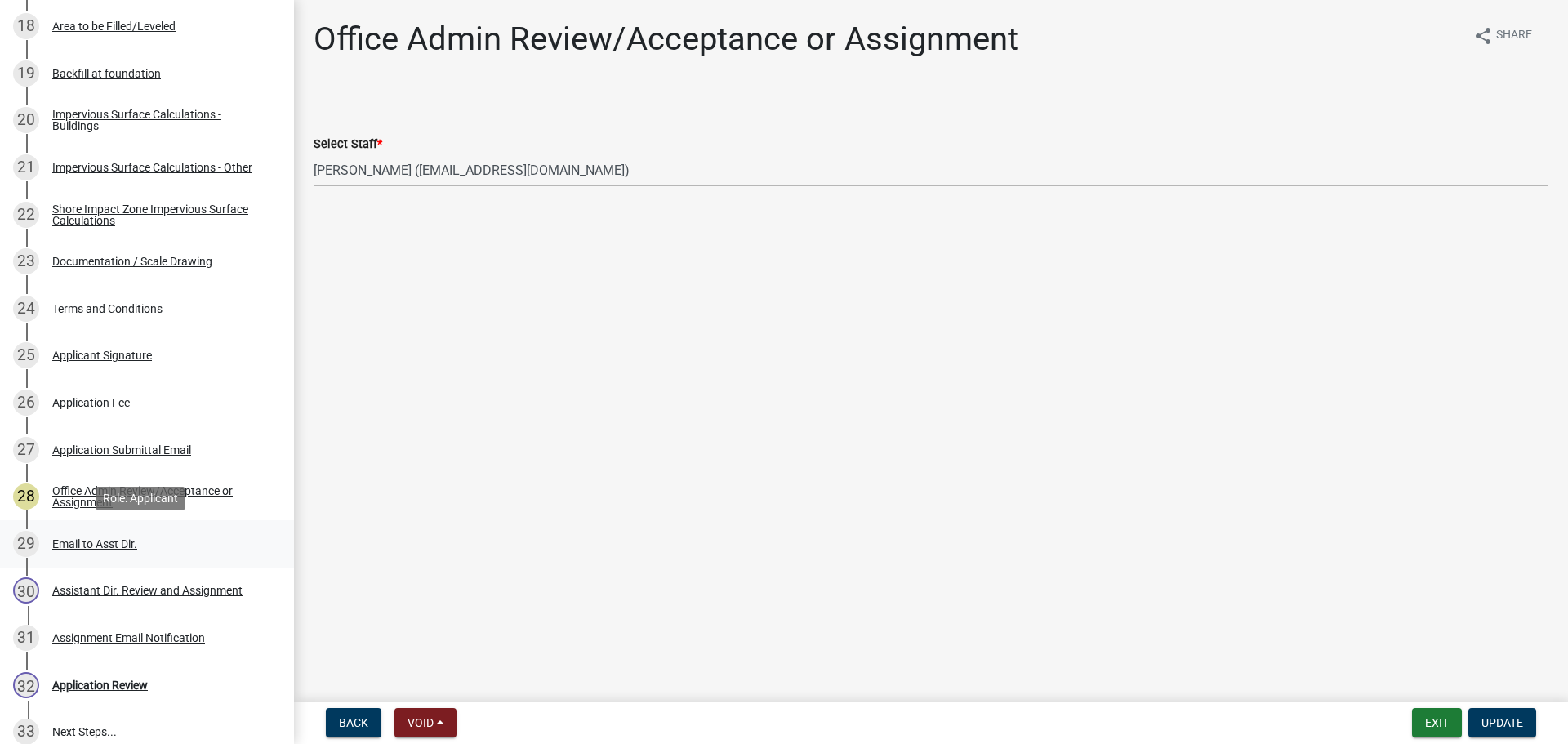
click at [107, 535] on div "29 Email to Asst Dir." at bounding box center [140, 544] width 255 height 26
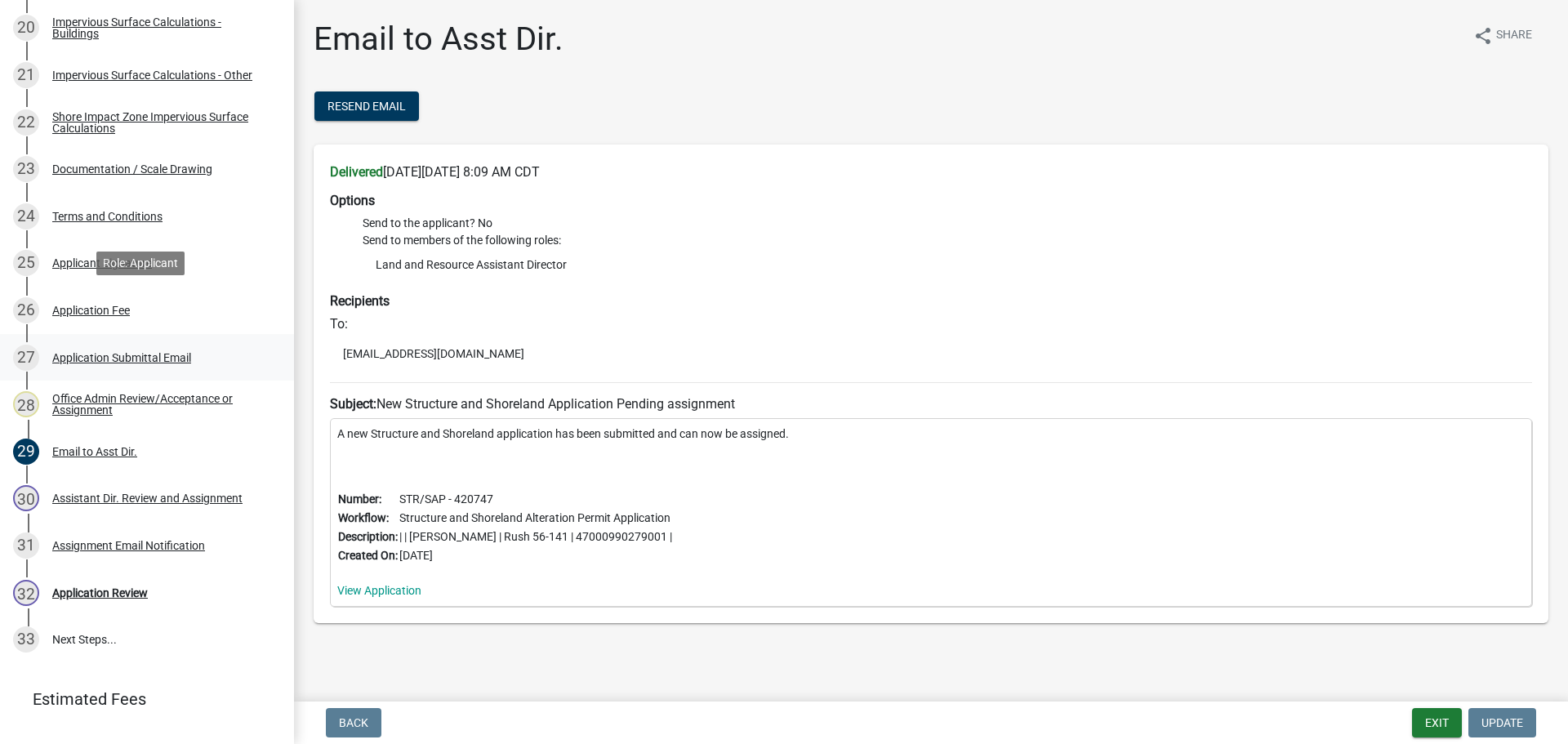
scroll to position [1299, 0]
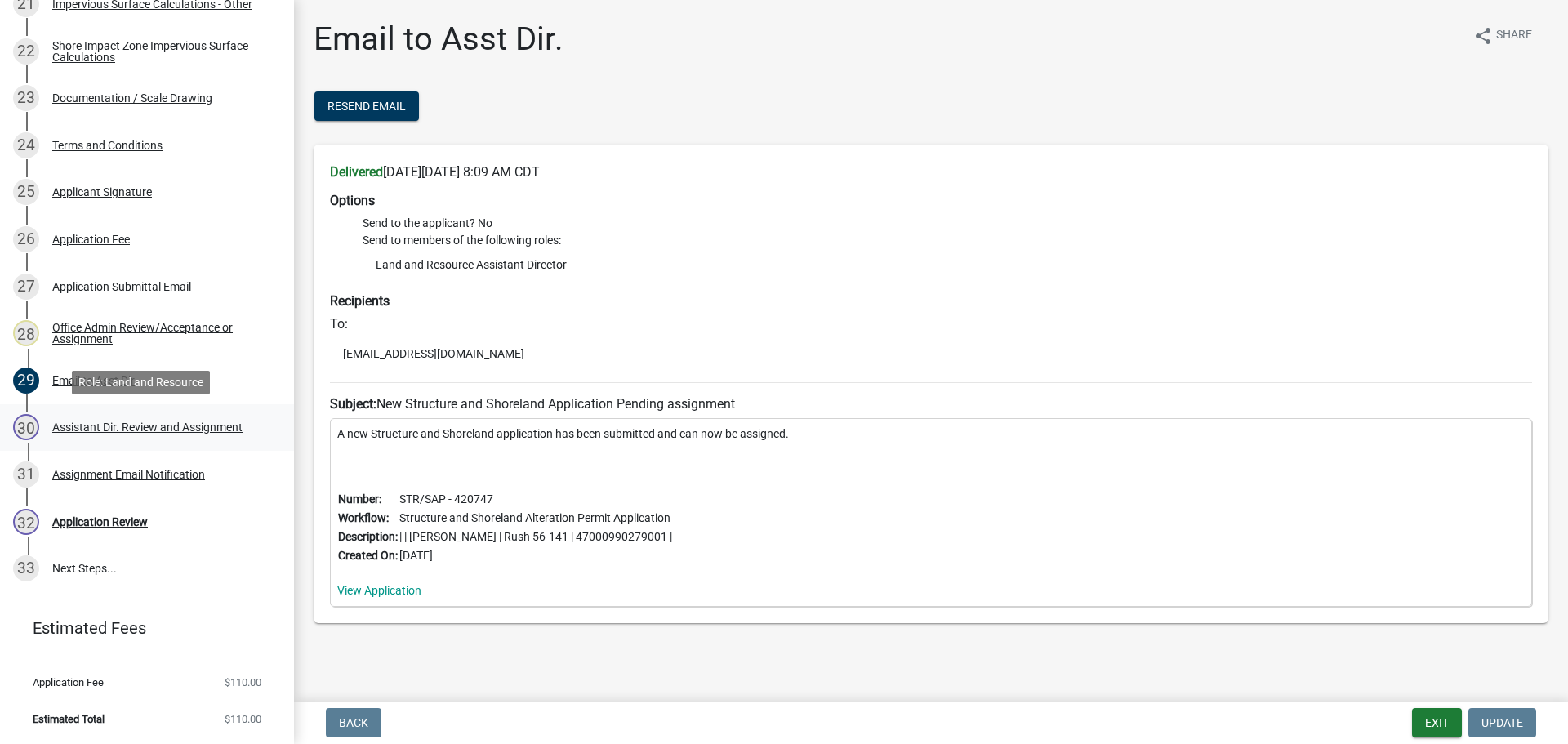
click at [117, 428] on div "Assistant Dir. Review and Assignment" at bounding box center [147, 427] width 191 height 12
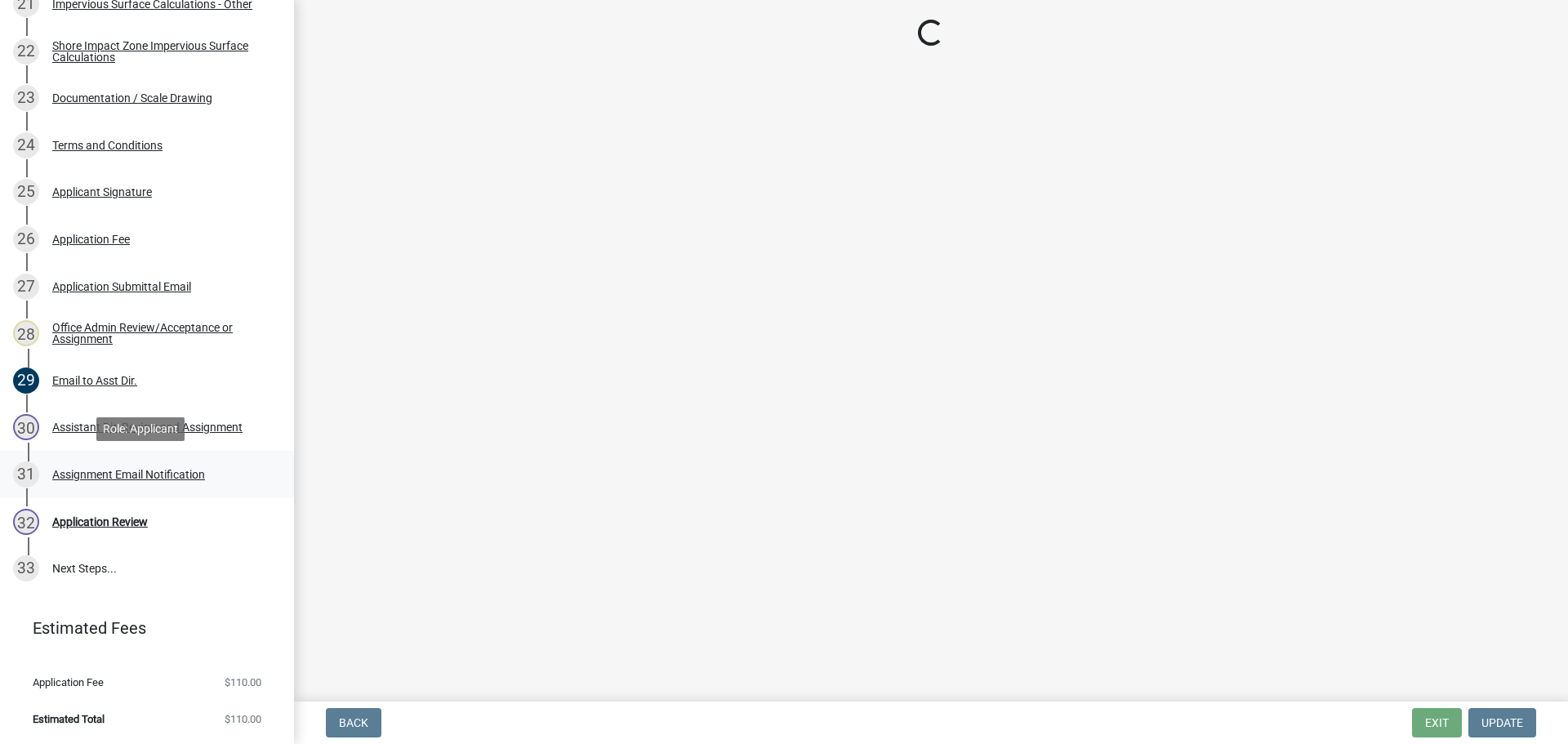
select select "89a5be53-38a7-49db-a5bb-3c2b1b47ac21"
select select "67745ee8-7159-4960-80f9-a638286b467c"
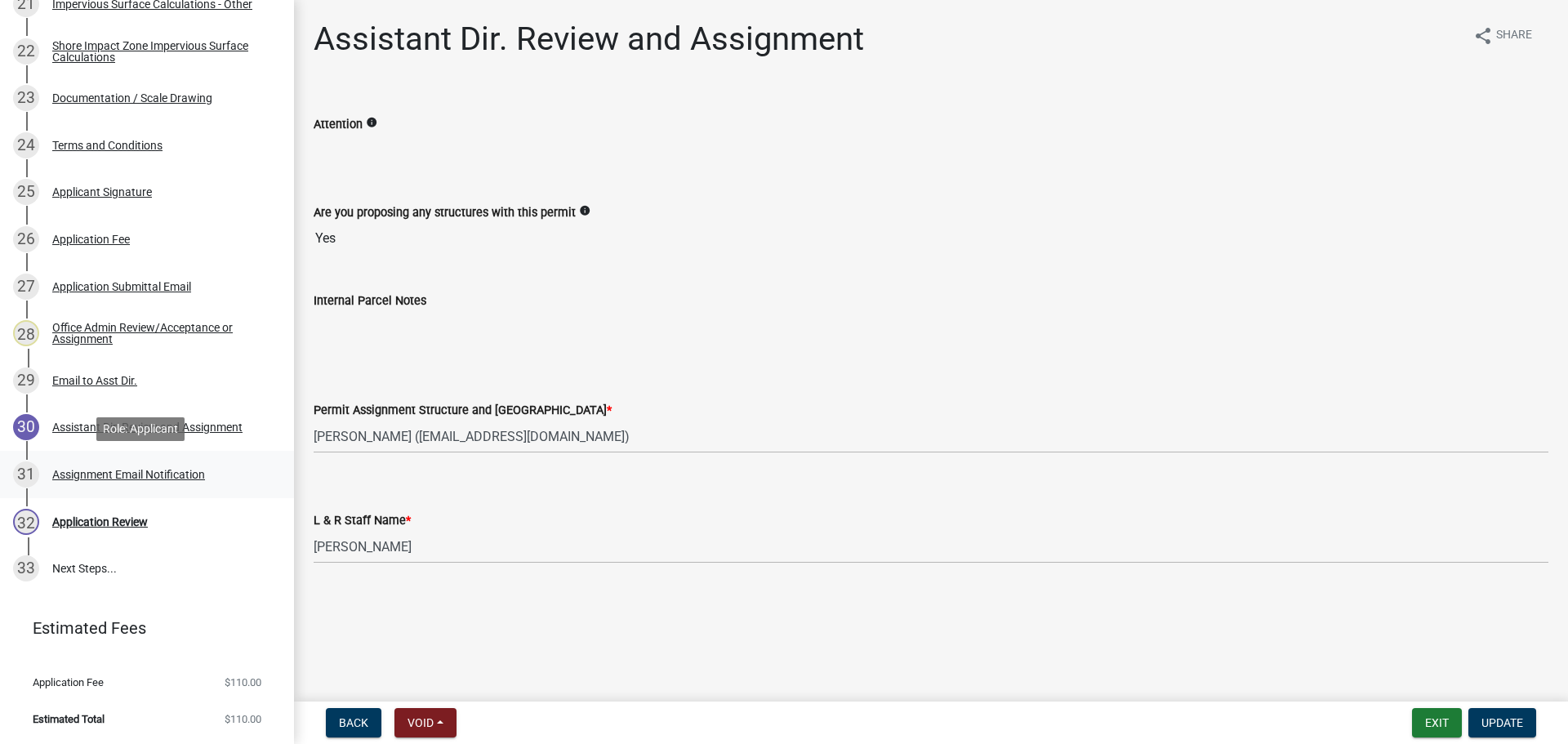
click at [129, 476] on div "Assignment Email Notification" at bounding box center [129, 474] width 153 height 12
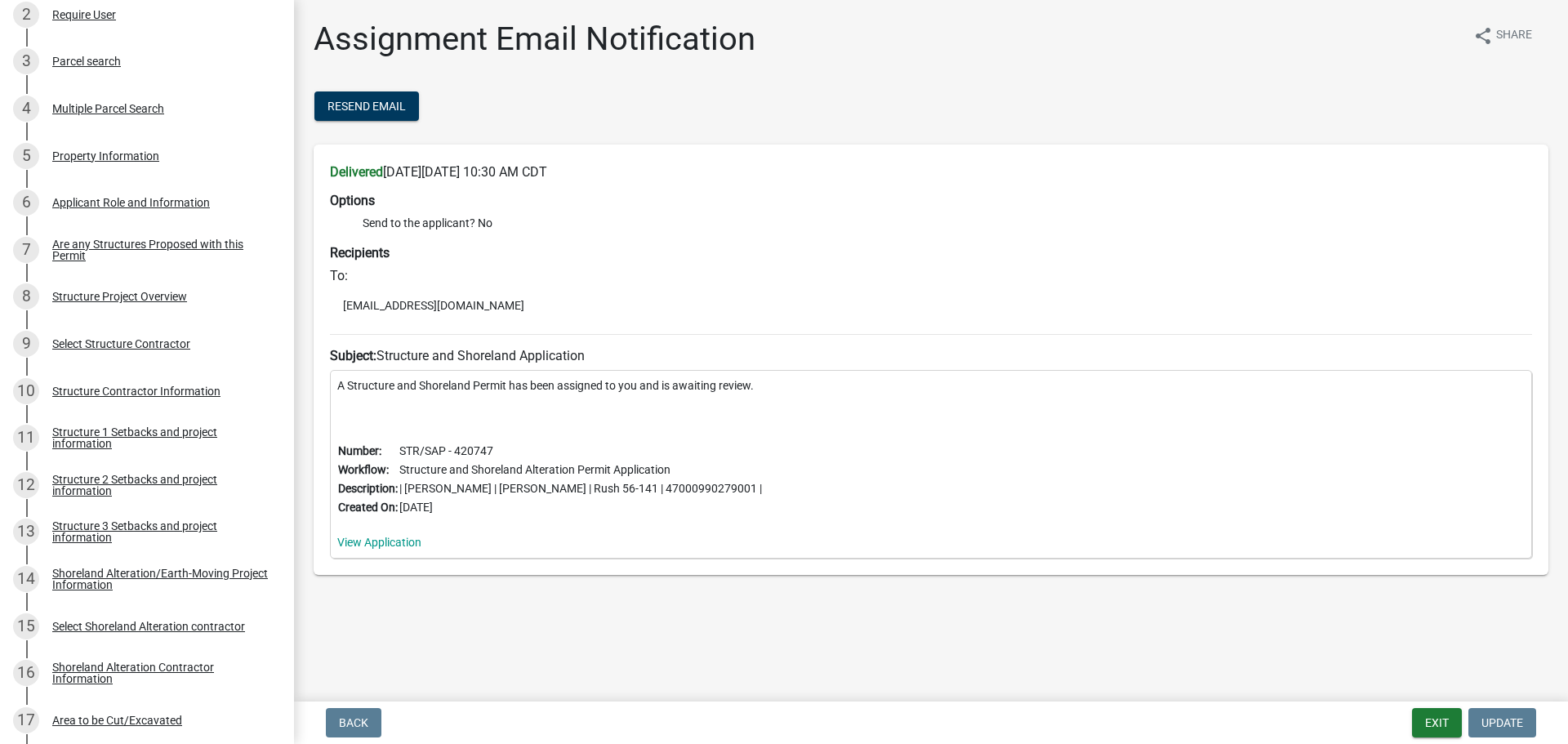
scroll to position [0, 0]
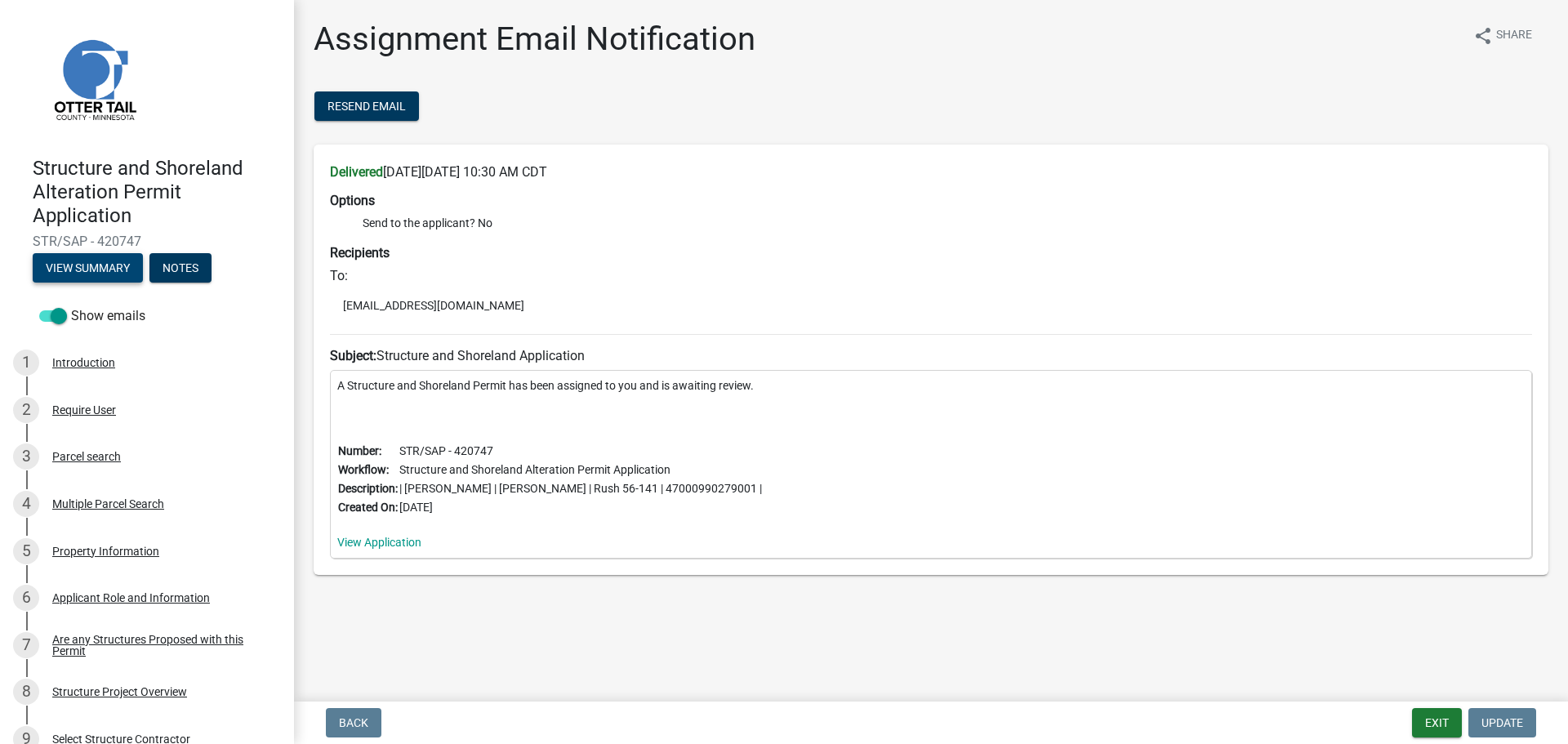
click at [99, 266] on button "View Summary" at bounding box center [88, 267] width 110 height 29
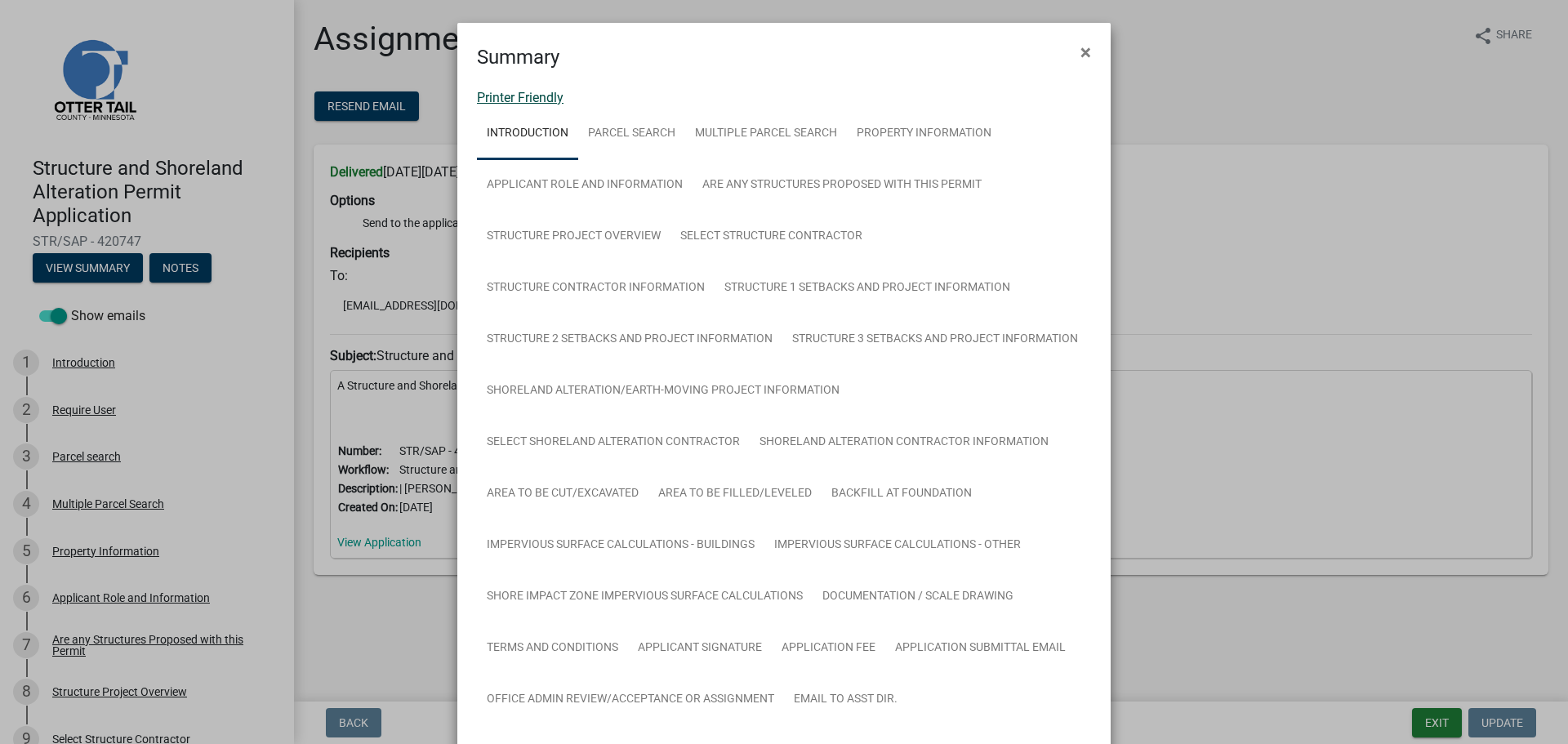
click at [517, 95] on link "Printer Friendly" at bounding box center [521, 97] width 87 height 15
drag, startPoint x: 1076, startPoint y: 48, endPoint x: 908, endPoint y: 128, distance: 186.1
click at [1072, 51] on button "×" at bounding box center [1086, 52] width 36 height 46
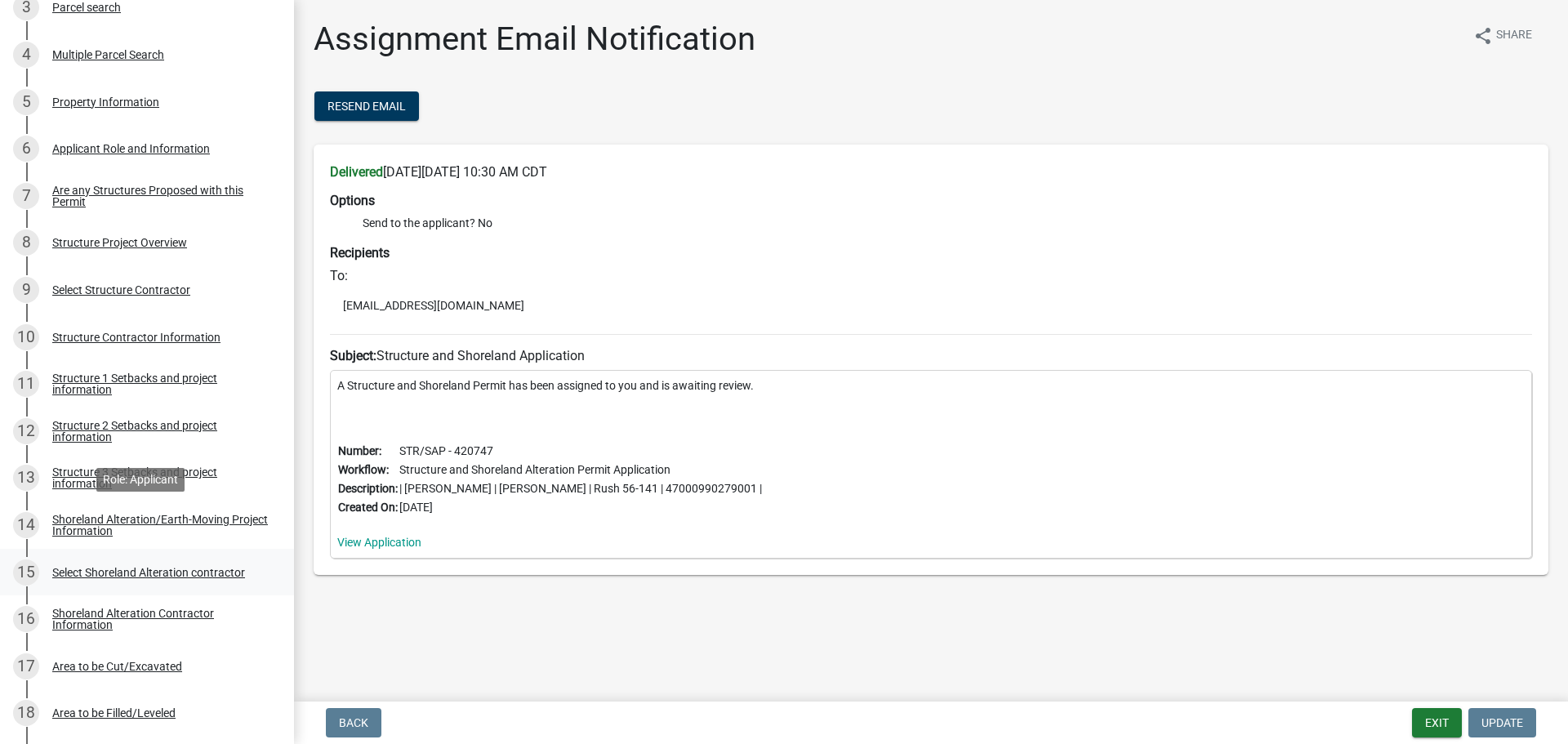
scroll to position [490, 0]
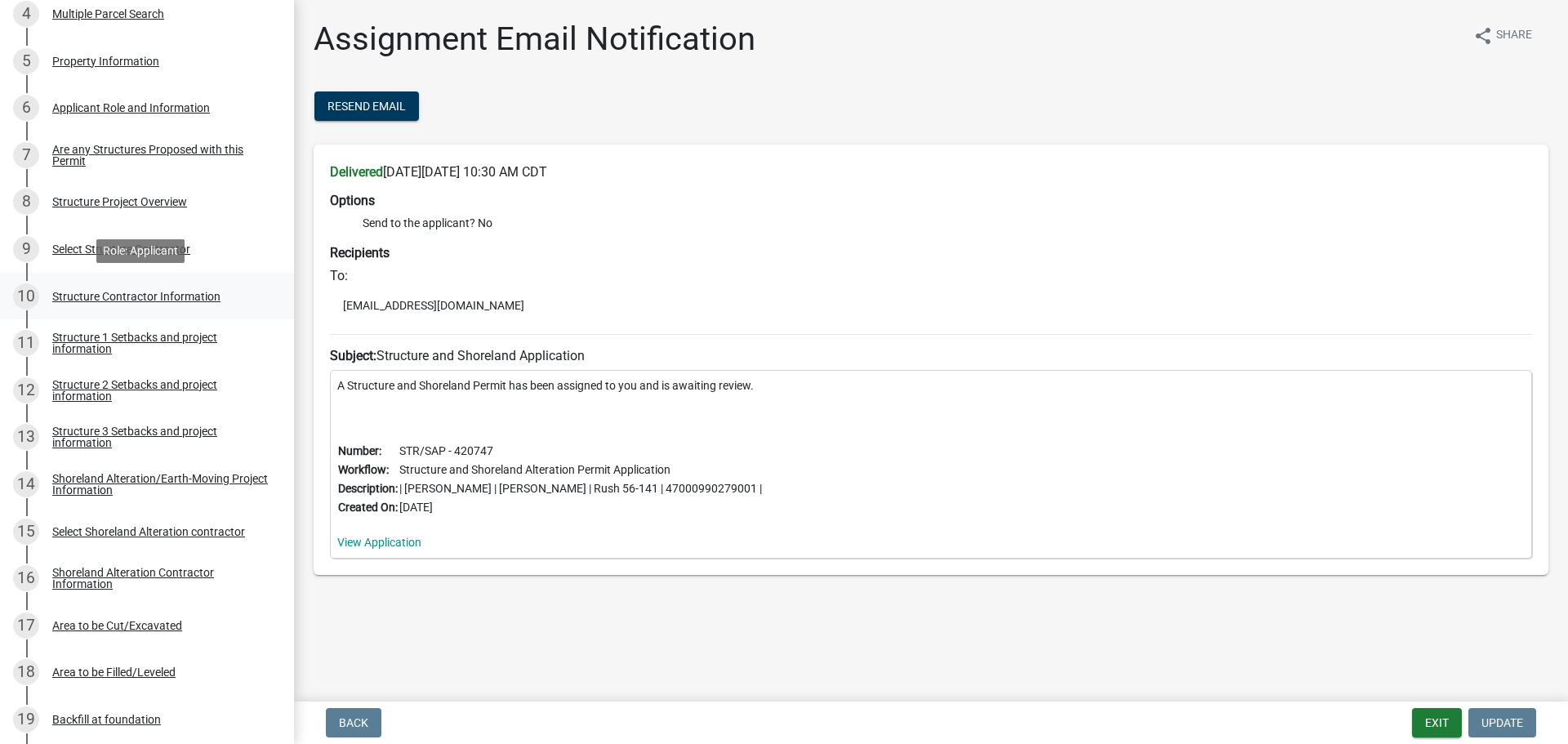
click at [119, 294] on div "Structure Contractor Information" at bounding box center [137, 296] width 169 height 12
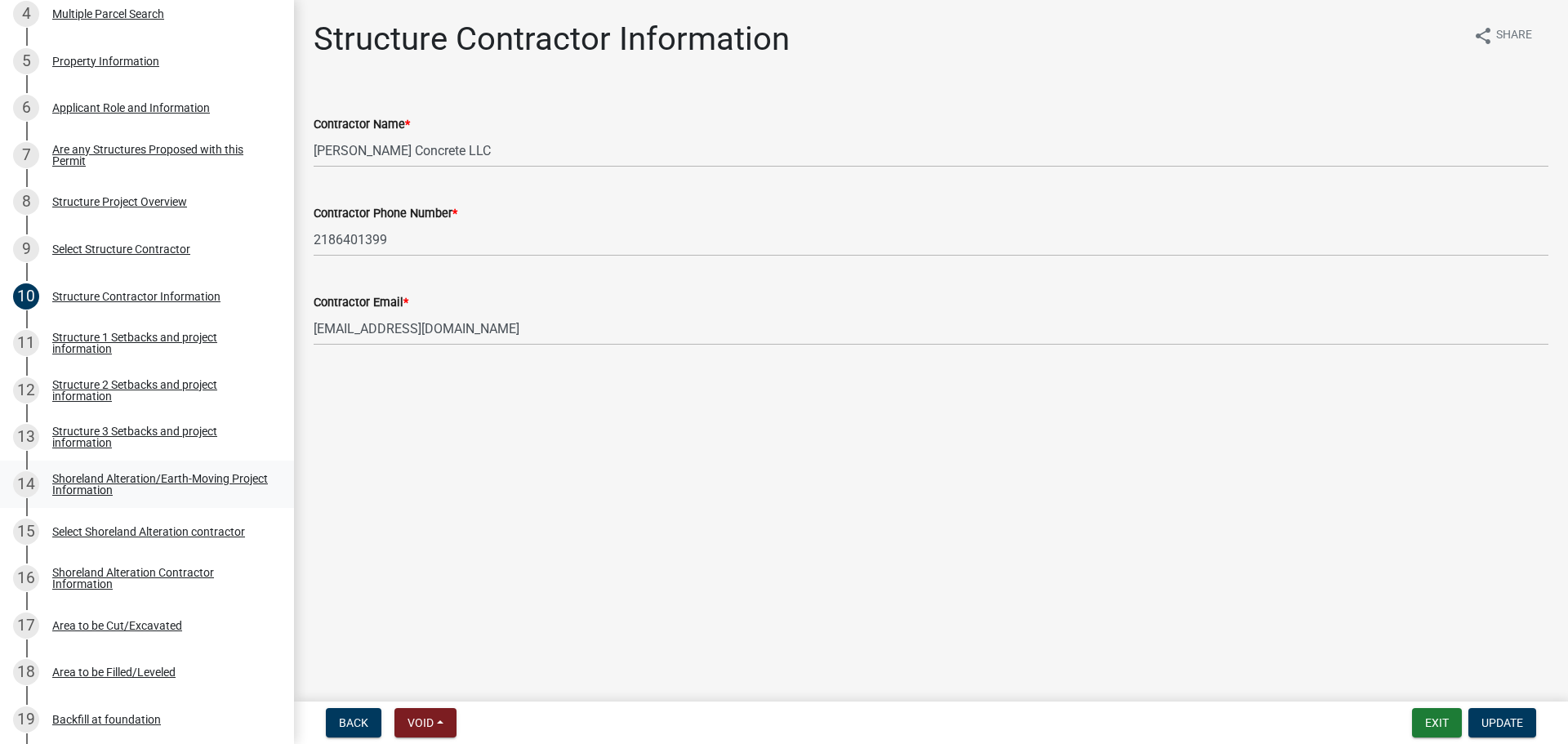
click at [116, 482] on div "Shoreland Alteration/Earth-Moving Project Information" at bounding box center [160, 484] width 216 height 23
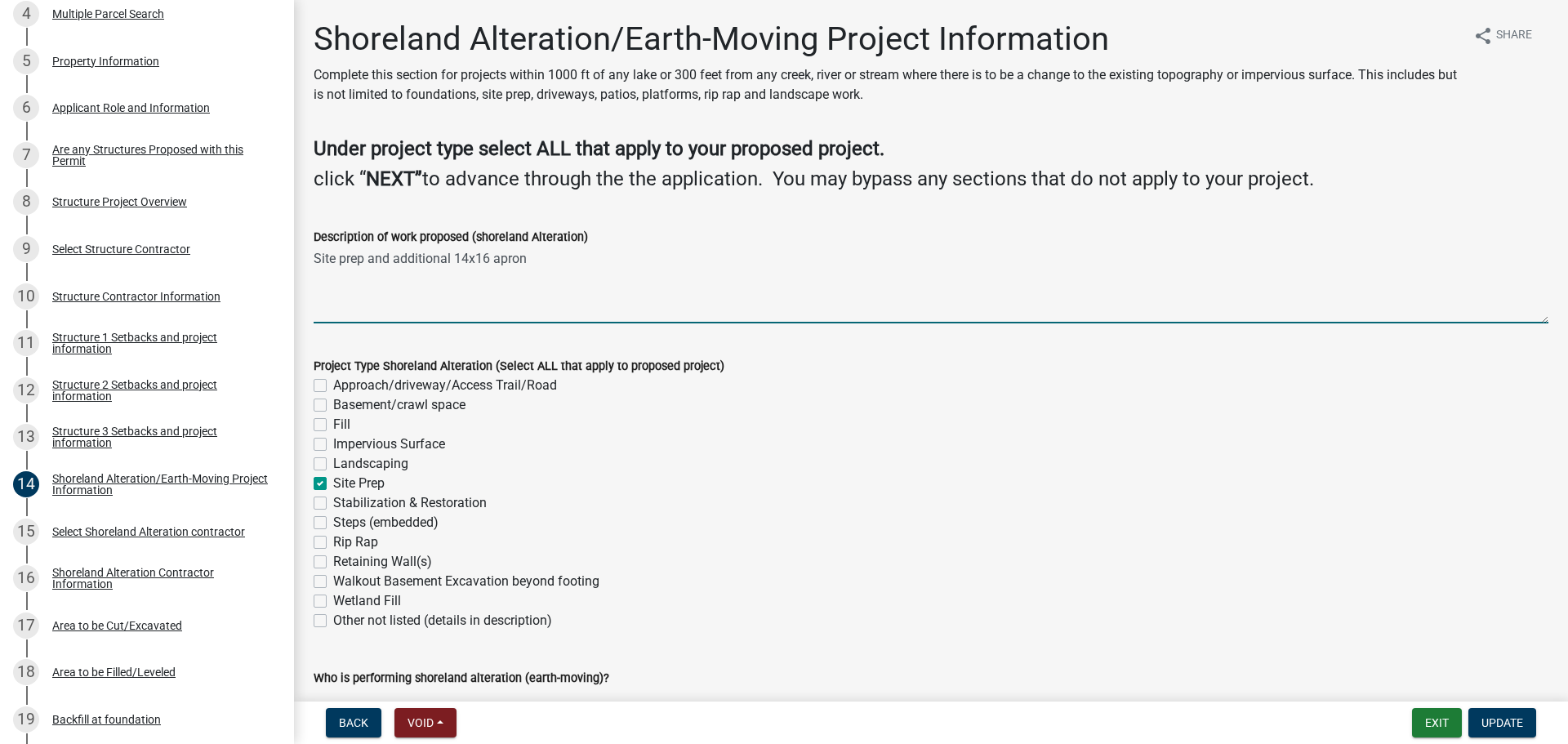
click at [369, 256] on textarea "Site prep and additional 14x16 apron" at bounding box center [931, 285] width 1235 height 77
type textarea "Site prep for garage and additional 14x16 apron"
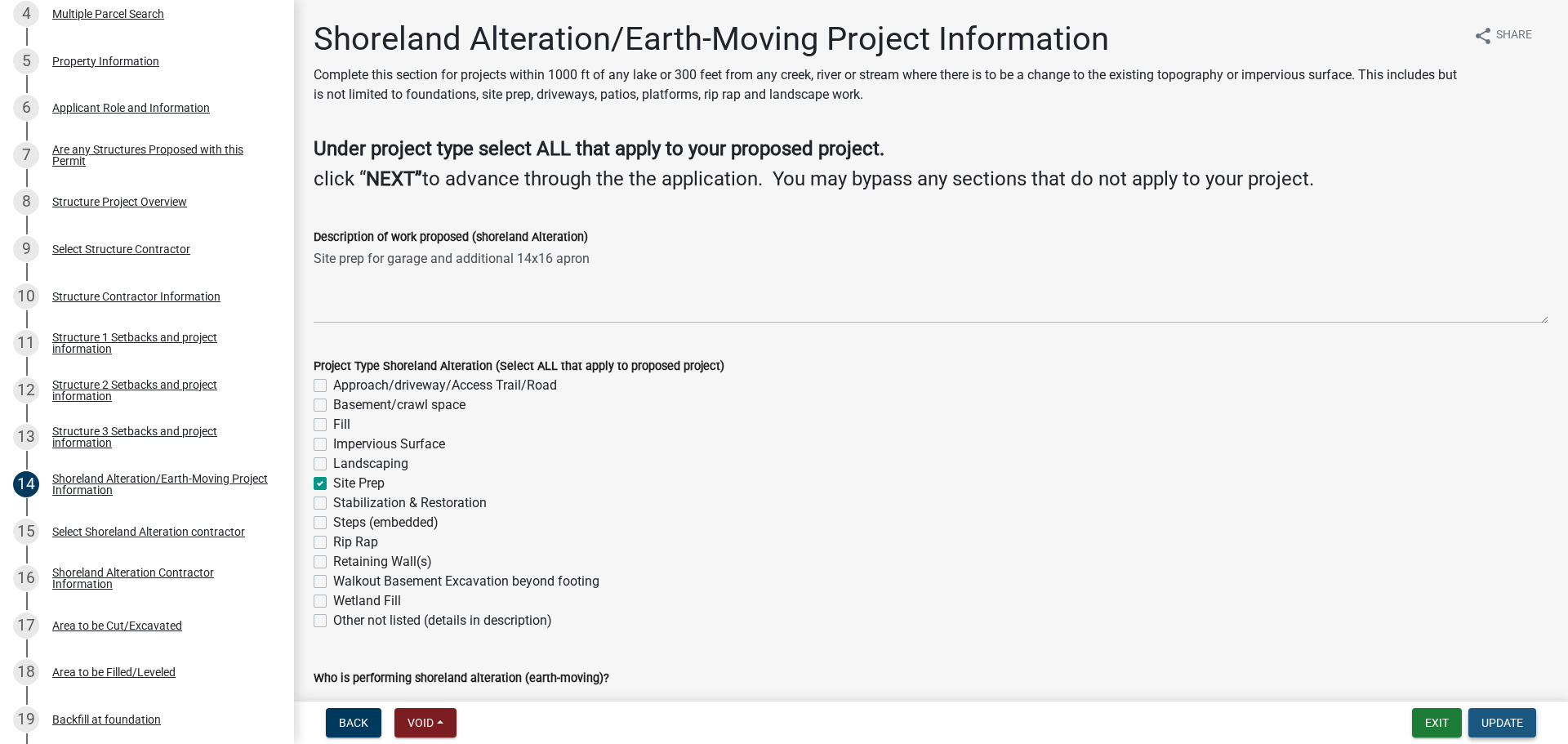
click at [1494, 723] on span "Update" at bounding box center [1502, 723] width 42 height 13
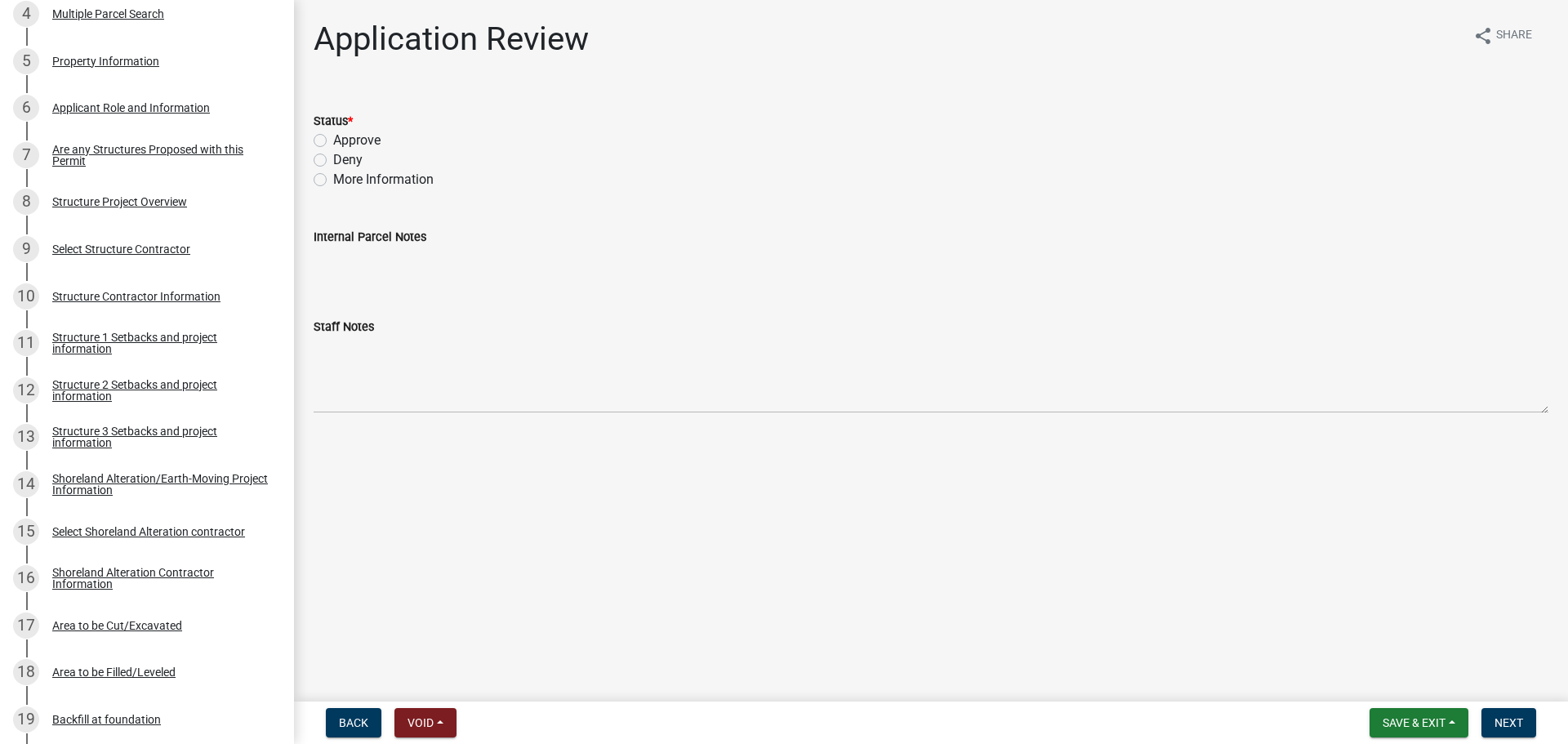
click at [363, 140] on label "Approve" at bounding box center [357, 140] width 47 height 20
click at [344, 140] on input "Approve" at bounding box center [339, 136] width 11 height 11
radio input "true"
drag, startPoint x: 675, startPoint y: 531, endPoint x: 690, endPoint y: 541, distance: 18.0
click at [677, 532] on main "Application Review share Share Status * Approve Deny More Information Internal …" at bounding box center [931, 348] width 1274 height 695
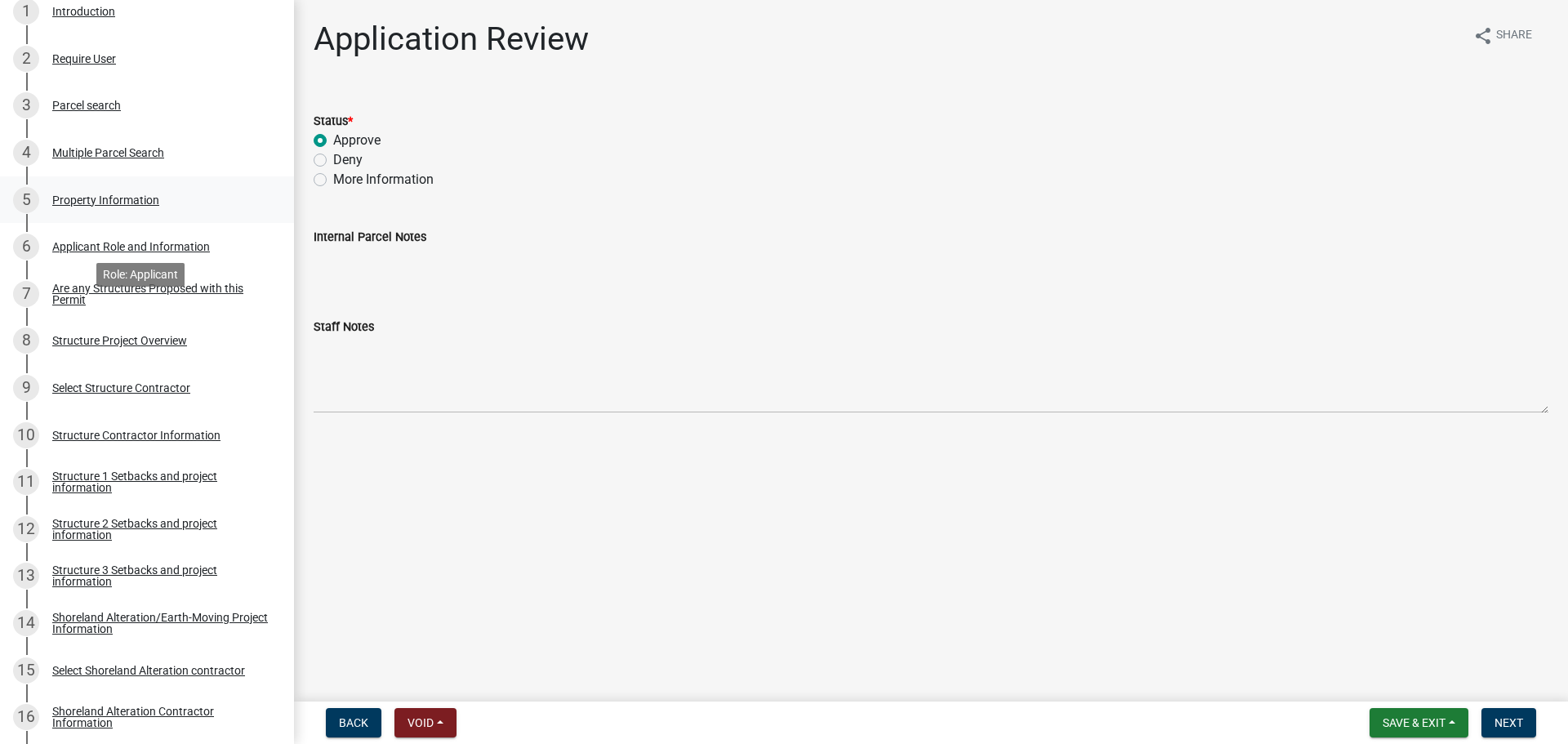
scroll to position [0, 0]
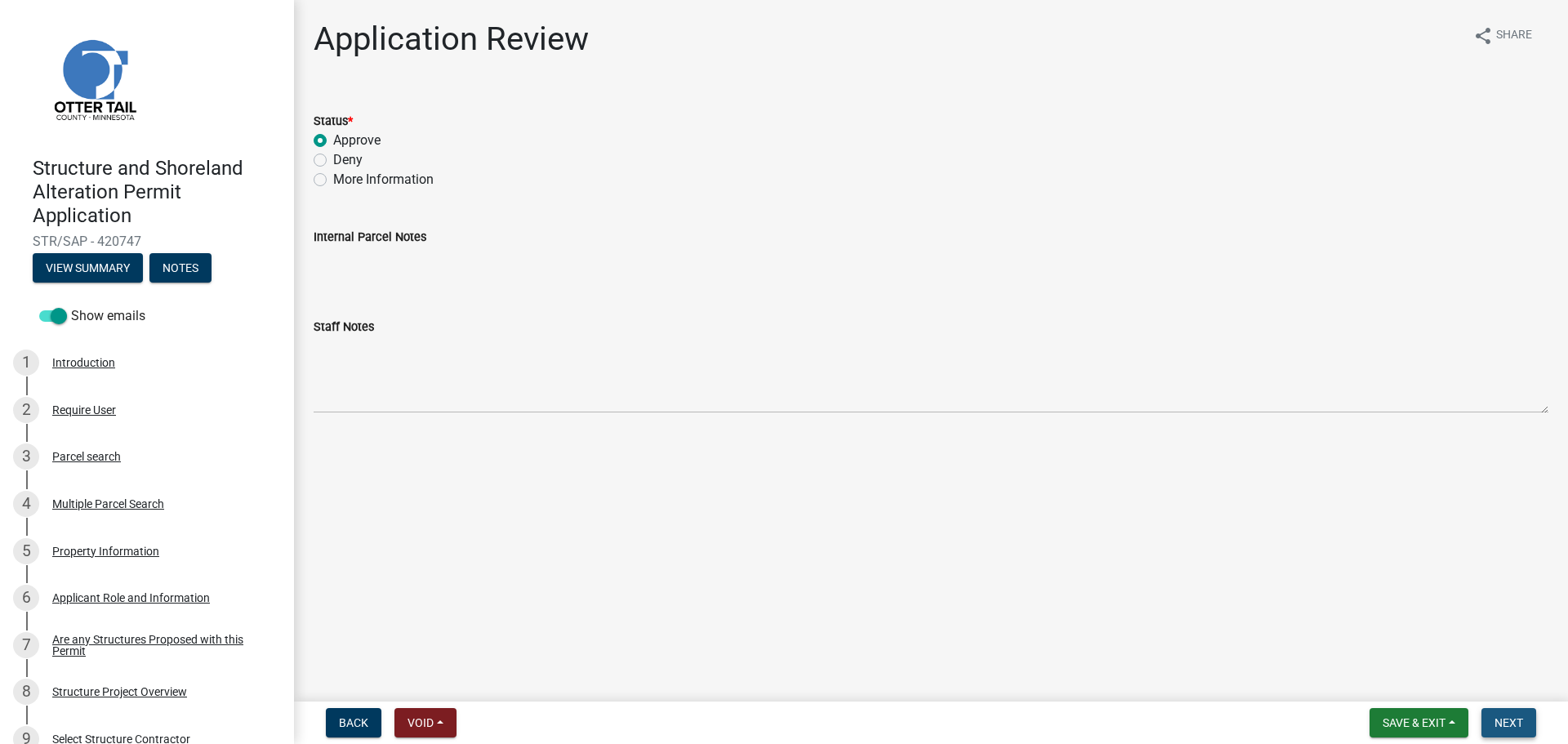
click at [1512, 723] on span "Next" at bounding box center [1509, 723] width 28 height 13
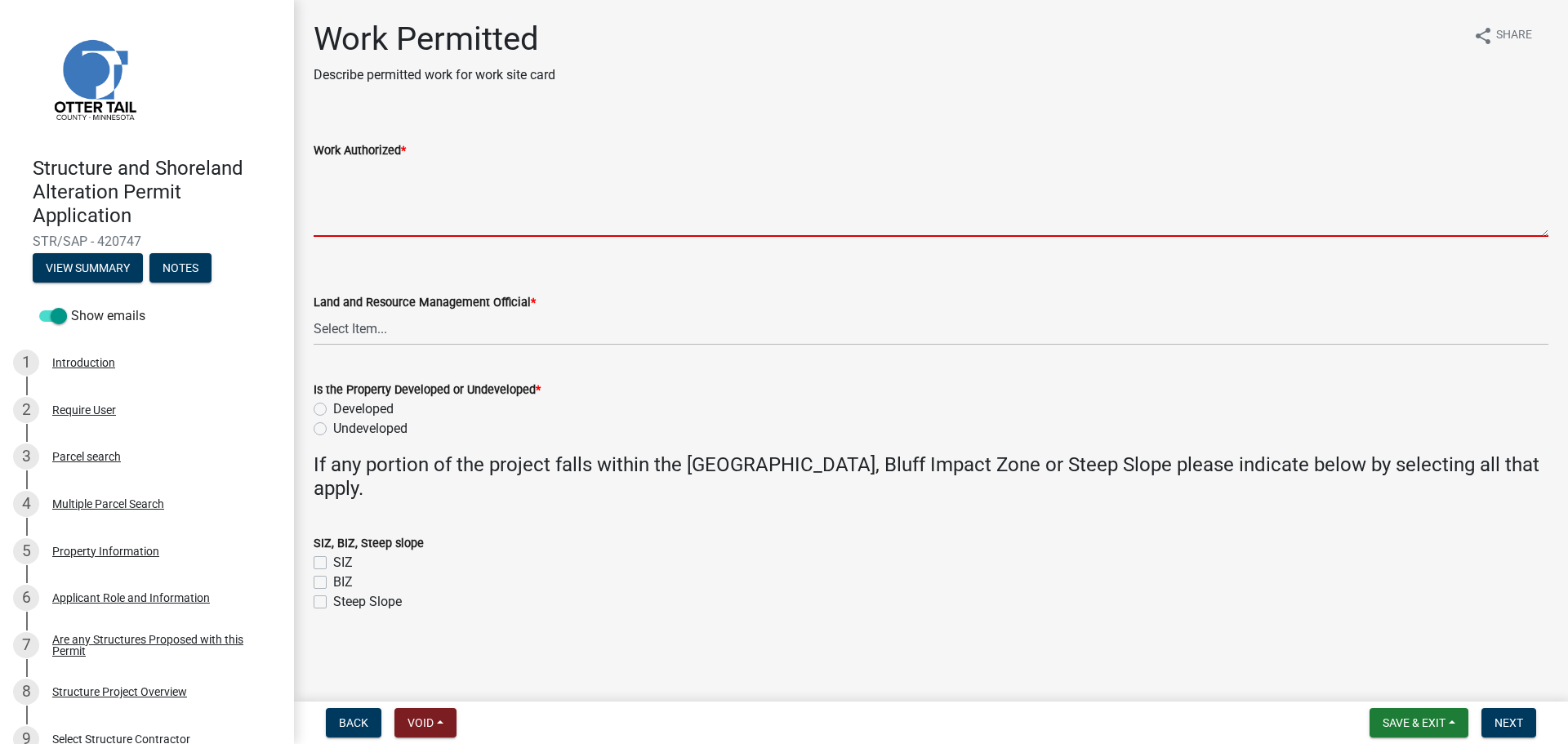
click at [391, 183] on textarea "Work Authorized *" at bounding box center [931, 199] width 1235 height 77
paste textarea "Construct a 12X44 addition to storage shed. All setbacks and impervious surface…"
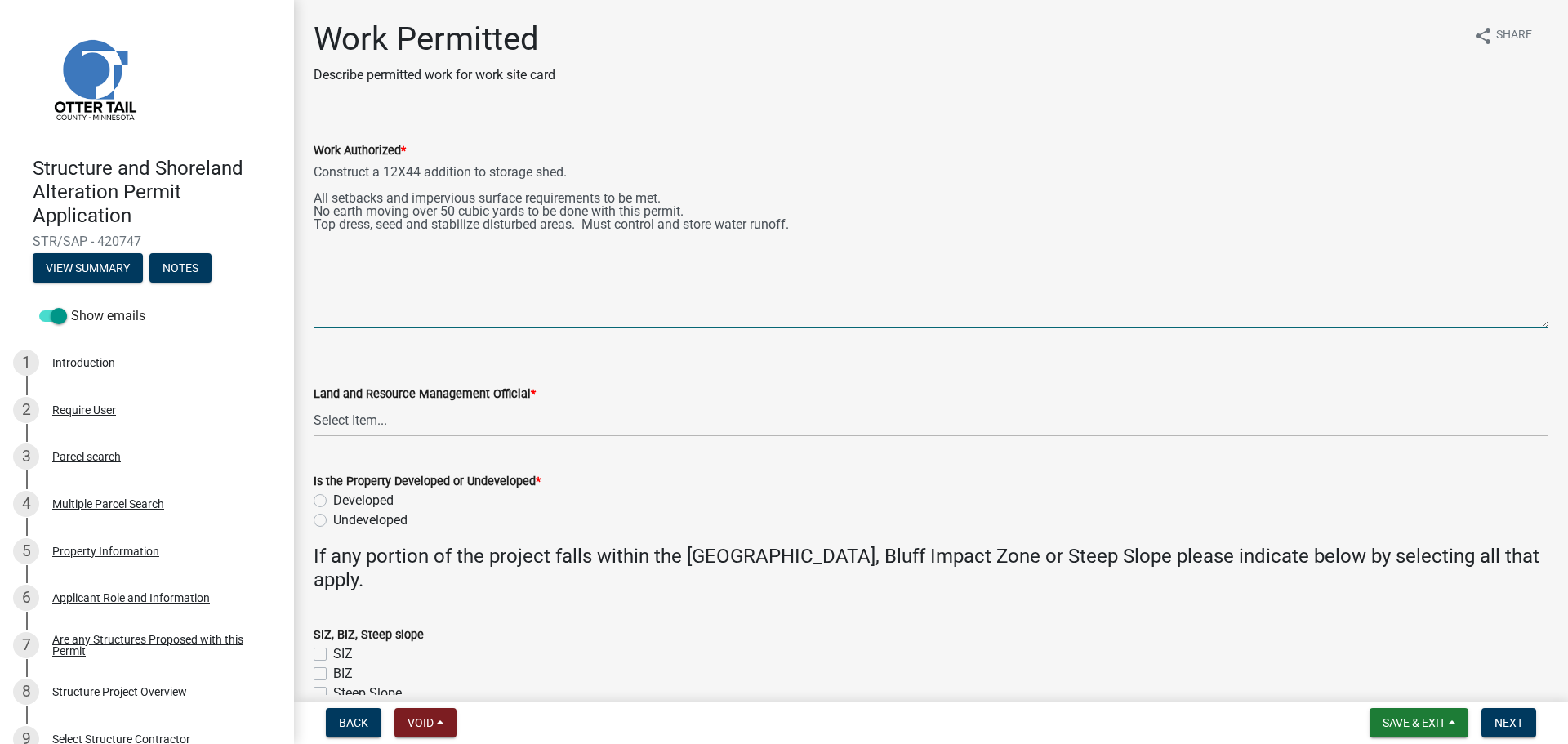
drag, startPoint x: 1539, startPoint y: 233, endPoint x: 1434, endPoint y: 310, distance: 130.2
click at [1512, 328] on textarea "Construct a 12X44 addition to storage shed. All setbacks and impervious surface…" at bounding box center [931, 245] width 1235 height 168
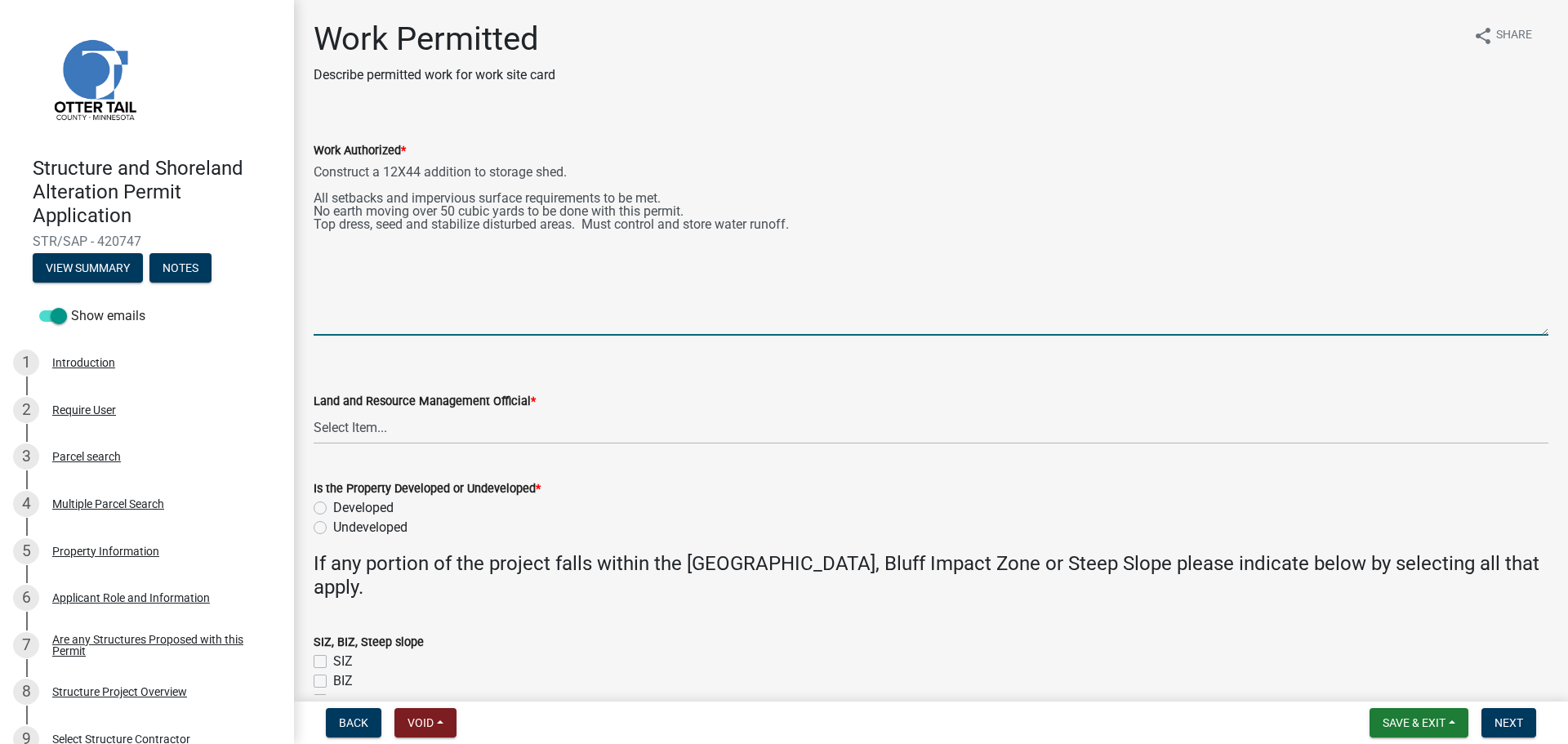
click at [399, 181] on textarea "Construct a 12X44 addition to storage shed. All setbacks and impervious surface…" at bounding box center [931, 248] width 1235 height 176
click at [431, 182] on textarea "Construct a 26X30 detached garage and 14x16 apron. All setbacks and impervious …" at bounding box center [931, 248] width 1235 height 176
type textarea "Construct a 26X30 detached garage and 14x16 apron. All setbacks and impervious …"
click at [427, 427] on select "Select Item... Alexis Newark Amy Busko Andrea Perales Brittany Tollefson Christ…" at bounding box center [931, 427] width 1235 height 34
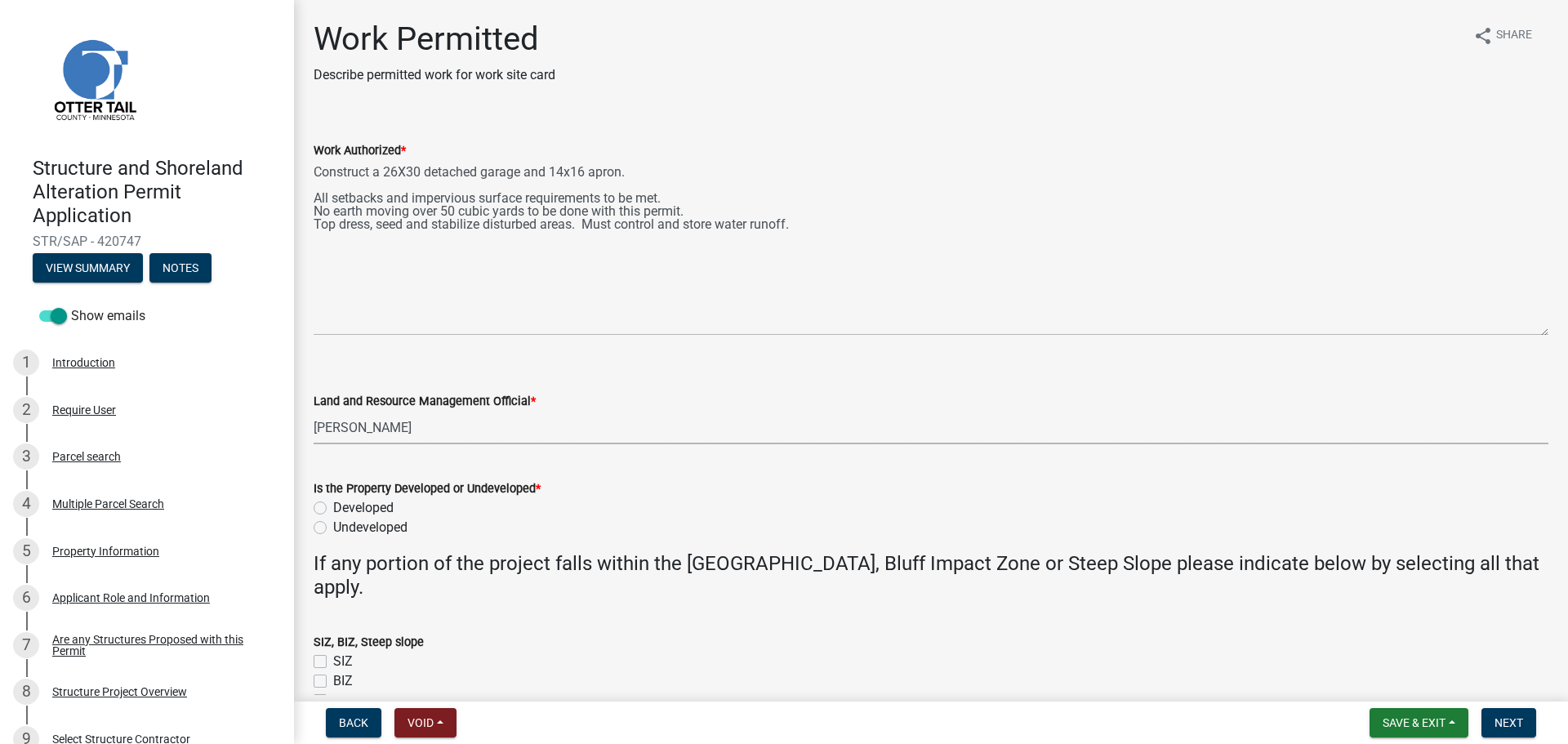
click at [314, 411] on select "Select Item... Alexis Newark Amy Busko Andrea Perales Brittany Tollefson Christ…" at bounding box center [931, 427] width 1235 height 34
select select "67745ee8-7159-4960-80f9-a638286b467c"
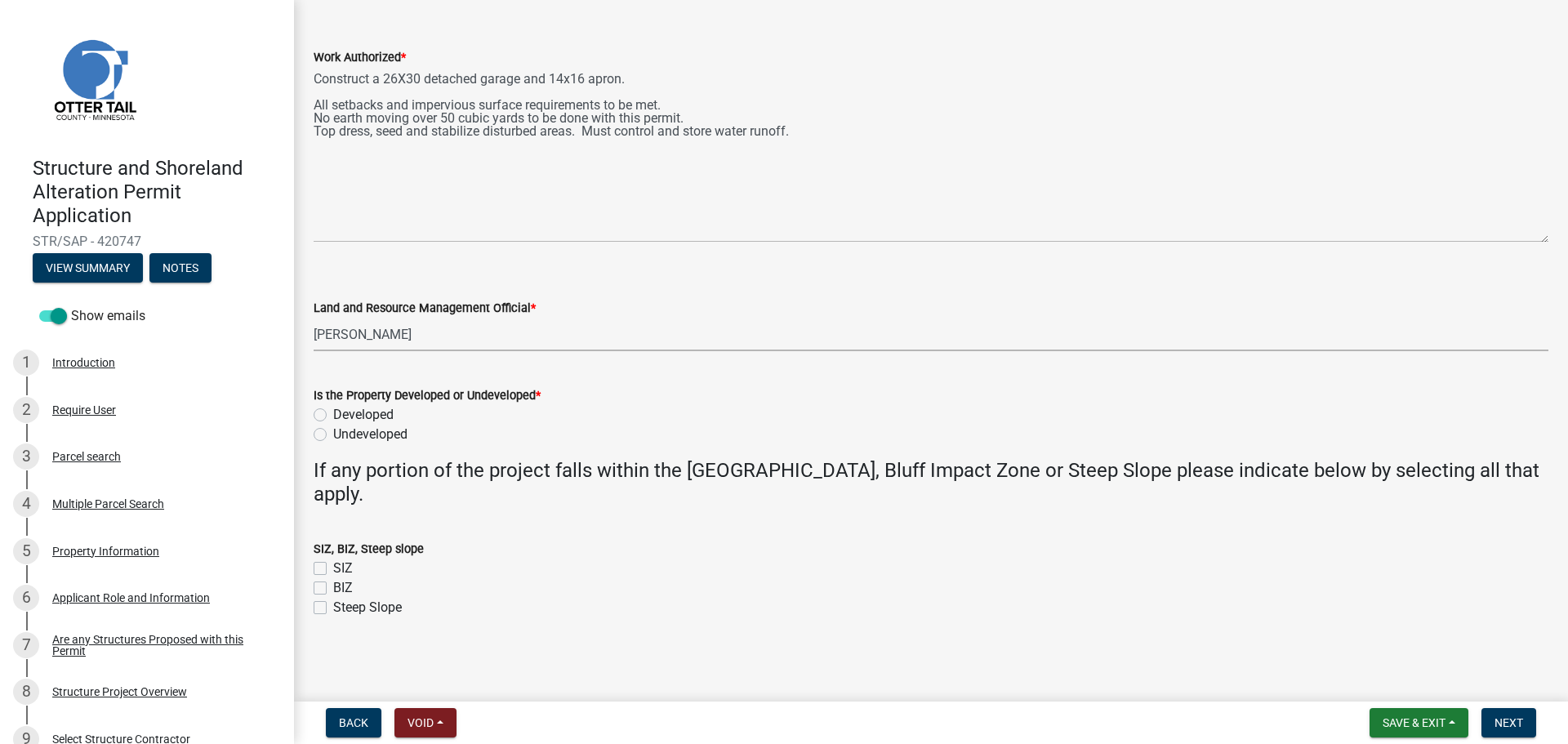
scroll to position [94, 0]
click at [333, 411] on label "Developed" at bounding box center [364, 414] width 60 height 20
click at [333, 411] on input "Developed" at bounding box center [339, 410] width 11 height 11
radio input "true"
click at [1509, 717] on span "Next" at bounding box center [1509, 723] width 28 height 13
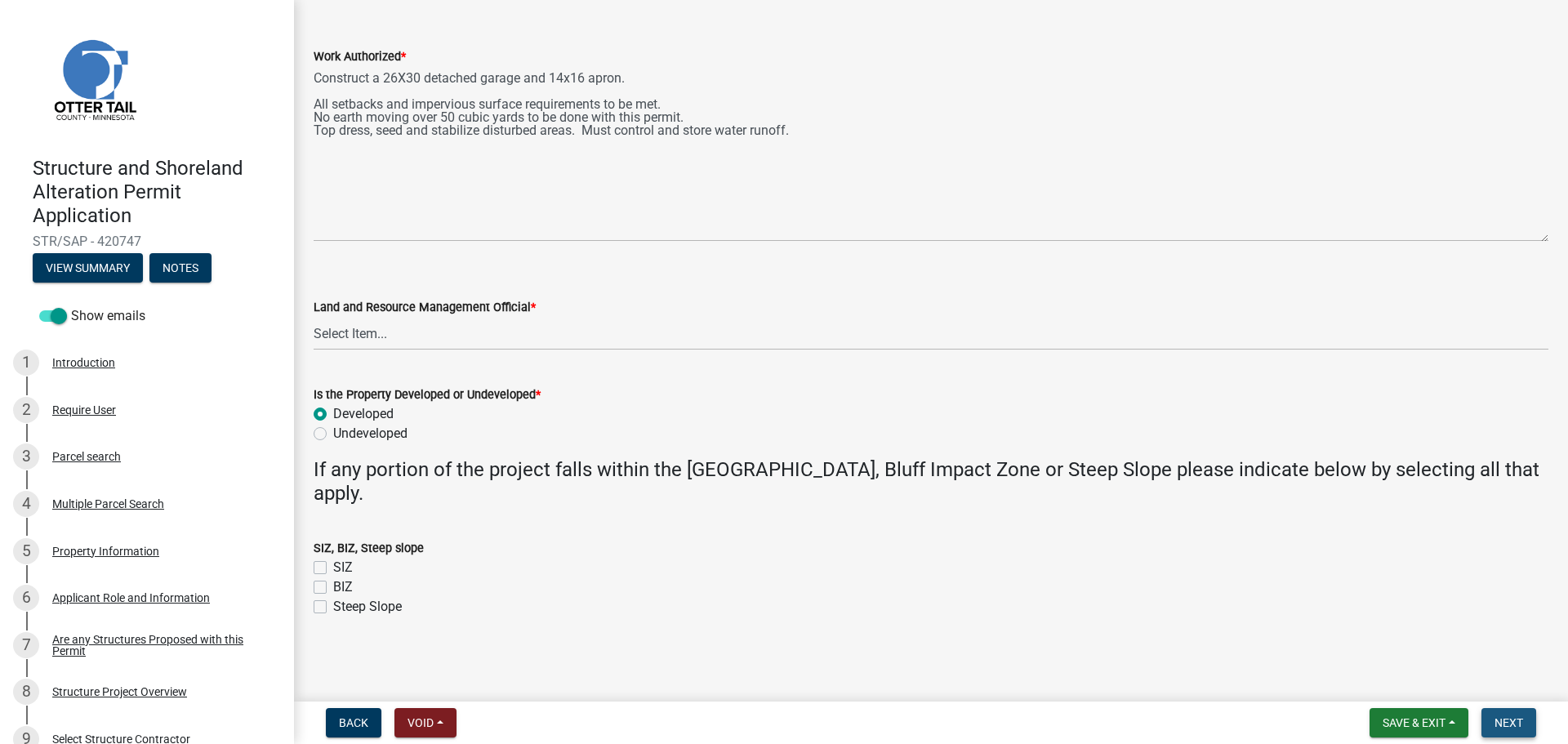
scroll to position [0, 0]
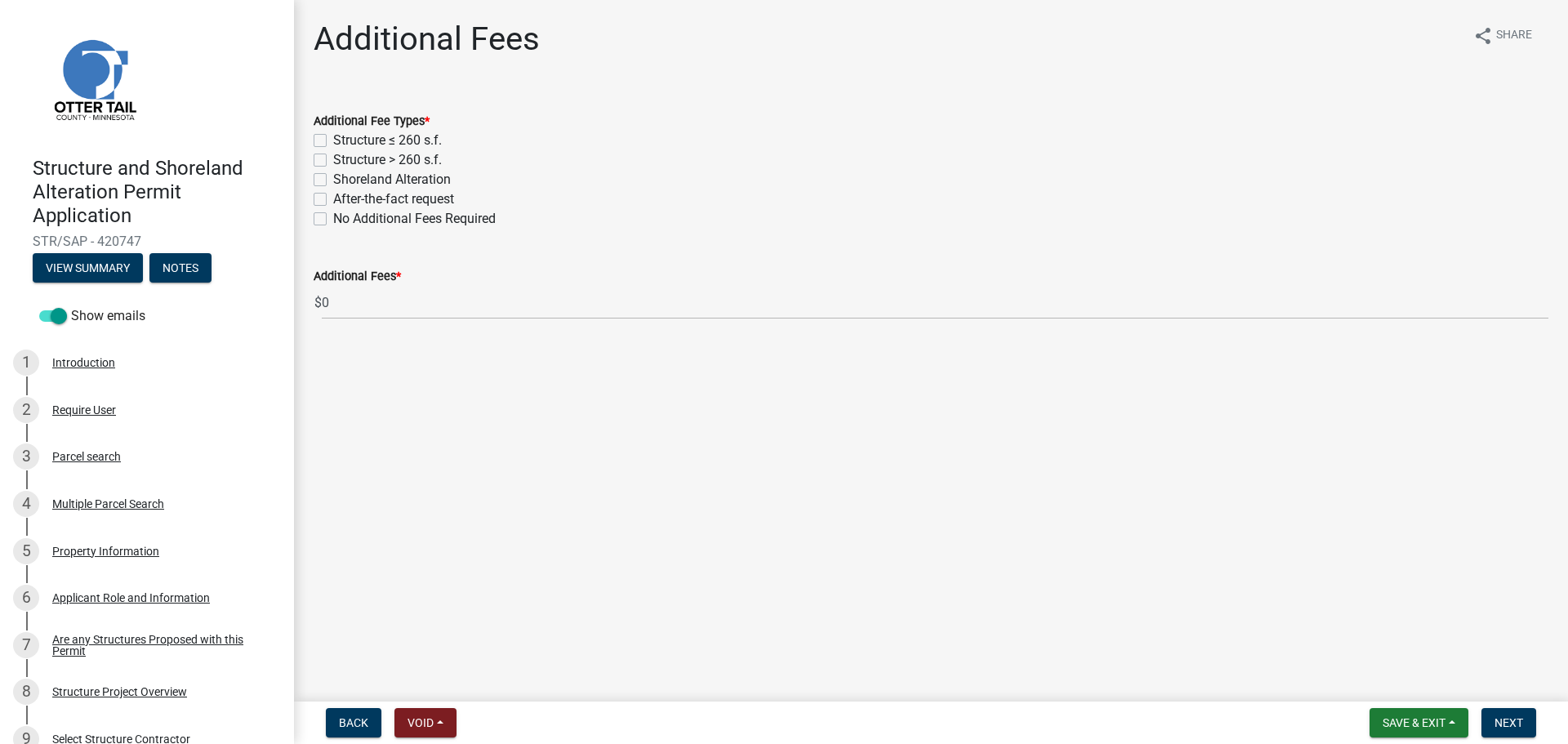
click at [354, 161] on label "Structure > 260 s.f." at bounding box center [388, 160] width 108 height 20
click at [344, 161] on input "Structure > 260 s.f." at bounding box center [339, 155] width 11 height 11
checkbox input "true"
checkbox input "false"
checkbox input "true"
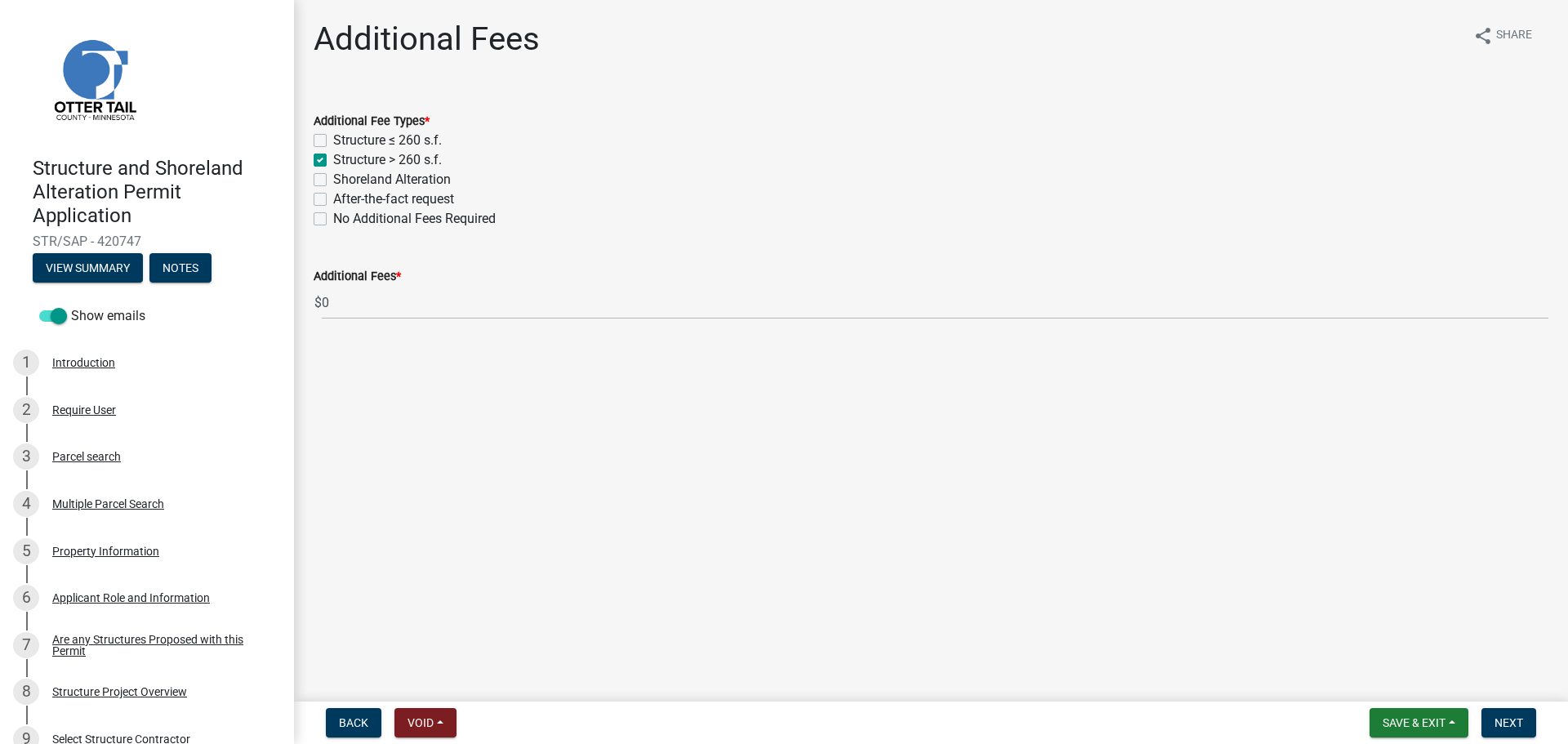
checkbox input "false"
click at [1514, 724] on span "Next" at bounding box center [1509, 723] width 28 height 13
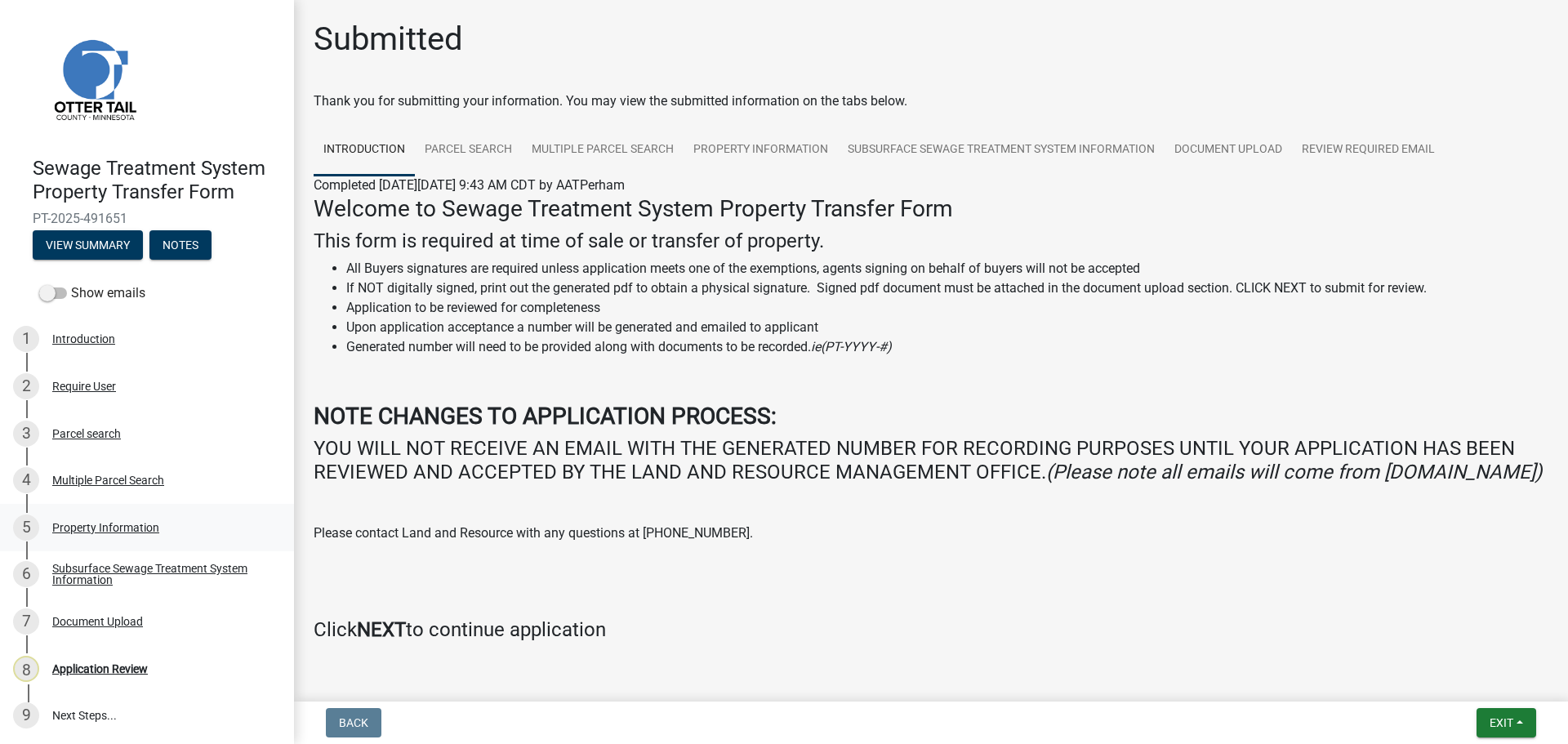
scroll to position [2, 0]
click at [487, 153] on link "Parcel search" at bounding box center [468, 150] width 107 height 52
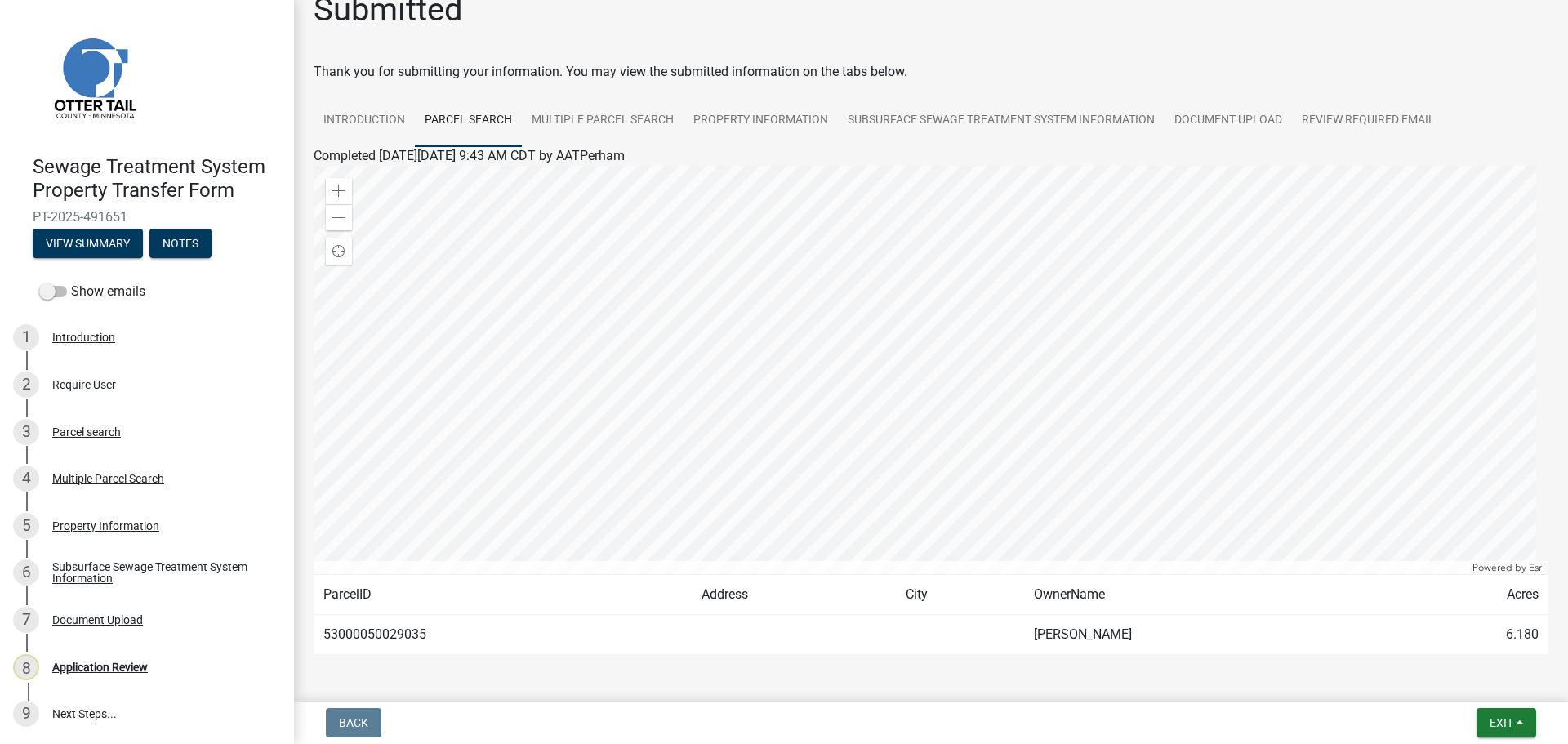
scroll to position [4, 0]
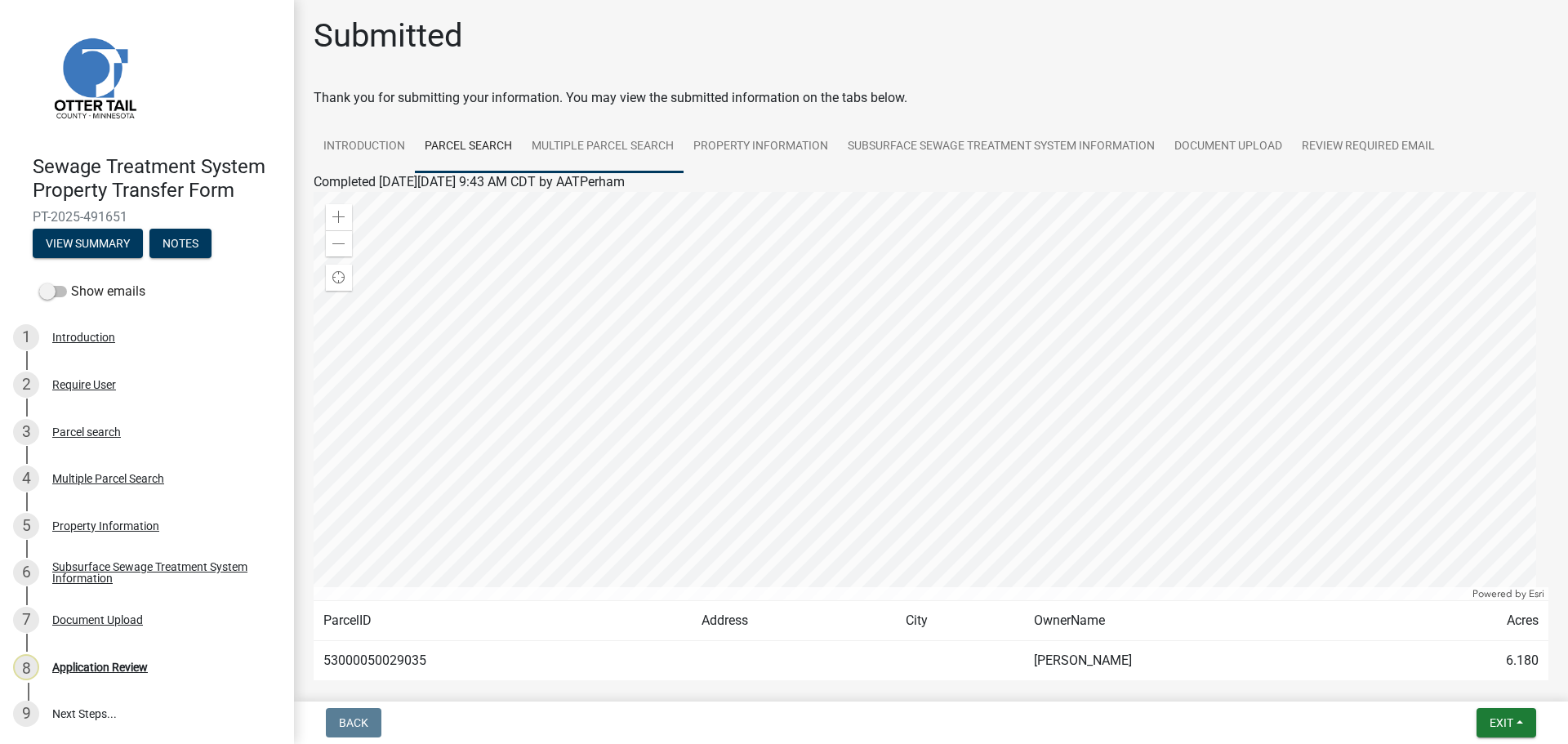
click at [616, 142] on link "Multiple Parcel Search" at bounding box center [602, 146] width 161 height 52
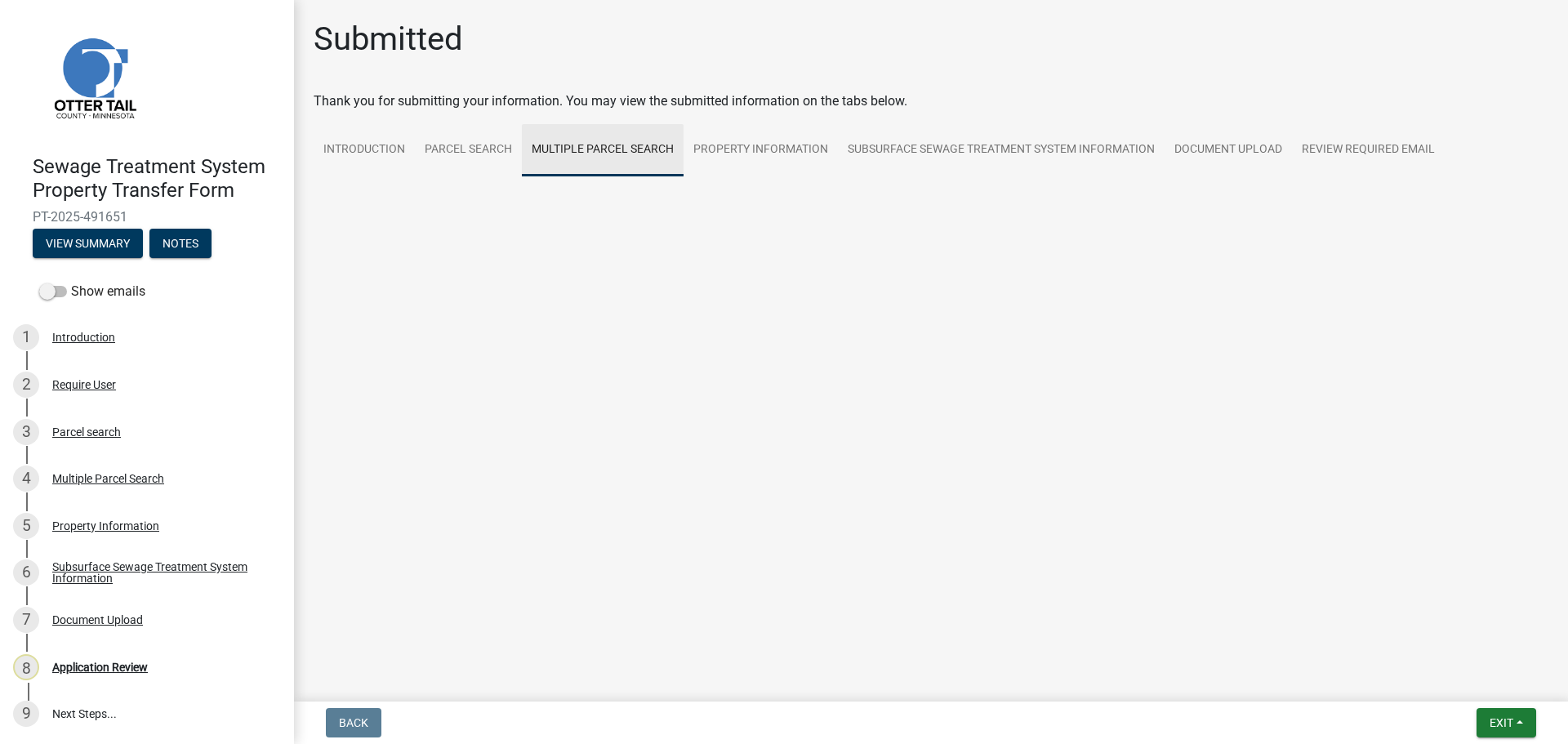
scroll to position [0, 0]
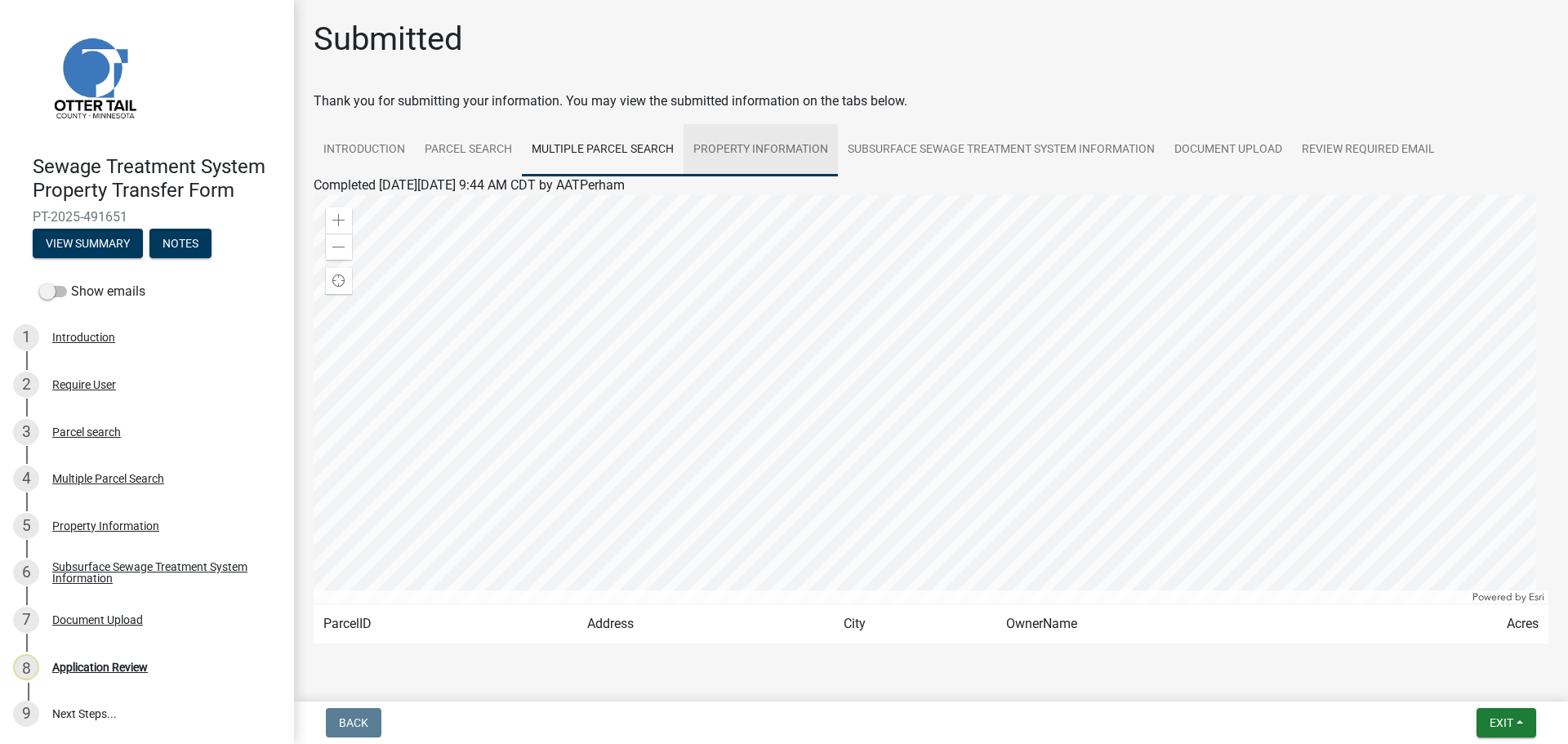
click at [757, 153] on link "Property Information" at bounding box center [761, 150] width 154 height 52
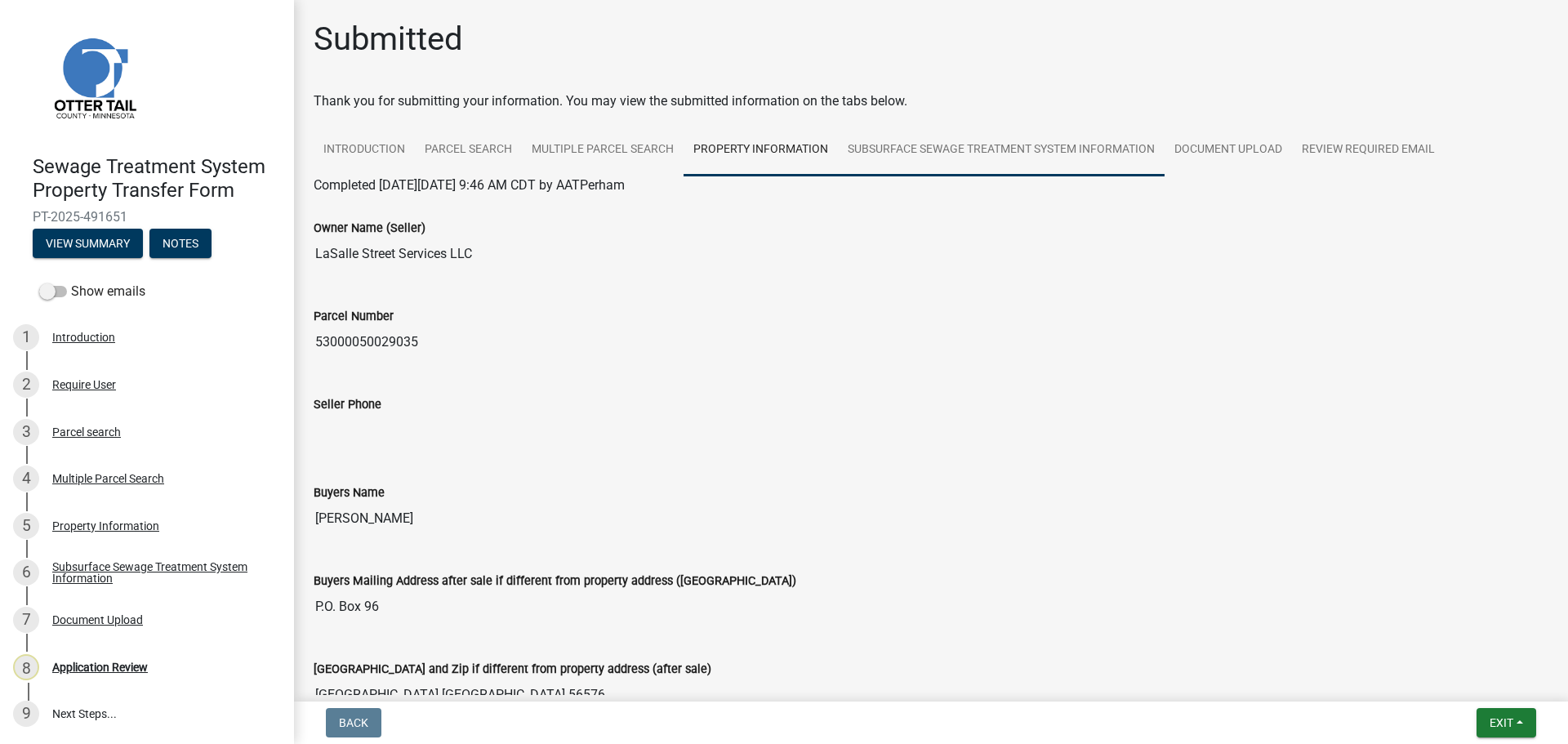
click at [986, 150] on link "Subsurface Sewage Treatment System Information" at bounding box center [1001, 150] width 326 height 52
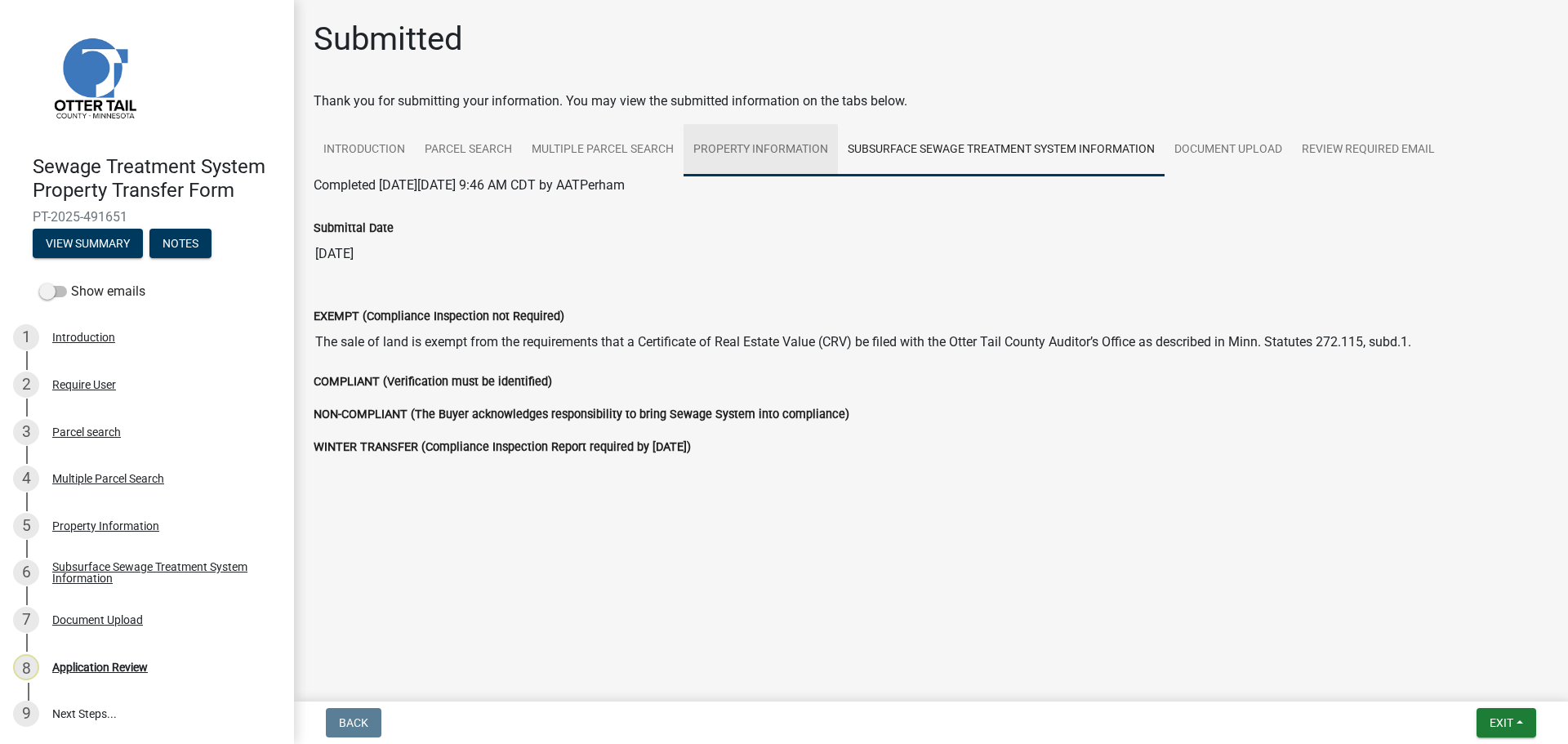
click at [764, 157] on link "Property Information" at bounding box center [761, 150] width 154 height 52
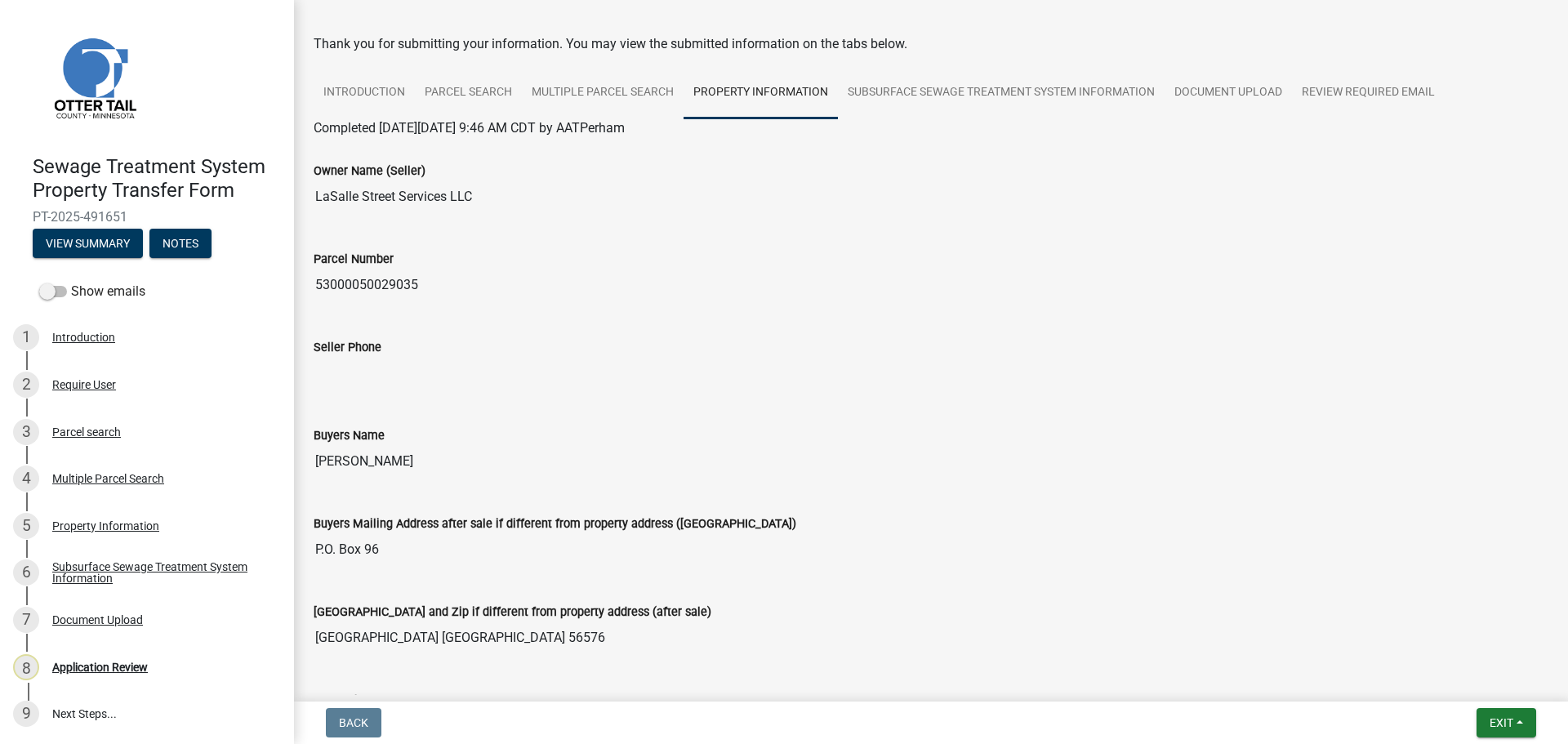
scroll to position [82, 0]
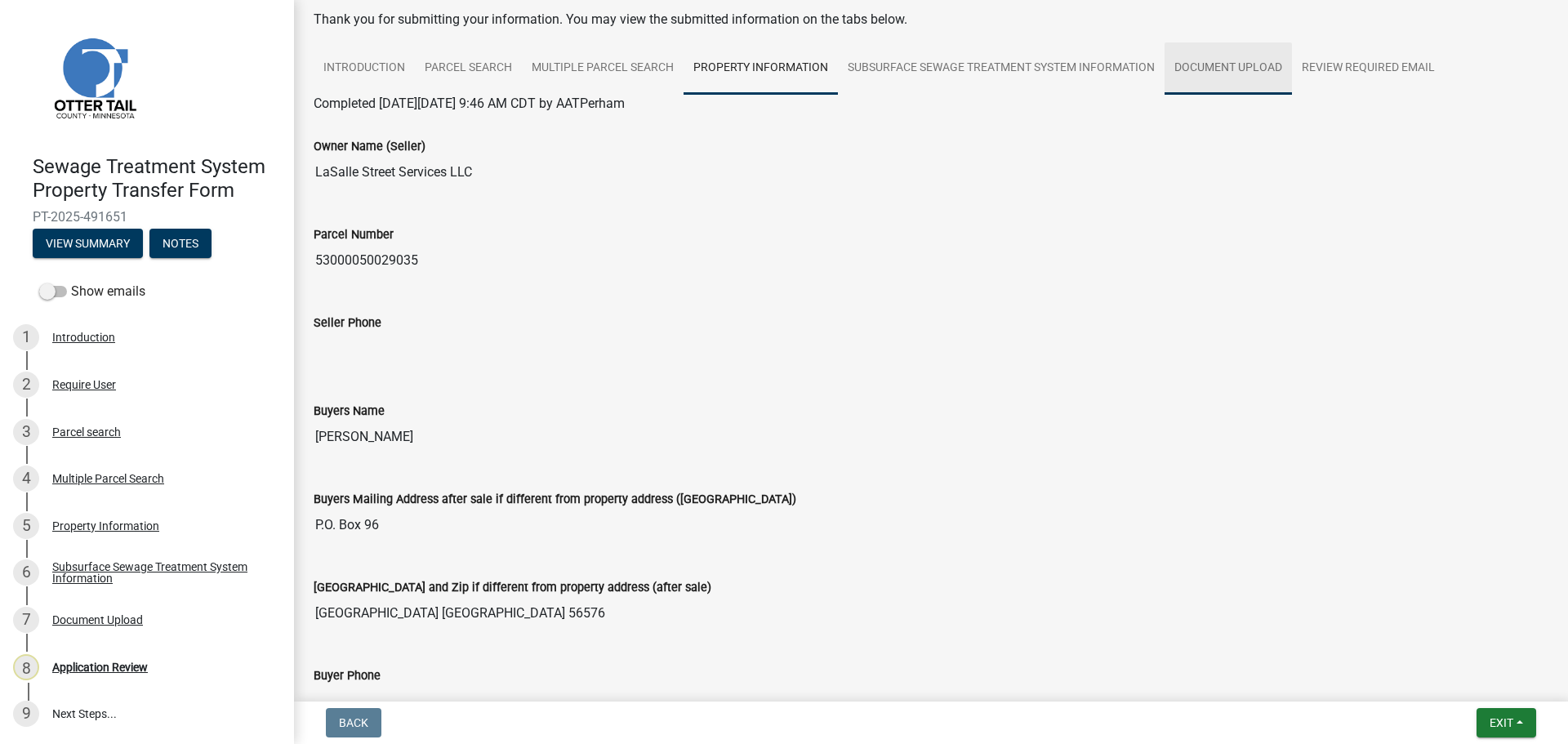
click at [1232, 66] on link "Document Upload" at bounding box center [1228, 68] width 128 height 52
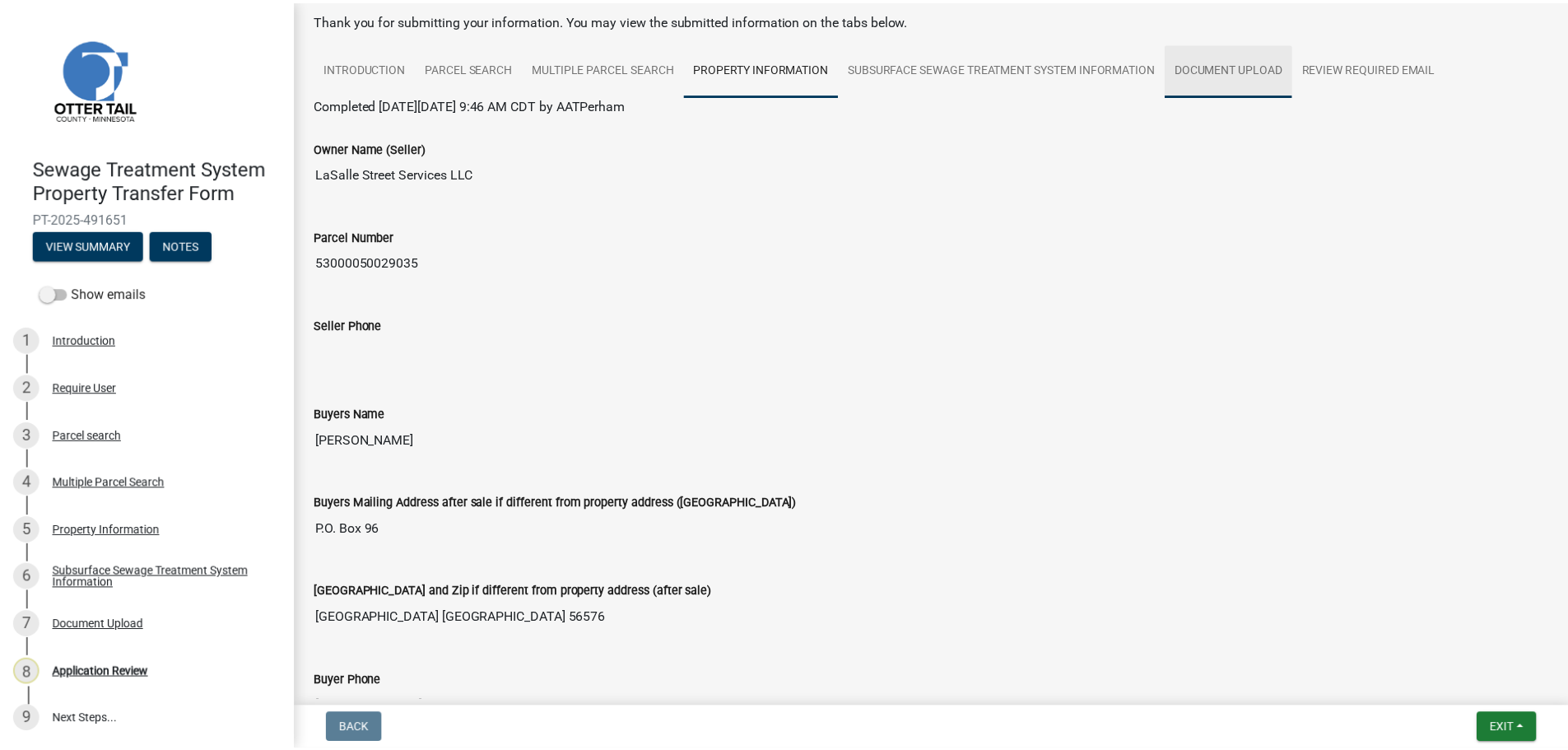
scroll to position [0, 0]
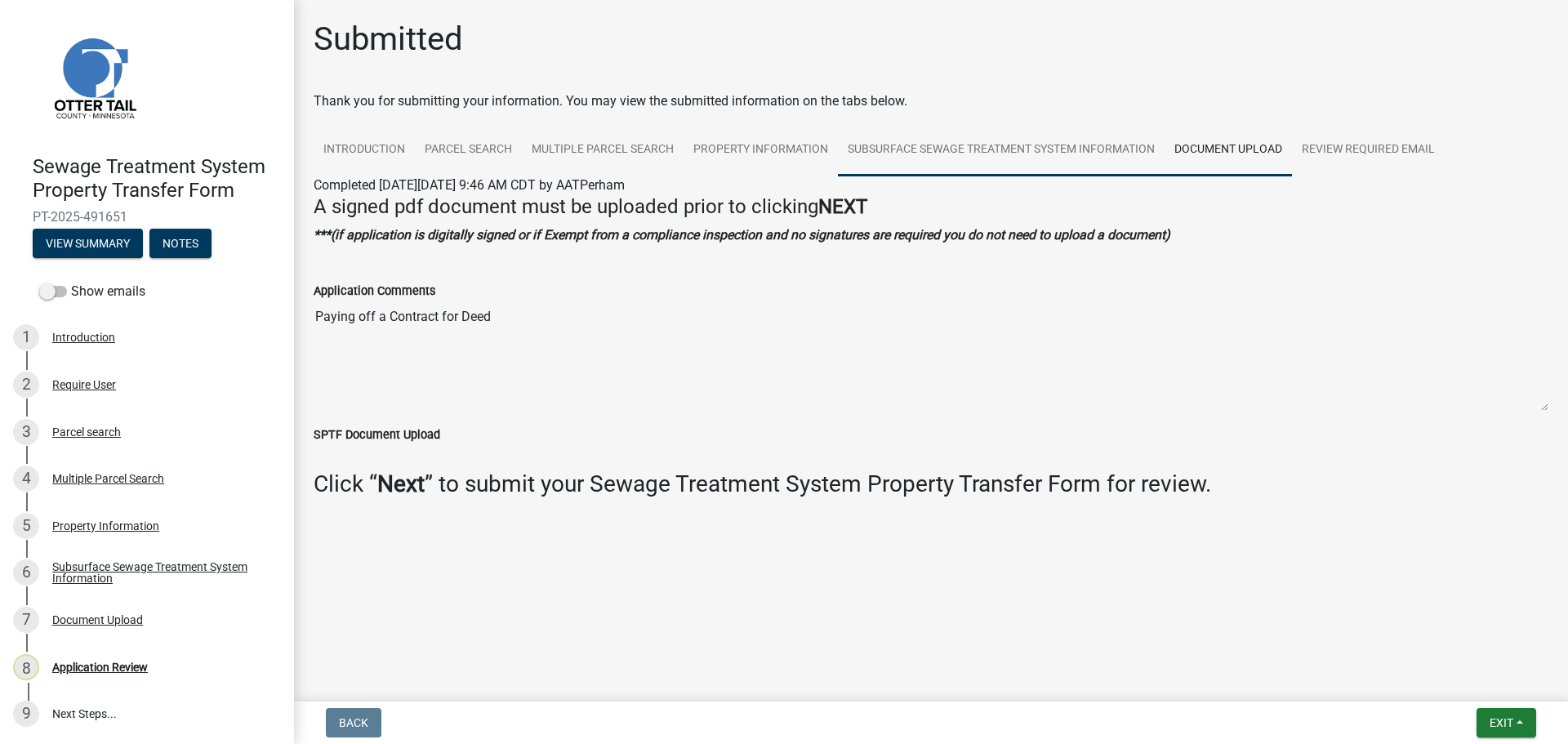
click at [976, 152] on link "Subsurface Sewage Treatment System Information" at bounding box center [1001, 150] width 326 height 52
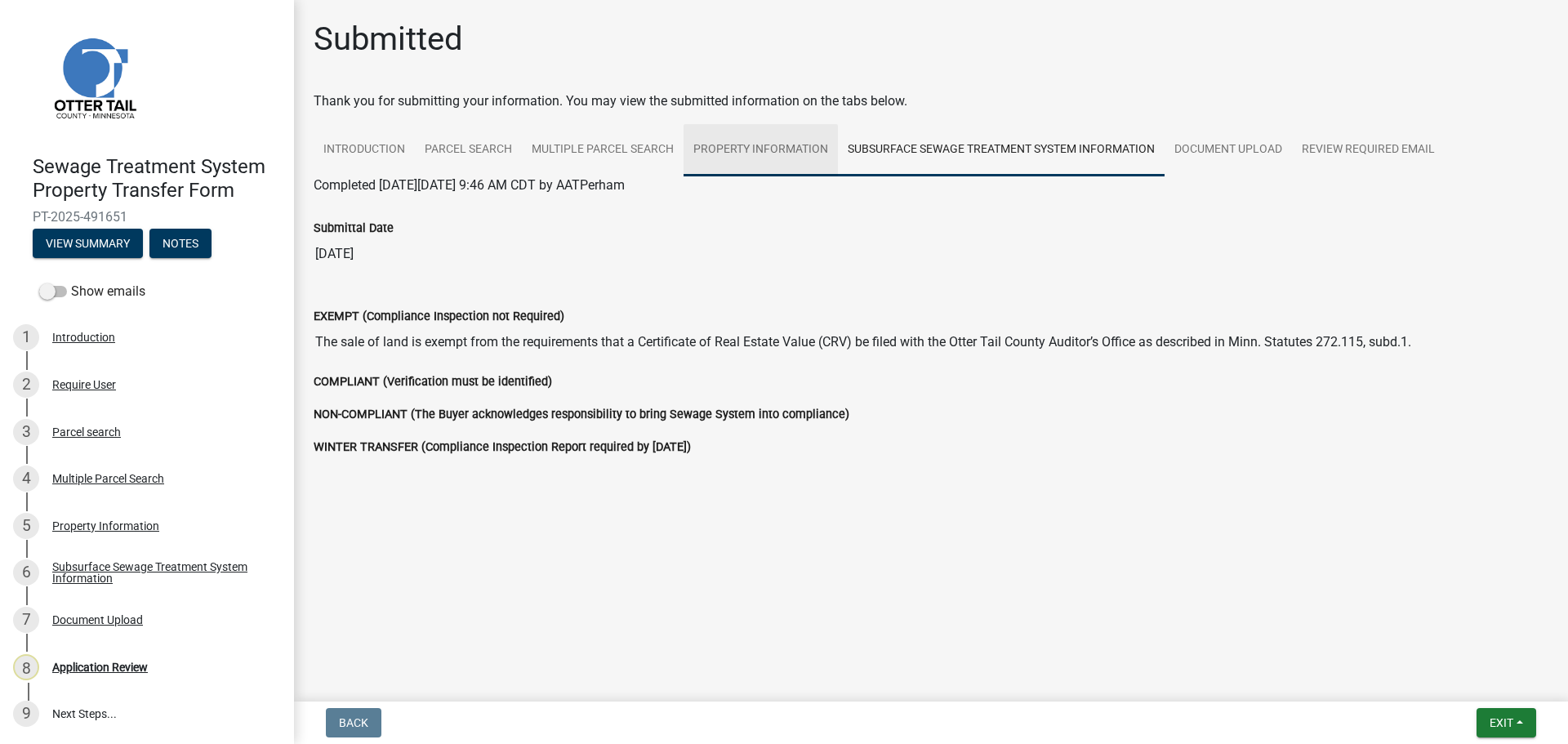
click at [743, 149] on link "Property Information" at bounding box center [761, 150] width 154 height 52
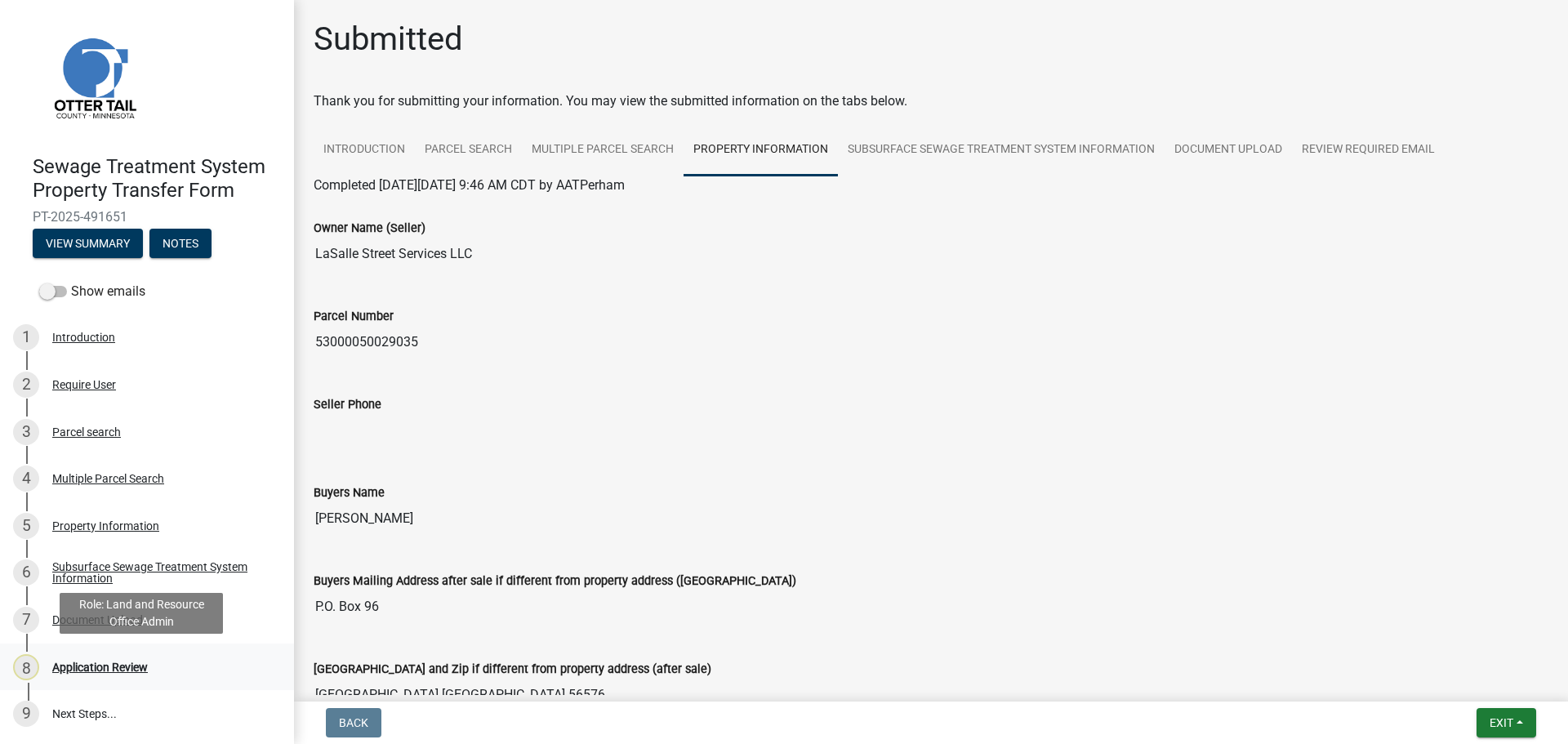
click at [95, 670] on div "Application Review" at bounding box center [100, 667] width 96 height 12
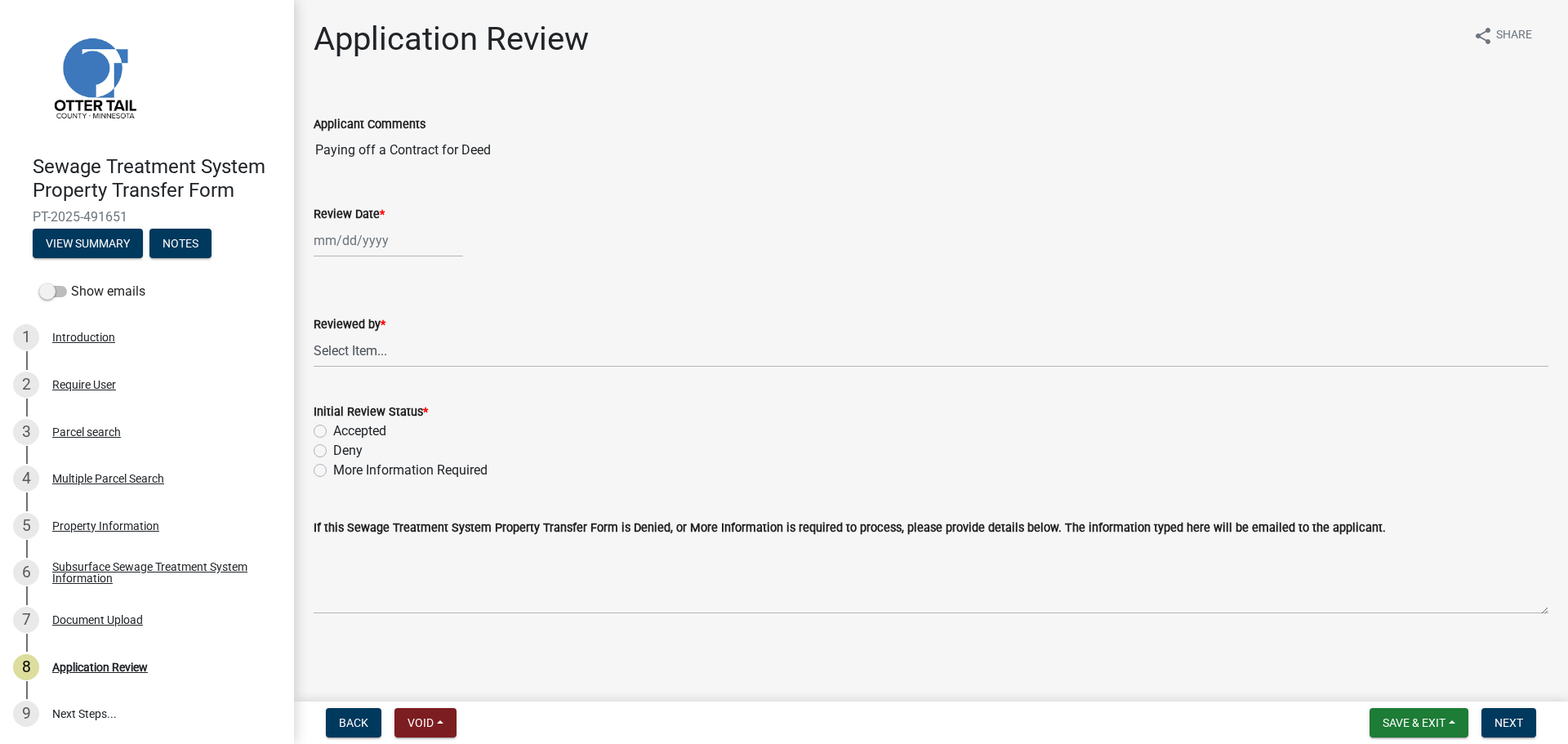
select select "10"
select select "2025"
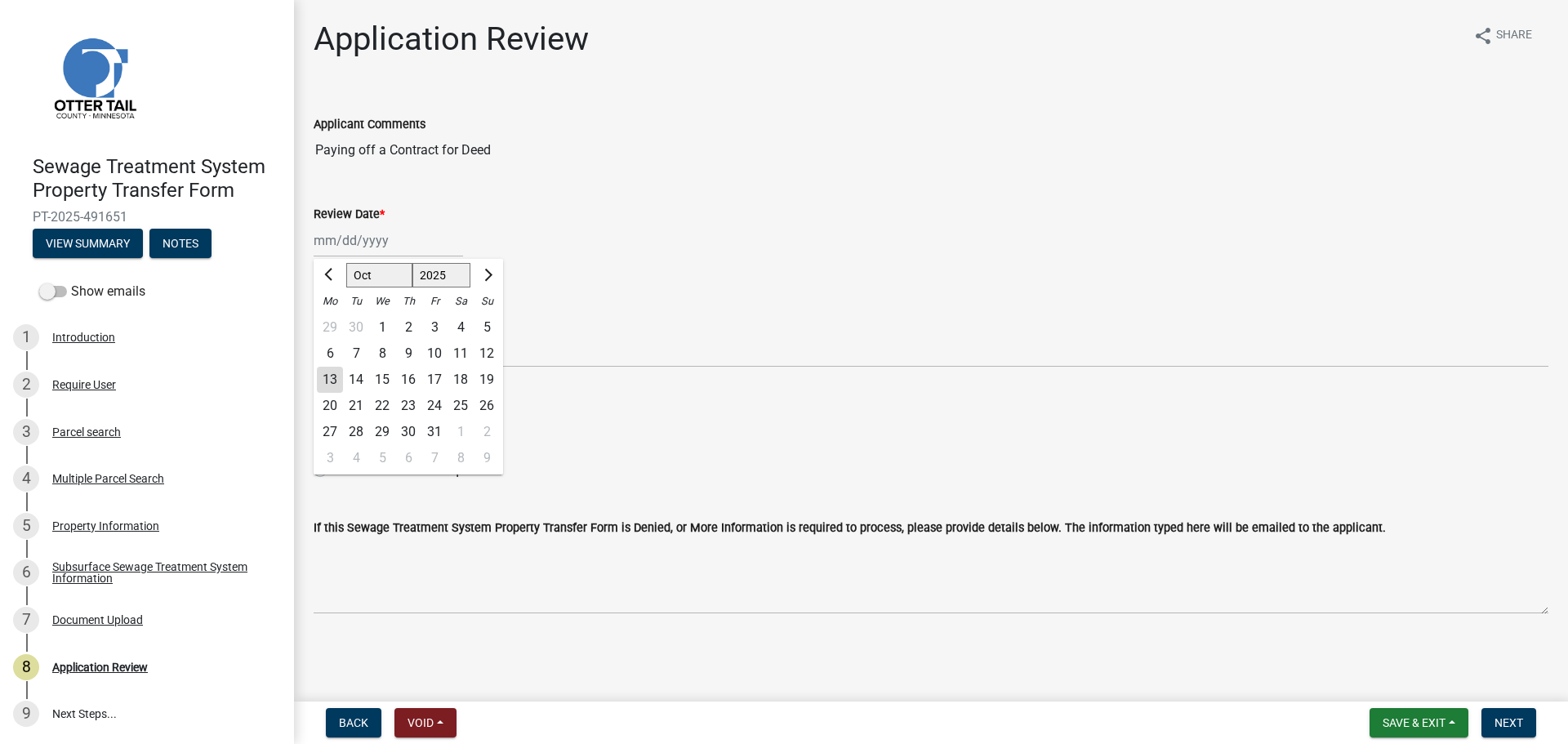
click at [377, 248] on div "Jan Feb Mar Apr May Jun Jul Aug Sep Oct Nov Dec 1525 1526 1527 1528 1529 1530 1…" at bounding box center [388, 240] width 150 height 34
click at [330, 379] on div "13" at bounding box center [329, 379] width 26 height 26
type input "10/13/2025"
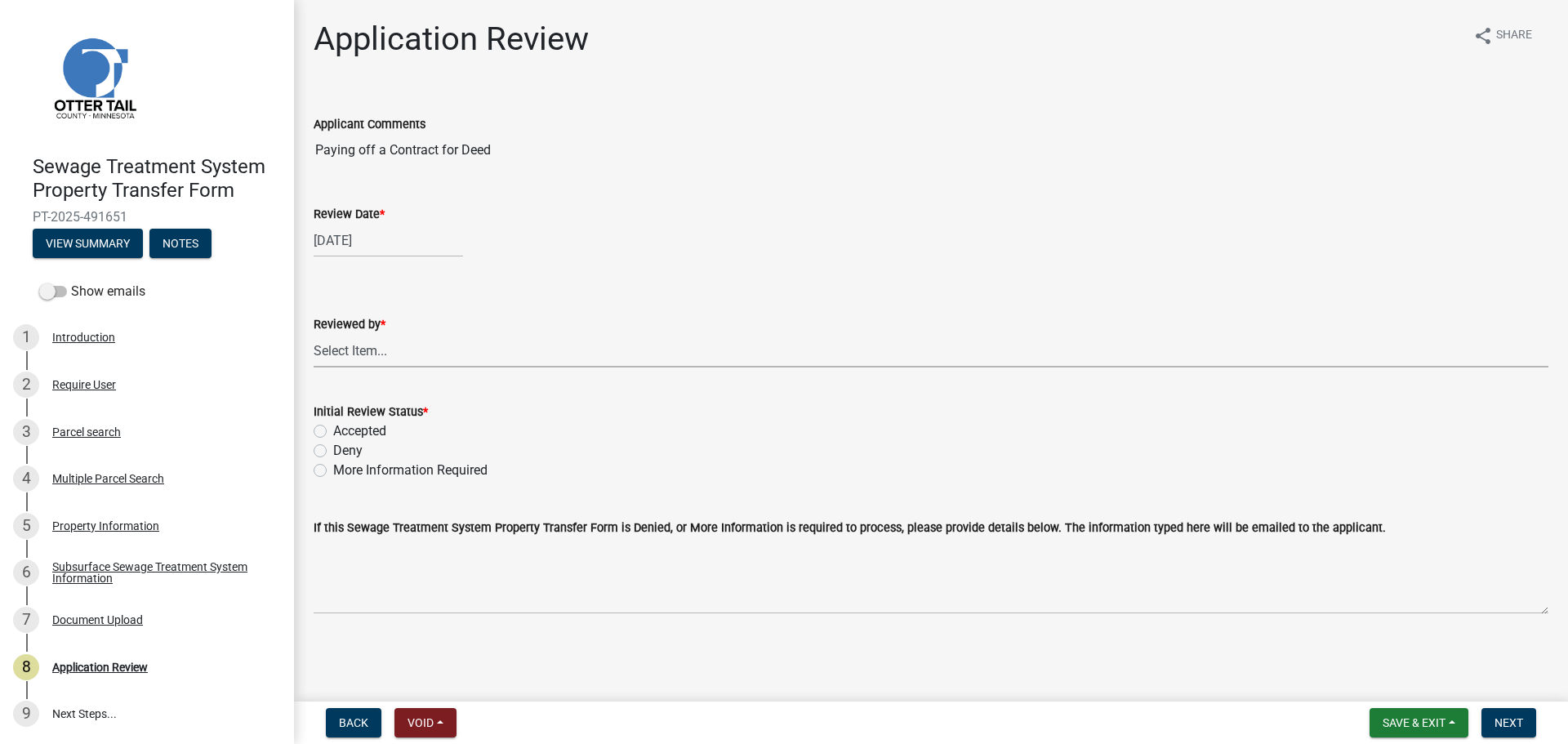
click at [356, 356] on select "Select Item... Alexis Newark Amy Busko Andrea Perales Brittany Tollefson Christ…" at bounding box center [931, 351] width 1235 height 34
click at [314, 334] on select "Select Item... Alexis Newark Amy Busko Andrea Perales Brittany Tollefson Christ…" at bounding box center [931, 351] width 1235 height 34
select select "67745ee8-7159-4960-80f9-a638286b467c"
click at [364, 428] on label "Accepted" at bounding box center [360, 431] width 53 height 20
click at [344, 428] on input "Accepted" at bounding box center [339, 427] width 11 height 11
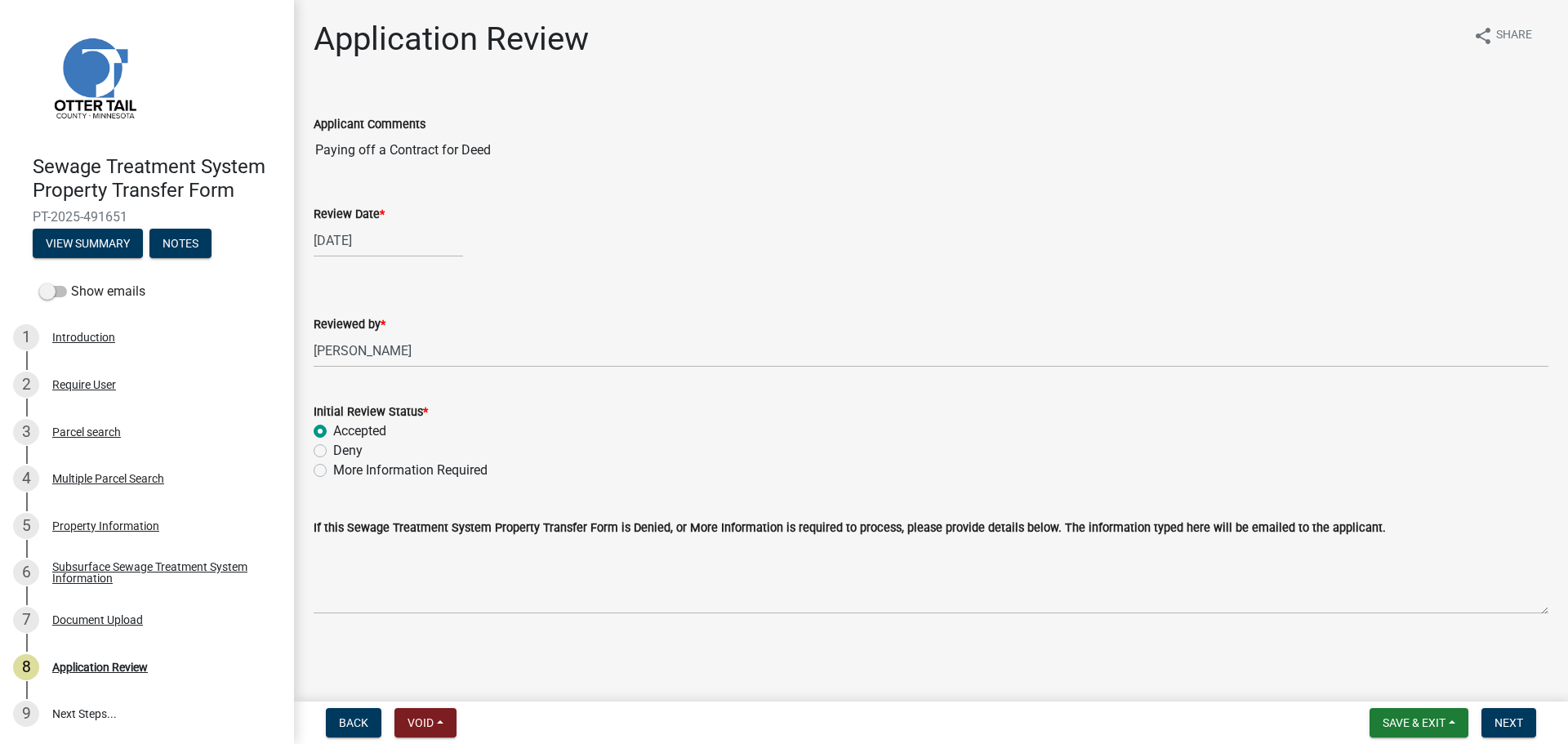
radio input "true"
click at [1503, 717] on span "Next" at bounding box center [1509, 723] width 28 height 13
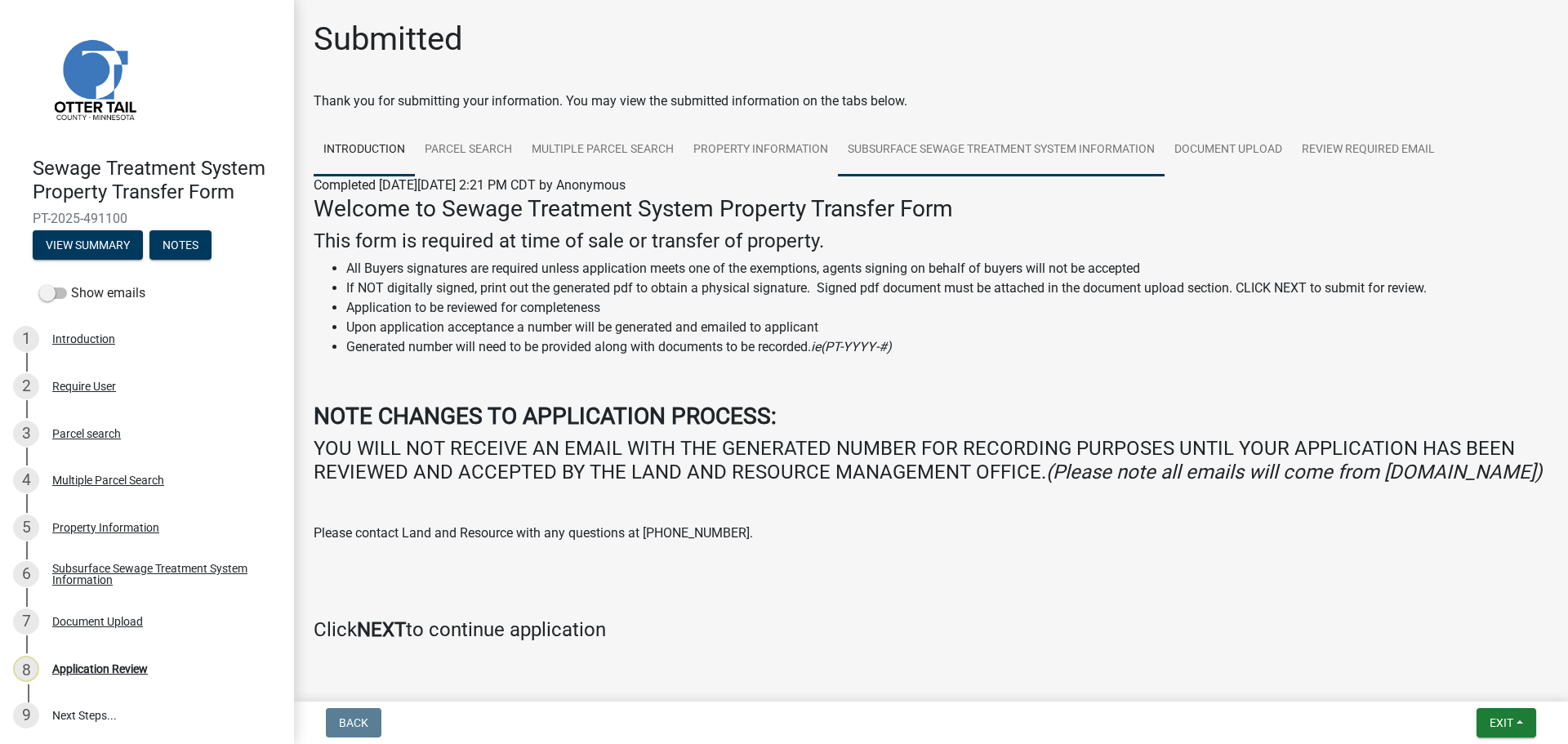
click at [1015, 146] on link "Subsurface Sewage Treatment System Information" at bounding box center [1001, 150] width 326 height 52
click at [933, 145] on link "Subsurface Sewage Treatment System Information" at bounding box center [1001, 150] width 326 height 52
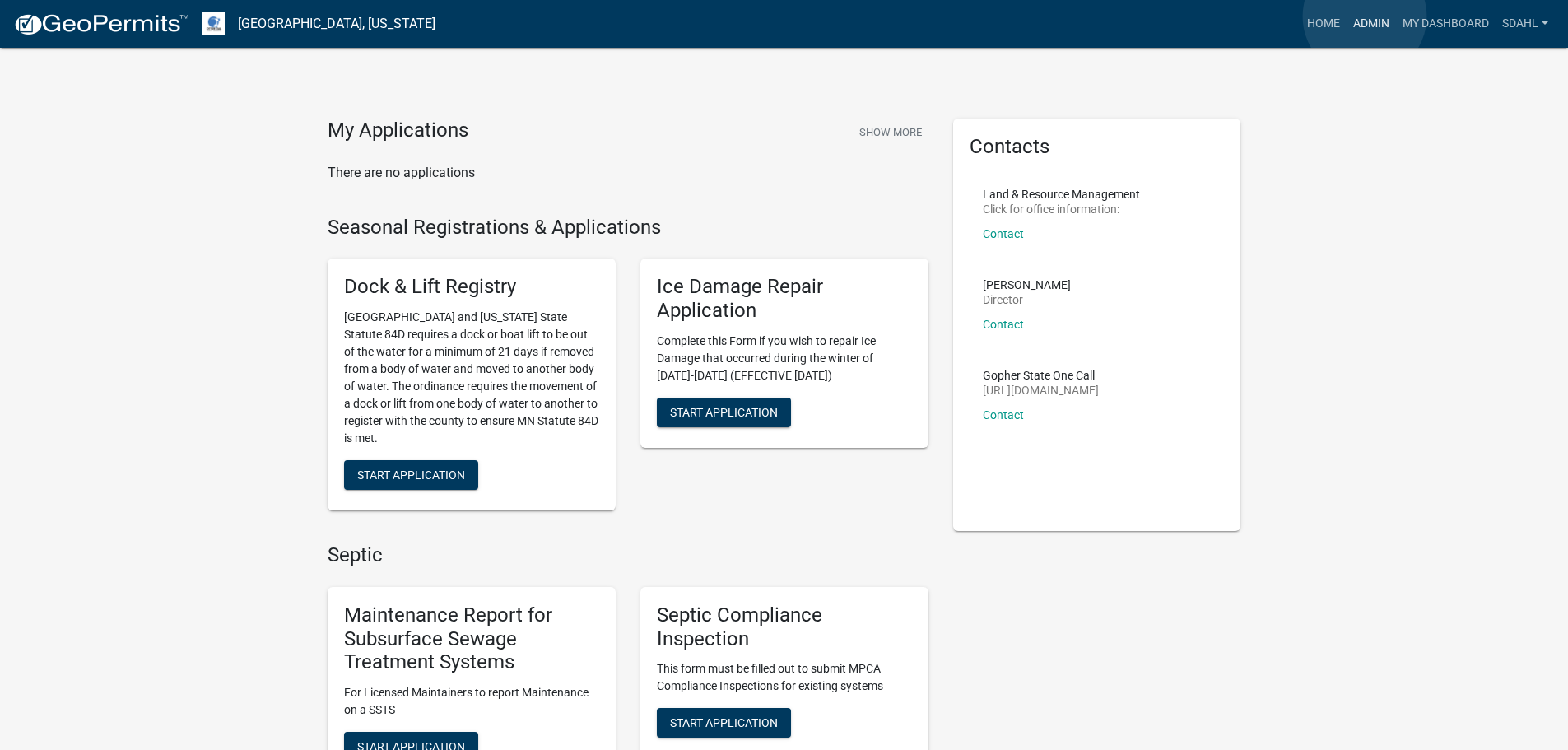
click at [1365, 16] on link "Admin" at bounding box center [1371, 23] width 49 height 31
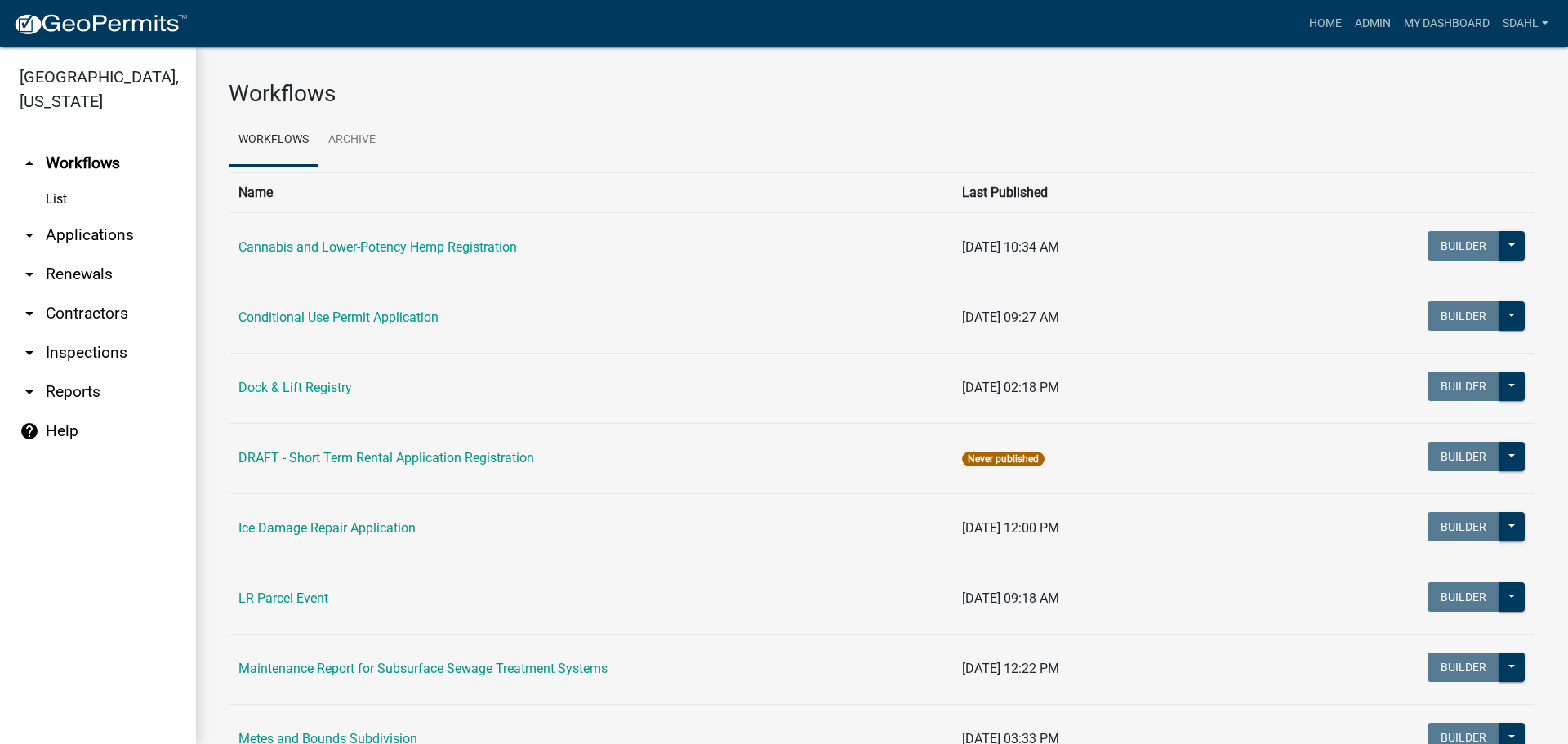
click at [99, 231] on link "arrow_drop_down Applications" at bounding box center [98, 235] width 196 height 39
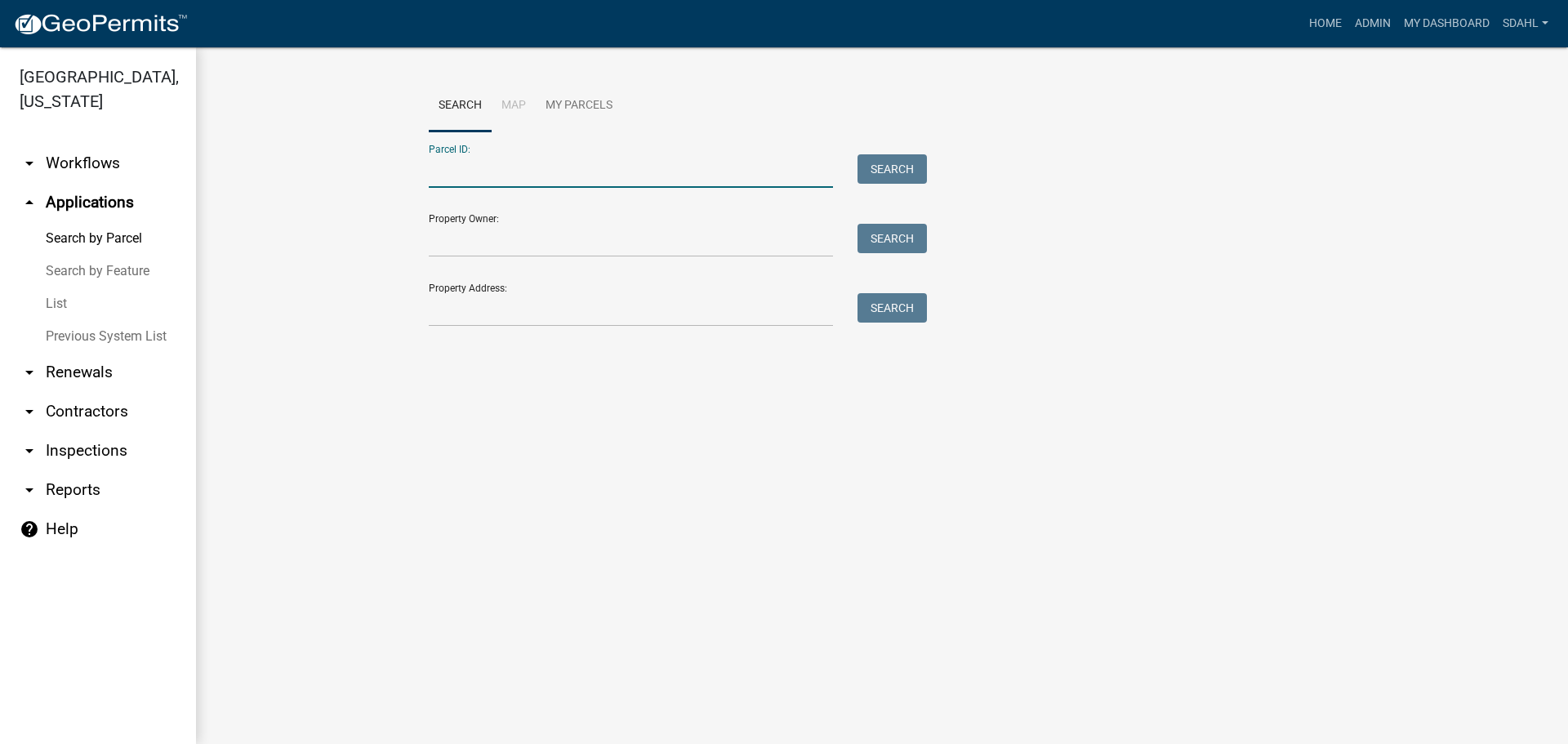
click at [474, 170] on input "Parcel ID:" at bounding box center [631, 171] width 404 height 34
paste input "17000991864000"
type input "17000991864000"
click at [903, 168] on button "Search" at bounding box center [892, 168] width 69 height 29
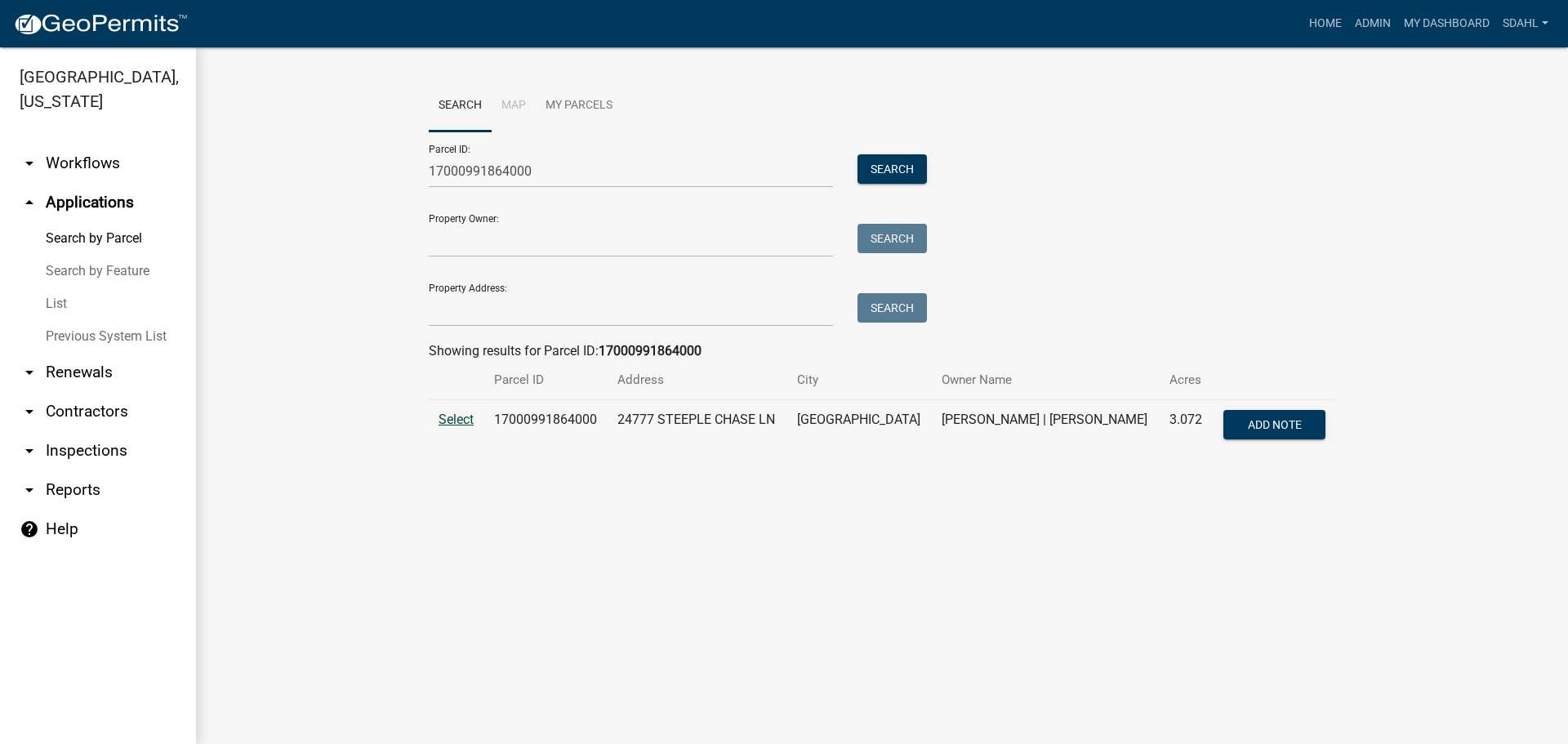
click at [454, 427] on span "Select" at bounding box center [457, 419] width 35 height 15
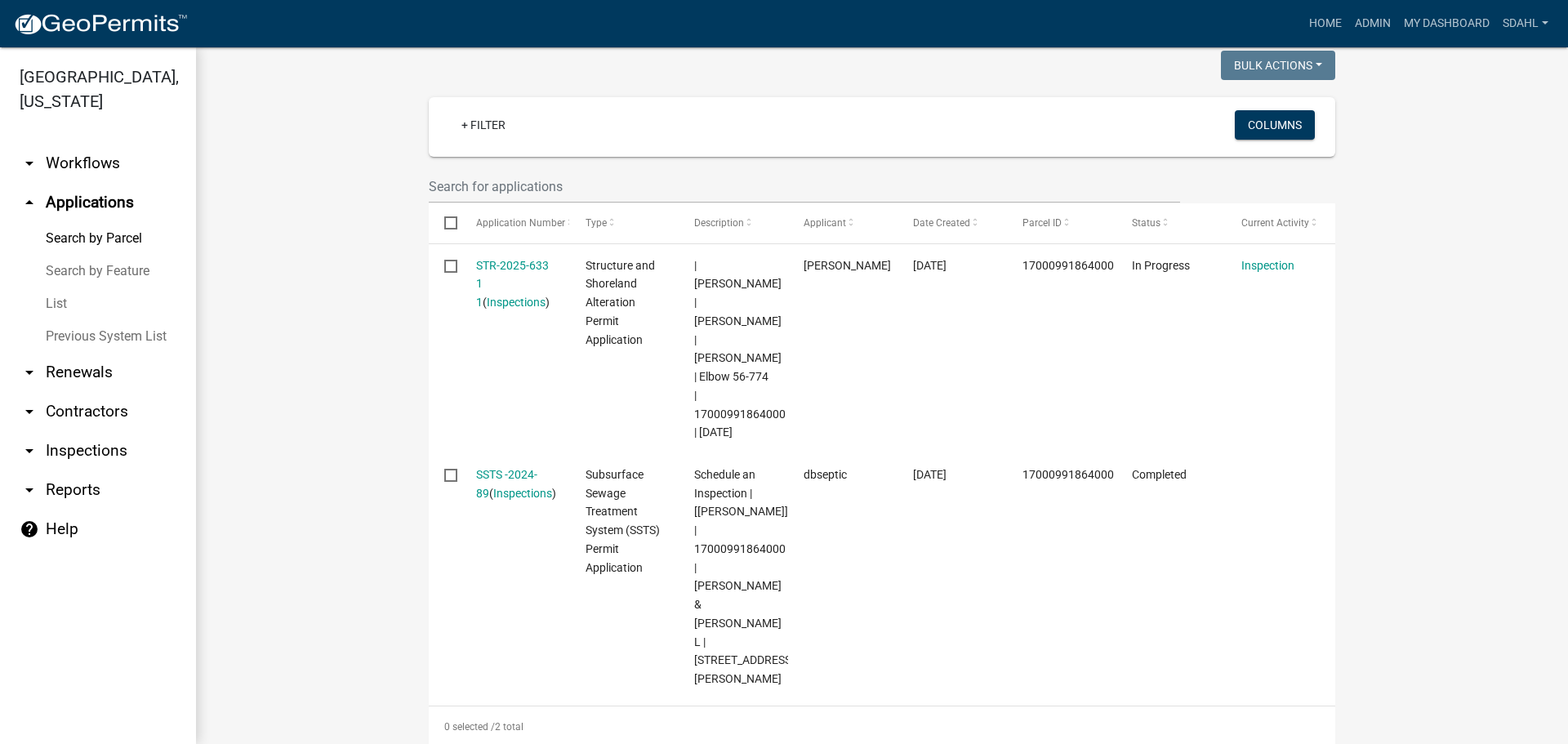
scroll to position [408, 0]
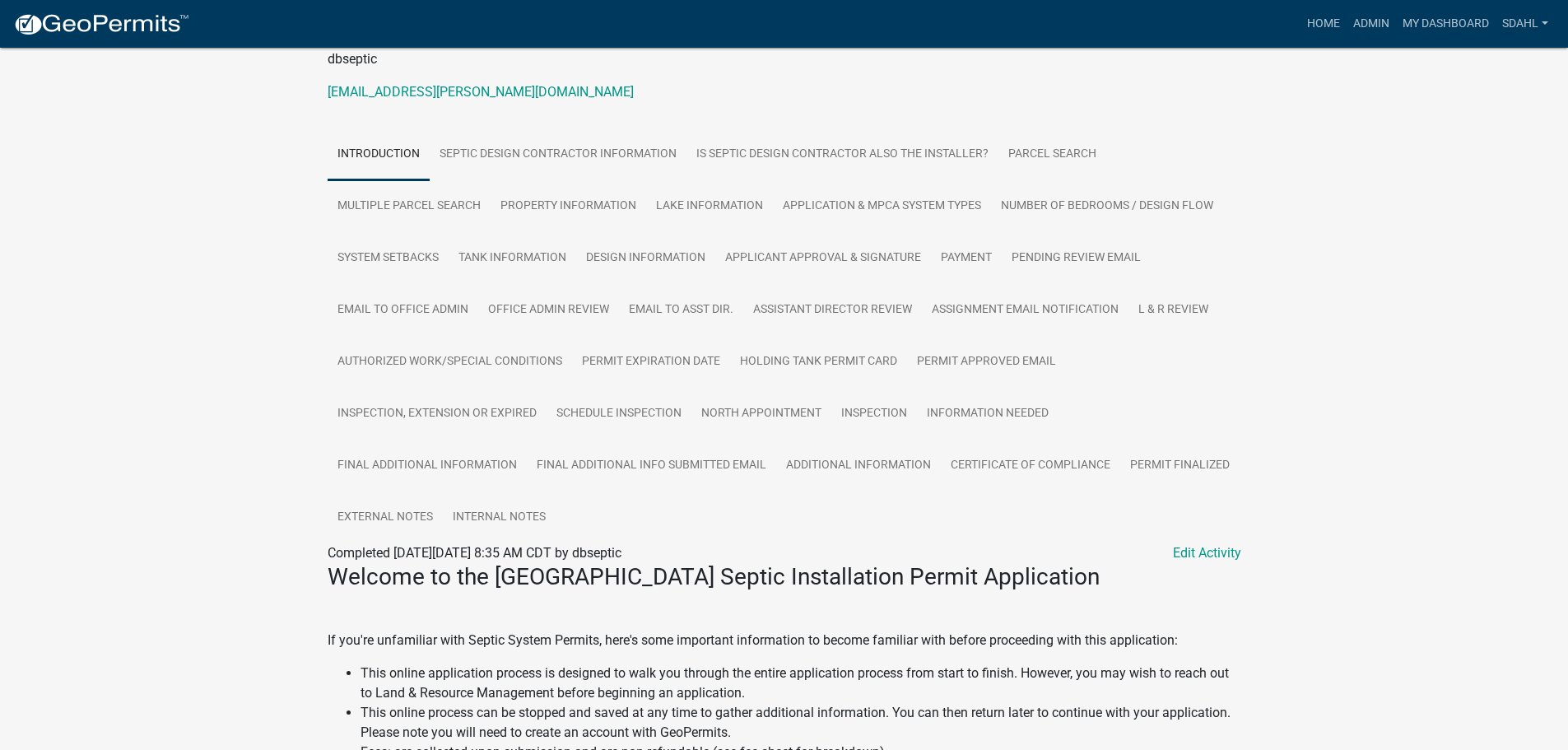
scroll to position [247, 0]
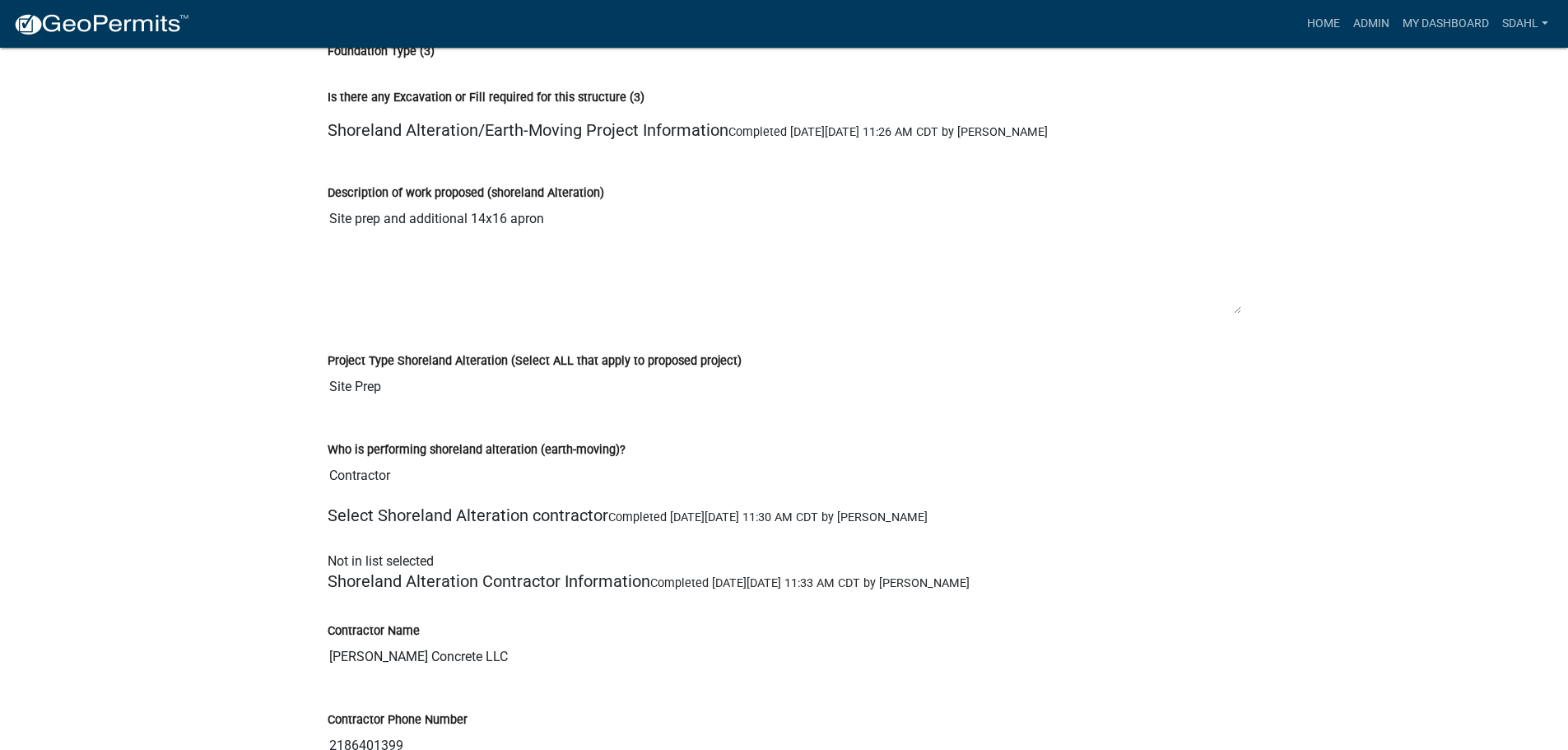
scroll to position [9055, 0]
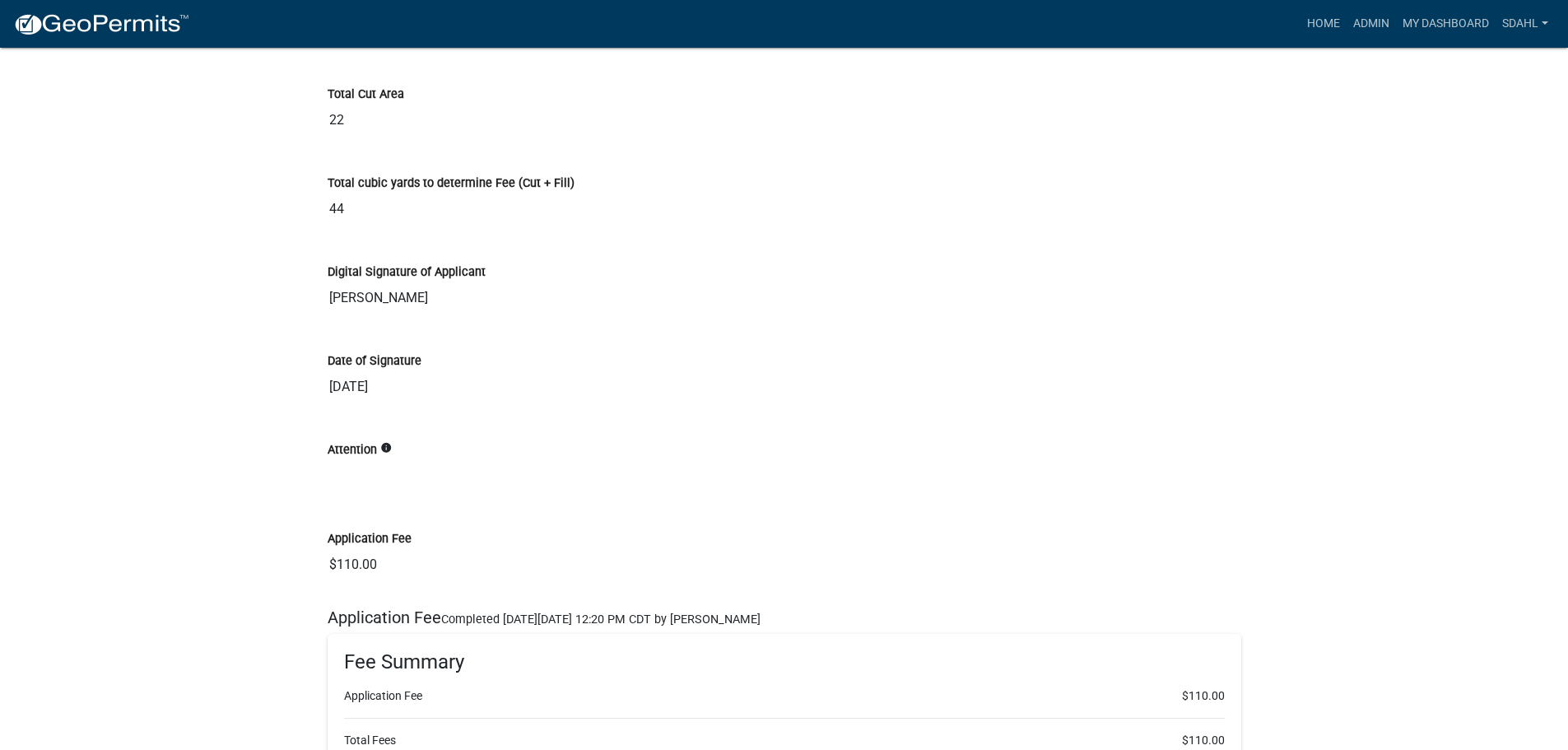
scroll to position [20219, 0]
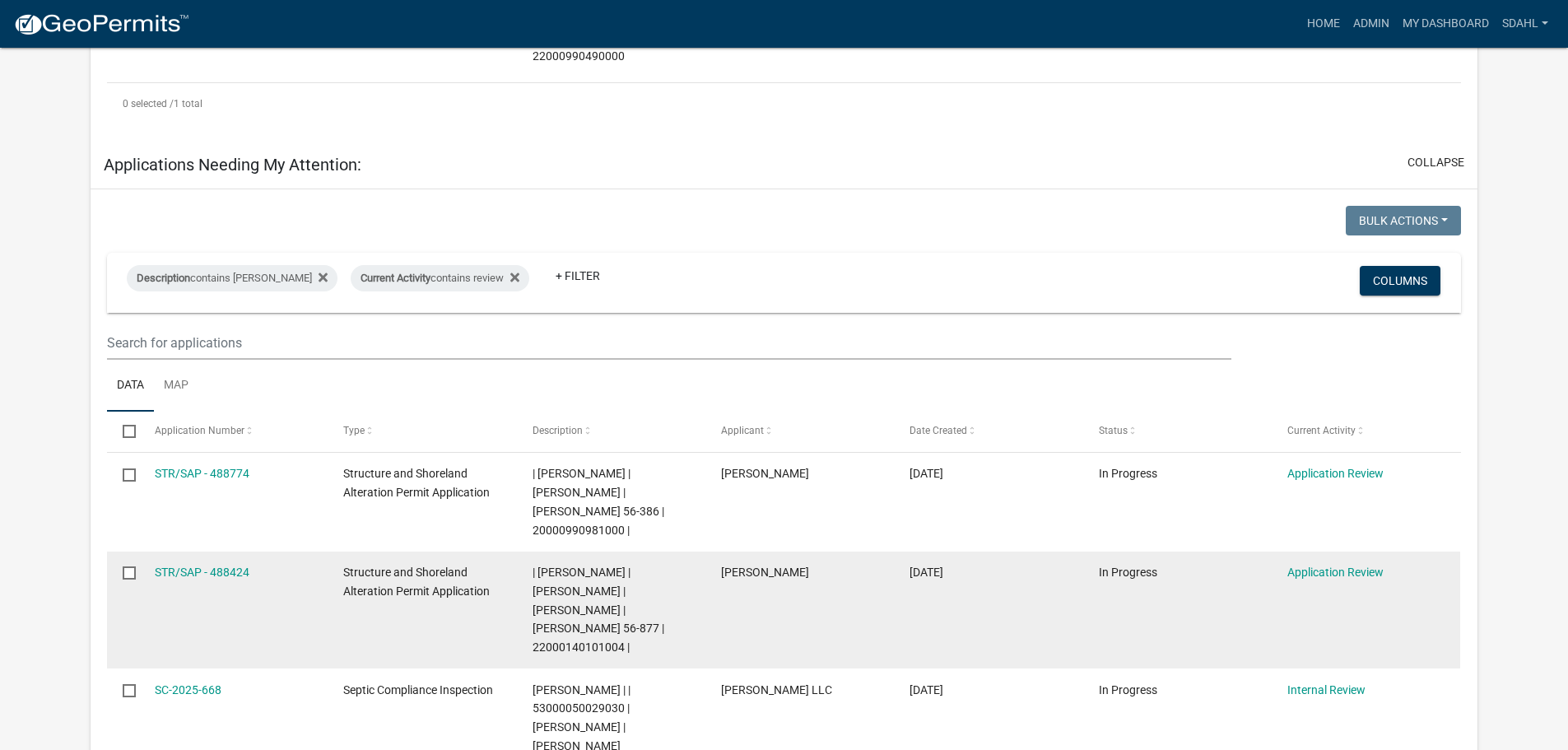
scroll to position [247, 0]
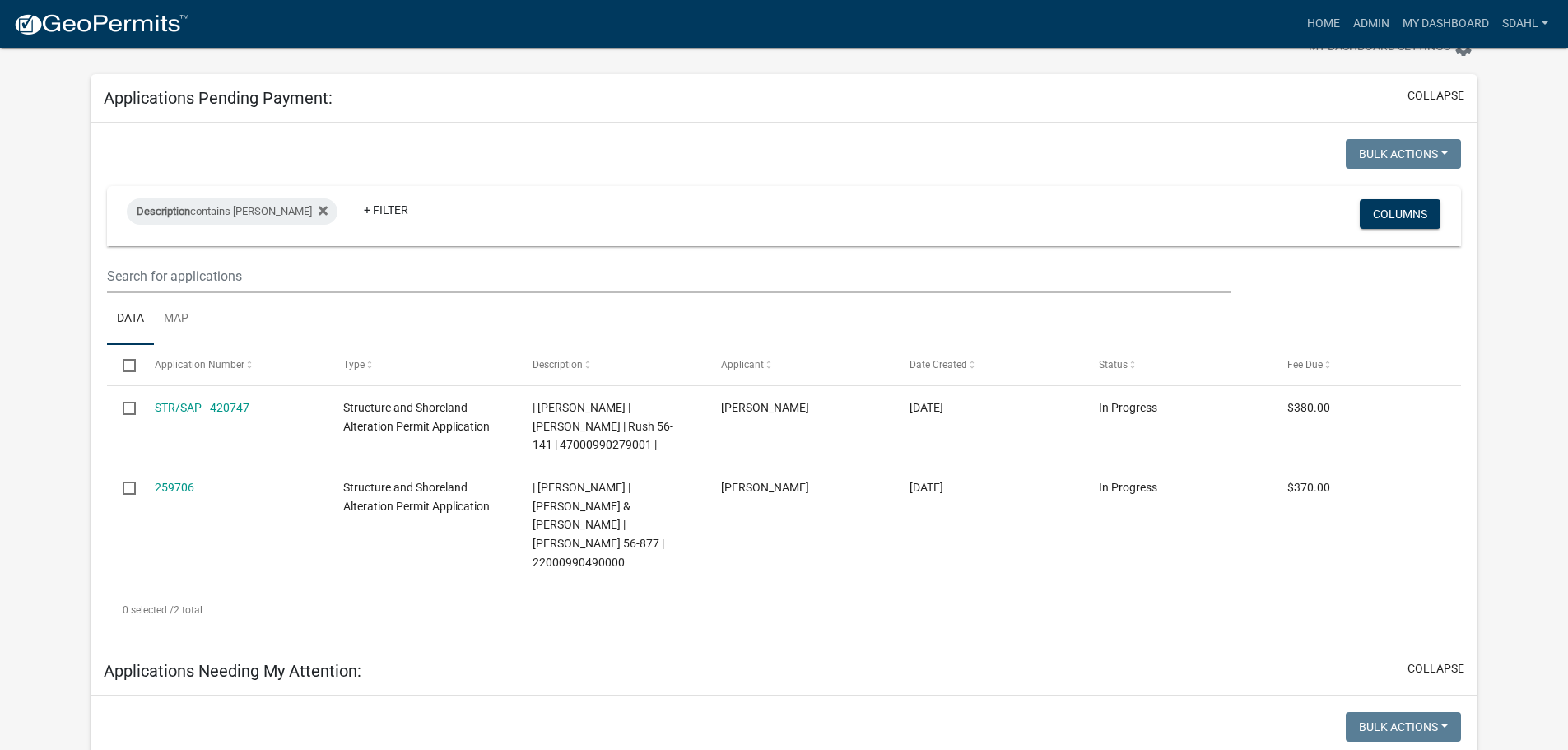
scroll to position [82, 0]
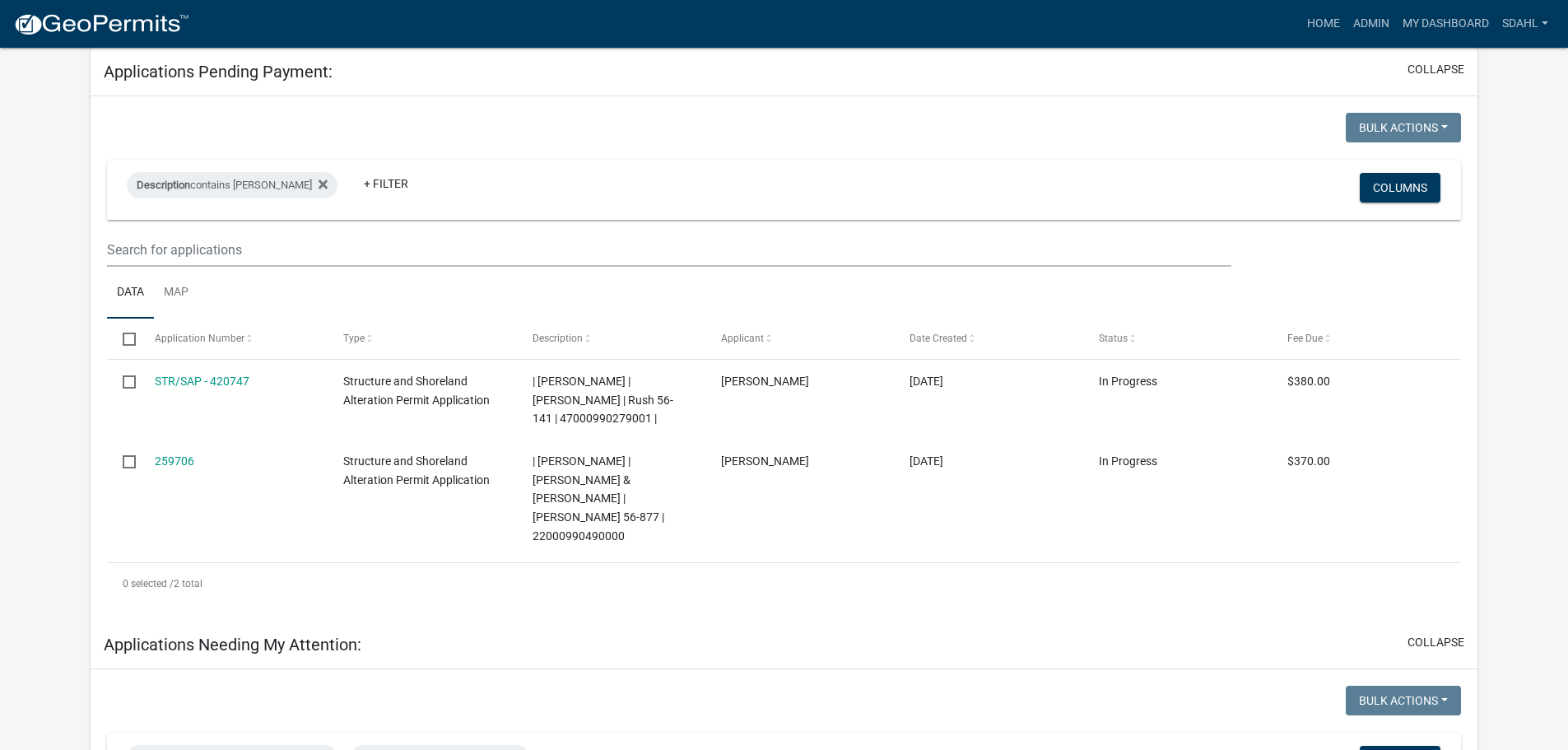
click at [1144, 620] on div "Applications Needing My Attention: collapse" at bounding box center [784, 645] width 1387 height 48
